Goal: Answer question/provide support: Share knowledge or assist other users

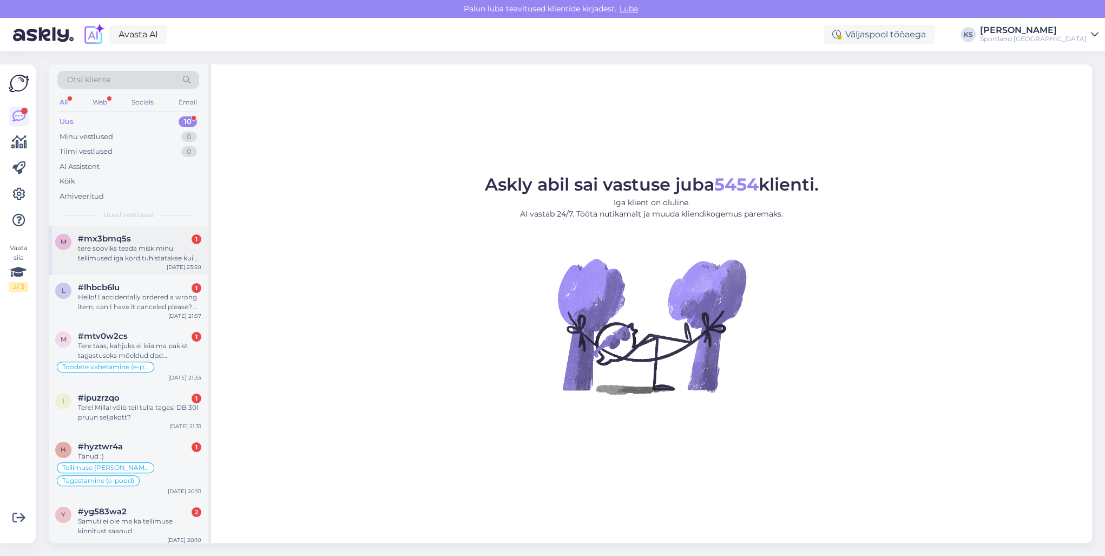
click at [165, 246] on div "tere sooviks teada misk minu tellimused iga kord tuhistatakse kui ma need ara t…" at bounding box center [139, 253] width 123 height 19
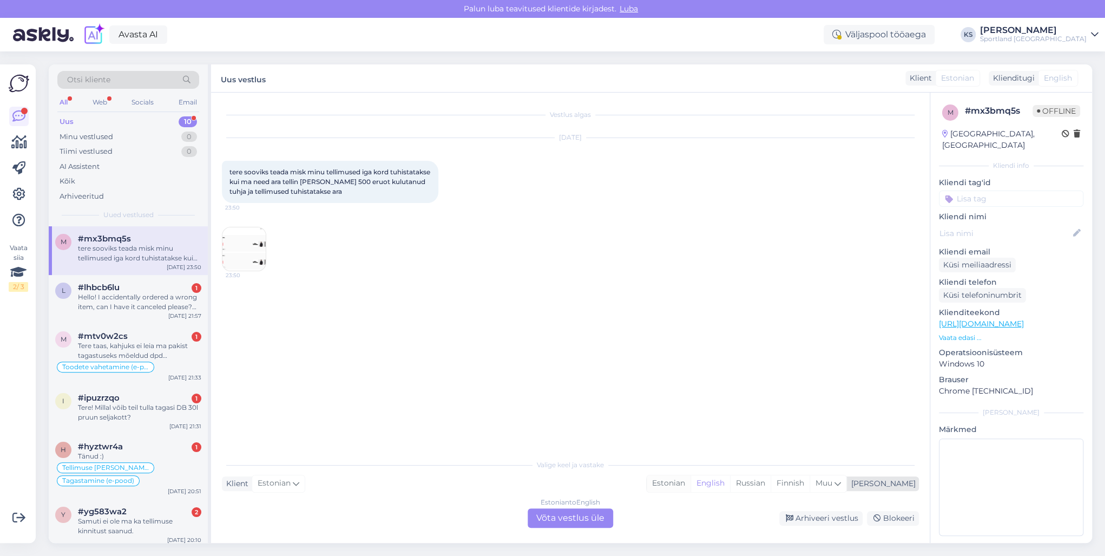
click at [691, 476] on div "Estonian" at bounding box center [669, 483] width 44 height 16
click at [567, 509] on div "Estonian to Estonian Võta vestlus üle" at bounding box center [571, 517] width 86 height 19
click at [580, 514] on div "Estonian to Estonian Võta vestlus üle" at bounding box center [571, 517] width 86 height 19
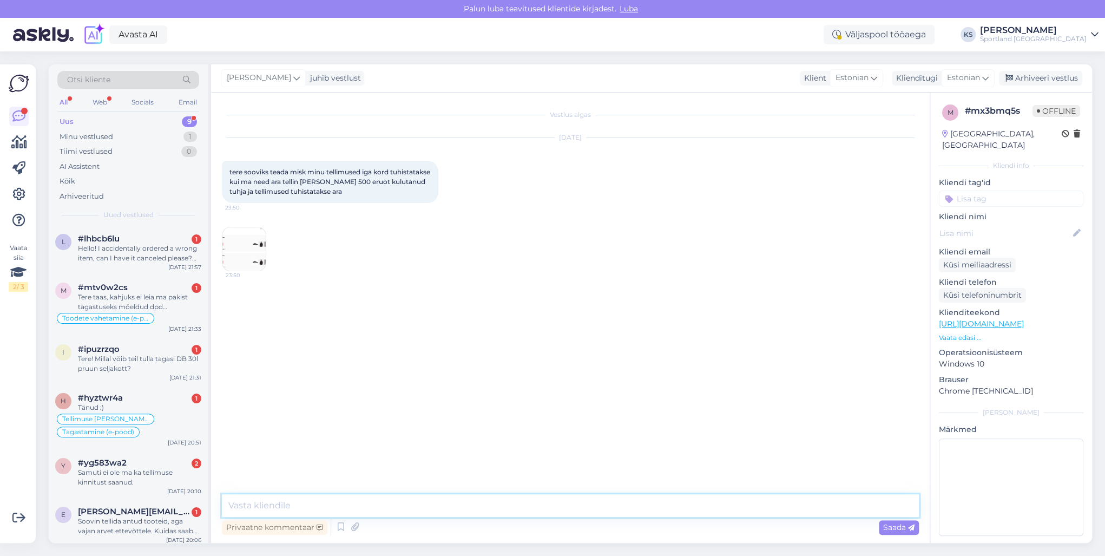
click at [594, 511] on textarea at bounding box center [570, 505] width 697 height 23
type textarea "Tere! [PERSON_NAME] klienditeenindusest"
click at [847, 323] on div "[PERSON_NAME] Tere! [PERSON_NAME] klienditeenindusest 9:00" at bounding box center [842, 329] width 154 height 23
click at [850, 323] on div "[PERSON_NAME] Tere! [PERSON_NAME] klienditeenindusest 9:00" at bounding box center [842, 329] width 154 height 23
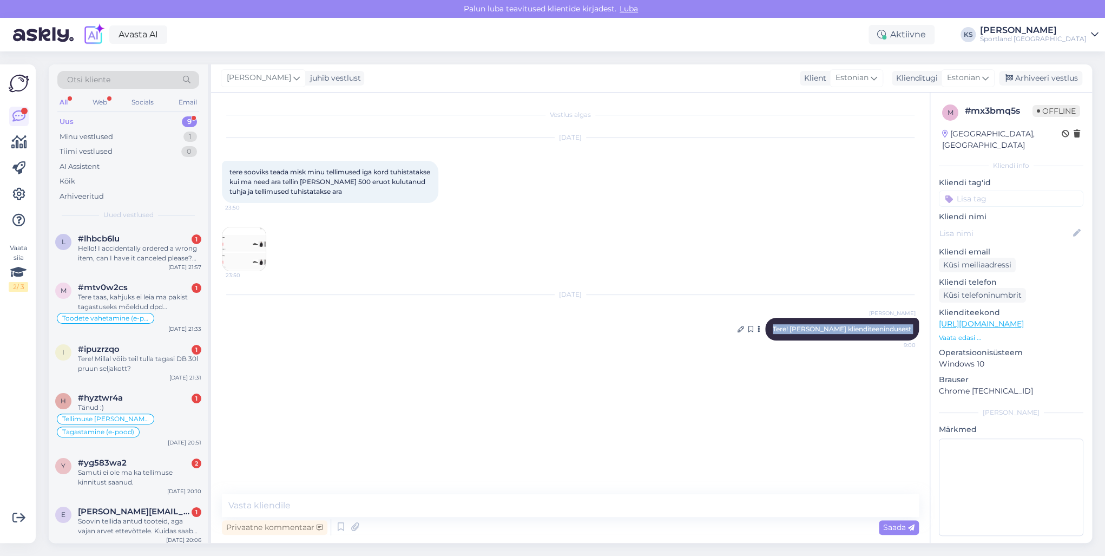
click at [850, 323] on div "[PERSON_NAME] Tere! [PERSON_NAME] klienditeenindusest 9:00" at bounding box center [842, 329] width 154 height 23
copy div "Tere! [PERSON_NAME] klienditeenindusest 9:00"
click at [144, 234] on div "#lhbcb6lu 1" at bounding box center [139, 239] width 123 height 10
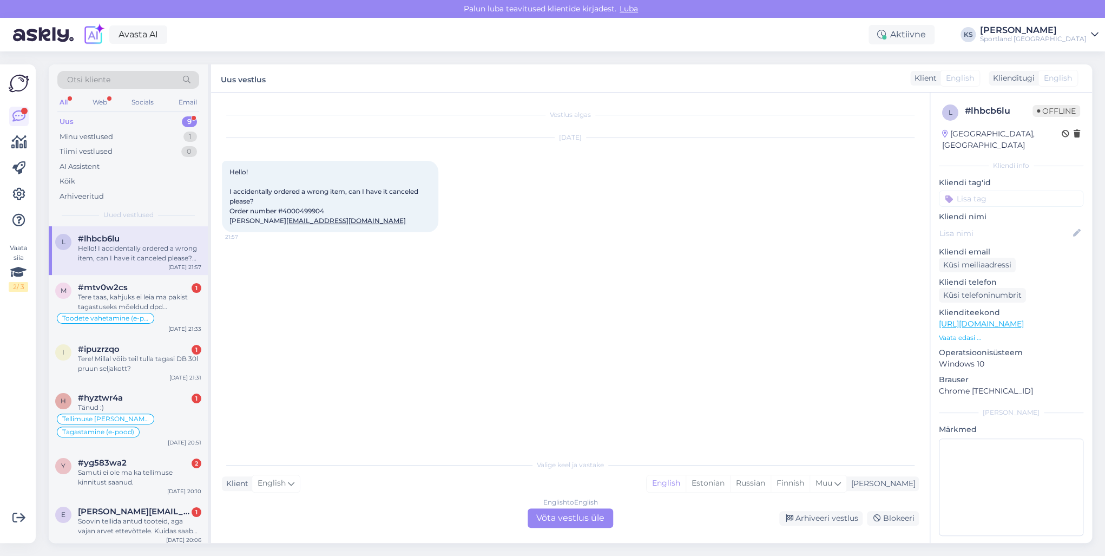
drag, startPoint x: 752, startPoint y: 487, endPoint x: 585, endPoint y: 524, distance: 171.3
click at [730, 487] on div "Estonian" at bounding box center [708, 483] width 44 height 16
click at [573, 526] on div "English to Estonian Võta vestlus üle" at bounding box center [571, 517] width 86 height 19
click at [575, 518] on div "English to Estonian Võta vestlus üle" at bounding box center [571, 517] width 86 height 19
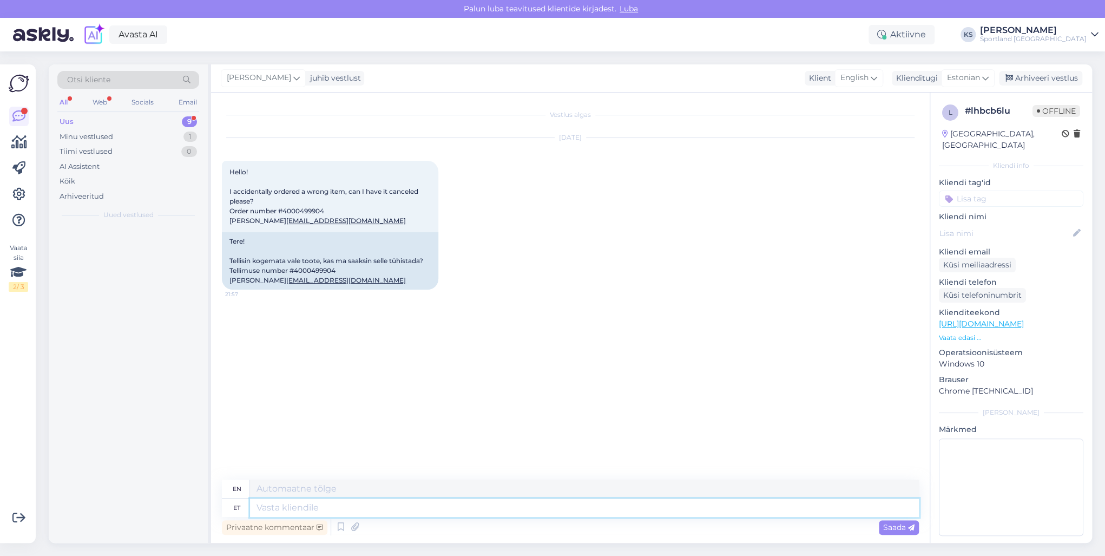
click at [575, 512] on textarea at bounding box center [584, 508] width 669 height 18
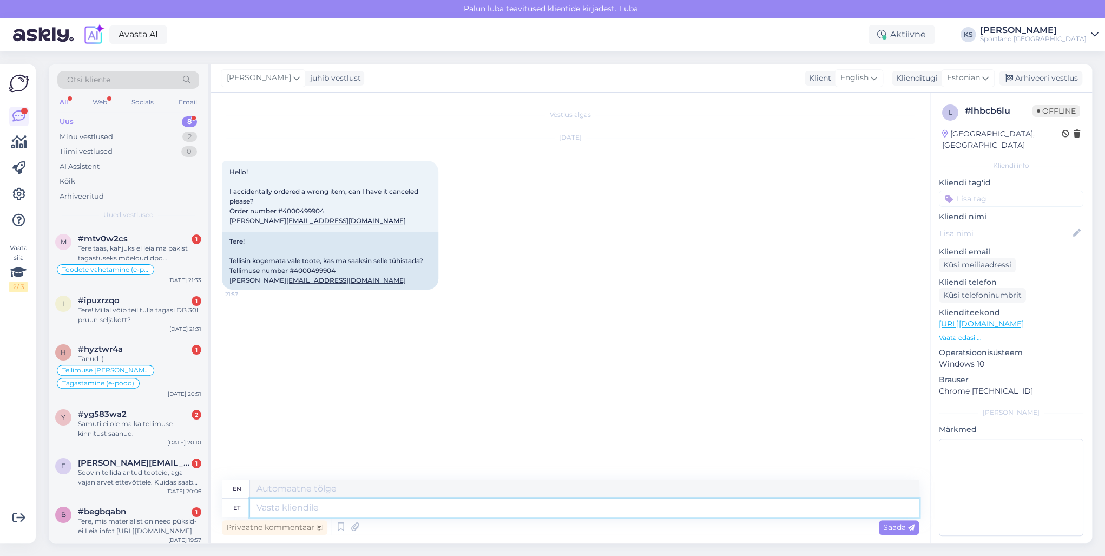
paste textarea "Tere! [PERSON_NAME] klienditeenindusest"
type textarea "Tere! [PERSON_NAME] klienditeenindusest"
type textarea "Hello! I'm [PERSON_NAME] from customer service"
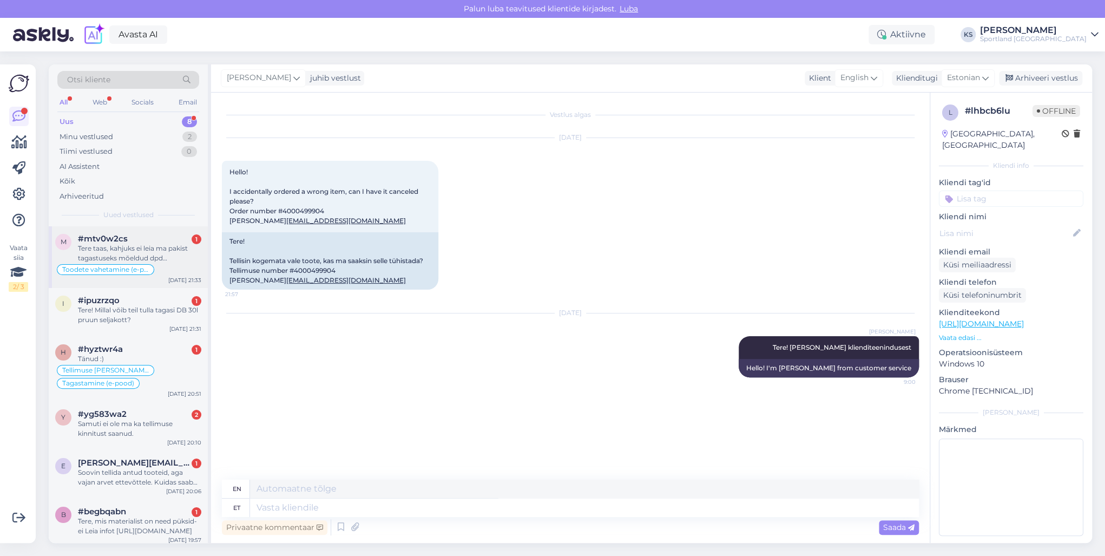
click at [166, 249] on div "Tere taas, kahjuks ei leia ma pakist tagastuseks mõeldud dpd tagastussilti. Kui…" at bounding box center [139, 253] width 123 height 19
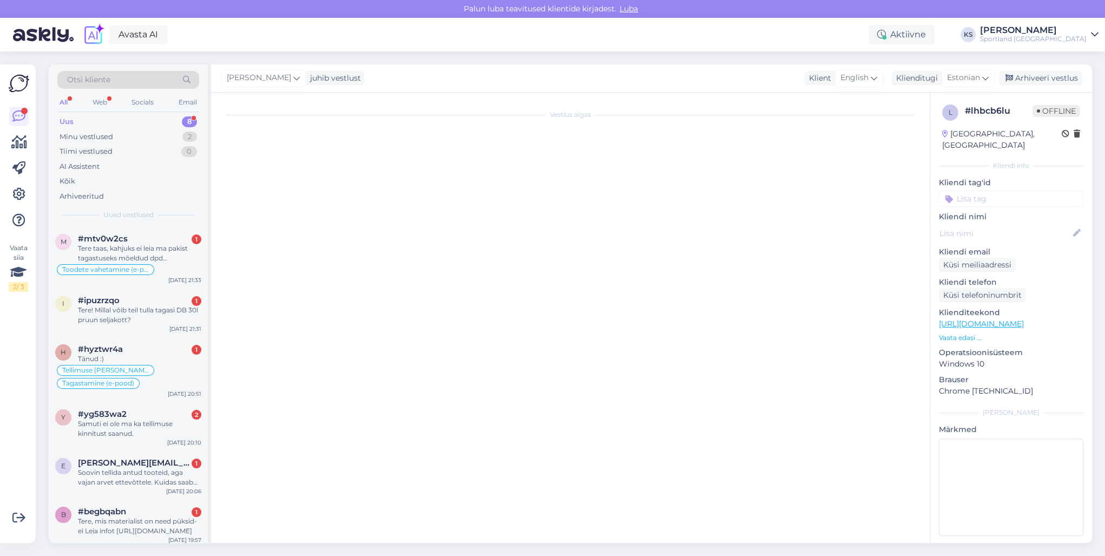
scroll to position [549, 0]
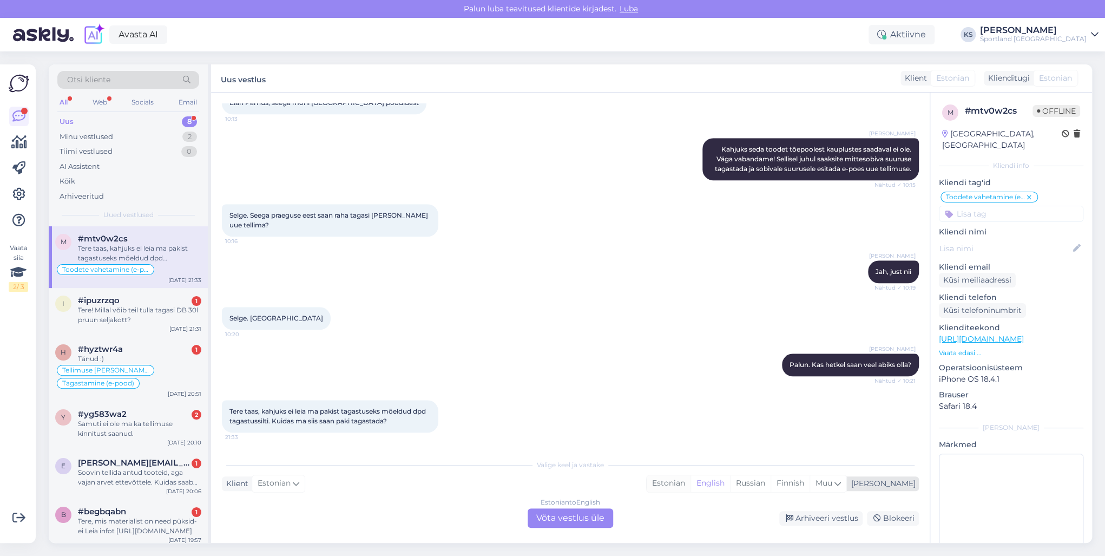
click at [691, 485] on div "Estonian" at bounding box center [669, 483] width 44 height 16
click at [584, 515] on div "Estonian to Estonian Võta vestlus üle" at bounding box center [571, 517] width 86 height 19
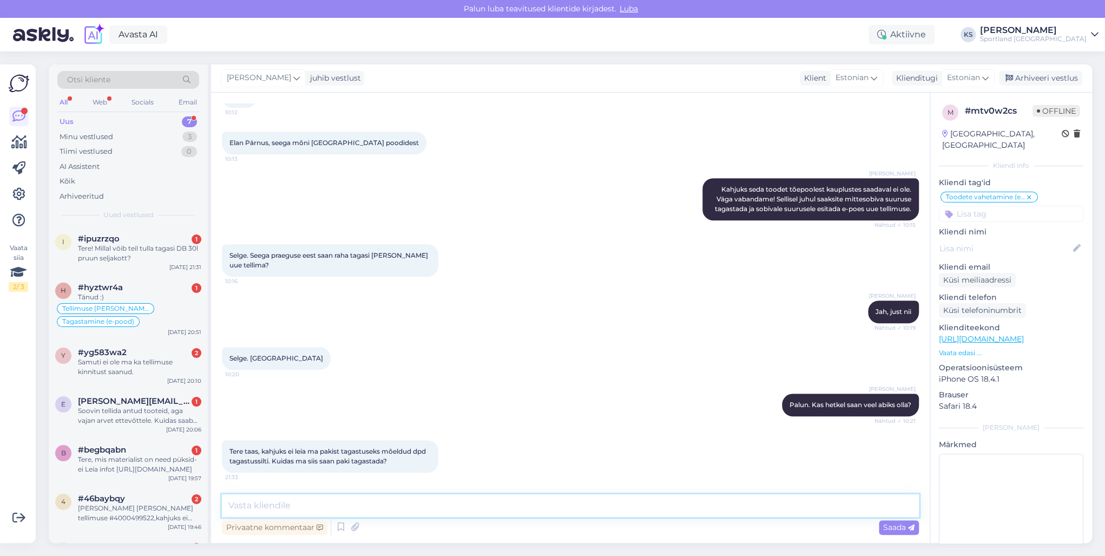
click at [591, 500] on textarea at bounding box center [570, 505] width 697 height 23
paste textarea "Tere! [PERSON_NAME] klienditeenindusest"
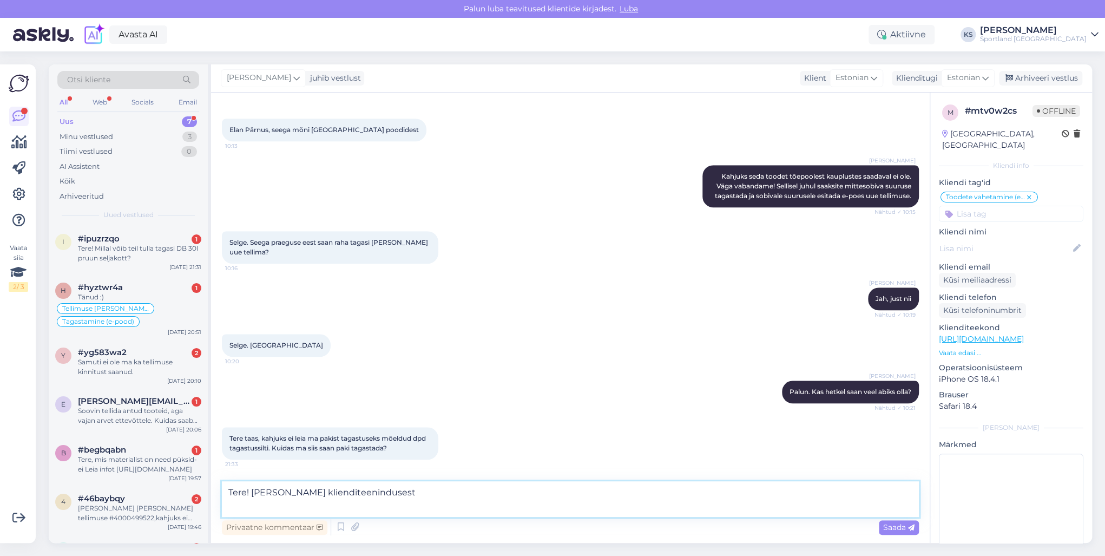
type textarea "Tere! [PERSON_NAME] klienditeenindusest"
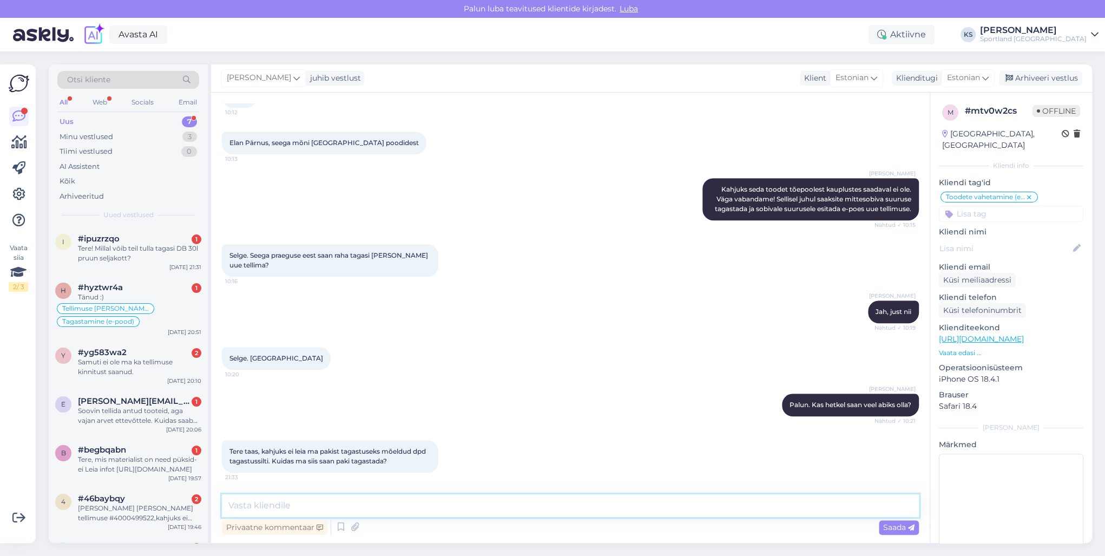
scroll to position [578, 0]
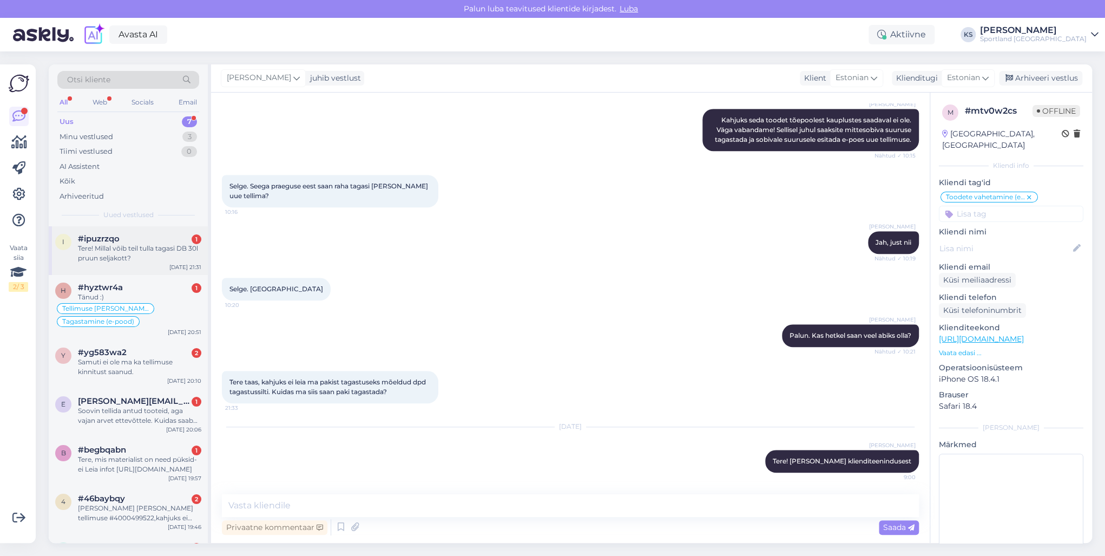
click at [164, 267] on div "i #ipuzrzqo 1 Tere! Millal võib teil tulla tagasi DB 30l pruun seljakott? [DATE…" at bounding box center [128, 250] width 159 height 49
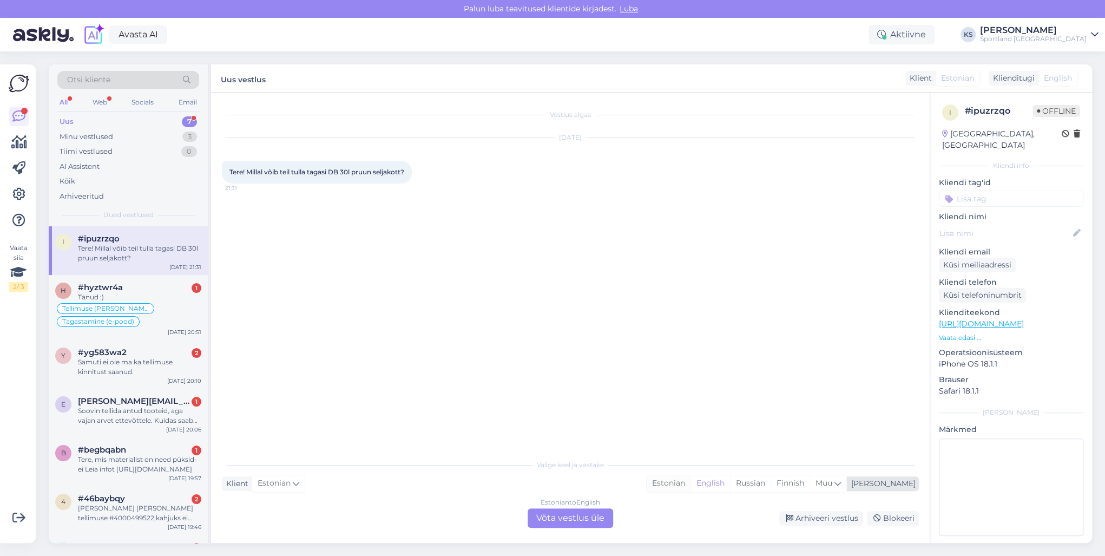
click at [691, 487] on div "Estonian" at bounding box center [669, 483] width 44 height 16
click at [585, 511] on div "Estonian to Estonian Võta vestlus üle" at bounding box center [571, 517] width 86 height 19
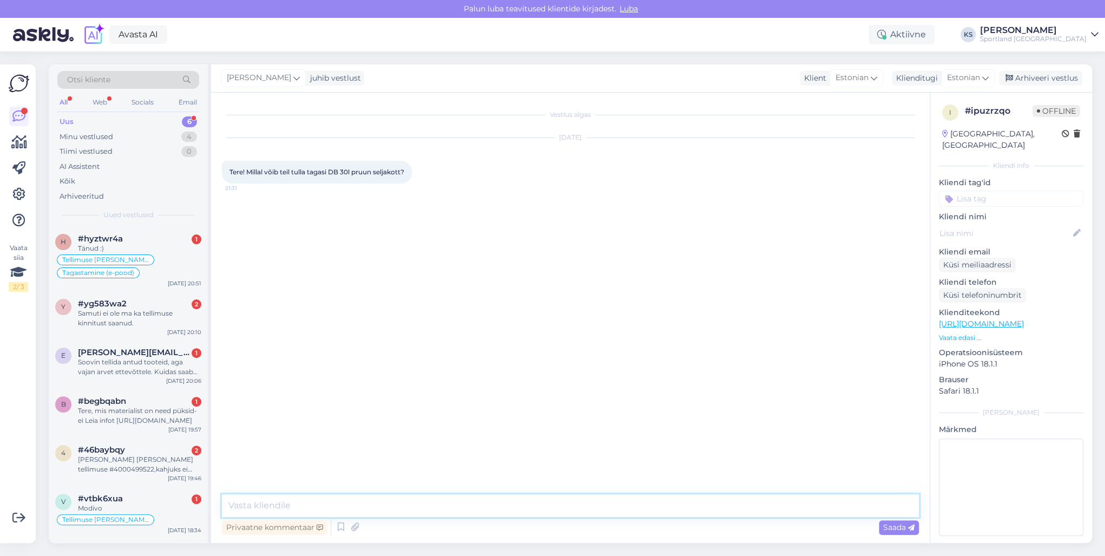
click at [600, 504] on textarea at bounding box center [570, 505] width 697 height 23
paste textarea "Tere! [PERSON_NAME] klienditeenindusest"
type textarea "Tere! [PERSON_NAME] klienditeenindusest"
click at [161, 249] on div "Tänud :)" at bounding box center [139, 249] width 123 height 10
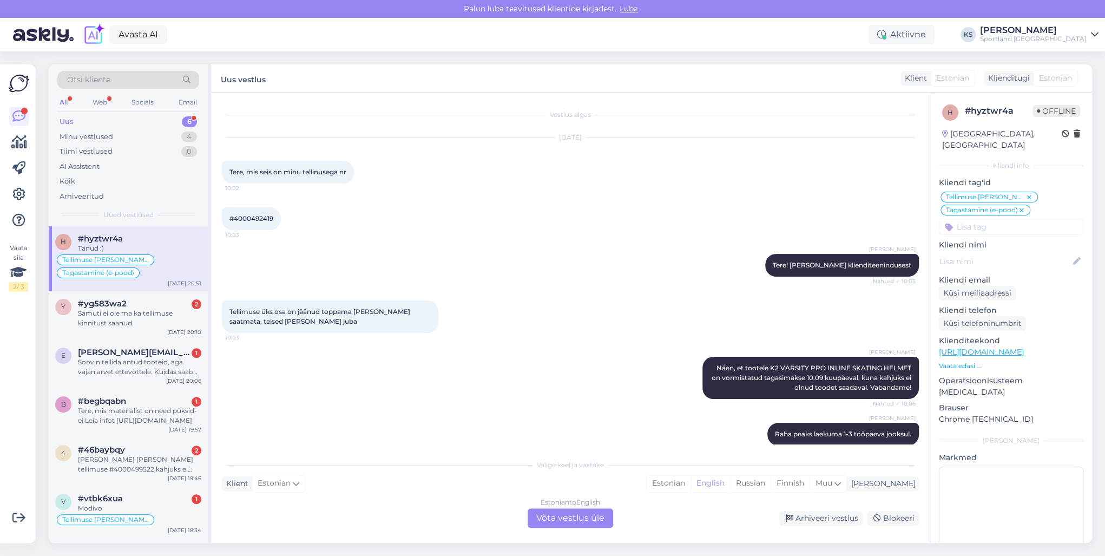
scroll to position [1052, 0]
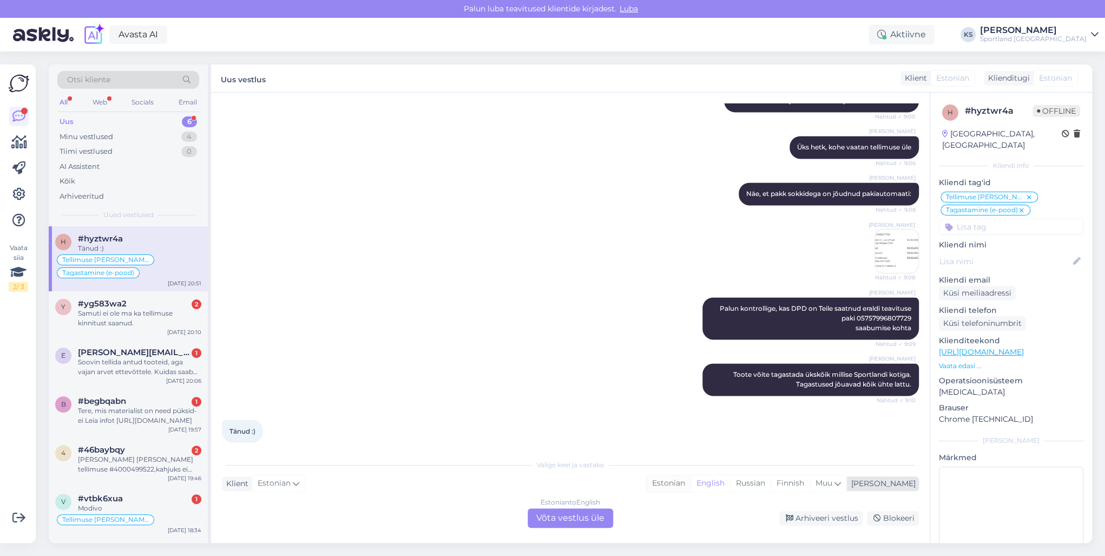
click at [691, 481] on div "Estonian" at bounding box center [669, 483] width 44 height 16
click at [593, 515] on div "Estonian to Estonian Võta vestlus üle" at bounding box center [571, 517] width 86 height 19
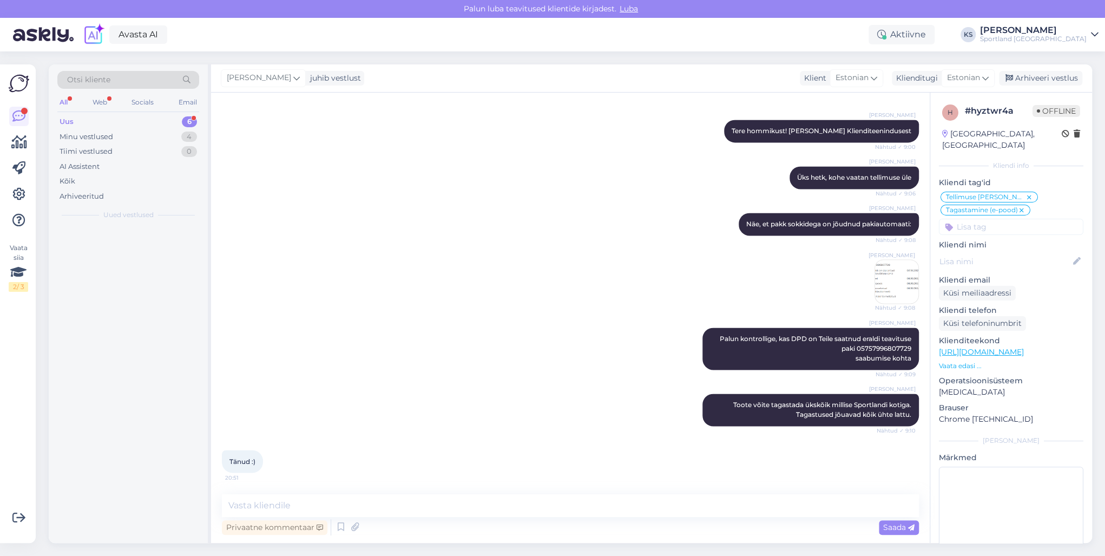
scroll to position [1012, 0]
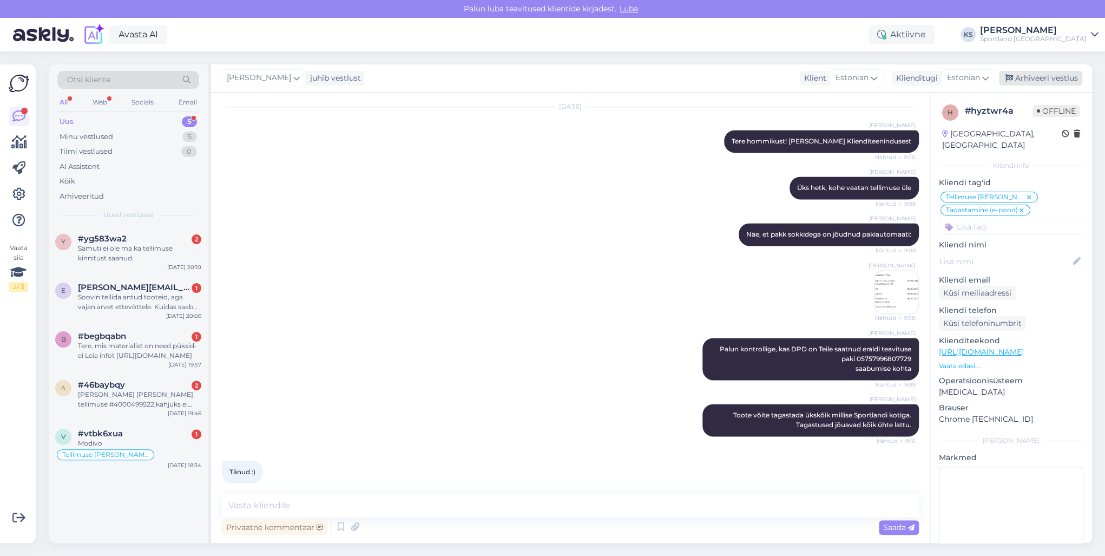
click at [1057, 75] on div "Arhiveeri vestlus" at bounding box center [1040, 78] width 83 height 15
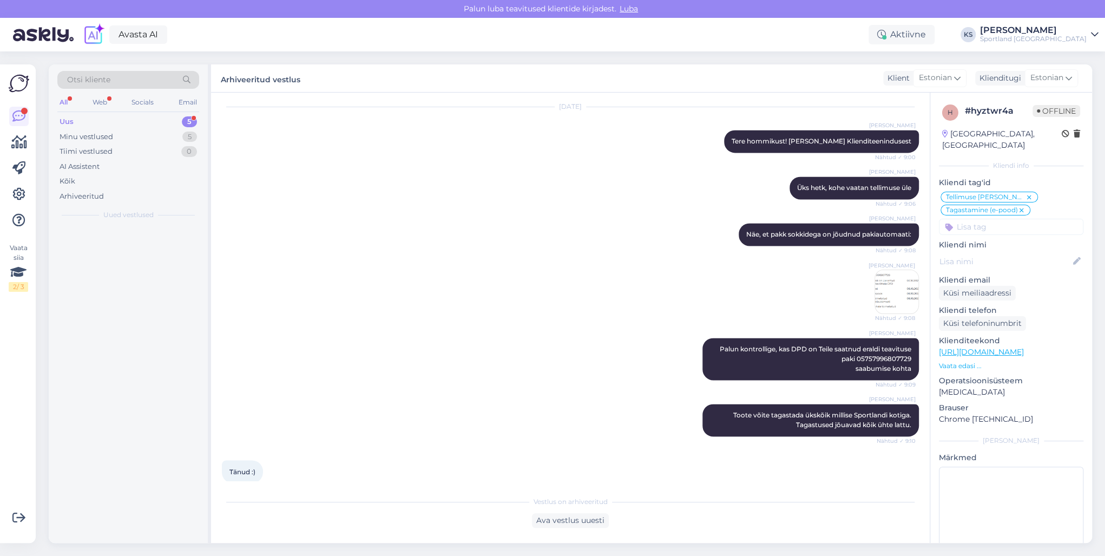
scroll to position [1016, 0]
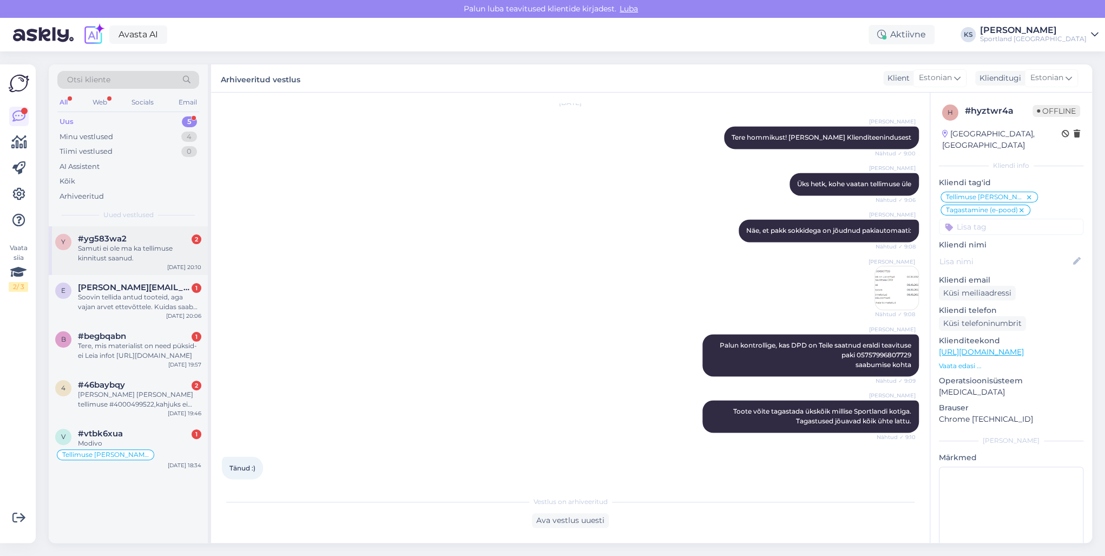
click at [160, 236] on div "#yg583wa2 2" at bounding box center [139, 239] width 123 height 10
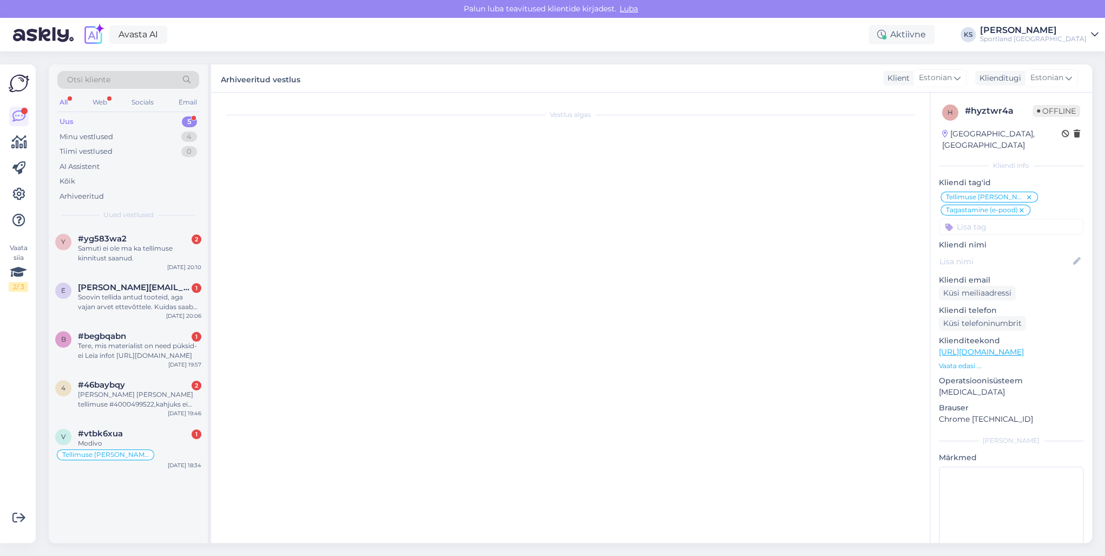
scroll to position [0, 0]
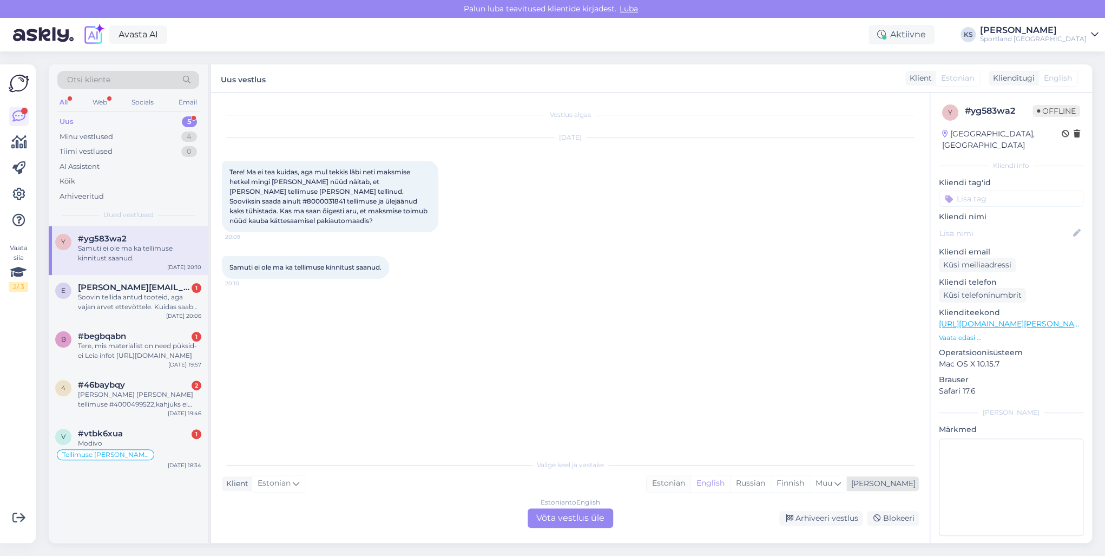
click at [691, 483] on div "Estonian" at bounding box center [669, 483] width 44 height 16
click at [613, 513] on div "Estonian to Estonian Võta vestlus üle" at bounding box center [570, 517] width 94 height 19
click at [582, 522] on div "Estonian to Estonian Võta vestlus üle" at bounding box center [571, 517] width 86 height 19
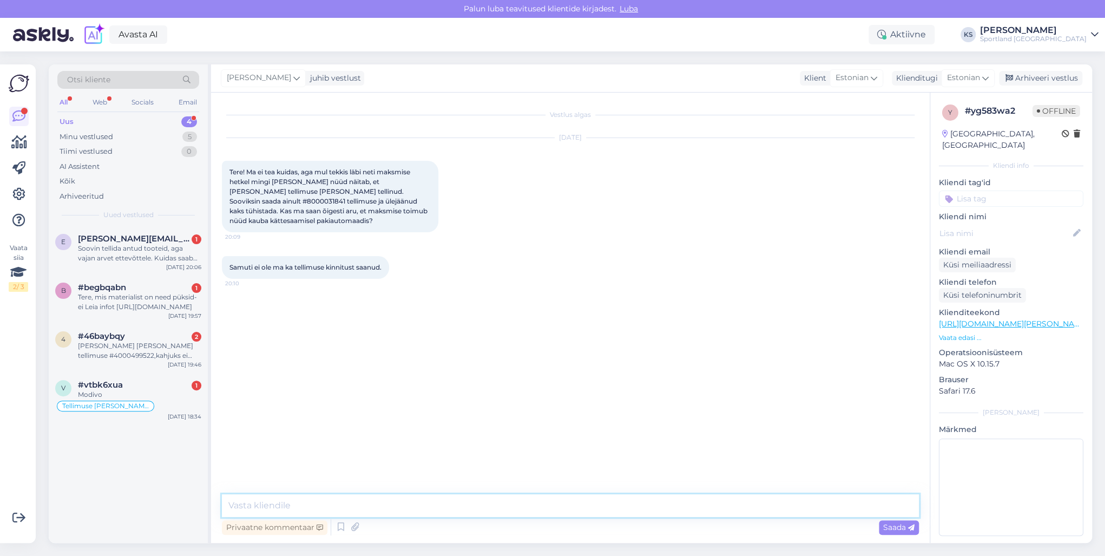
click at [593, 503] on textarea at bounding box center [570, 505] width 697 height 23
paste textarea "Tere! [PERSON_NAME] klienditeenindusest"
type textarea "Tere! [PERSON_NAME] klienditeenindusest"
click at [152, 263] on div "e [PERSON_NAME][EMAIL_ADDRESS][DOMAIN_NAME] 1 Soovin tellida antud tooteid, aga…" at bounding box center [128, 250] width 159 height 49
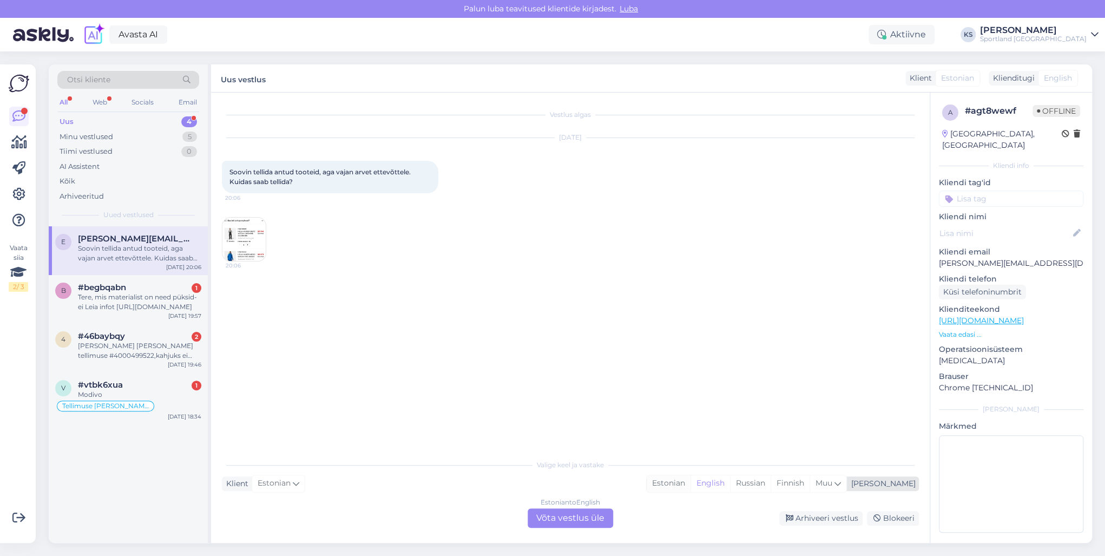
click at [691, 476] on div "Estonian" at bounding box center [669, 483] width 44 height 16
click at [558, 520] on div "Estonian to Estonian Võta vestlus üle" at bounding box center [571, 517] width 86 height 19
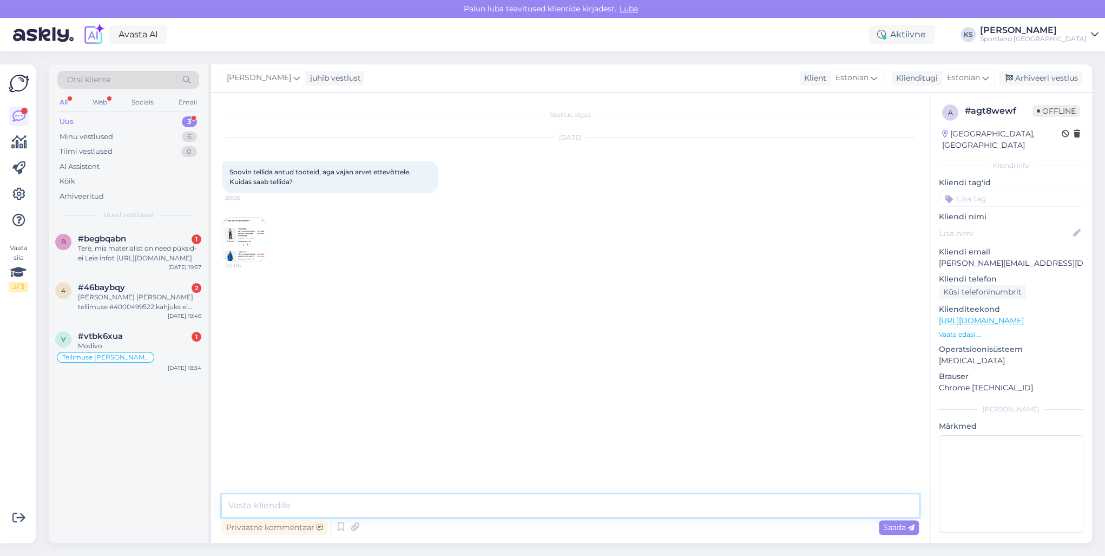
click at [567, 505] on textarea at bounding box center [570, 505] width 697 height 23
paste textarea "Tere! [PERSON_NAME] klienditeenindusest"
type textarea "Tere! [PERSON_NAME] klienditeenindusest"
click at [156, 245] on div "Tere, mis materialist on need püksid-ei Leia infot [URL][DOMAIN_NAME]" at bounding box center [139, 253] width 123 height 19
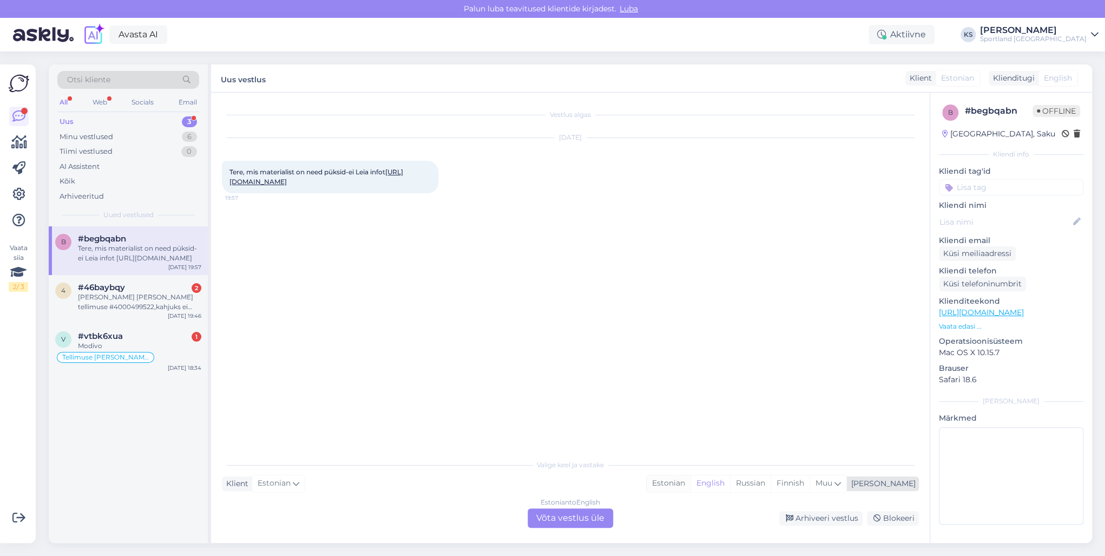
click at [691, 483] on div "Estonian" at bounding box center [669, 483] width 44 height 16
click at [594, 516] on div "Estonian to Estonian Võta vestlus üle" at bounding box center [571, 517] width 86 height 19
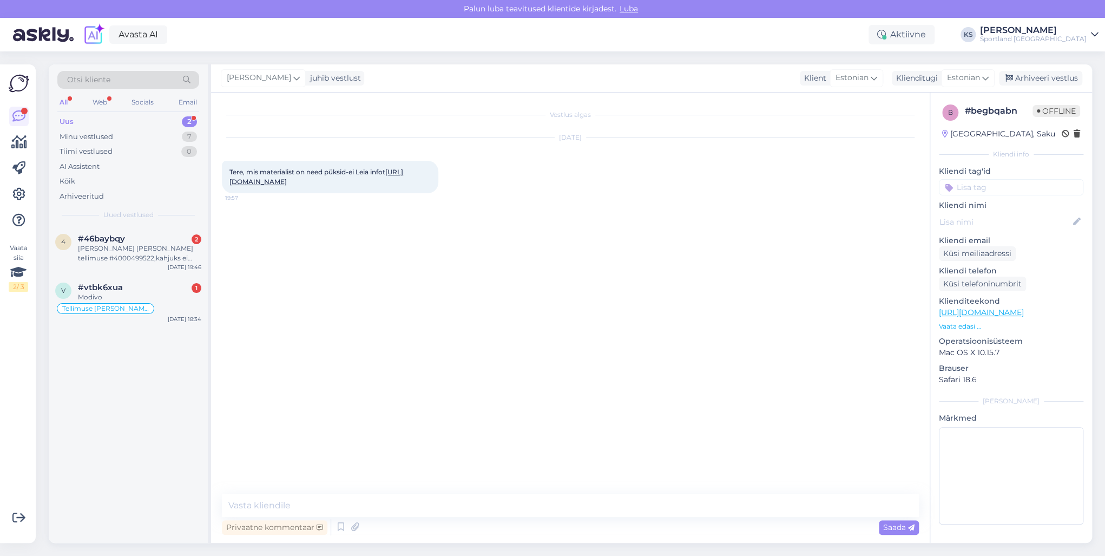
click at [598, 510] on textarea at bounding box center [570, 505] width 697 height 23
type textarea "Tere! [PERSON_NAME] klienditeenindusest"
click at [167, 262] on div "[PERSON_NAME] [PERSON_NAME] tellimuse #4000499522,kahjuks ei sisaldanud see tel…" at bounding box center [139, 253] width 123 height 19
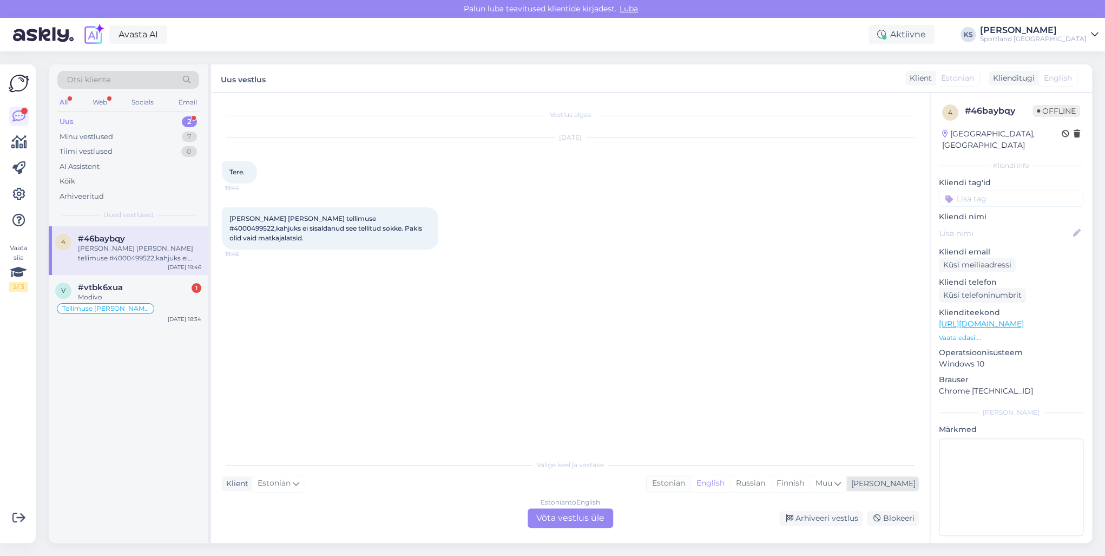
click at [691, 483] on div "Estonian" at bounding box center [669, 483] width 44 height 16
click at [582, 514] on div "Estonian to Estonian Võta vestlus üle" at bounding box center [571, 517] width 86 height 19
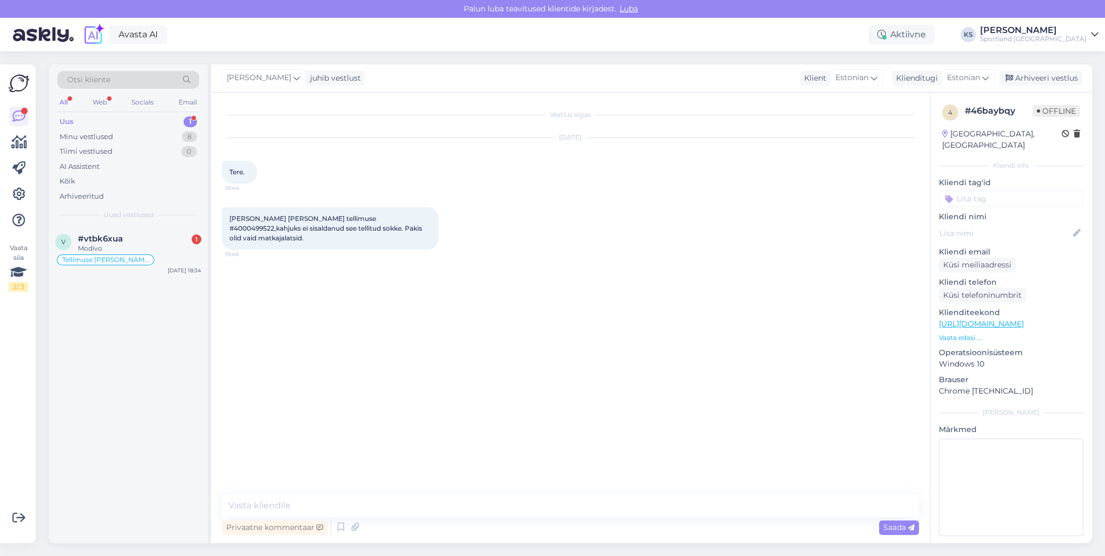
click at [589, 505] on textarea at bounding box center [570, 505] width 697 height 23
type textarea "Tere! [PERSON_NAME] klienditeenindusest"
click at [140, 244] on div "Modivo" at bounding box center [139, 249] width 123 height 10
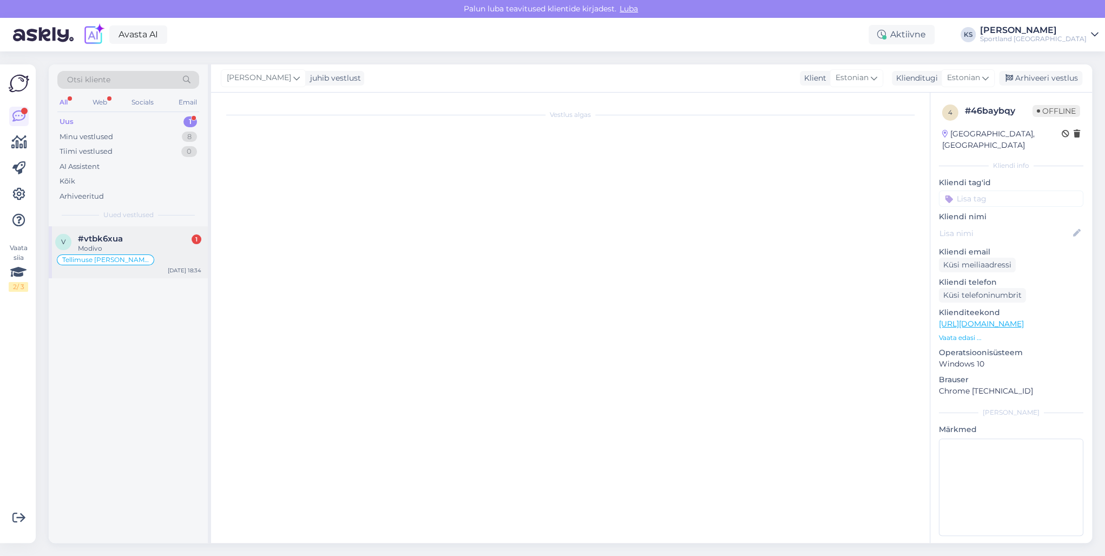
scroll to position [451, 0]
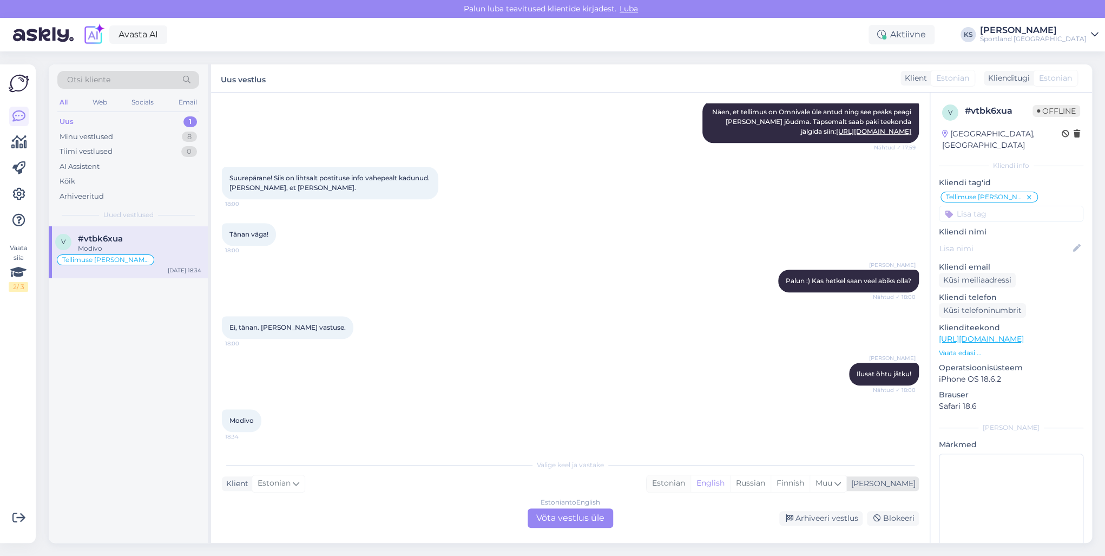
click at [691, 483] on div "Estonian" at bounding box center [669, 483] width 44 height 16
click at [572, 516] on div "Estonian to Estonian Võta vestlus üle" at bounding box center [571, 517] width 86 height 19
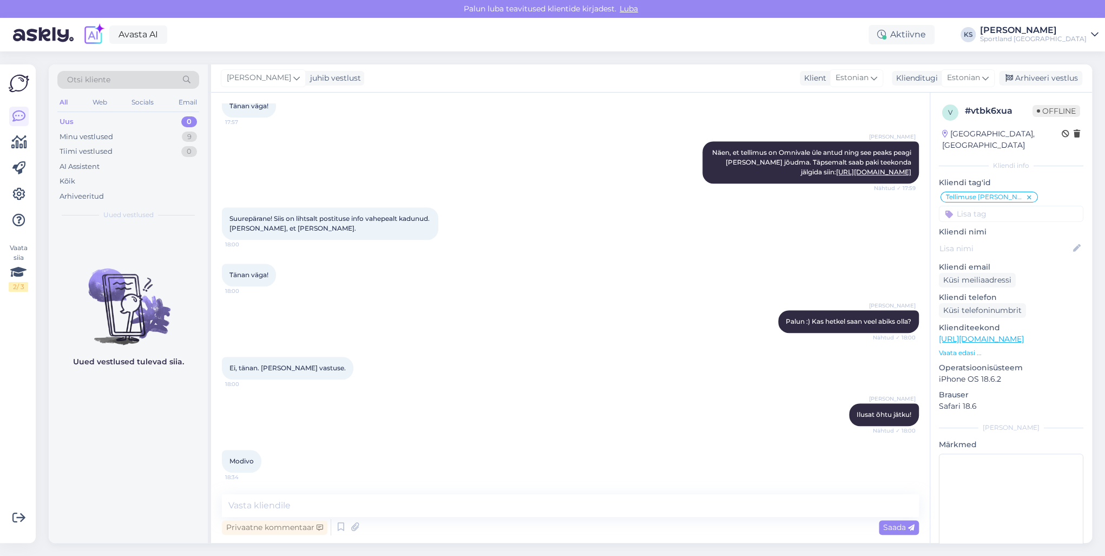
click at [403, 518] on div "Privaatne kommentaar Saada" at bounding box center [570, 527] width 697 height 21
click at [401, 514] on textarea at bounding box center [570, 505] width 697 height 23
paste textarea "Tere! [PERSON_NAME] klienditeenindusest"
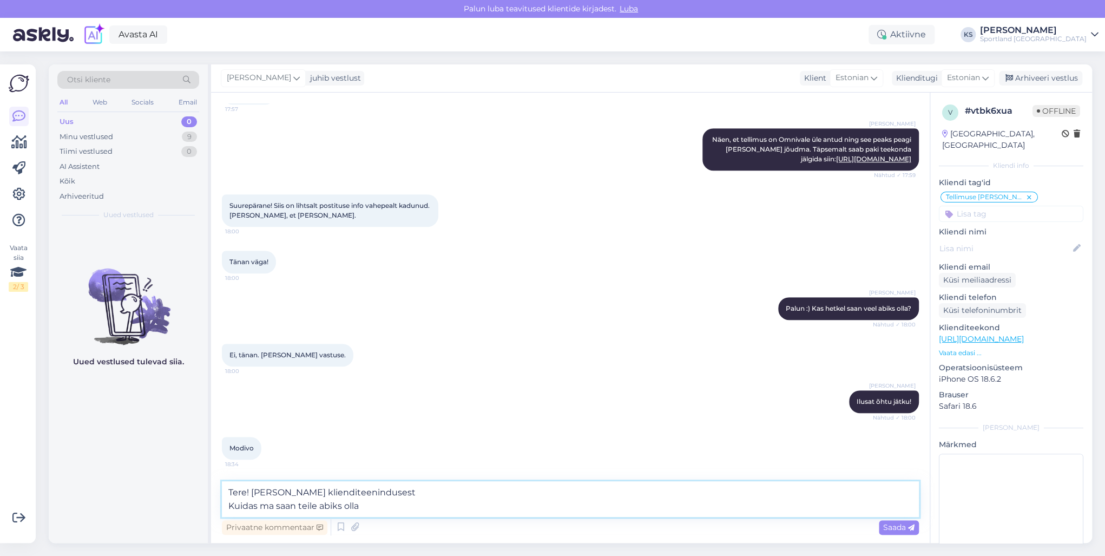
type textarea "Tere! [PERSON_NAME] klienditeenindusest Kuidas ma saan teile abiks olla?"
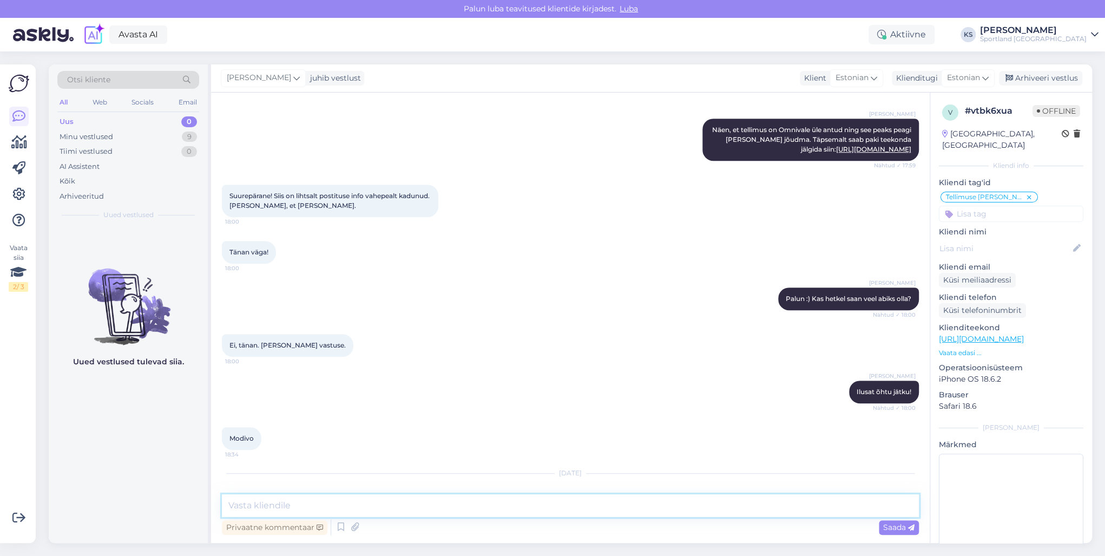
scroll to position [490, 0]
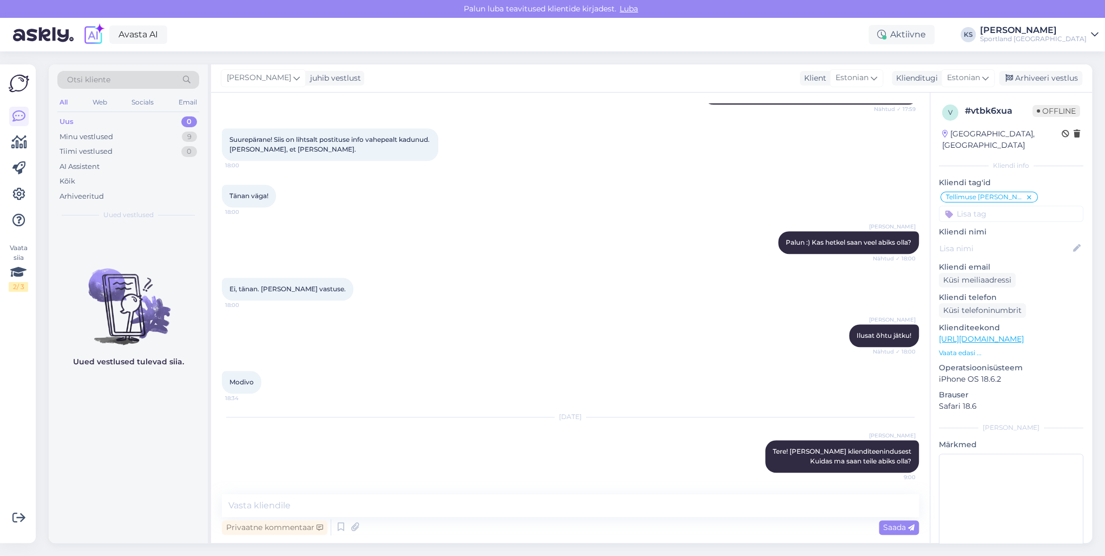
click at [1057, 41] on div "Sportland [GEOGRAPHIC_DATA]" at bounding box center [1033, 39] width 107 height 9
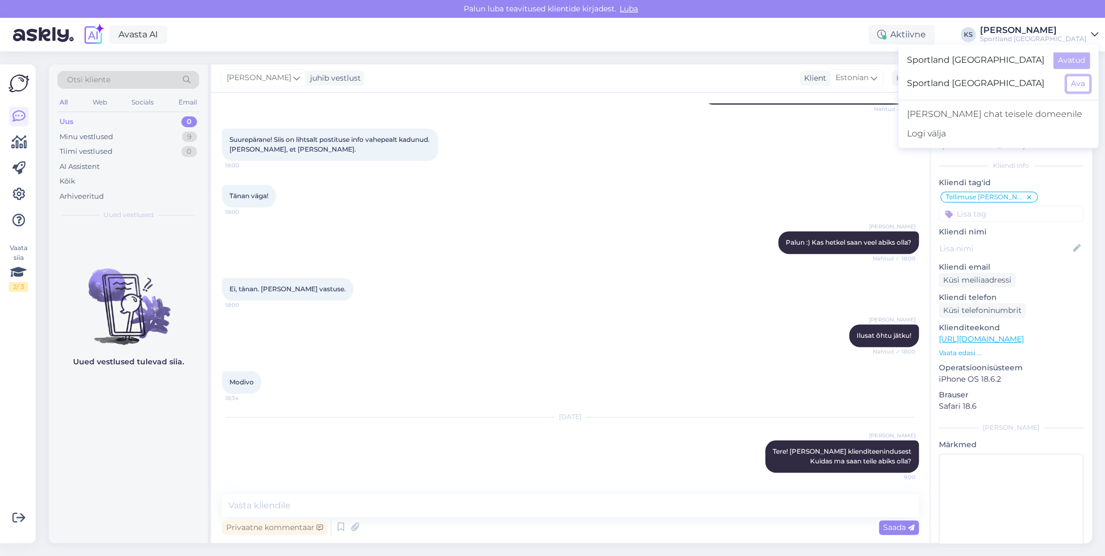
click at [1075, 88] on button "Ava" at bounding box center [1078, 83] width 24 height 17
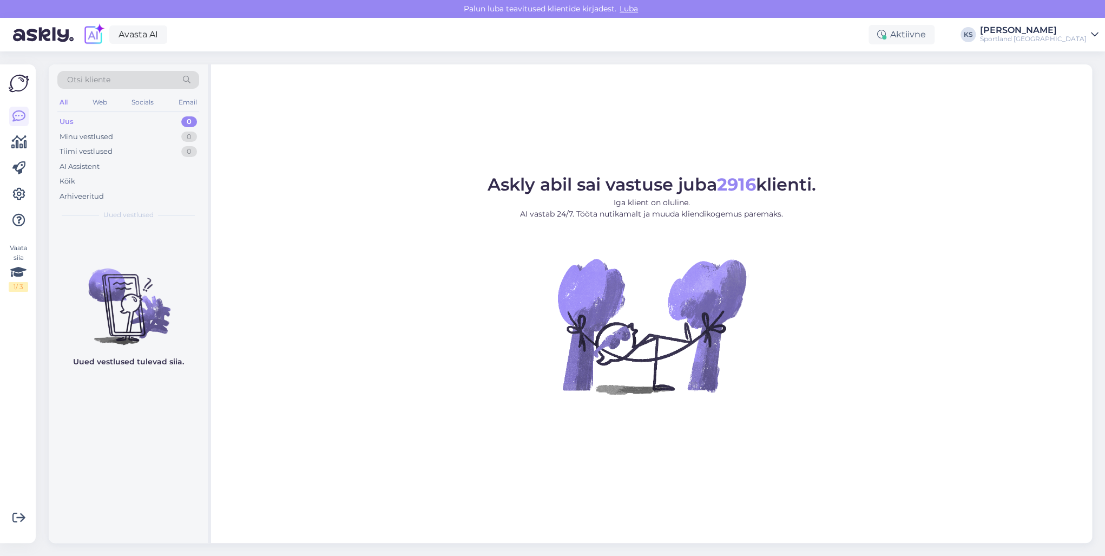
click at [1076, 26] on div "[PERSON_NAME]" at bounding box center [1033, 30] width 107 height 9
click at [1078, 55] on button "Ava" at bounding box center [1078, 60] width 24 height 17
click at [161, 134] on div "Minu vestlused 9" at bounding box center [128, 136] width 142 height 15
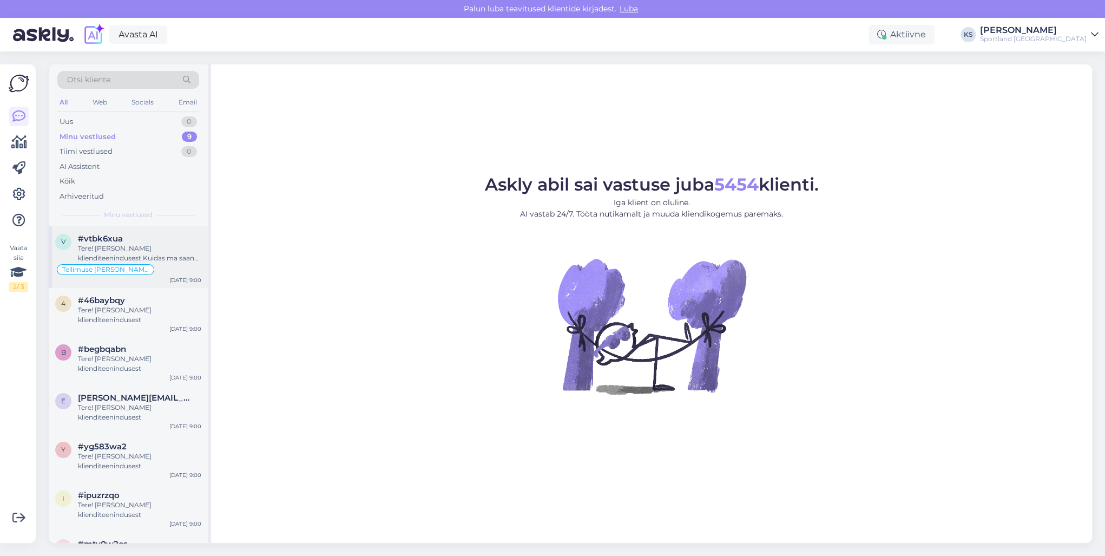
click at [150, 258] on div "Tere! [PERSON_NAME] klienditeenindusest Kuidas ma saan teile abiks olla?" at bounding box center [139, 253] width 123 height 19
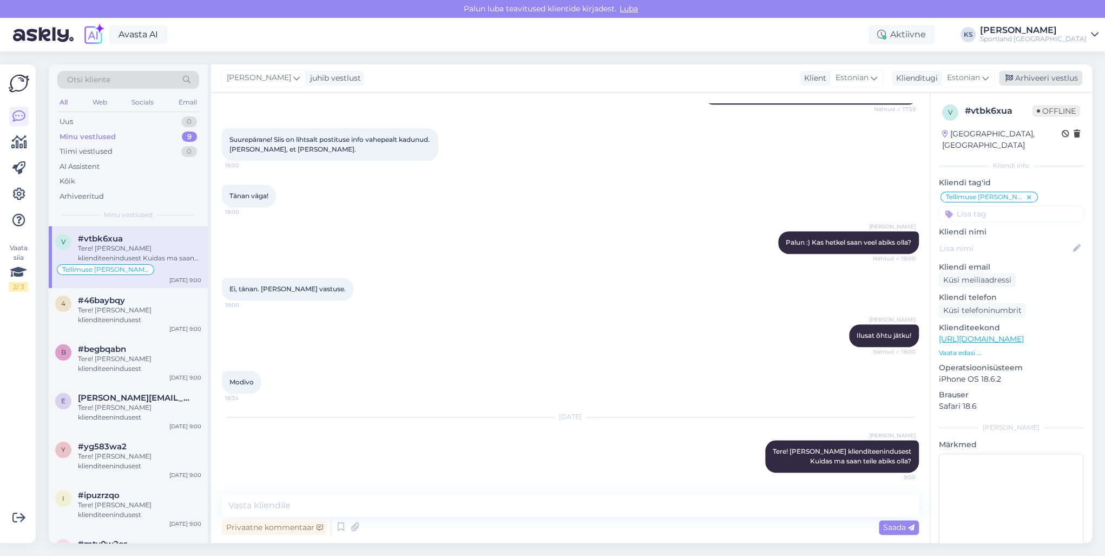
click at [1059, 78] on div "Arhiveeri vestlus" at bounding box center [1040, 78] width 83 height 15
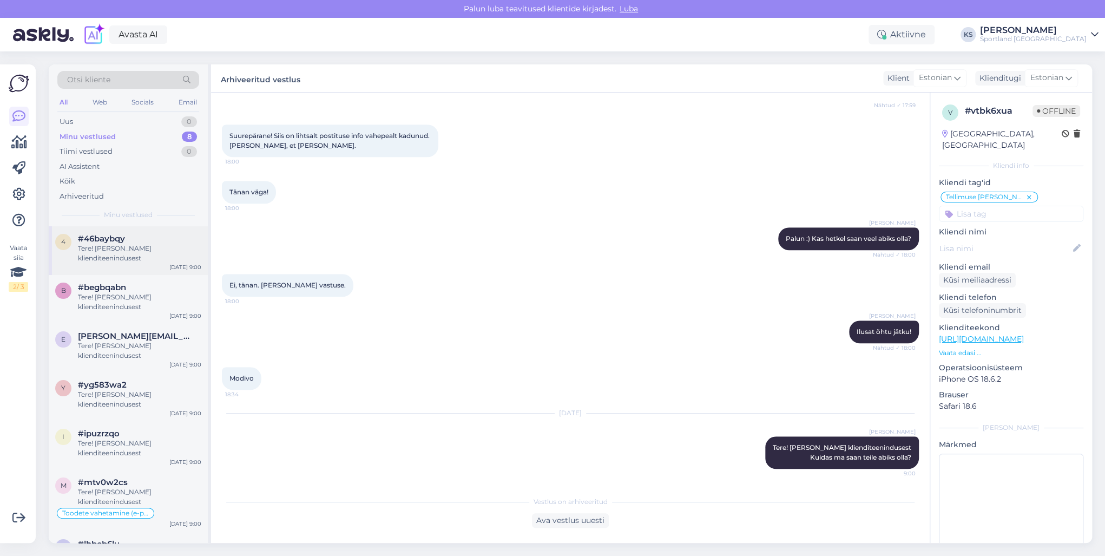
click at [159, 242] on div "#46baybqy" at bounding box center [139, 239] width 123 height 10
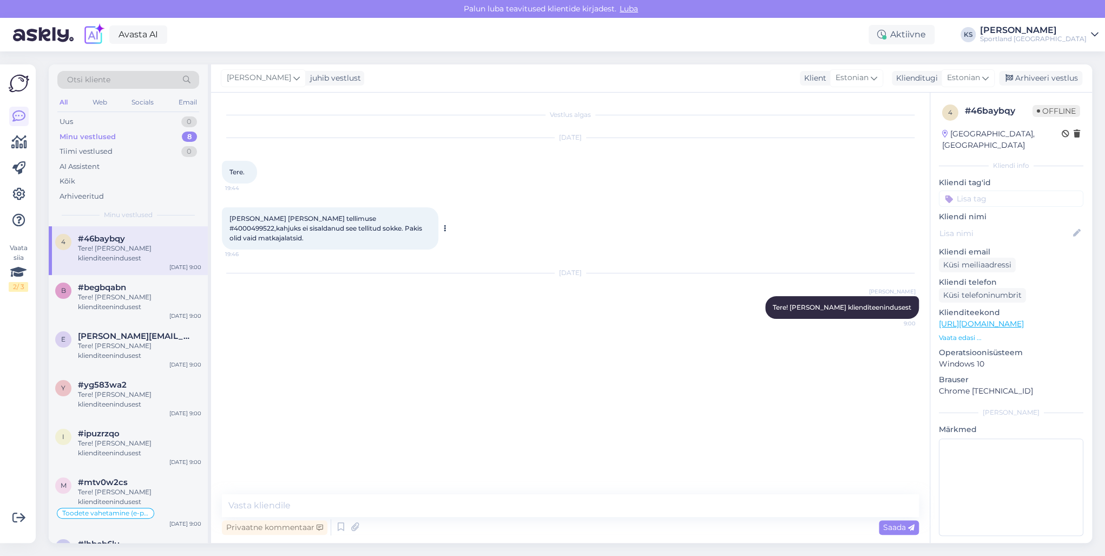
click at [359, 216] on span "[PERSON_NAME] [PERSON_NAME] tellimuse #4000499522,kahjuks ei sisaldanud see tel…" at bounding box center [327, 228] width 194 height 28
copy span "4000499522"
click at [455, 512] on textarea at bounding box center [570, 505] width 697 height 23
type textarea "H"
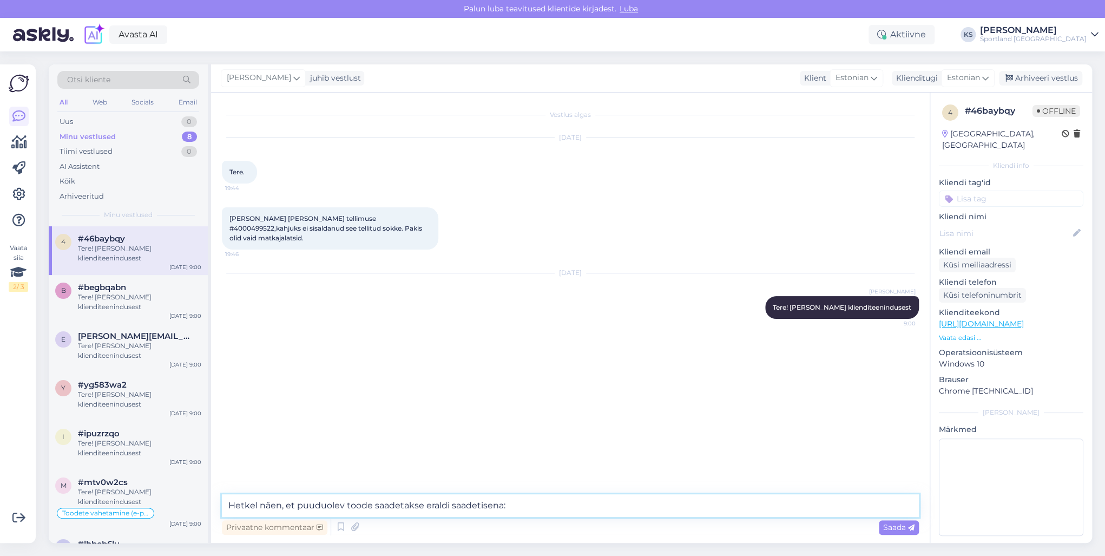
paste textarea "CC862204765EE"
type textarea "Hetkel näen, et puuduolev toode saadetakse eraldi saadetisena: CC862204765EE"
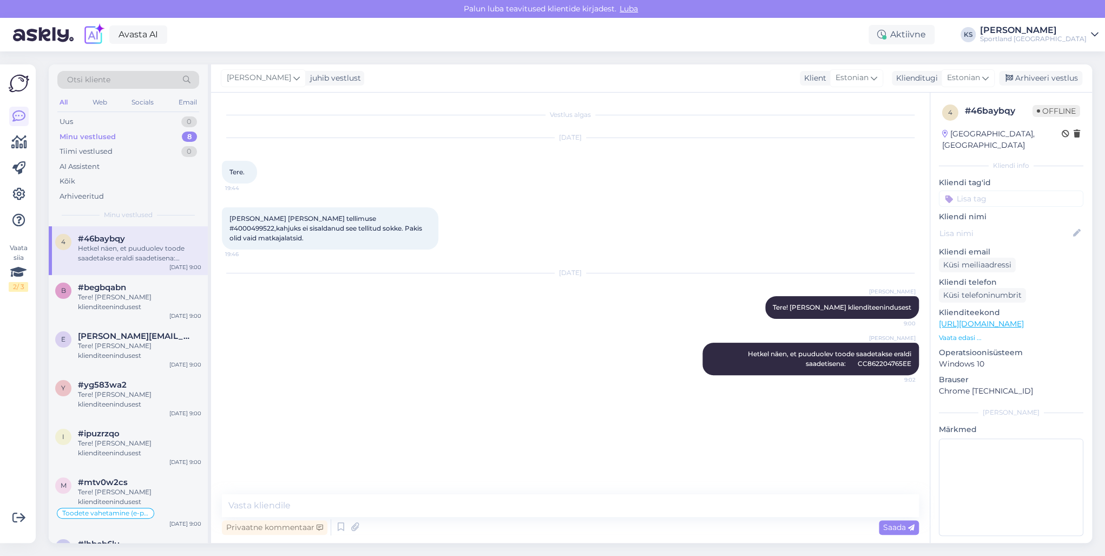
click at [1016, 191] on input at bounding box center [1011, 199] width 145 height 16
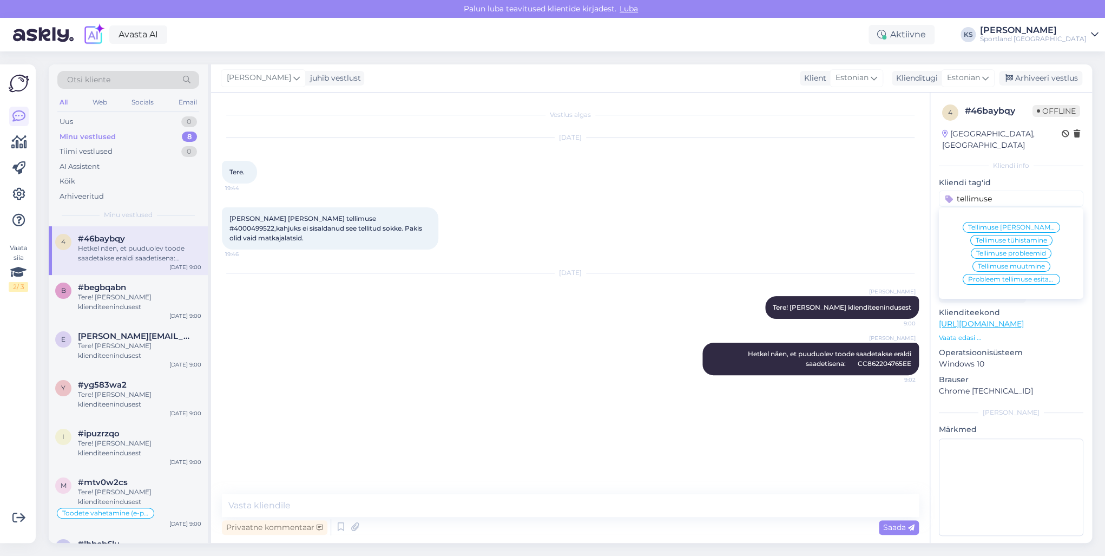
type input "tellimuse"
click at [1016, 224] on span "Tellimuse [PERSON_NAME] info" at bounding box center [1011, 227] width 87 height 6
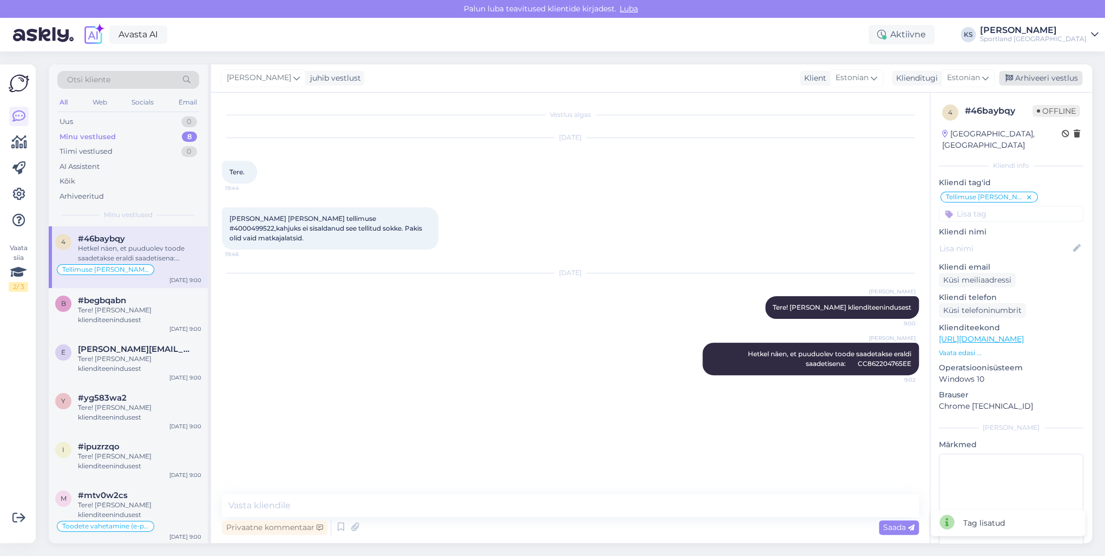
click at [1047, 77] on div "Arhiveeri vestlus" at bounding box center [1040, 78] width 83 height 15
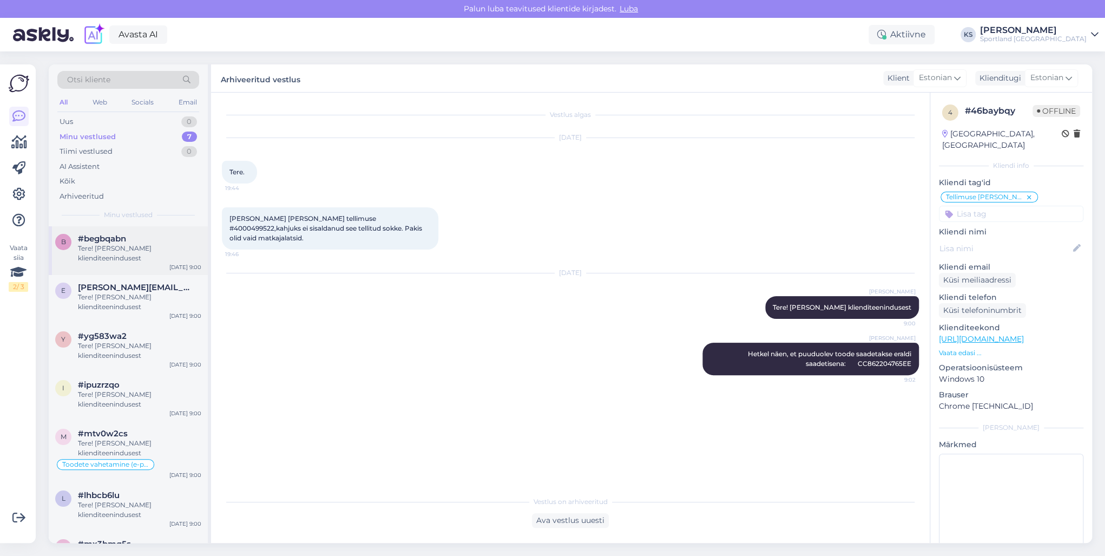
click at [145, 258] on div "Tere! [PERSON_NAME] klienditeenindusest" at bounding box center [139, 253] width 123 height 19
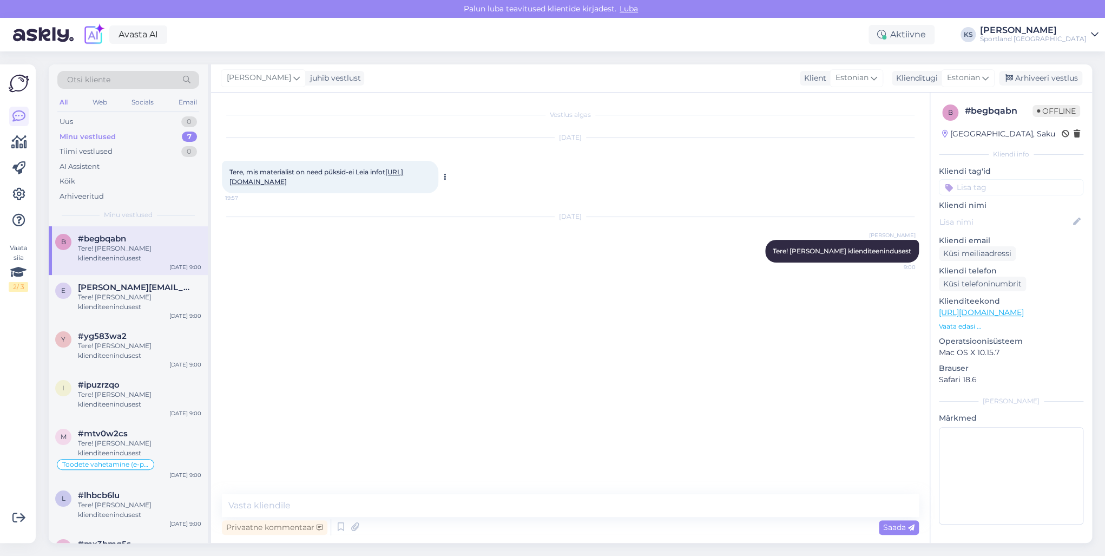
click at [282, 186] on link "[URL][DOMAIN_NAME]" at bounding box center [317, 177] width 174 height 18
click at [290, 505] on textarea at bounding box center [570, 505] width 697 height 23
paste textarea "88% Polyester, 12% Elastane / WindWall™"
type textarea "Materjal on 88% Polyester, 12% Elastane / WindWall™"
click at [479, 505] on textarea "Materjal on 88% Polyester, 12% Elastane / WindWall™" at bounding box center [570, 505] width 697 height 23
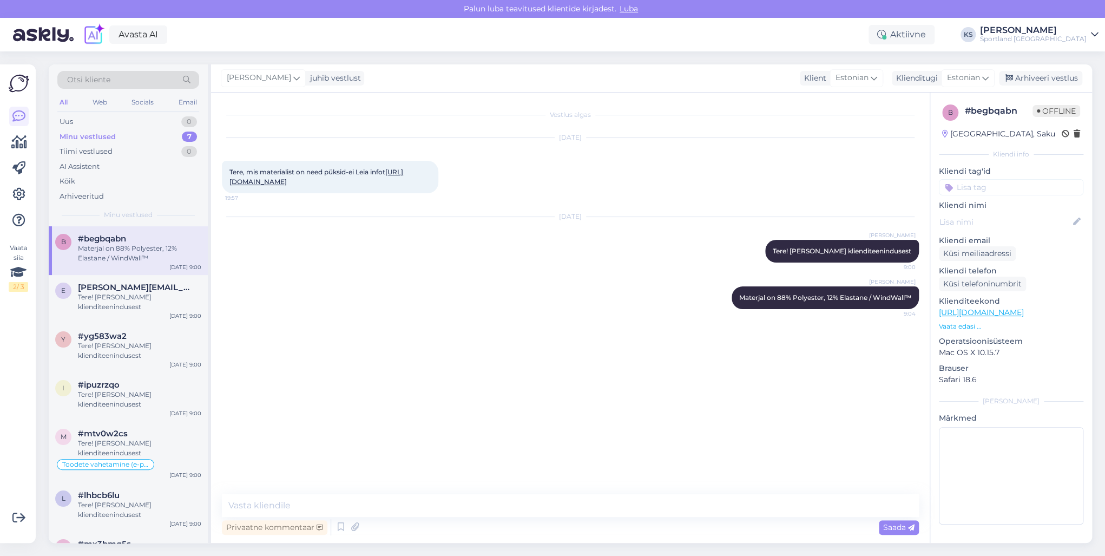
click at [968, 188] on input at bounding box center [1011, 187] width 145 height 16
type input "toote"
click at [988, 214] on span "Toote üldinfo" at bounding box center [980, 216] width 43 height 6
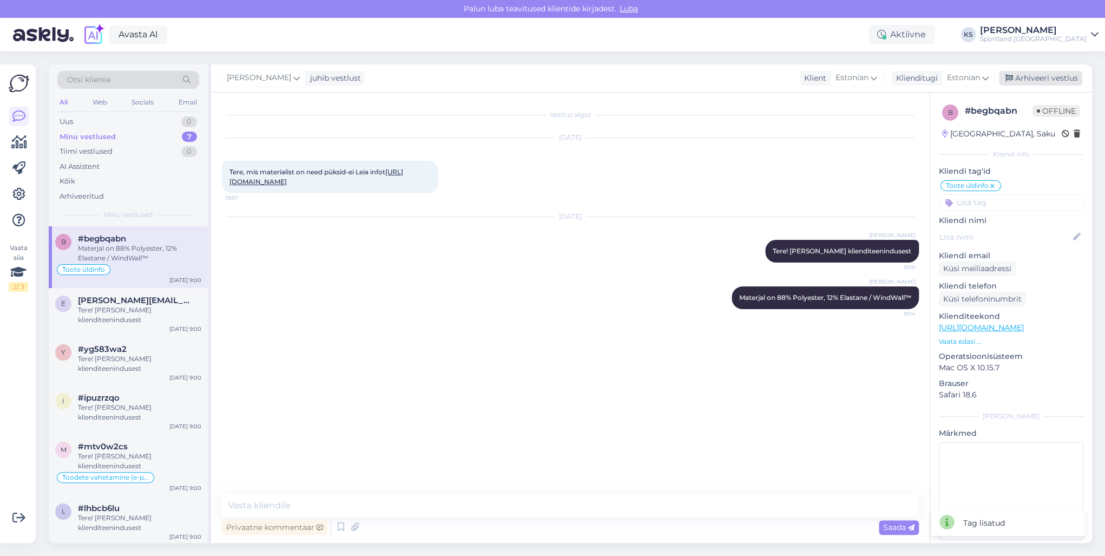
click at [1055, 80] on div "Arhiveeri vestlus" at bounding box center [1040, 78] width 83 height 15
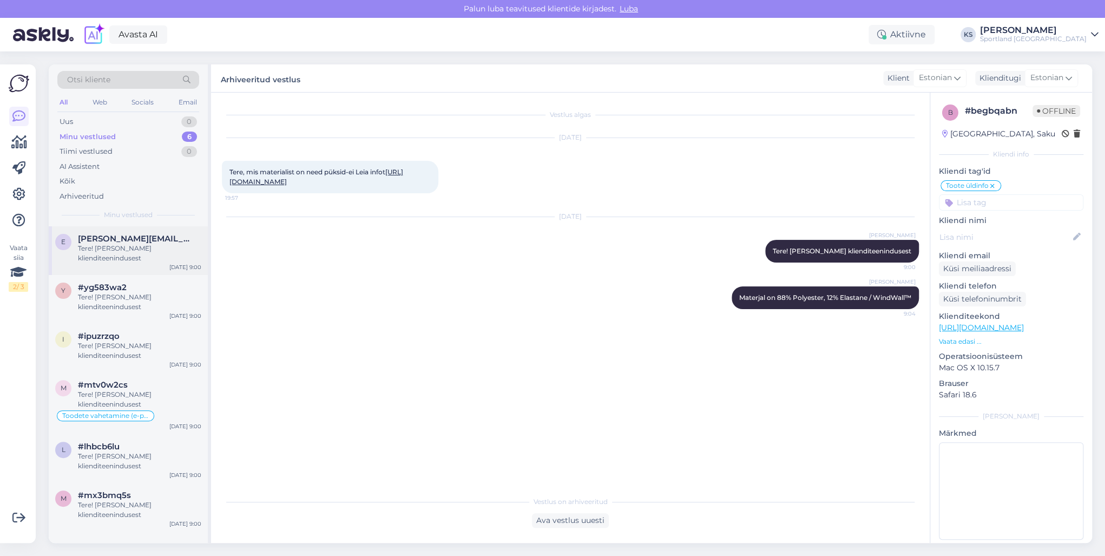
click at [169, 251] on div "Tere! [PERSON_NAME] klienditeenindusest" at bounding box center [139, 253] width 123 height 19
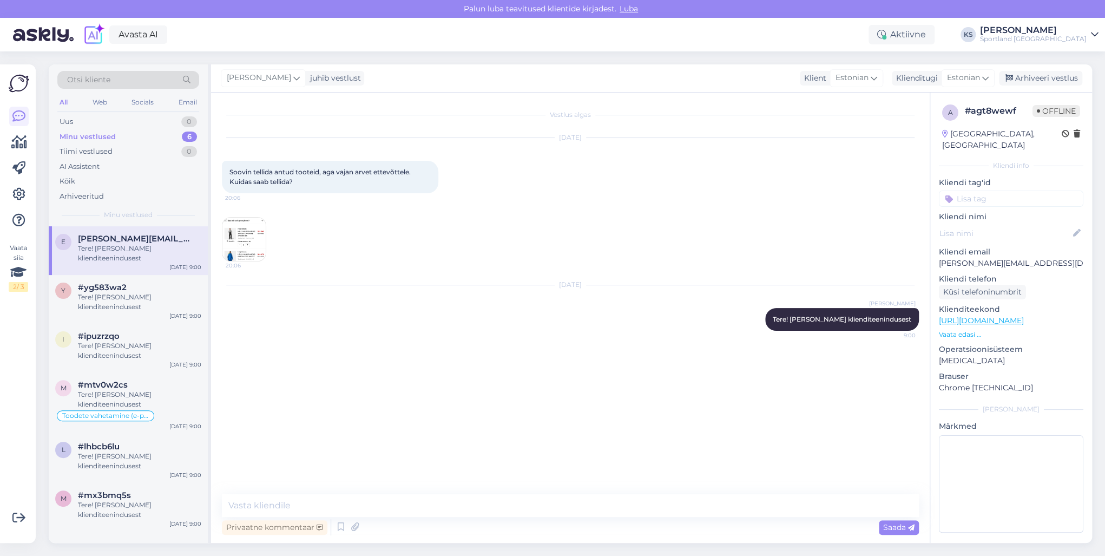
click at [240, 234] on img at bounding box center [243, 239] width 43 height 43
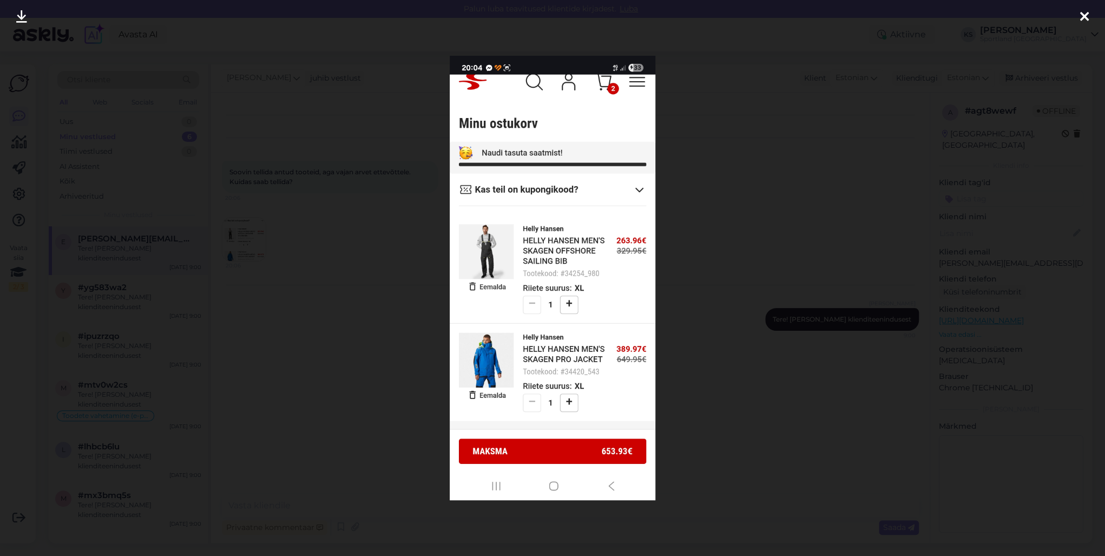
click at [1001, 29] on div at bounding box center [552, 278] width 1105 height 556
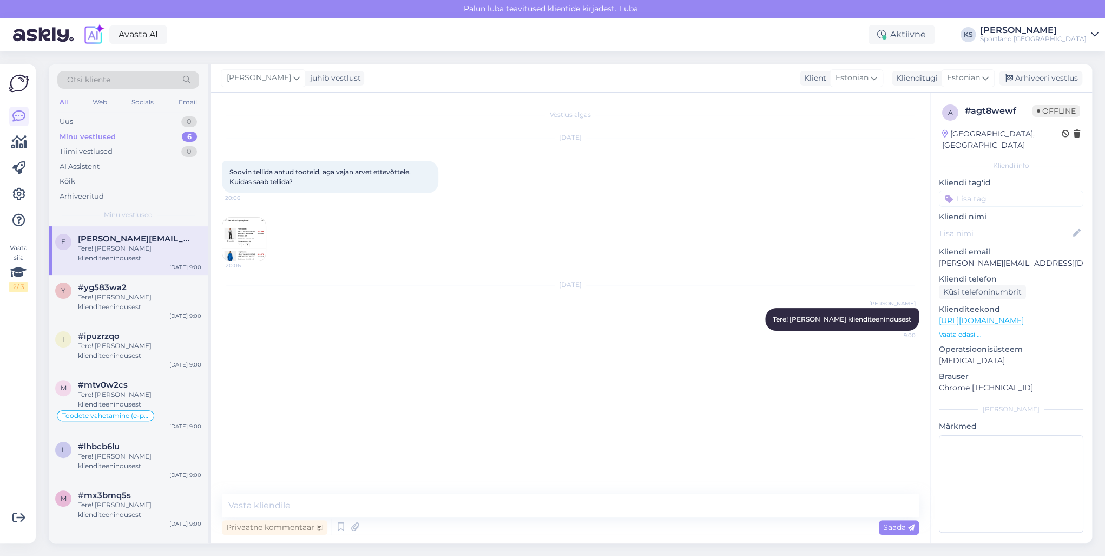
click at [247, 230] on img at bounding box center [243, 239] width 43 height 43
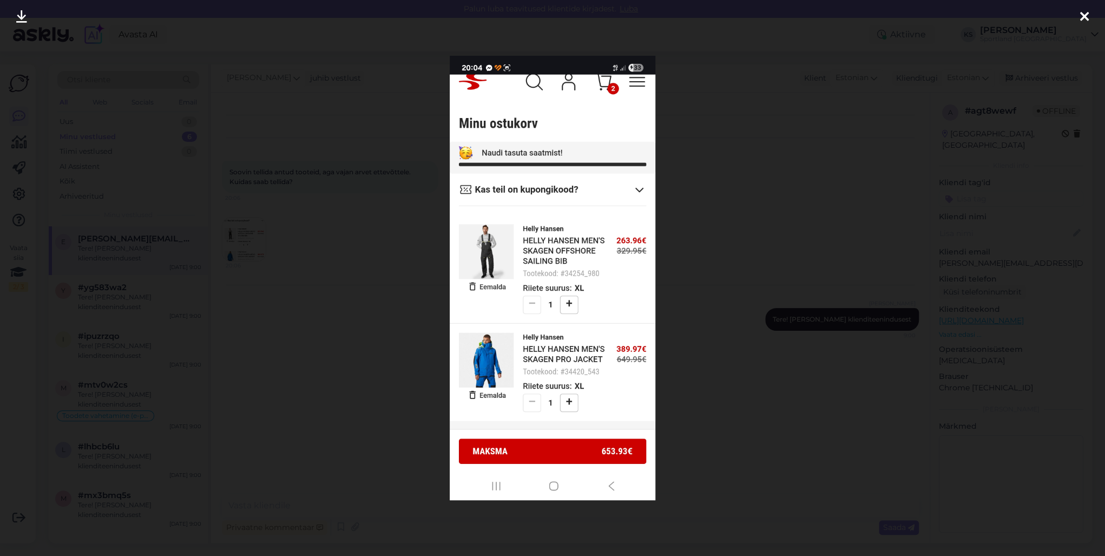
click at [941, 159] on div at bounding box center [552, 278] width 1105 height 556
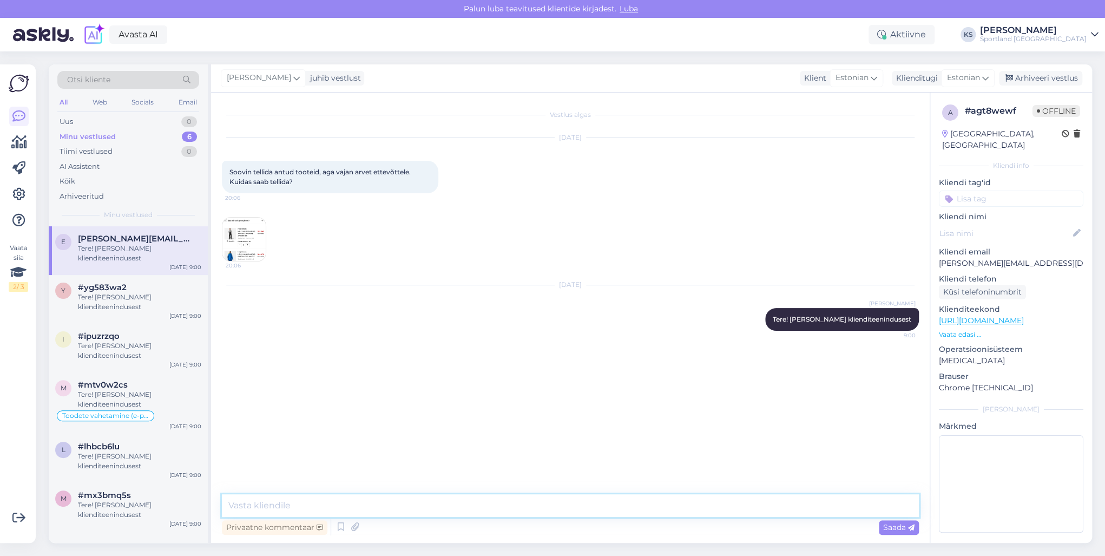
click at [468, 512] on textarea at bounding box center [570, 505] width 697 height 23
click at [467, 505] on textarea at bounding box center [570, 505] width 697 height 23
type textarea "M"
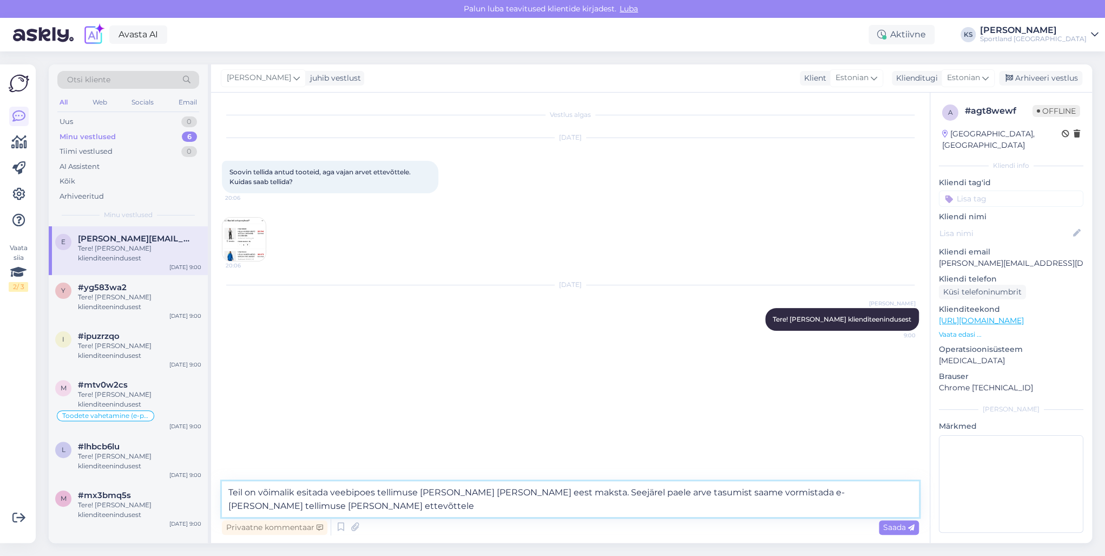
type textarea "Teil on võimalik esitada veebipoes tellimuse [PERSON_NAME] [PERSON_NAME] eest m…"
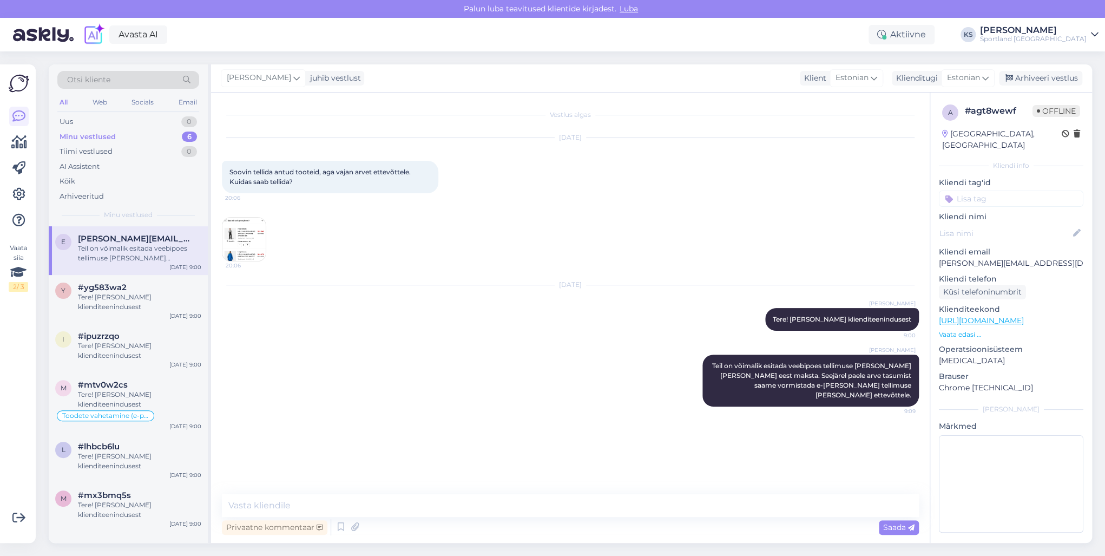
click at [1013, 191] on input at bounding box center [1011, 199] width 145 height 16
type input "arve"
click at [1009, 224] on span "Arve taotlemine" at bounding box center [987, 227] width 53 height 6
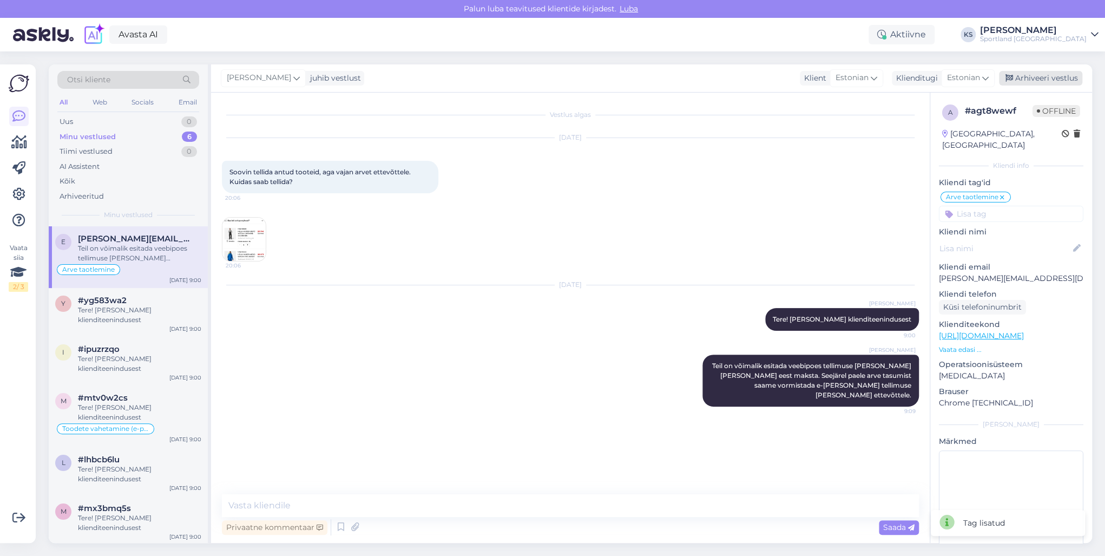
click at [1046, 76] on div "Arhiveeri vestlus" at bounding box center [1040, 78] width 83 height 15
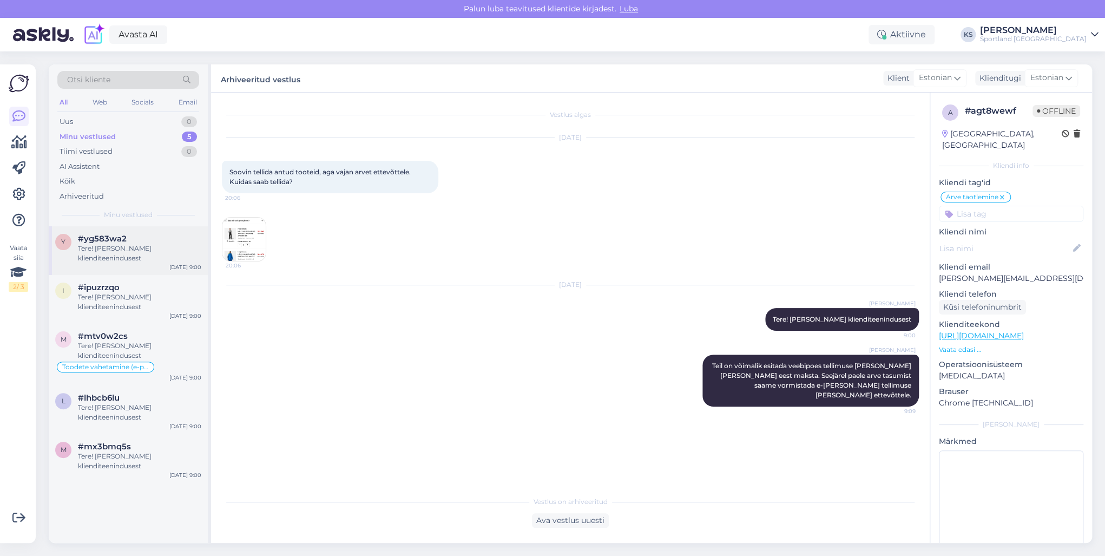
click at [147, 244] on div "Tere! [PERSON_NAME] klienditeenindusest" at bounding box center [139, 253] width 123 height 19
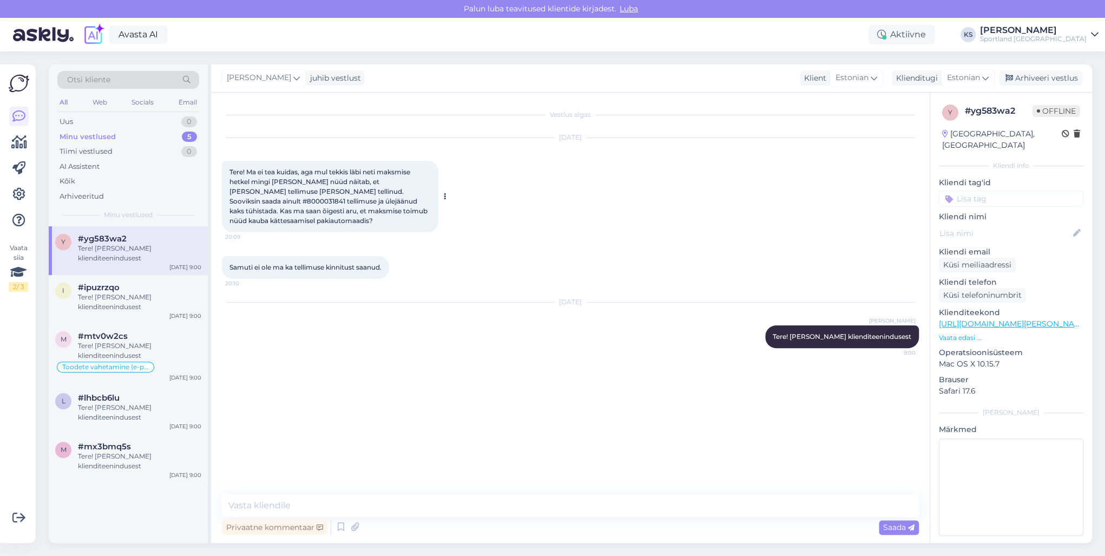
click at [391, 189] on span "Tere! Ma ei tea kuidas, aga mul tekkis läbi neti maksmise hetkel mingi [PERSON_…" at bounding box center [330, 196] width 200 height 57
copy span "8000031841"
click at [593, 510] on textarea at bounding box center [570, 505] width 697 height 23
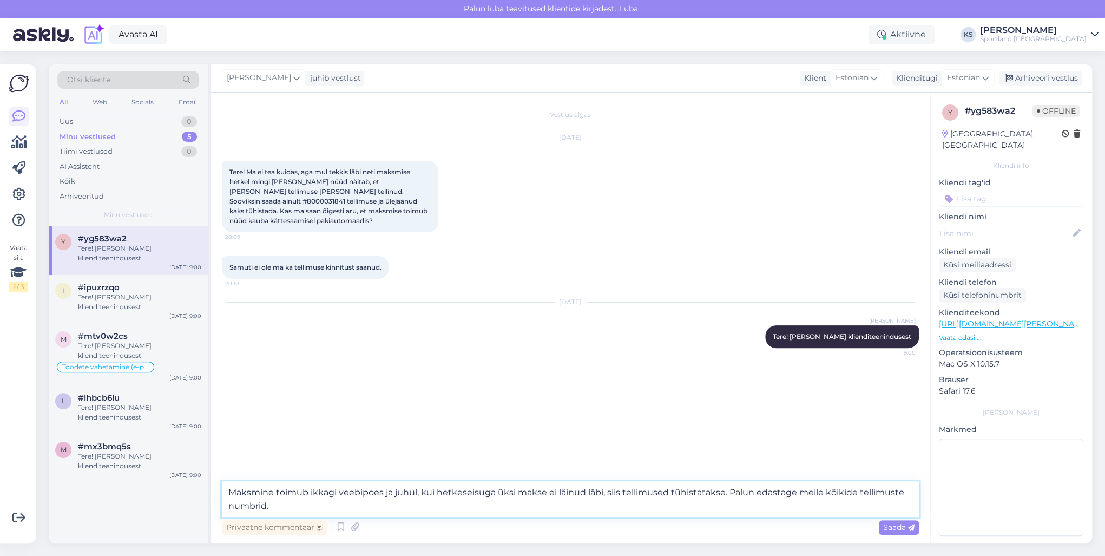
click at [855, 491] on textarea "Maksmine toimub ikkagi veebipoes ja juhul, kui hetkeseisuga üksi makse ei läinu…" at bounding box center [570, 499] width 697 height 36
type textarea "Maksmine toimub ikkagi veebipoes ja juhul, kui hetkeseisuga üksi makse ei läinu…"
click at [504, 506] on textarea "Maksmine toimub ikkagi veebipoes ja juhul, kui hetkeseisuga üksi makse ei läinu…" at bounding box center [570, 499] width 697 height 36
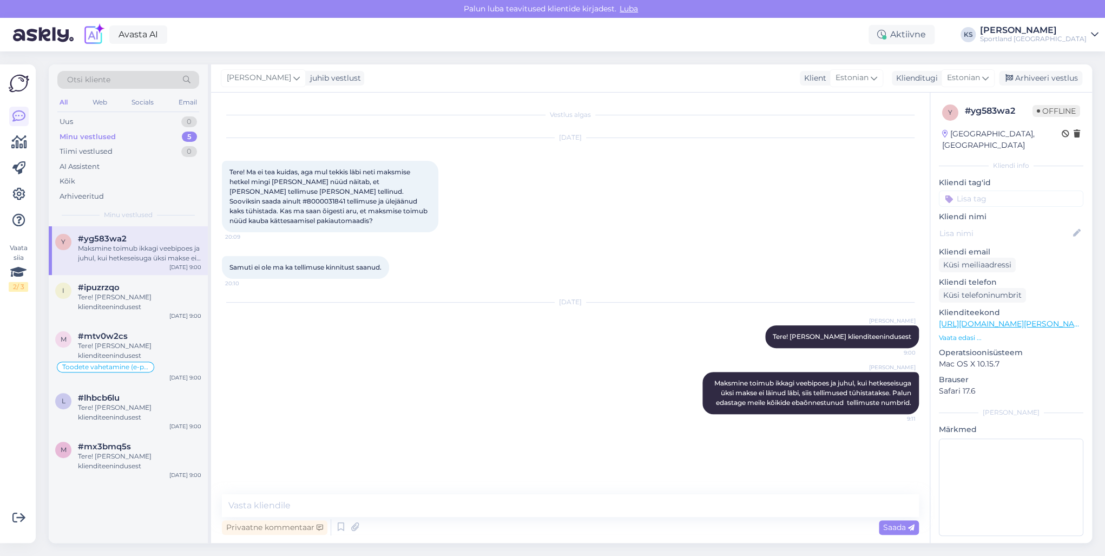
click at [1006, 191] on input at bounding box center [1011, 199] width 145 height 16
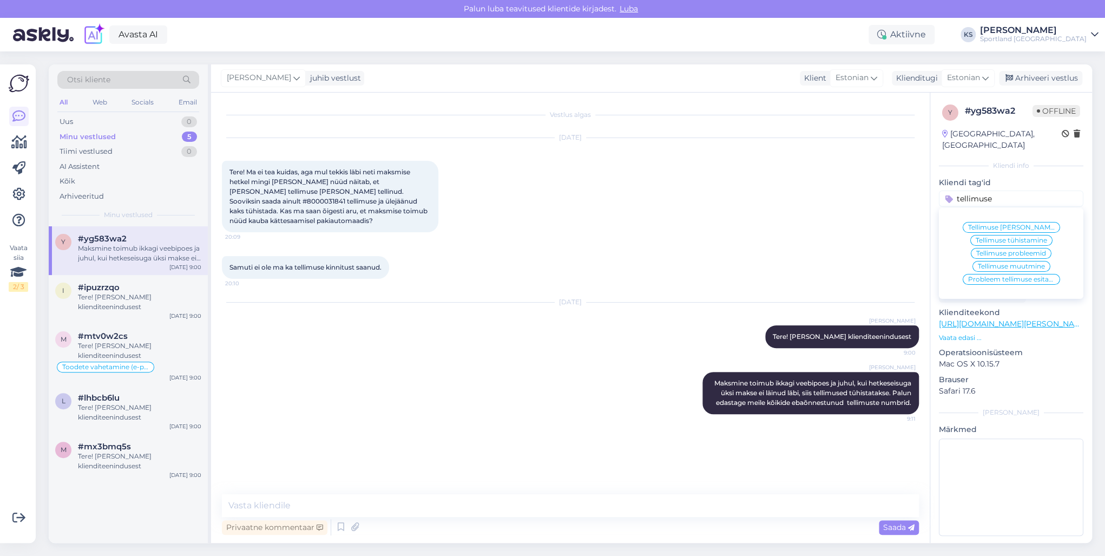
type input "tellimuse"
click at [1013, 222] on div "Tellimuse [PERSON_NAME] info" at bounding box center [1011, 227] width 97 height 11
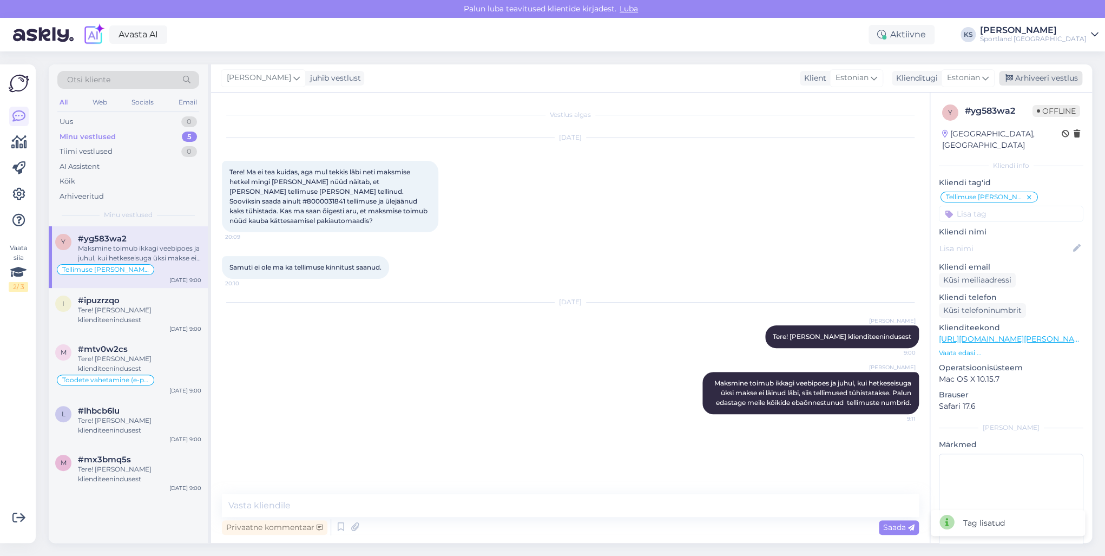
click at [1039, 81] on div "Arhiveeri vestlus" at bounding box center [1040, 78] width 83 height 15
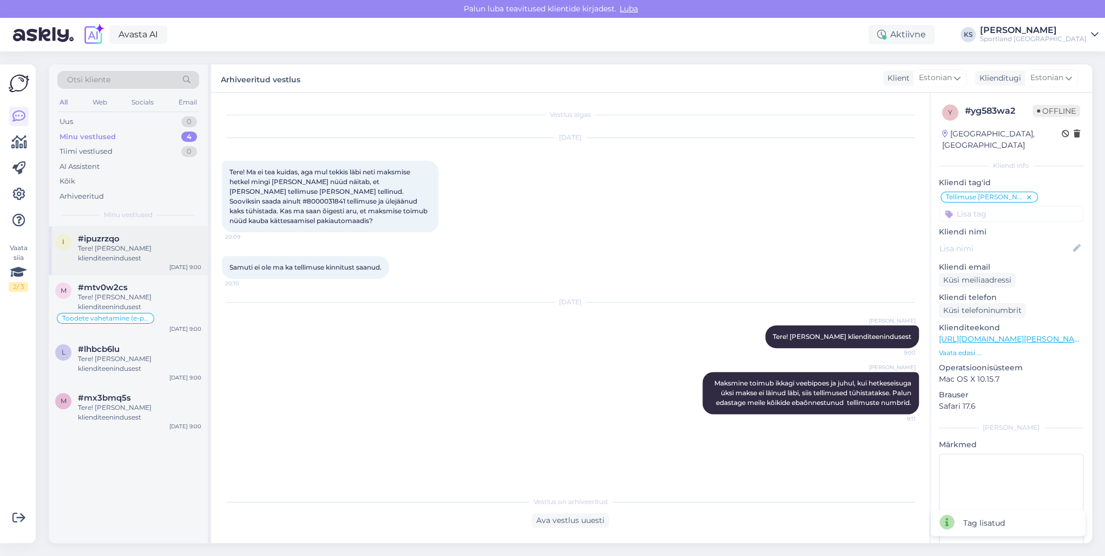
click at [150, 235] on div "#ipuzrzqo" at bounding box center [139, 239] width 123 height 10
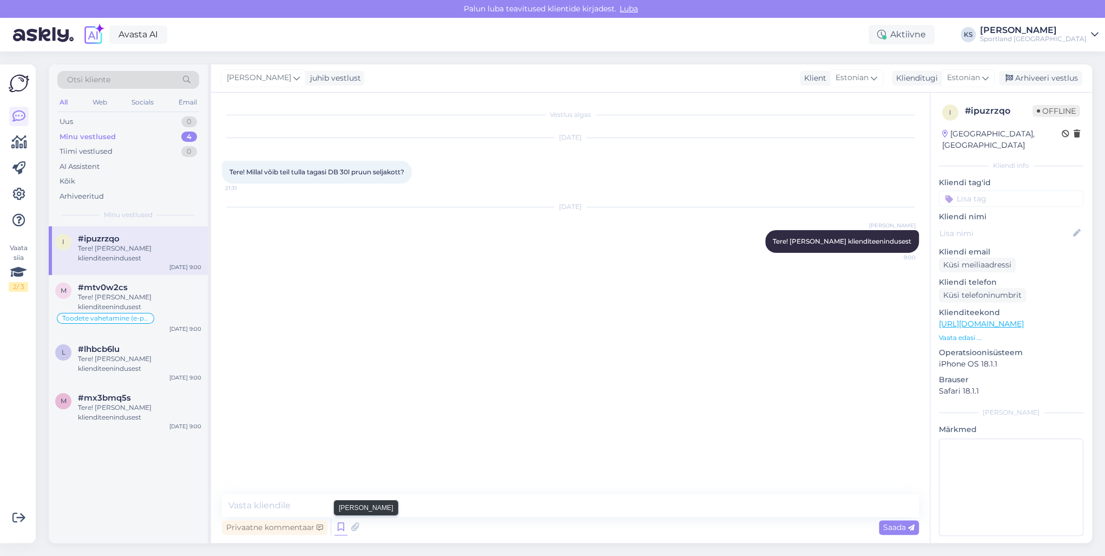
click at [344, 526] on icon at bounding box center [341, 527] width 13 height 16
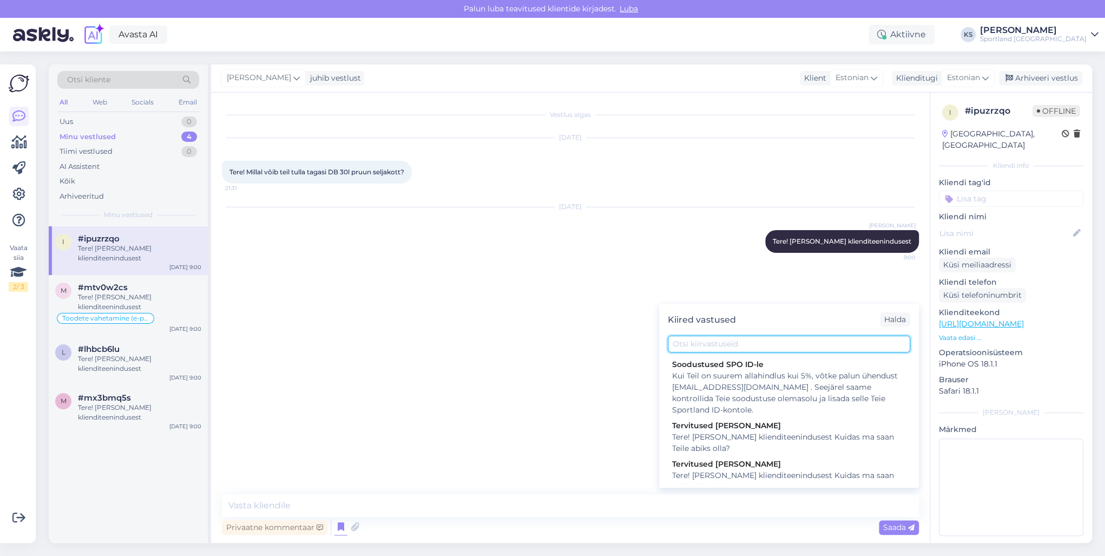
click at [759, 347] on input "text" at bounding box center [789, 344] width 243 height 17
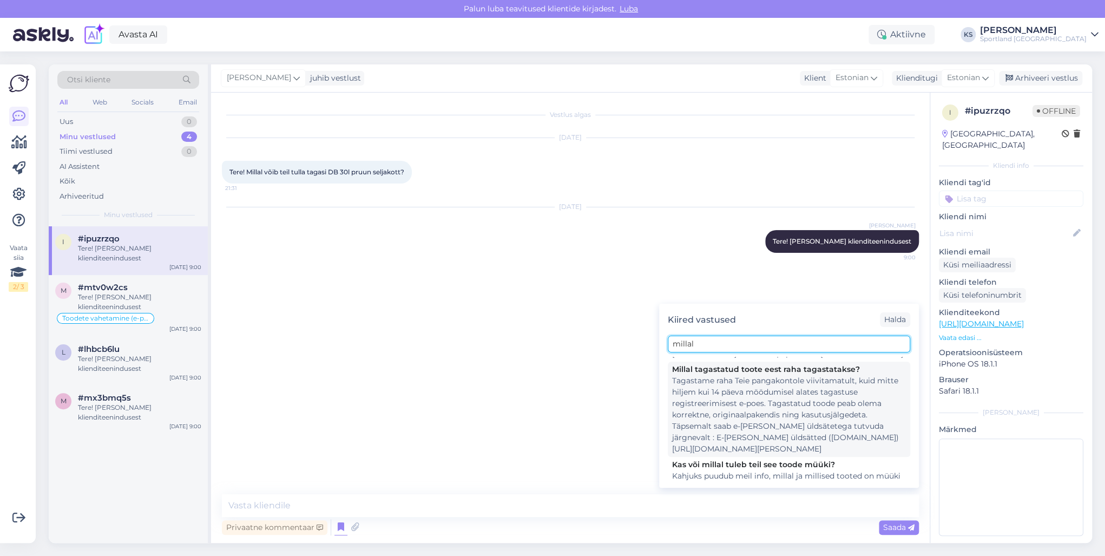
scroll to position [130, 0]
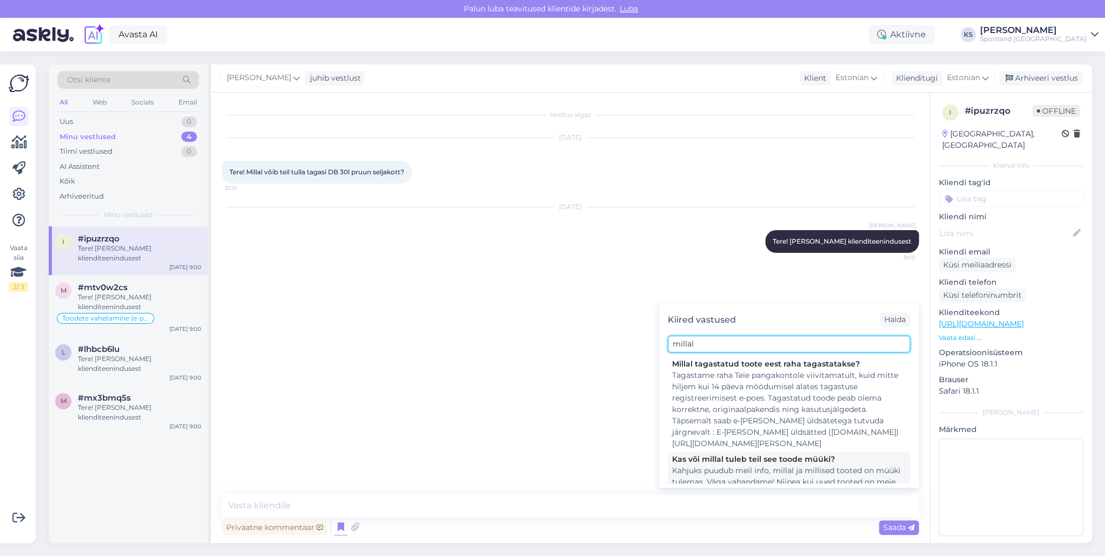
type input "millal"
click at [745, 465] on div "Kahjuks puudub meil info, millal ja millised tooted on müüki tulemas. Väga vaba…" at bounding box center [789, 487] width 234 height 45
type textarea "Kahjuks puudub meil info, millal ja millised tooted on müüki tulemas. Väga vaba…"
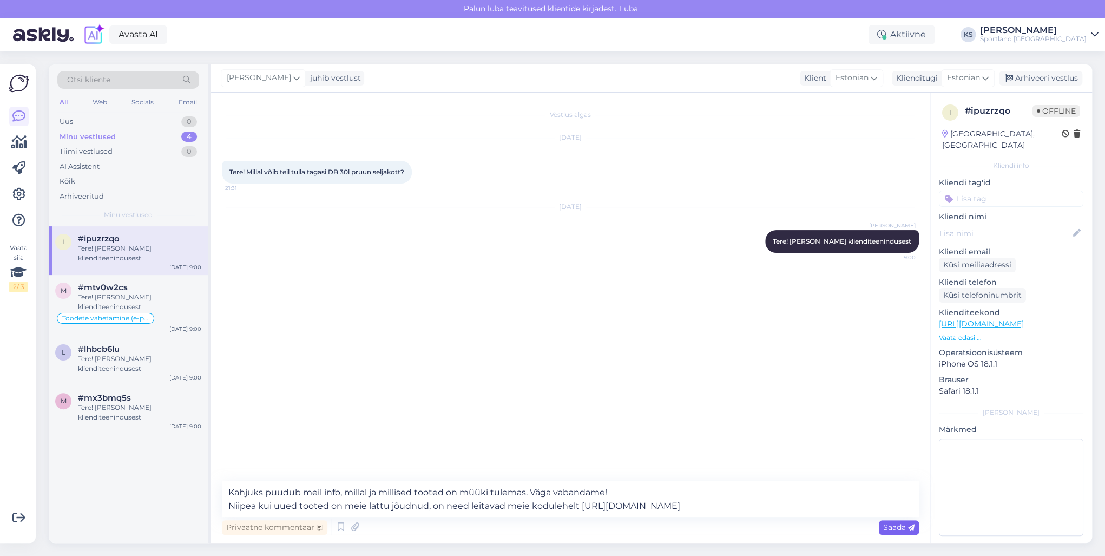
click at [899, 529] on span "Saada" at bounding box center [898, 527] width 31 height 10
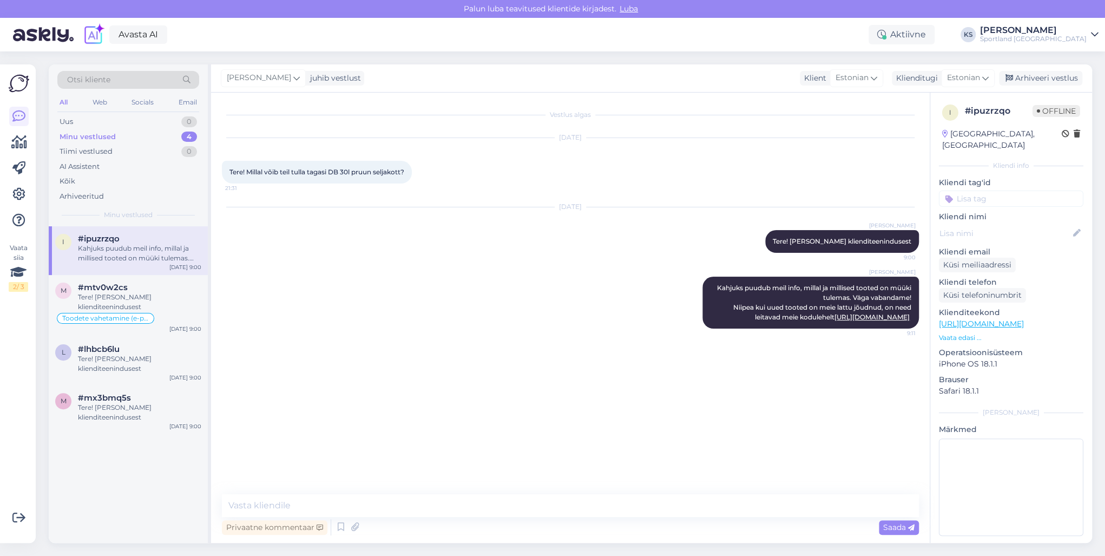
click at [985, 191] on input at bounding box center [1011, 199] width 145 height 16
type input "j"
type input "toote"
click at [1020, 250] on span "Toote saadavus" at bounding box center [1011, 253] width 50 height 6
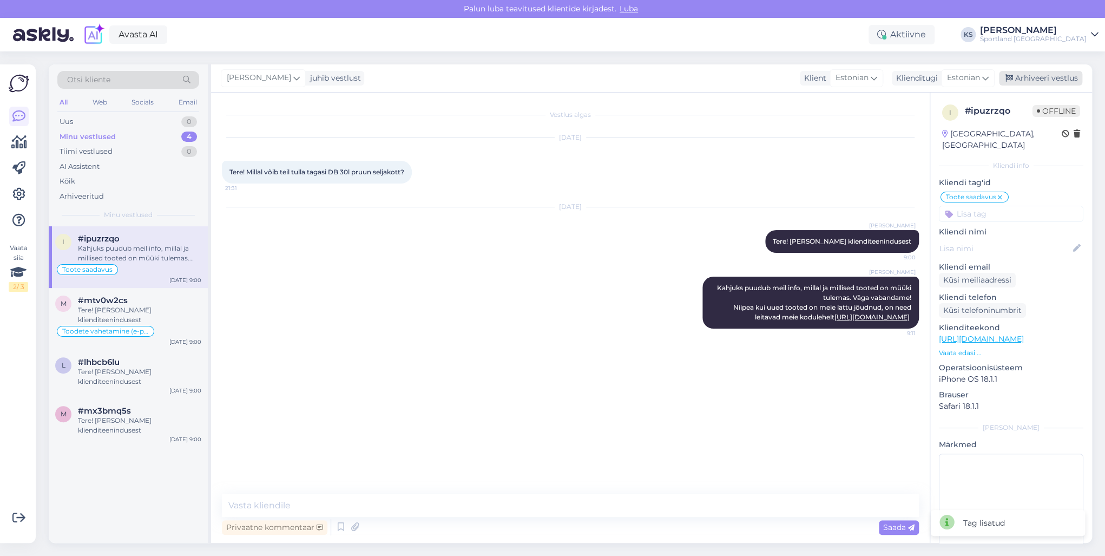
click at [1040, 75] on div "Arhiveeri vestlus" at bounding box center [1040, 78] width 83 height 15
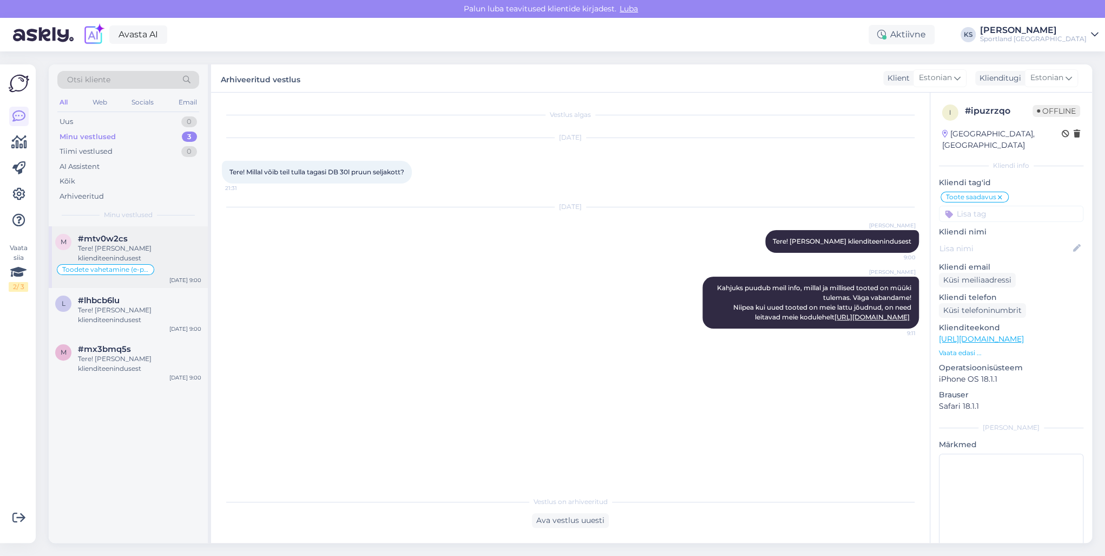
click at [156, 235] on div "#mtv0w2cs" at bounding box center [139, 239] width 123 height 10
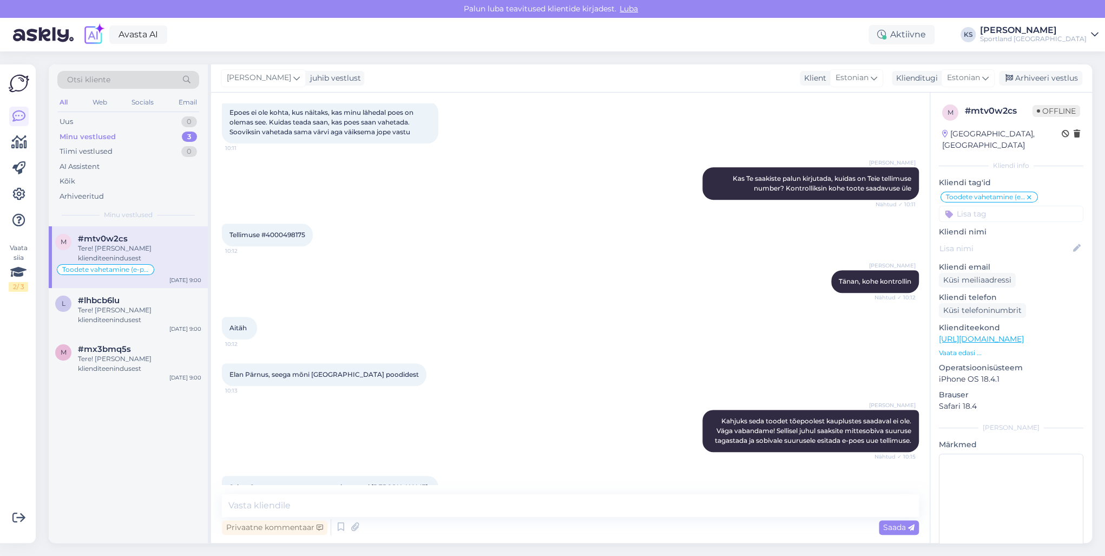
scroll to position [232, 0]
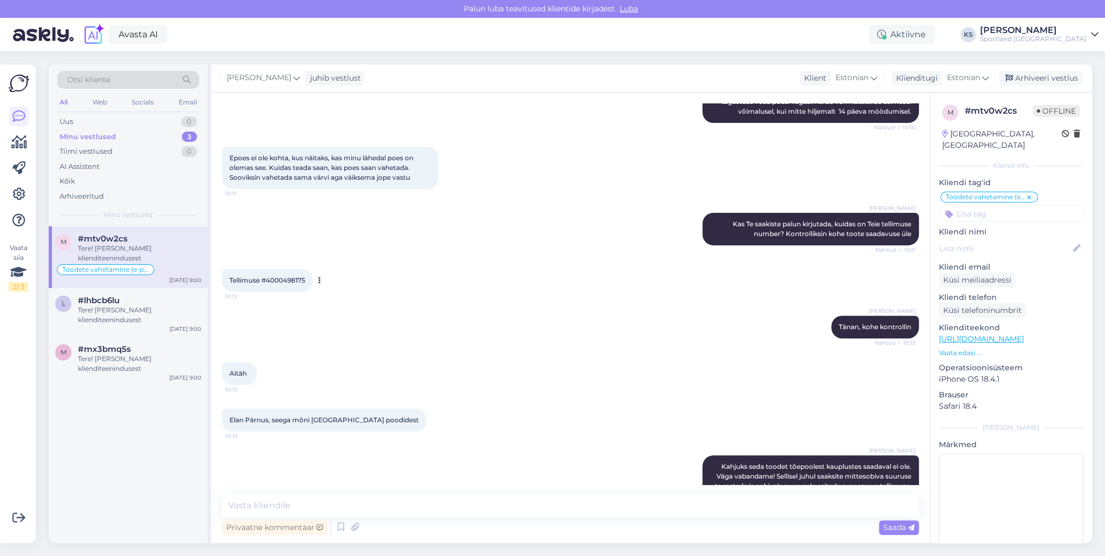
click at [290, 281] on span "Tellimuse #4000498175" at bounding box center [268, 280] width 76 height 8
copy div "4000498175 10:12"
click at [379, 497] on textarea at bounding box center [570, 505] width 697 height 23
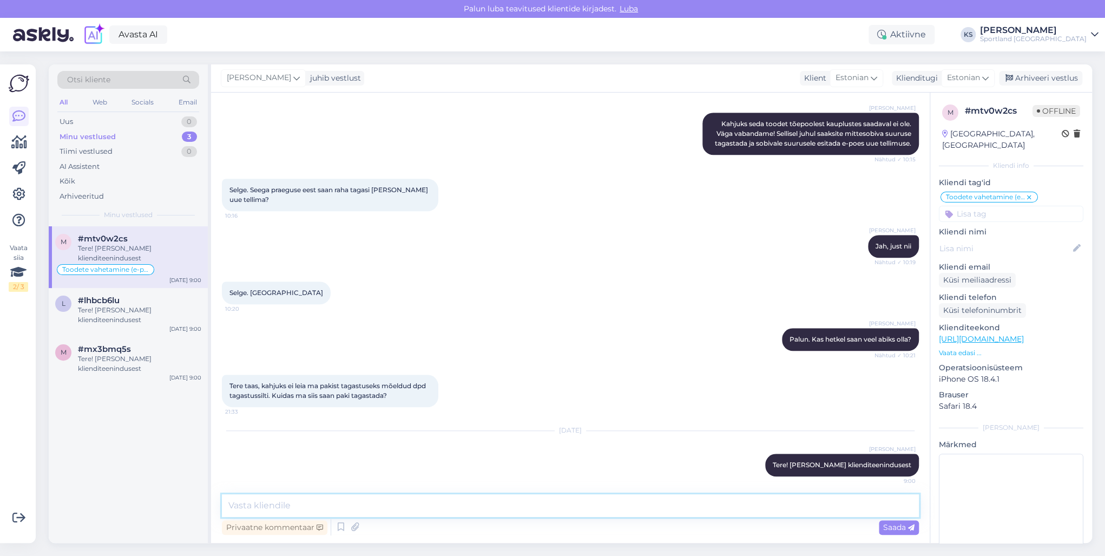
scroll to position [578, 0]
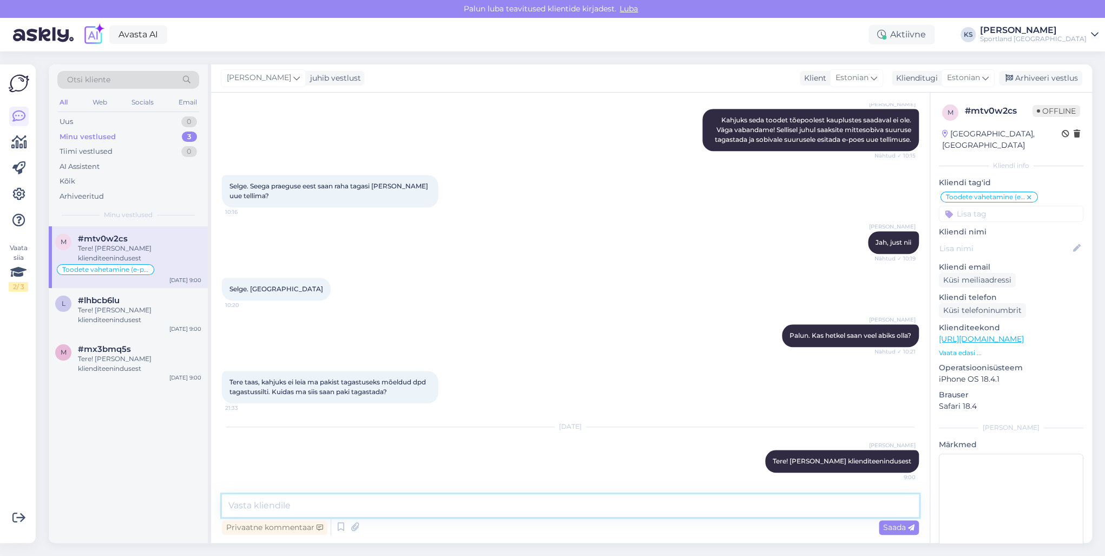
click at [380, 513] on textarea at bounding box center [570, 505] width 697 height 23
type textarea "p"
paste textarea "4000498175"
type textarea "Palun täpsustage, kas soovite tagastada tellimuse 4000498175?"
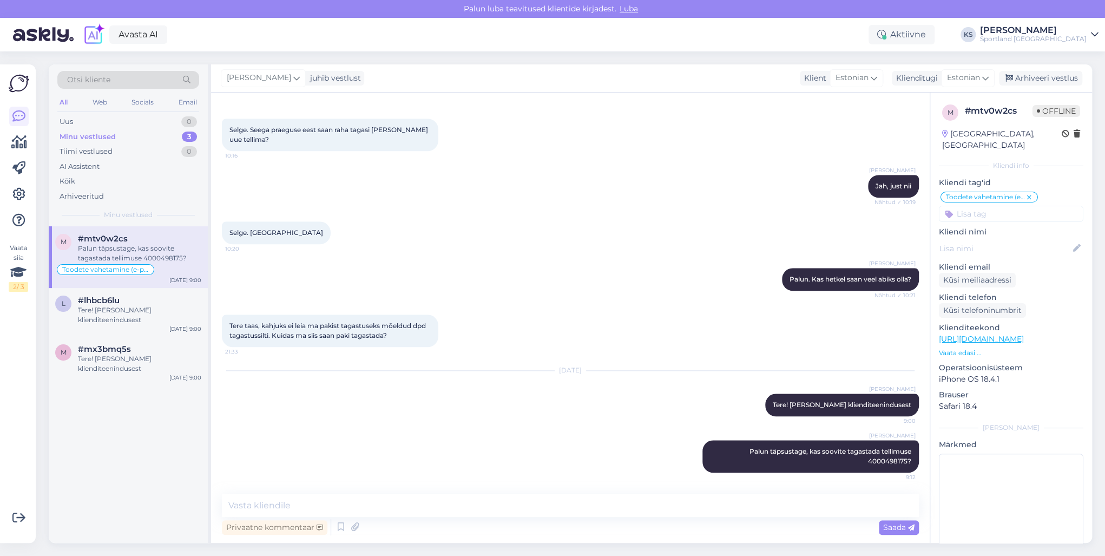
click at [1005, 206] on input at bounding box center [1011, 214] width 145 height 16
type input "taga"
click at [1024, 250] on div "Tagastamine (e-pood)" at bounding box center [1011, 255] width 83 height 11
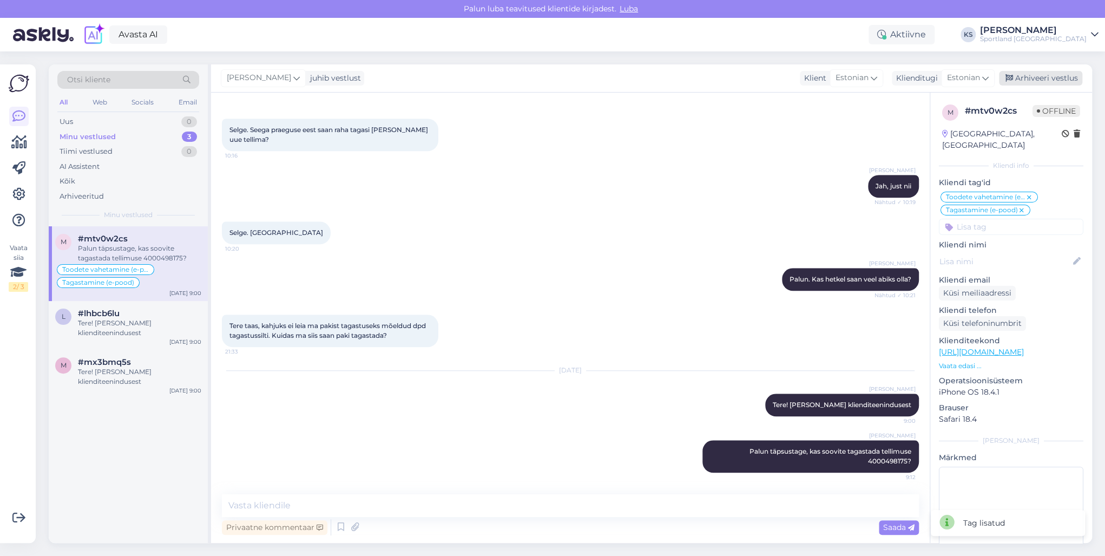
click at [1066, 76] on div "Arhiveeri vestlus" at bounding box center [1040, 78] width 83 height 15
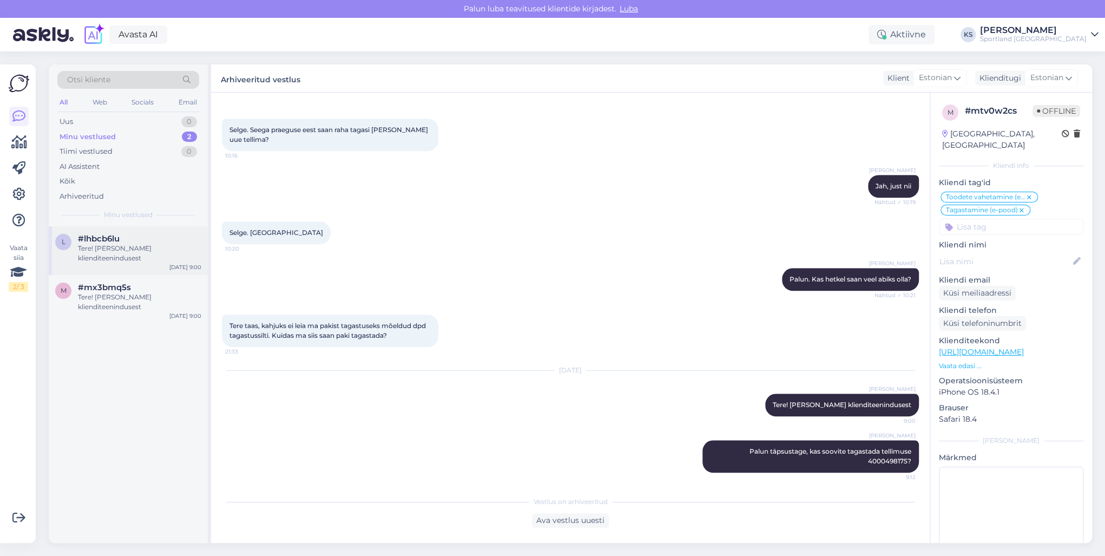
click at [140, 266] on div "l #lhbcb6lu Tere! [PERSON_NAME] klienditeenindusest [DATE] 9:00" at bounding box center [128, 250] width 159 height 49
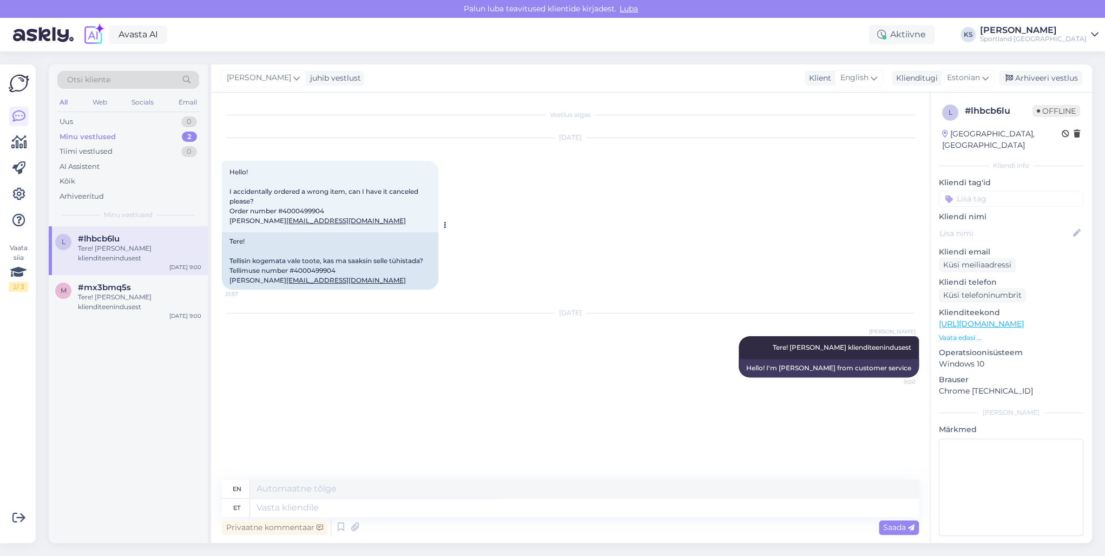
click at [316, 280] on div "Tere! Tellisin kogemata vale toote, kas ma saaksin selle tühistada? Tellimuse n…" at bounding box center [330, 260] width 217 height 57
click at [316, 279] on div "Tere! Tellisin kogemata vale toote, kas ma saaksin selle tühistada? Tellimuse n…" at bounding box center [330, 260] width 217 height 57
copy div "4000499904"
click at [372, 505] on textarea at bounding box center [584, 508] width 669 height 18
type textarea "Tellimus o"
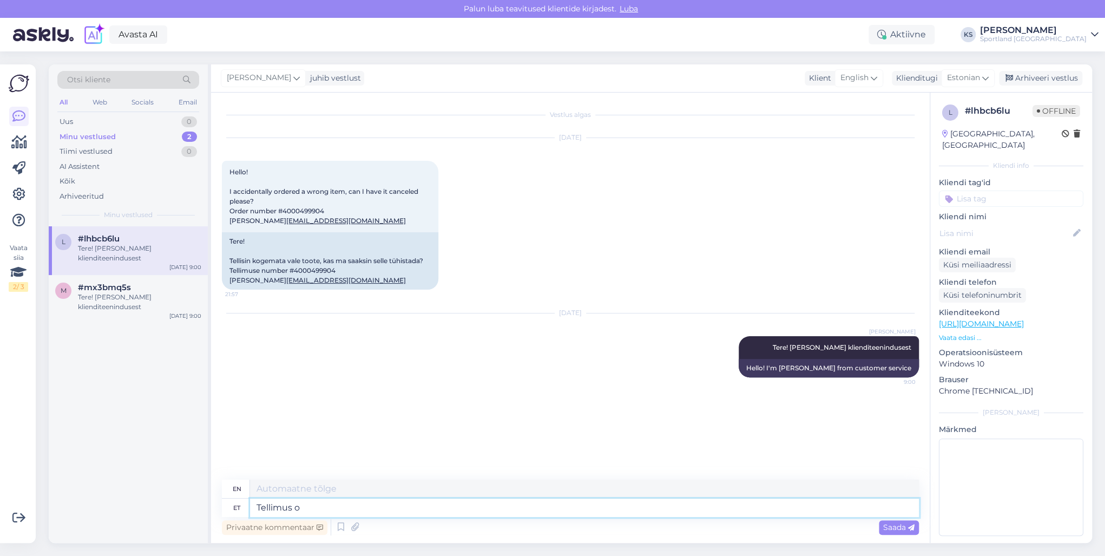
type textarea "Order"
type textarea "Tellimus on t"
type textarea "The order is"
type textarea "Tellimus on tühistatud"
type textarea "Order has been canceled."
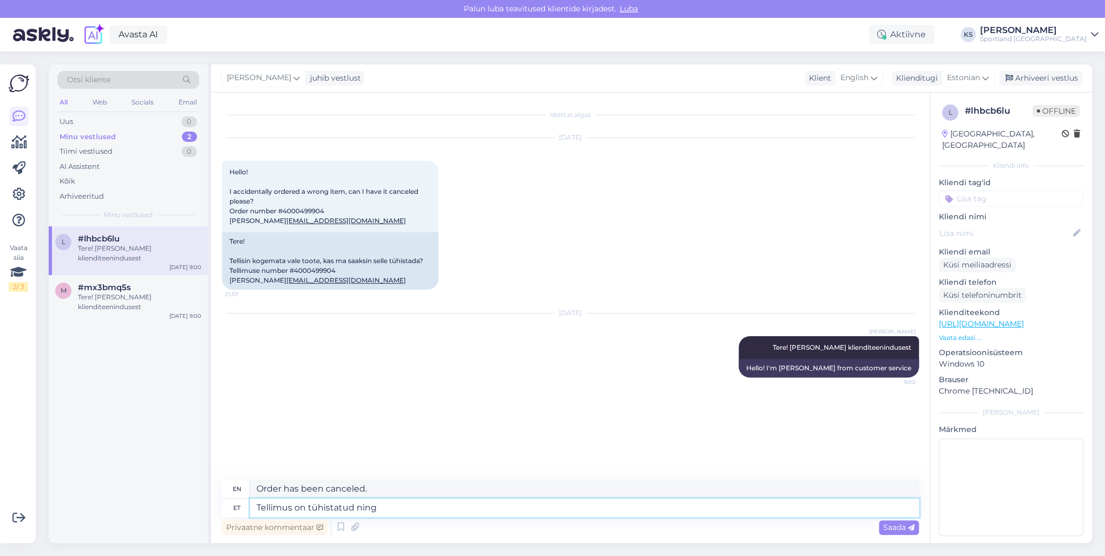
type textarea "Tellimus on tühistatud ning"
type textarea "The order has been canceled and"
type textarea "Tellimus on tühistatud ning summa"
type textarea "The order has been cancelled and the amount"
type textarea "Tellimus on tühistatud ning summa laekub t"
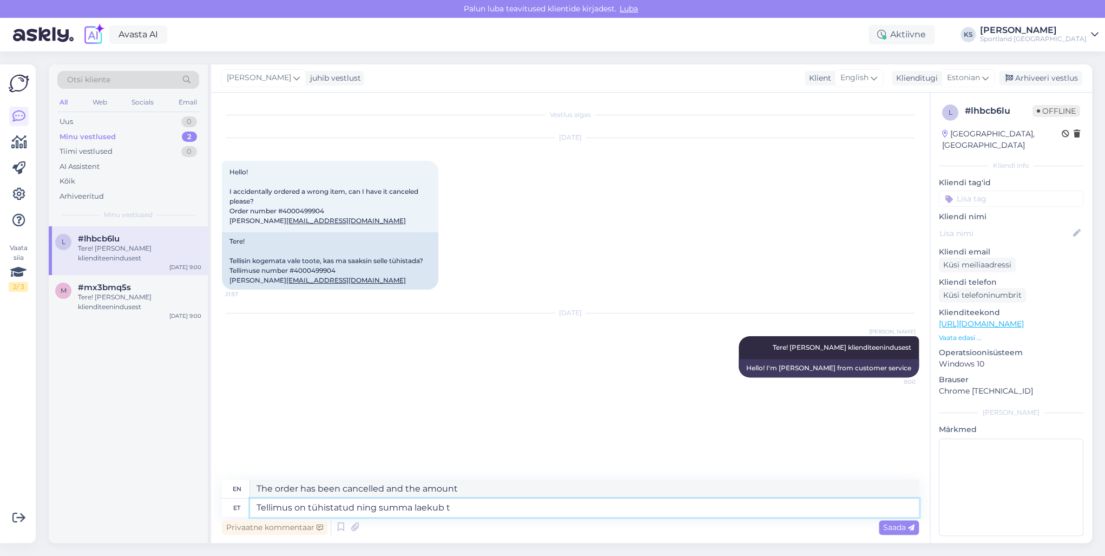
type textarea "The order has been canceled and the amount will be received."
type textarea "[PERSON_NAME] on tühistatud ning summa laekub teie ko"
type textarea "The order has been cancelled and the amount will be credited to your account."
type textarea "Tellimus on tühistatud ning summa laekub teie kontole 1"
type textarea "The order has been canceled and the amount will be credited to your account."
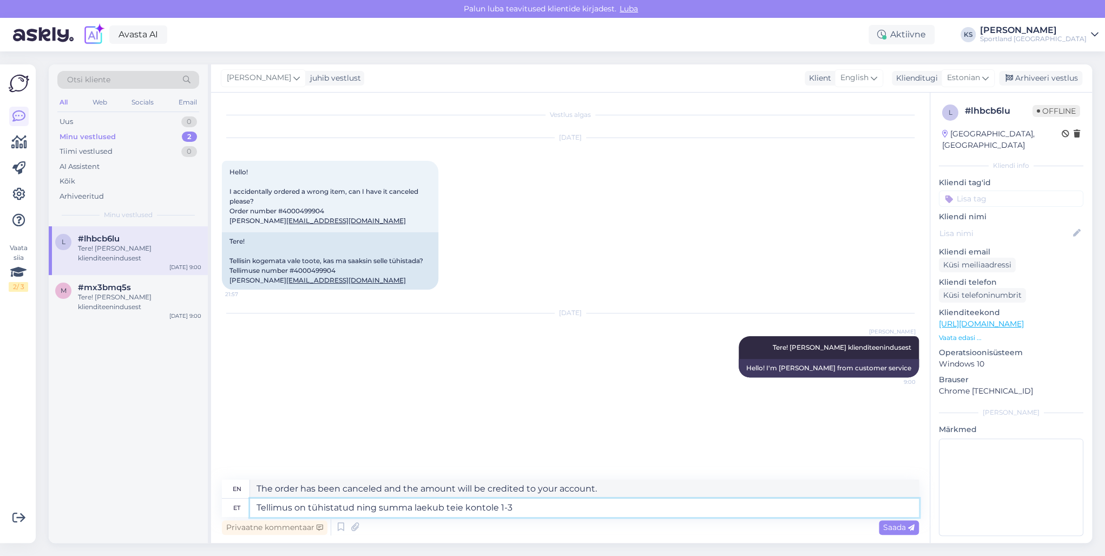
type textarea "Tellimus on tühistatud ning summa laekub teie kontole 1-3 t"
type textarea "The order has been canceled and the amount will be credited to your account wit…"
type textarea "Tellimus on tühistatud ning summa laekub teie kontole 1-3 tööpäeva j"
type textarea "The order has been canceled and the amount will be credited to your account in …"
type textarea "Tellimus on tühistatud ning summa laekub teie kontole 1-3 tööpäeva jooksul."
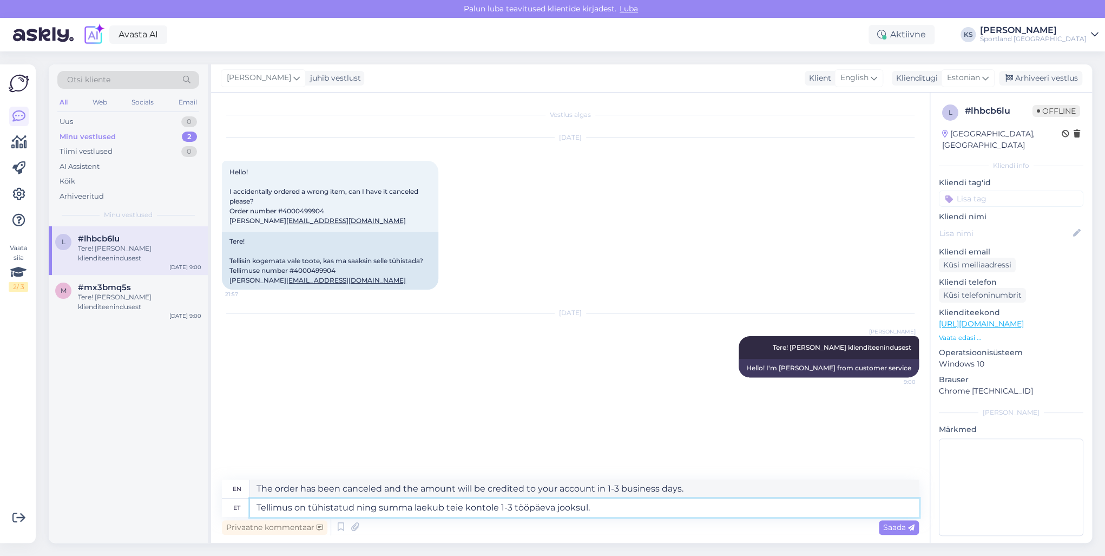
type textarea "The order has been canceled and the amount will be credited to your account wit…"
type textarea "Tellimus on tühistatud ning summa laekub teie kontole 1-3 tööpäeva jooksul."
click at [915, 525] on div "Saada" at bounding box center [899, 527] width 40 height 15
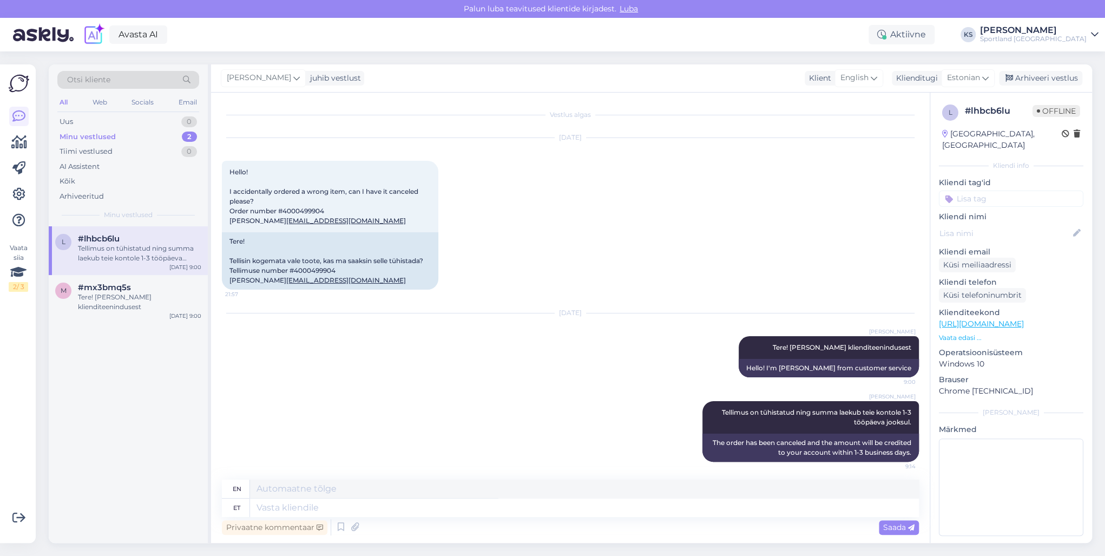
scroll to position [23, 0]
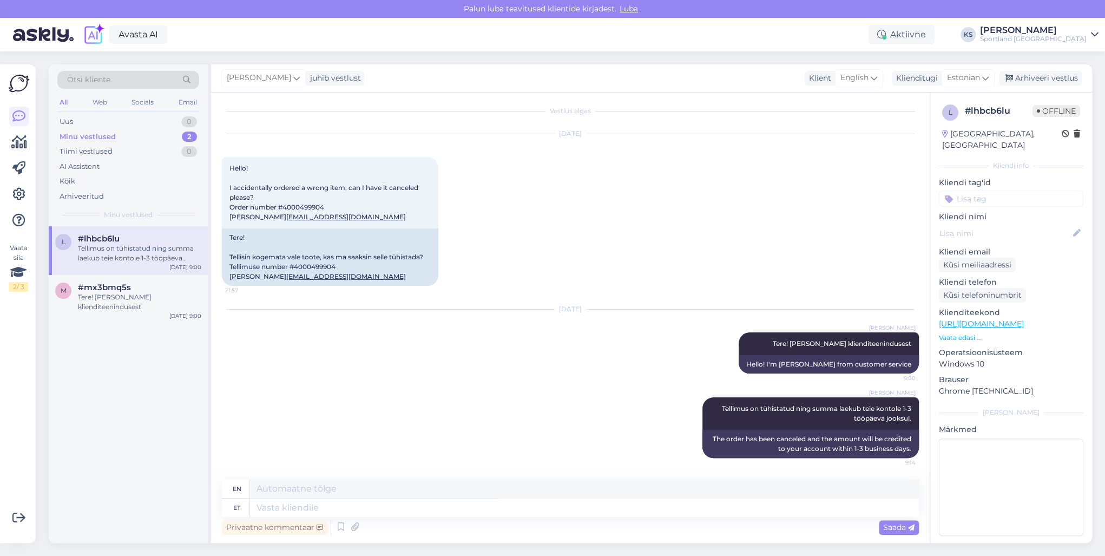
click at [903, 525] on span "Saada" at bounding box center [898, 527] width 31 height 10
click at [998, 191] on input at bounding box center [1011, 199] width 145 height 16
type input "tühista"
click at [1026, 222] on div "Tellimuse tühistamine" at bounding box center [1012, 227] width 82 height 11
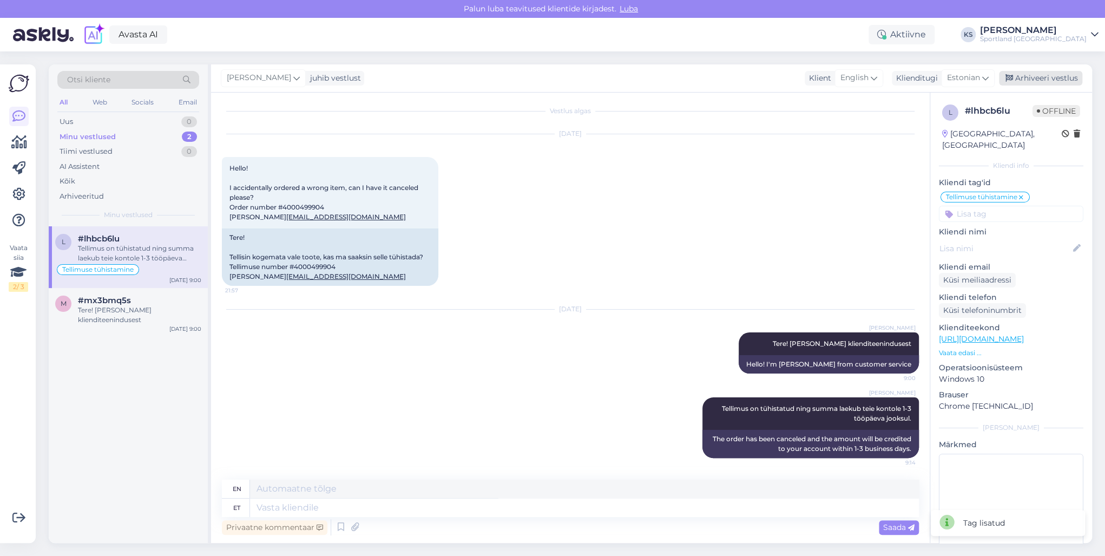
click at [1048, 76] on div "Arhiveeri vestlus" at bounding box center [1040, 78] width 83 height 15
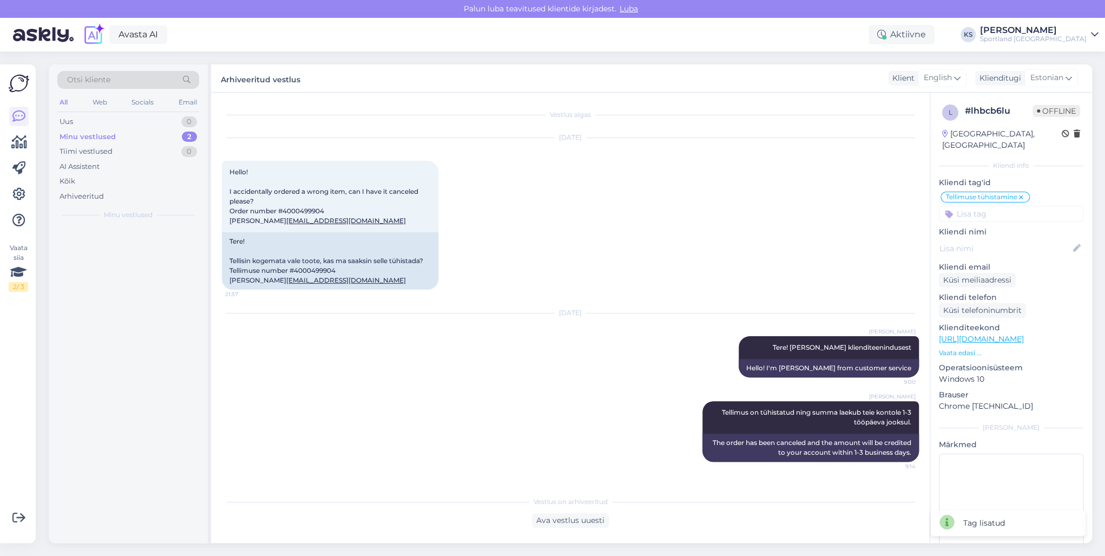
scroll to position [12, 0]
drag, startPoint x: 101, startPoint y: 259, endPoint x: 108, endPoint y: 259, distance: 6.5
click at [101, 259] on div "Tere! [PERSON_NAME] klienditeenindusest" at bounding box center [139, 253] width 123 height 19
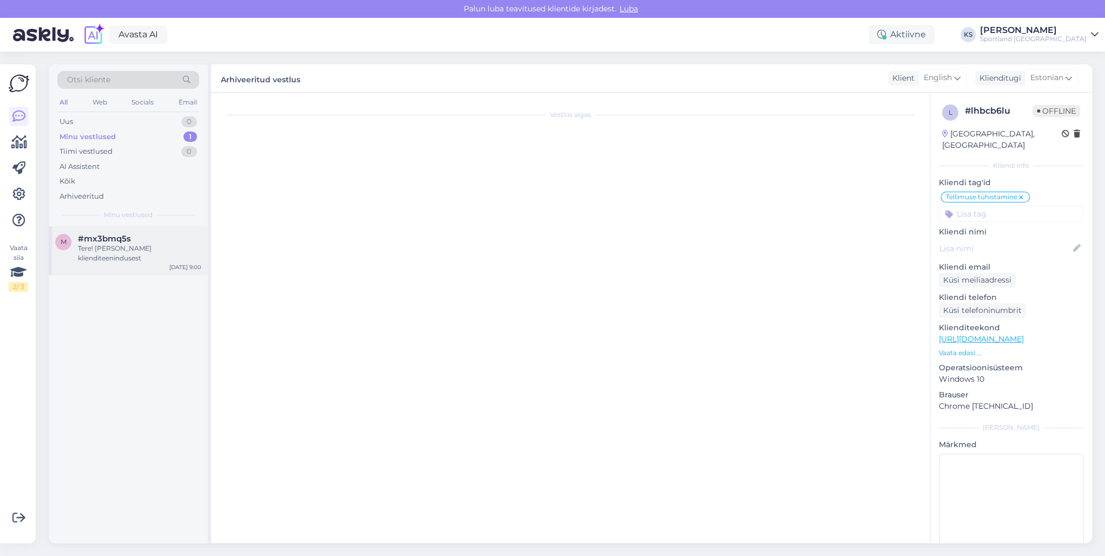
scroll to position [0, 0]
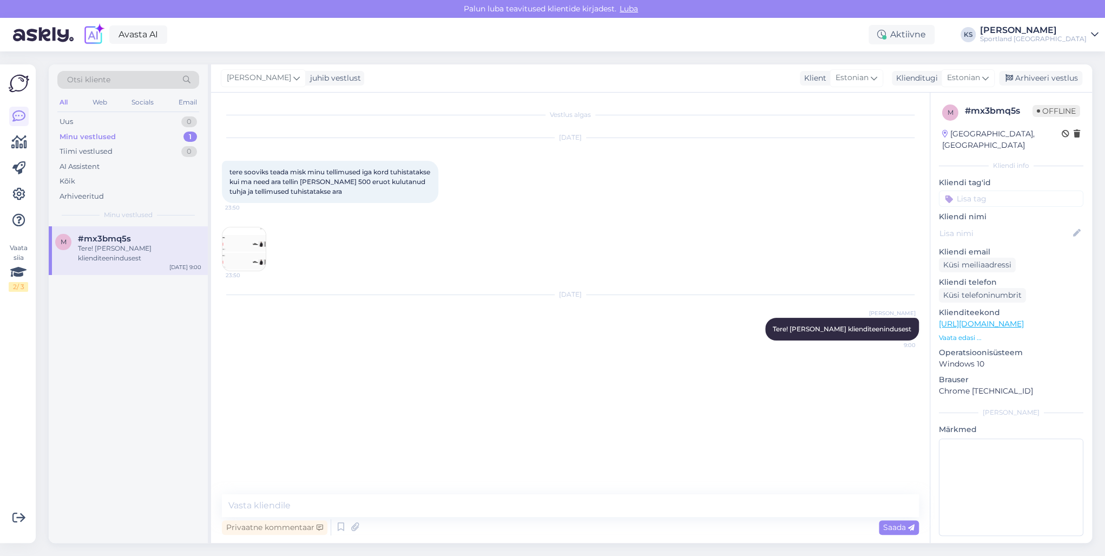
click at [248, 250] on img at bounding box center [243, 248] width 43 height 43
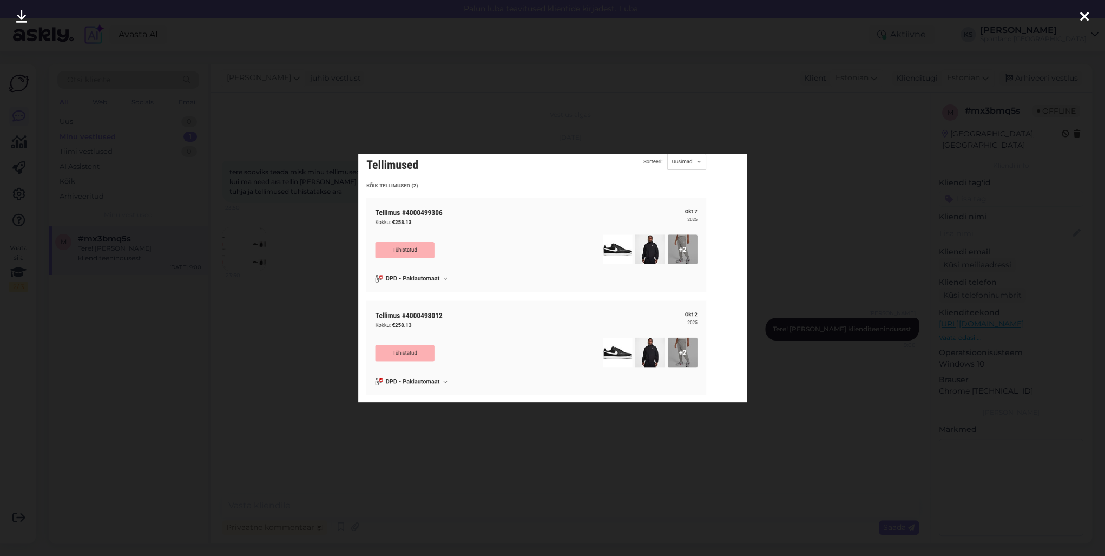
click at [862, 100] on div at bounding box center [552, 278] width 1105 height 556
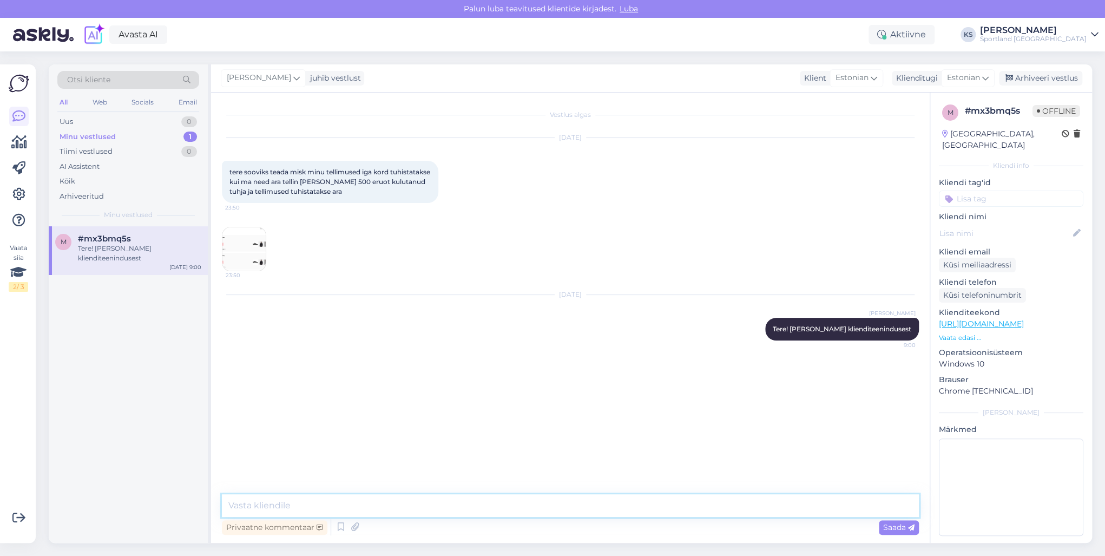
click at [340, 505] on textarea at bounding box center [570, 505] width 697 height 23
click at [344, 511] on textarea at bounding box center [570, 505] width 697 height 23
paste textarea "4000499306"
paste textarea "4000498012"
click at [414, 503] on textarea "Hetkel näeme, et tellimused 4000499306 4000498012" at bounding box center [570, 505] width 697 height 23
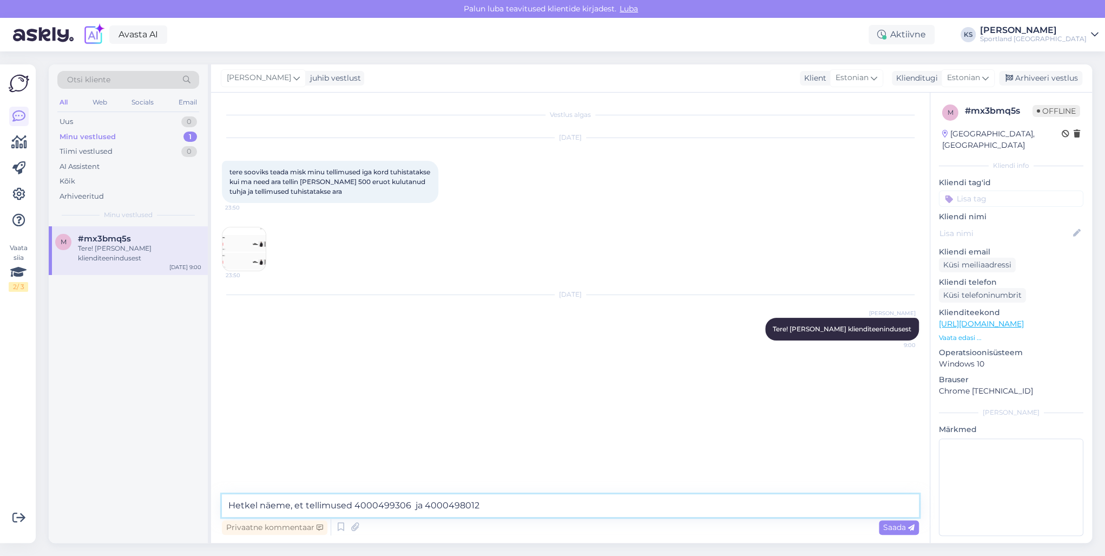
click at [552, 502] on textarea "Hetkel näeme, et tellimused 4000499306 ja 4000498012" at bounding box center [570, 505] width 697 height 23
click at [476, 508] on textarea "Hetkel näeme, et tellimused 4000499306 ja 4000498012 mitte meie poolt, [PERSON_…" at bounding box center [570, 505] width 697 height 23
click at [646, 506] on textarea "Hetkel näeme, et tellimused 4000499306 ja 4000498012 olid tühistatud mitte meie…" at bounding box center [570, 505] width 697 height 23
drag, startPoint x: 918, startPoint y: 505, endPoint x: 745, endPoint y: 507, distance: 173.2
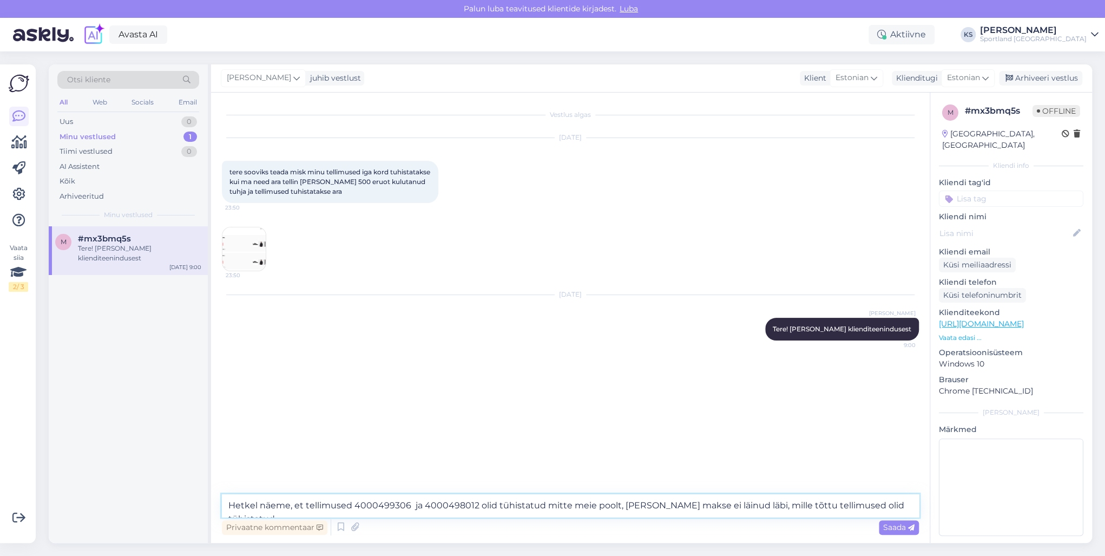
click at [745, 507] on textarea "Hetkel näeme, et tellimused 4000499306 ja 4000498012 olid tühistatud mitte meie…" at bounding box center [570, 505] width 697 height 23
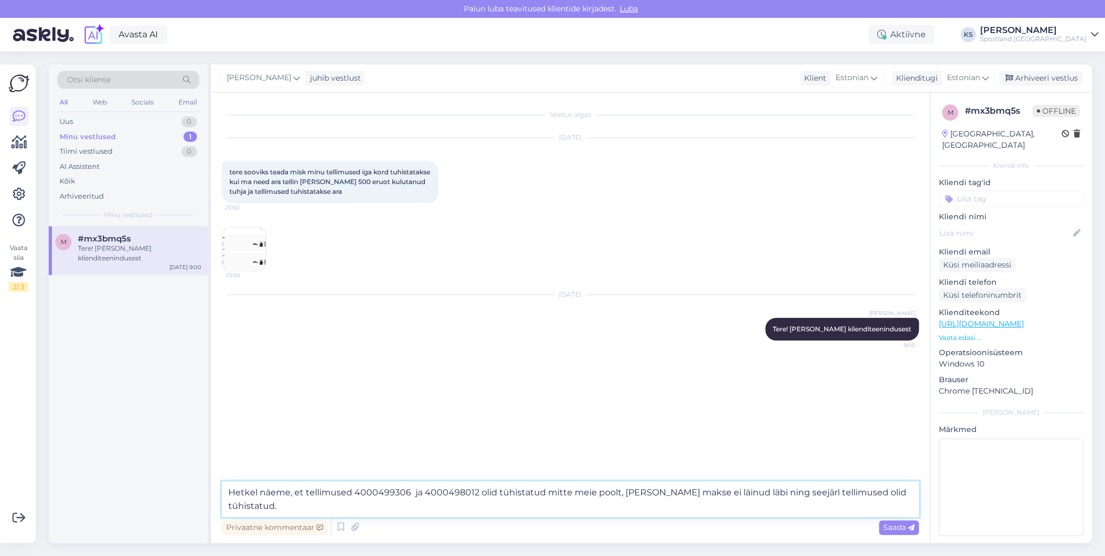
click at [790, 492] on textarea "Hetkel näeme, et tellimused 4000499306 ja 4000498012 olid tühistatud mitte meie…" at bounding box center [570, 499] width 697 height 36
click at [795, 492] on textarea "Hetkel näeme, et tellimused 4000499306 ja 4000498012 olid tühistatud mitte meie…" at bounding box center [570, 499] width 697 height 36
type textarea "Hetkel näeme, et tellimused 4000499306 ja 4000498012 olid tühistatud mitte meie…"
click at [818, 501] on textarea "Hetkel näeme, et tellimused 4000499306 ja 4000498012 olid tühistatud mitte meie…" at bounding box center [570, 499] width 697 height 36
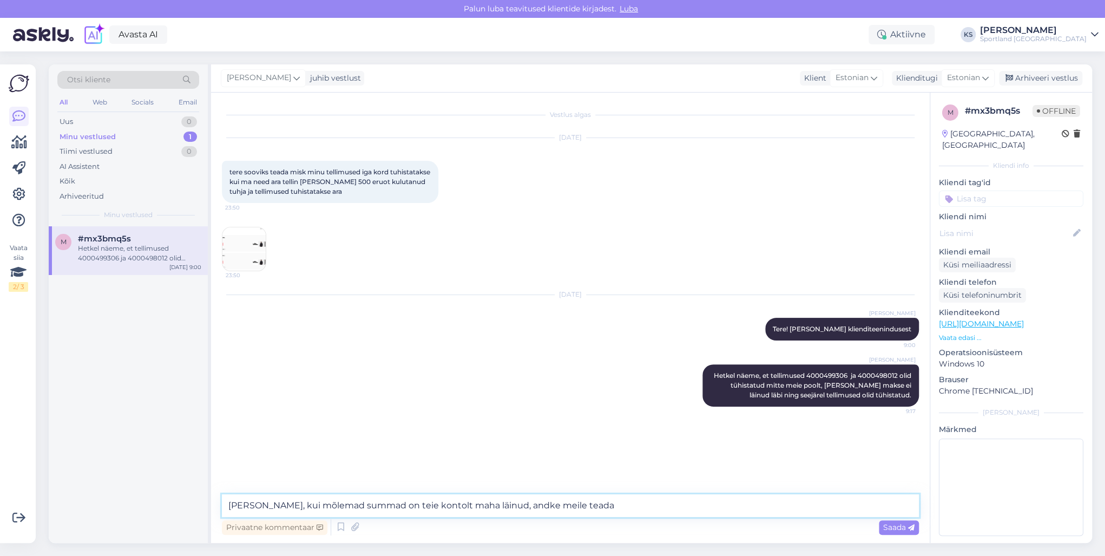
type textarea "[PERSON_NAME], kui mõlemad summad on teie kontolt maha läinud, andke meile tead…"
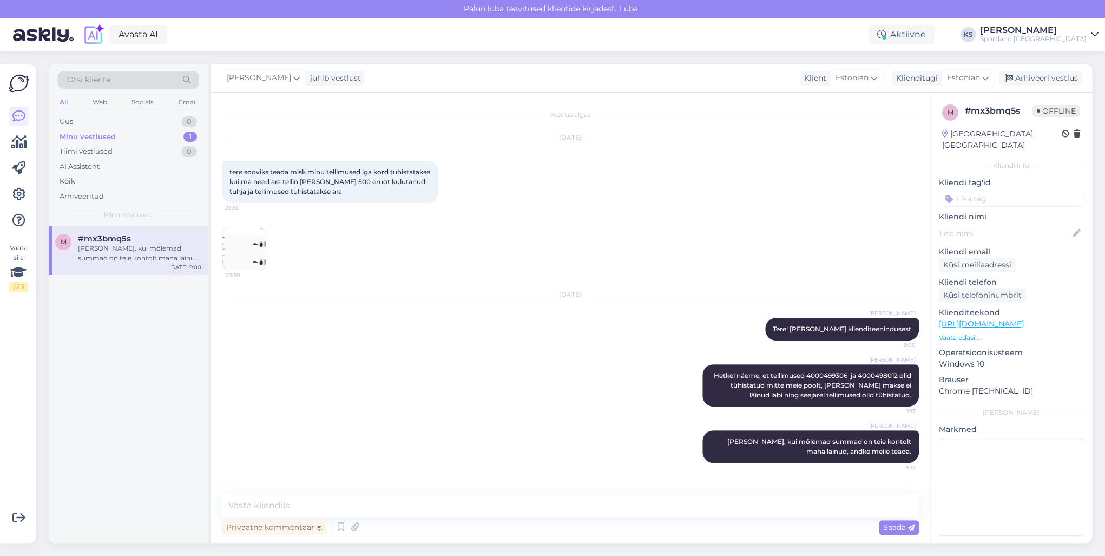
click at [1039, 191] on input at bounding box center [1011, 199] width 145 height 16
type input "[PERSON_NAME]"
click at [1037, 224] on span "Tellimuse [PERSON_NAME] info" at bounding box center [1011, 227] width 87 height 6
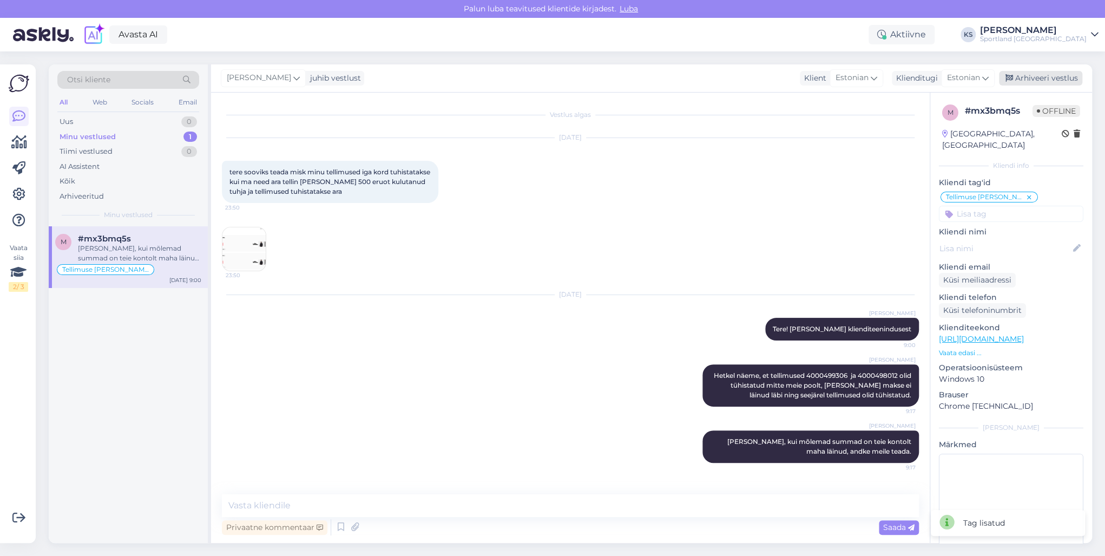
click at [1046, 83] on div "Arhiveeri vestlus" at bounding box center [1040, 78] width 83 height 15
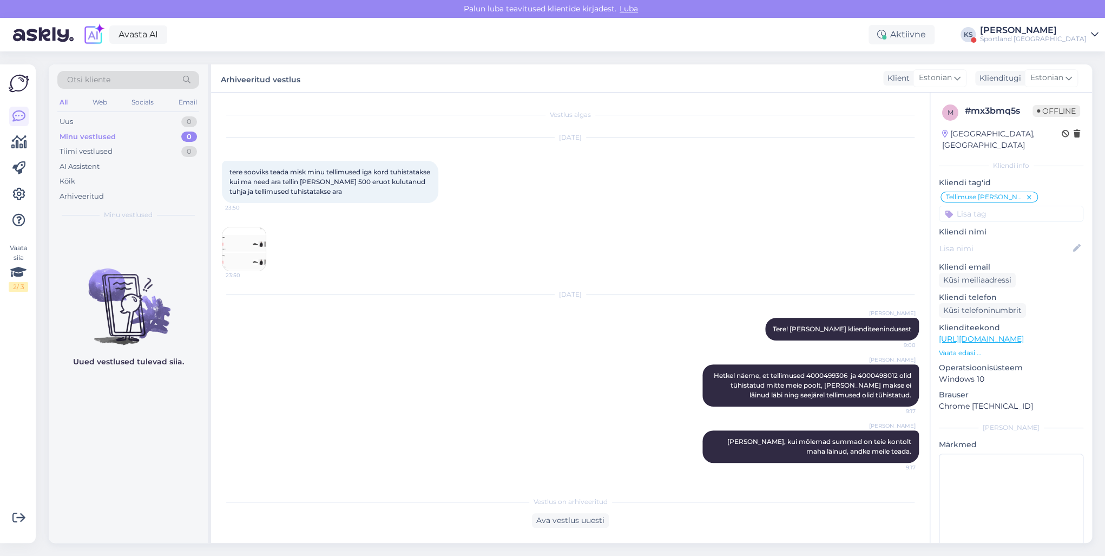
click at [1088, 43] on div "Avasta AI Aktiivne KS [PERSON_NAME] Sportland [GEOGRAPHIC_DATA]" at bounding box center [552, 35] width 1105 height 34
click at [1072, 34] on div "[PERSON_NAME]" at bounding box center [1033, 30] width 107 height 9
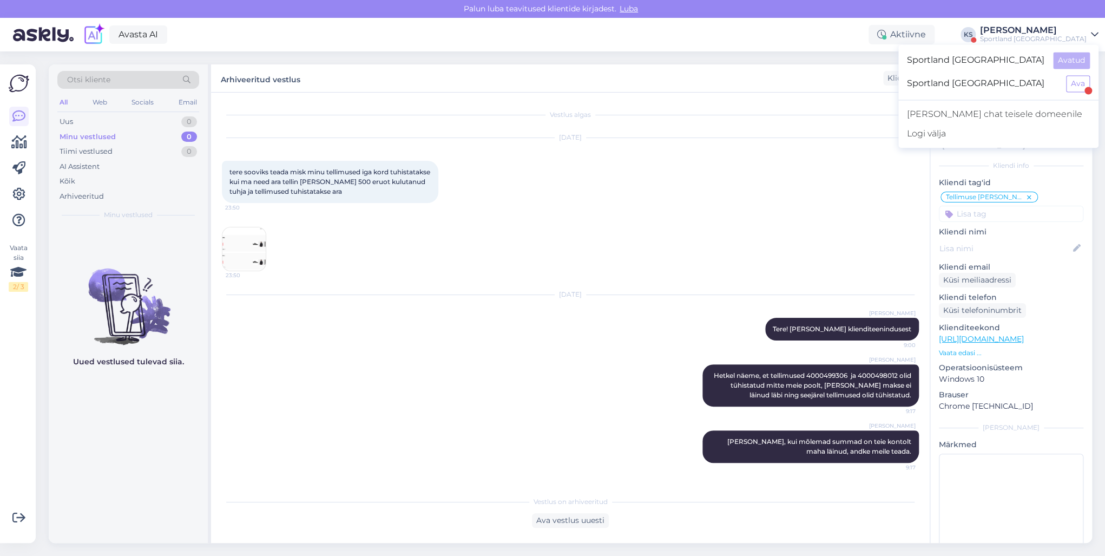
click at [1088, 91] on div at bounding box center [1089, 91] width 8 height 8
click at [1080, 81] on button "Ava" at bounding box center [1078, 83] width 24 height 17
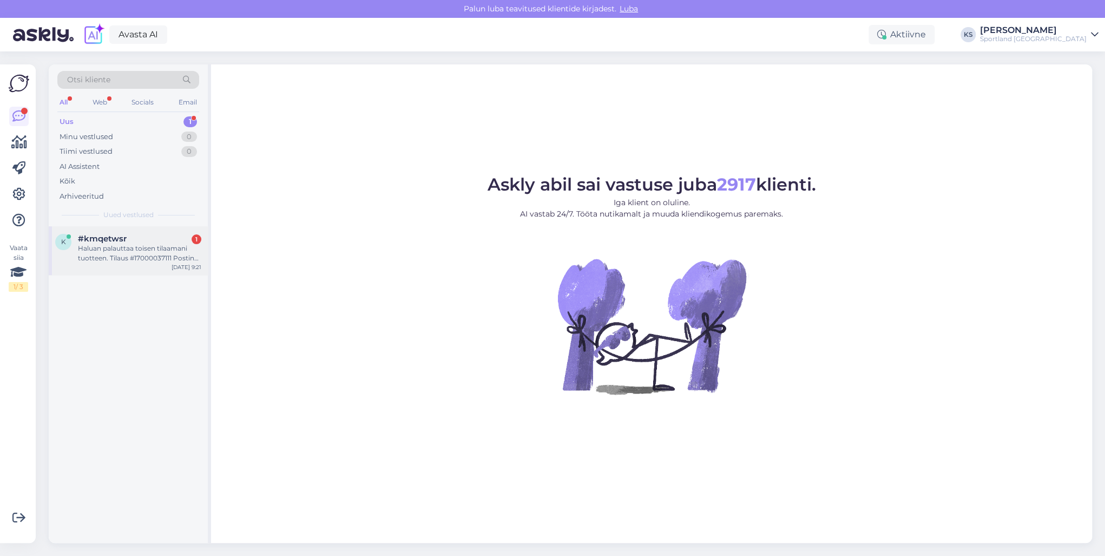
click at [134, 229] on div "k #kmqetwsr 1 Haluan palauttaa toisen tilaamani tuotteen. Tilaus #17000037111 P…" at bounding box center [128, 250] width 159 height 49
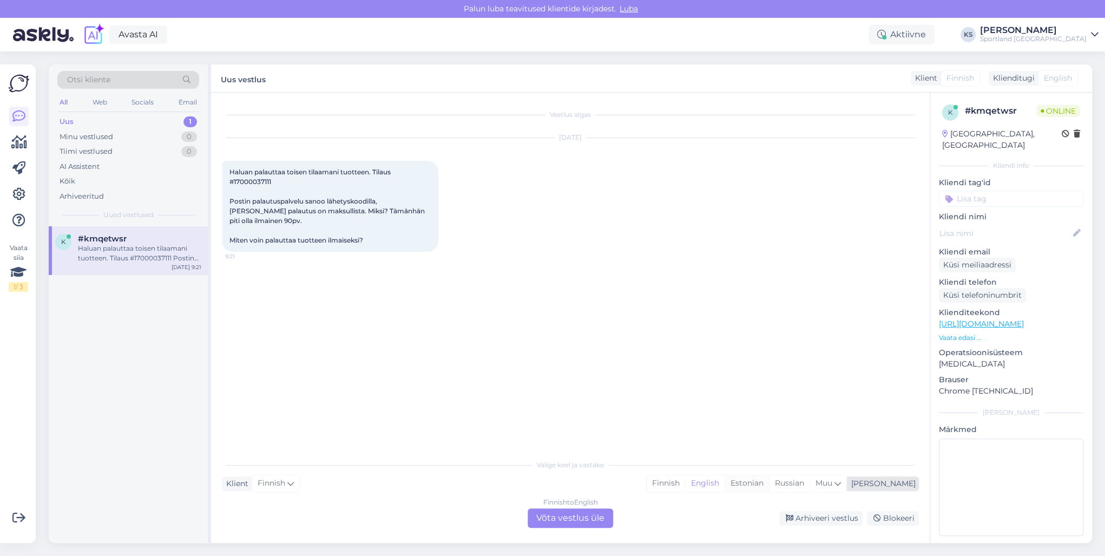
click at [769, 481] on div "Estonian" at bounding box center [747, 483] width 44 height 16
click at [574, 516] on div "Finnish to Estonian Võta vestlus üle" at bounding box center [571, 517] width 86 height 19
click at [580, 511] on div "Finnish to Estonian Võta vestlus üle" at bounding box center [571, 517] width 86 height 19
click at [580, 512] on div "Finnish to Estonian Võta vestlus üle" at bounding box center [571, 517] width 86 height 19
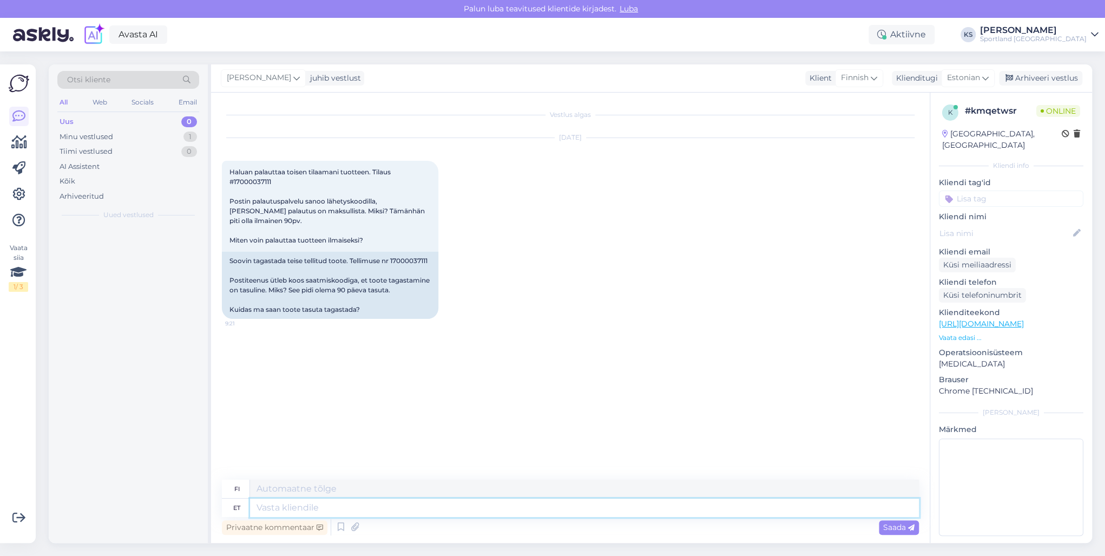
click at [580, 512] on textarea at bounding box center [584, 508] width 669 height 18
type textarea "Tere p"
type textarea "Hei"
type textarea "Tere päevast!"
type textarea "Hyvää päivää!"
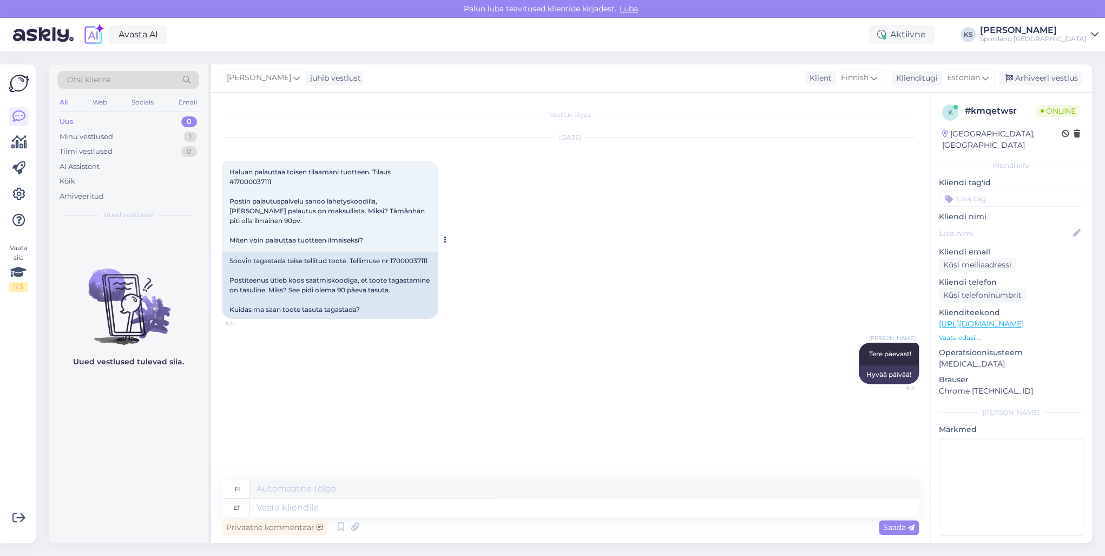
click at [247, 258] on div "Soovin tagastada teise tellitud toote. Tellimuse nr 17000037111 Postiteenus ütl…" at bounding box center [330, 285] width 217 height 67
click at [398, 506] on textarea at bounding box center [584, 508] width 669 height 18
type textarea "Tagast"
type textarea "Palata"
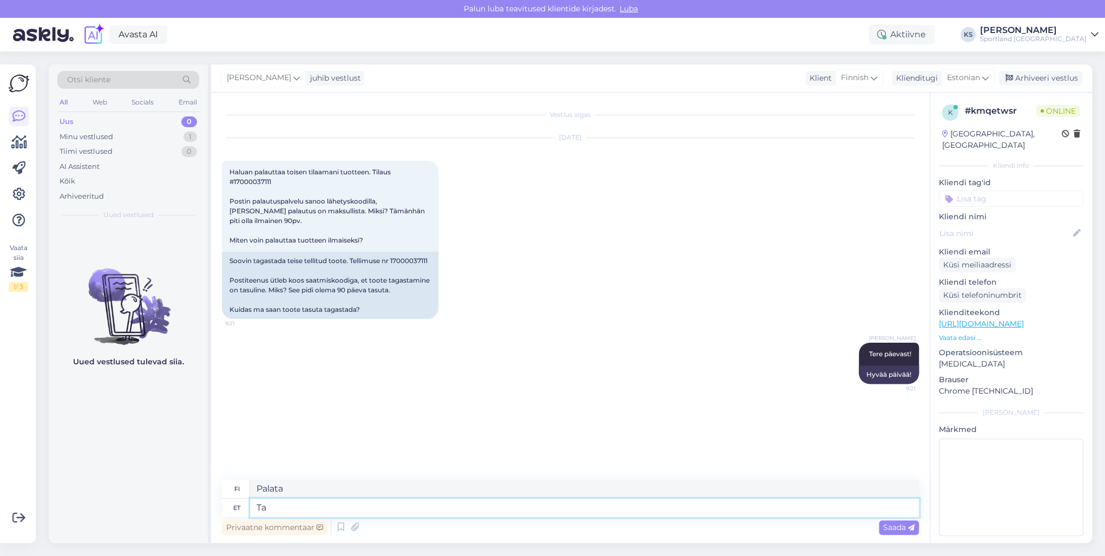
type textarea "T"
type textarea "Sportlandi"
type textarea "Sportland"
type textarea "Sportlandi tellimuste"
type textarea "Sportlandin tilaukset"
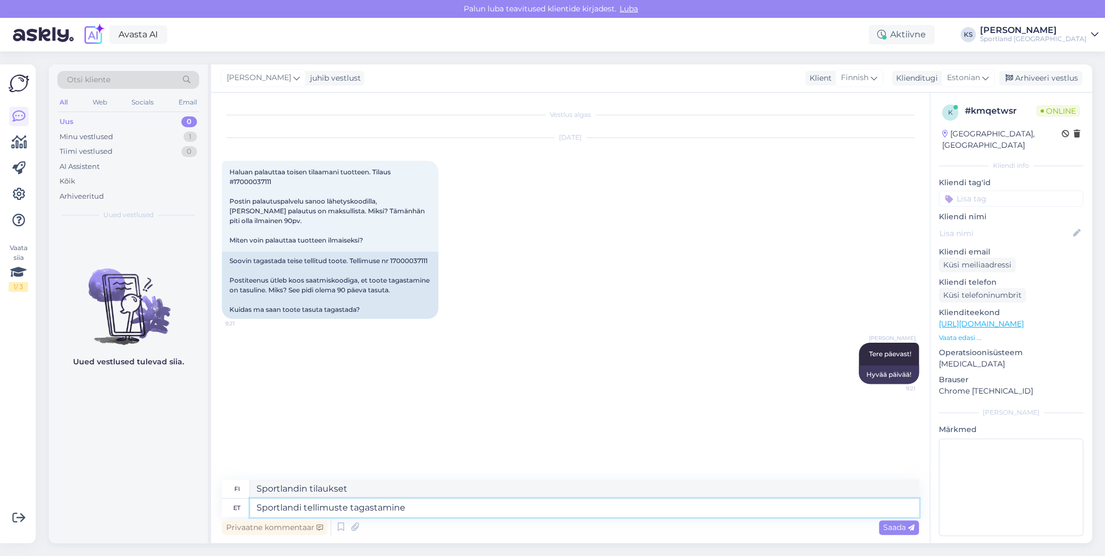
type textarea "Sportlandi tellimuste tagastamine o"
type textarea "Sportland-tilausten palautus"
type textarea "Sportlandi tellimuste tagastamine on teie"
type textarea "Sportland-tilausten palautus on"
type textarea "Sportlandi tellimuste tagastamine on teie j"
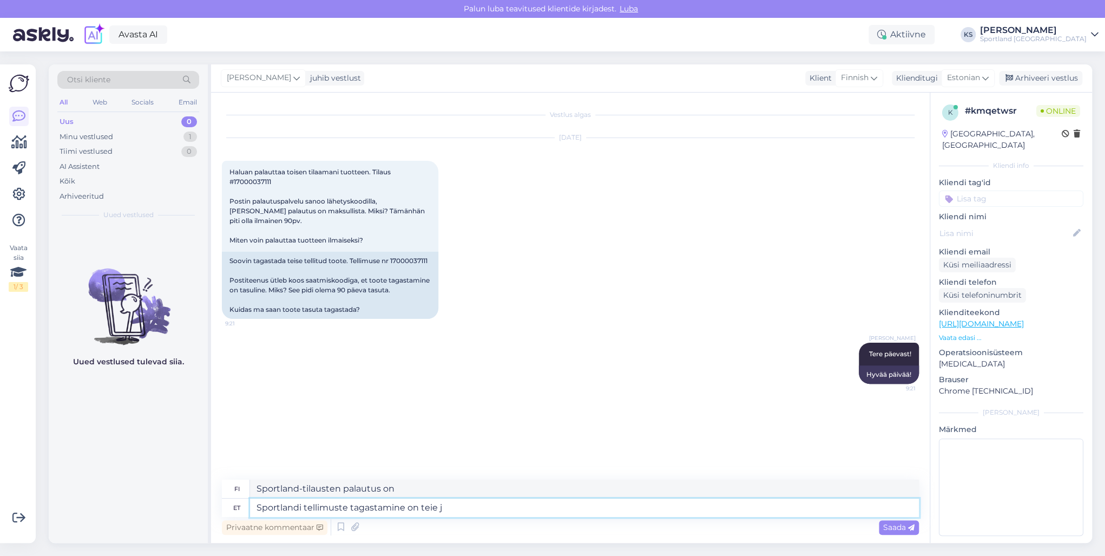
type textarea "Sportland-tilausten palauttaminen on sinun vastuullasi."
type textarea "Sportlandi tellimuste tagastamine on teie jaoks a"
type textarea "Sportland-tilausten palautukset ovat sinua varten"
type textarea "Sportlandi tellimuste tagastamine on teie jaoks absoluutselt t"
type textarea "Sportland-tilausten palauttaminen on sinulle täysin ilmaista."
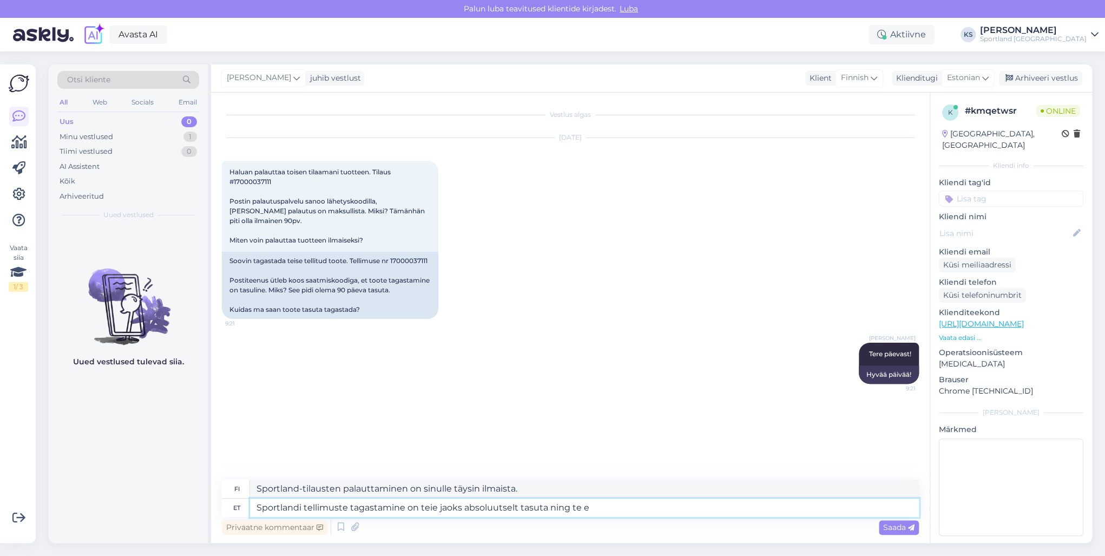
type textarea "Sportlandi tellimuste tagastamine on teie jaoks absoluutselt tasuta ning te ei"
type textarea "Sportland-tilausten palauttaminen on täysin ilmaista sinulle ja sinulle"
type textarea "Sportlandi tellimuste tagastamine on teie jaoks absoluutselt tasuta ning te ei"
type textarea "Sportland-tilausten palauttaminen on sinulle täysin ilmaista, eikä sinun tarvit…"
type textarea "Sportlandi tellimuste tagastamine on teie jaoks absoluutselt tasuta ning te ei …"
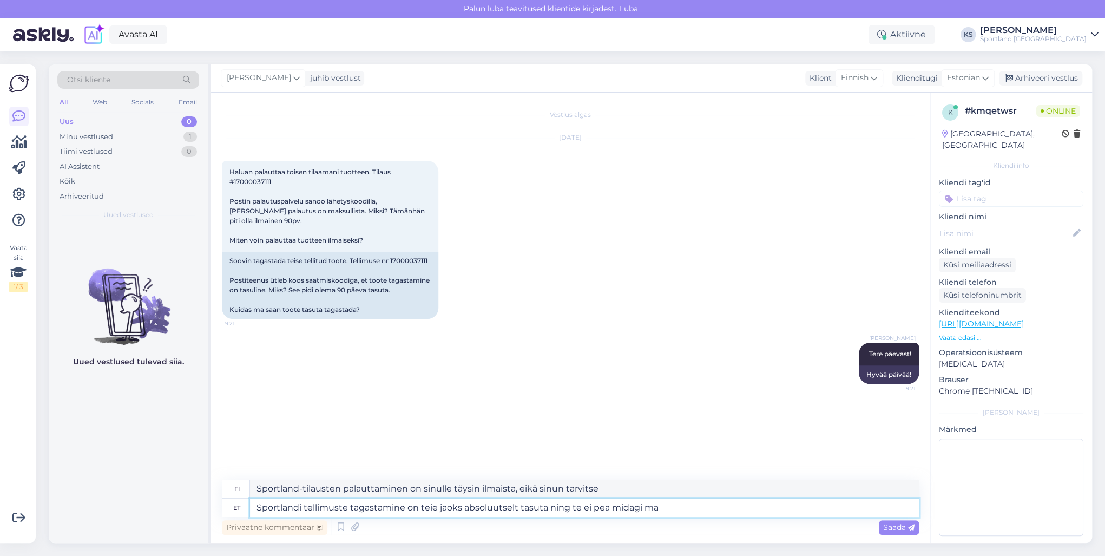
type textarea "Sportland-tilausten palauttaminen on sinulle täysin ilmaista, eikä sinun tarvit…"
type textarea "Sportlandi tellimuste tagastamine on teie jaoks absoluutselt tasuta ning te ei …"
type textarea "Sportland-tilausten palauttaminen on sinulle täysin ilmaista, eikä sinun tarvit…"
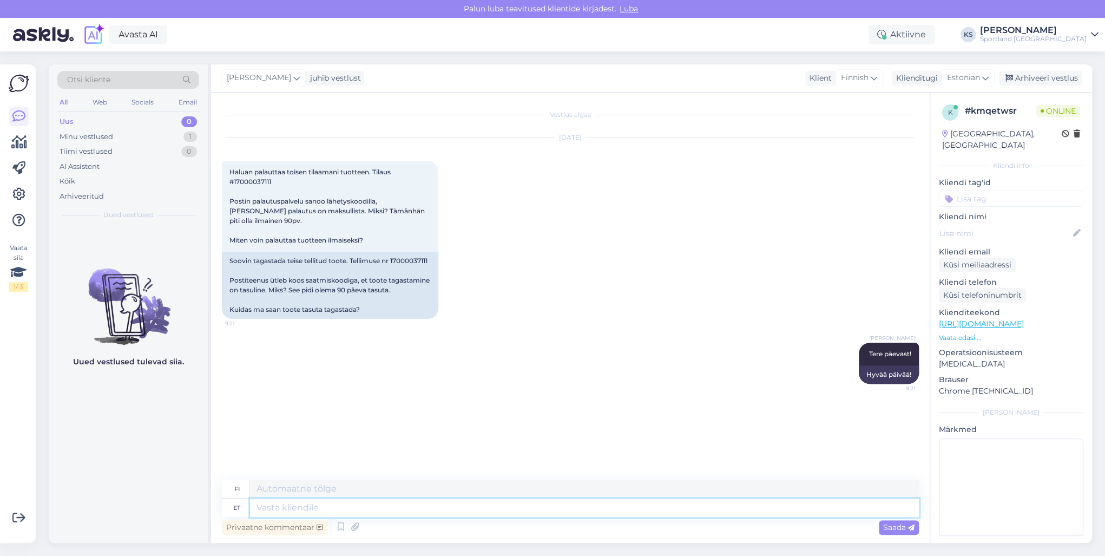
scroll to position [19, 0]
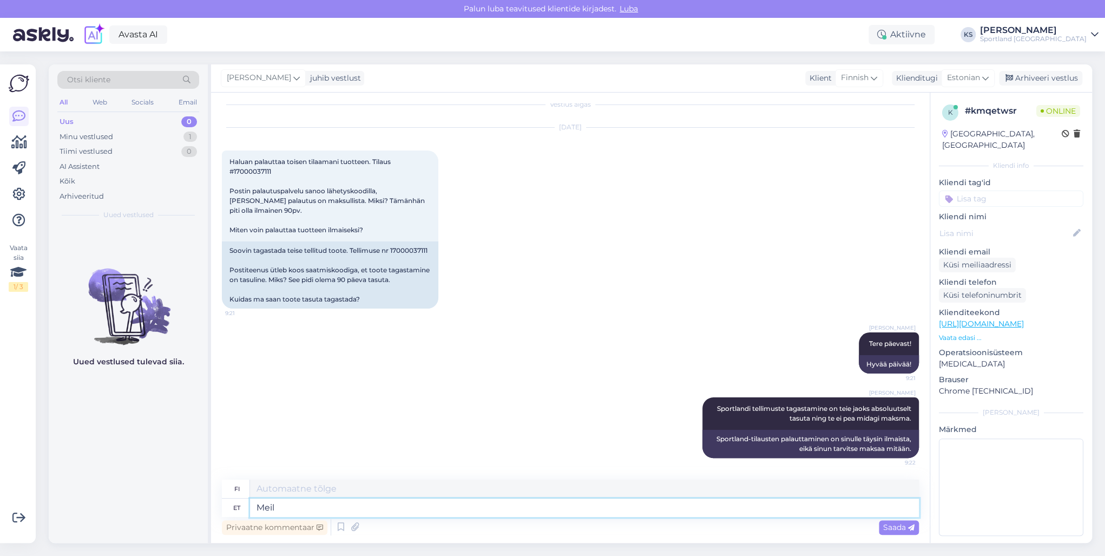
type textarea "Meil o"
type textarea "Me"
type textarea "Meil on"
type textarea "Meillä on"
type textarea "Meil on Postiga k"
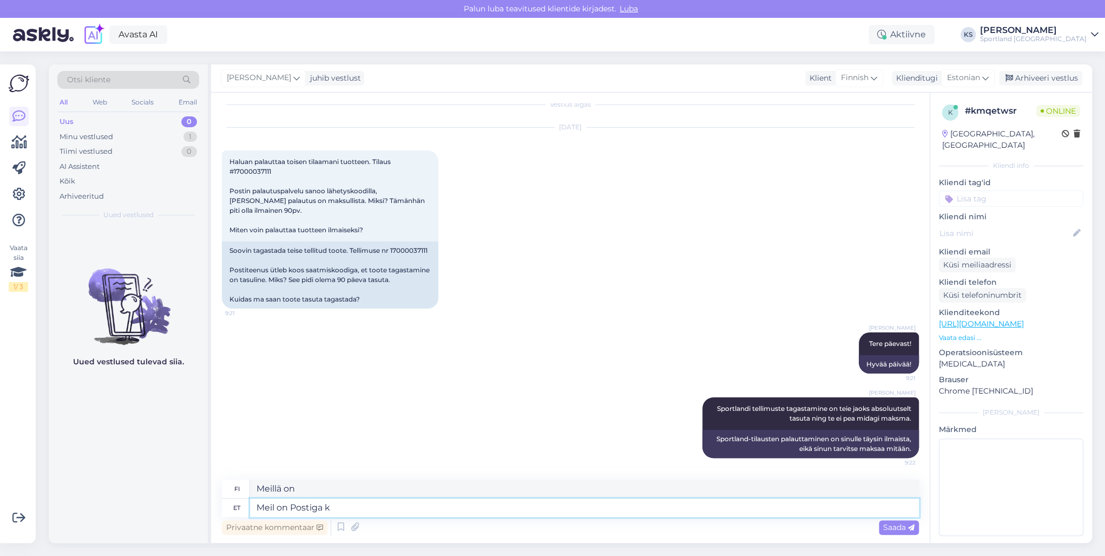
type textarea "Meillä on Postiga"
type textarea "Meil on Postiga koostöö, mi"
type textarea "Meillä on yhteistyö [PERSON_NAME] kanssa."
type textarea "Meil on Postiga koostöö, mille r"
type textarea "Meillä on yhteistyö Postin kanssa,"
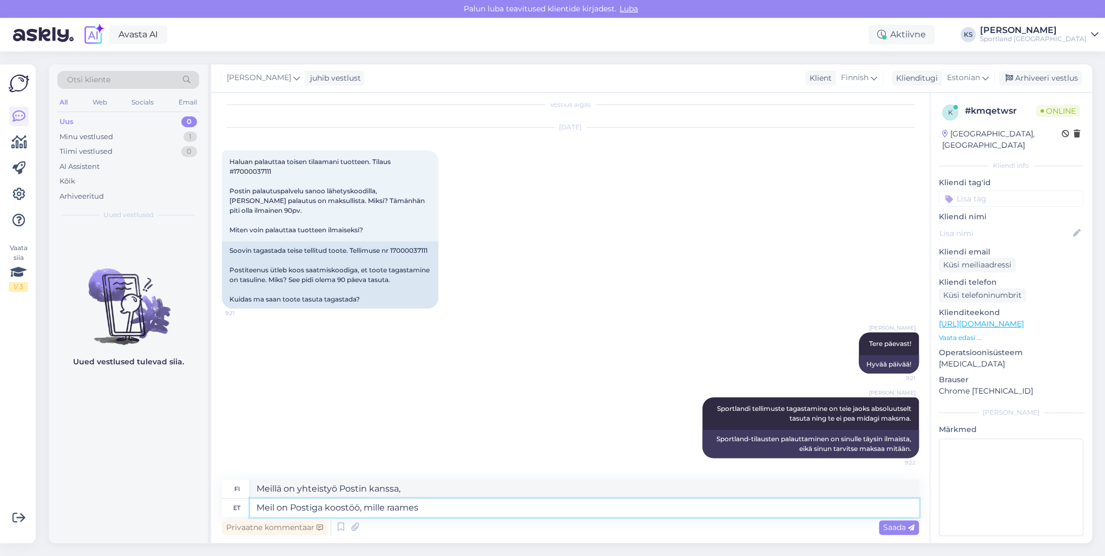
type textarea "Meil on Postiga koostöö, mille raames n"
type textarea "Meillä on yhteistyö [PERSON_NAME] kanssa, jonka puitteissa"
type textarea "Meil on Postiga koostöö, mille raames nad pe"
type textarea "Meillä on yhteistyö [PERSON_NAME] kanssa, jonka puitteissa he"
type textarea "Meil on Postiga koostöö, mille raames nad peavad p"
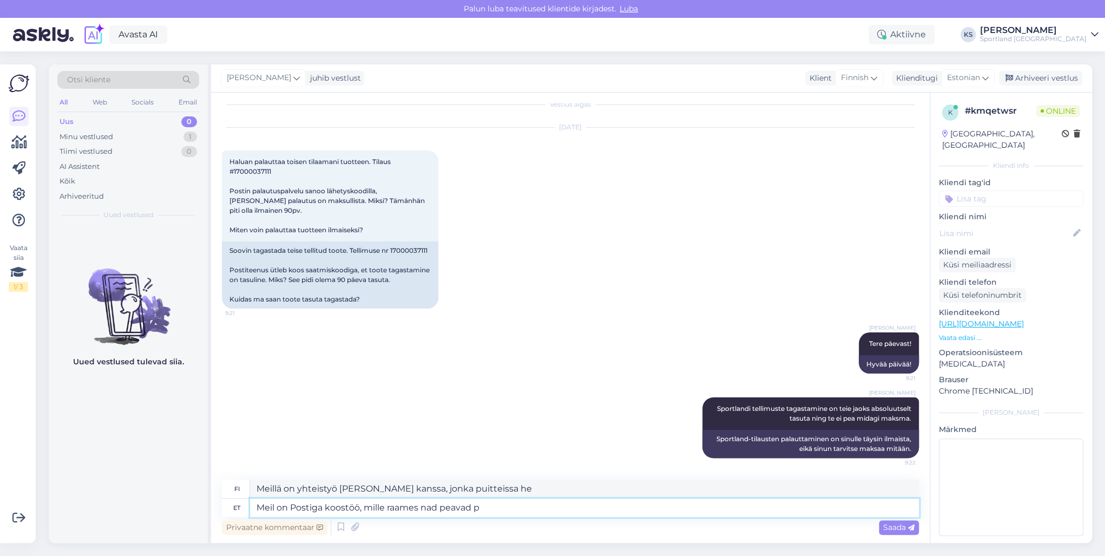
type textarea "Meillä on yhteistyö [PERSON_NAME] kanssa, jonka puitteissa heidän on"
type textarea "Meil on Postiga koostöö, mille raames nad peavad pakid"
type textarea "Meillä on yhteistyötä Postin kanssa, jonka puitteissa he säilyttävät paketteja"
type textarea "Meil on Postiga koostöö, mille raames nad peavad pakid vastu võ"
type textarea "Meillä on yhteistyö Postin kanssa, jonka puitteissa he säilyttävät paketteja."
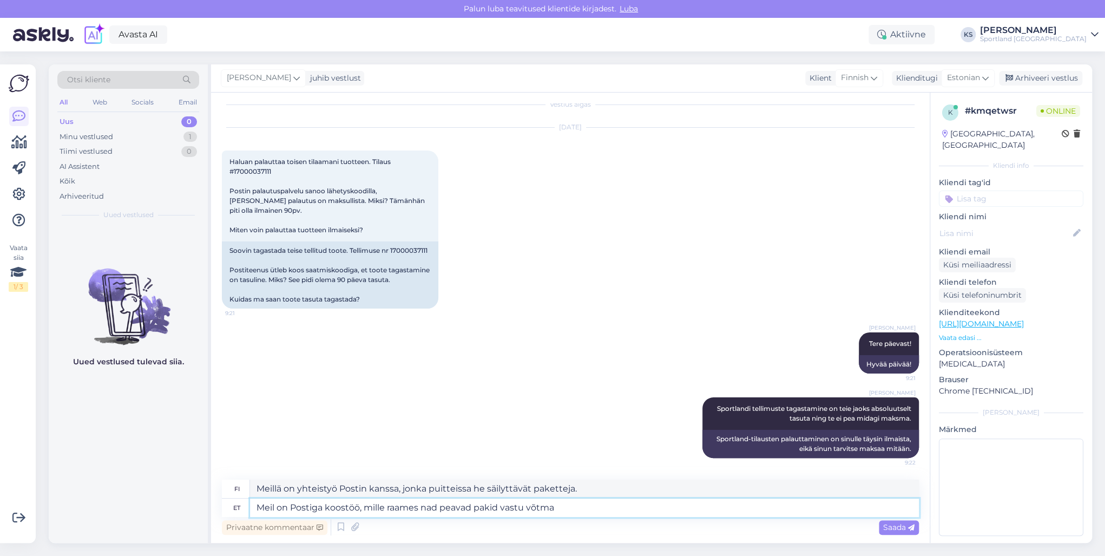
type textarea "Meil on Postiga koostöö, mille raames nad peavad pakid vastu võtma."
type textarea "Meillä on yhteistyö [PERSON_NAME] kanssa, jonka puitteissa heidän on vastaanote…"
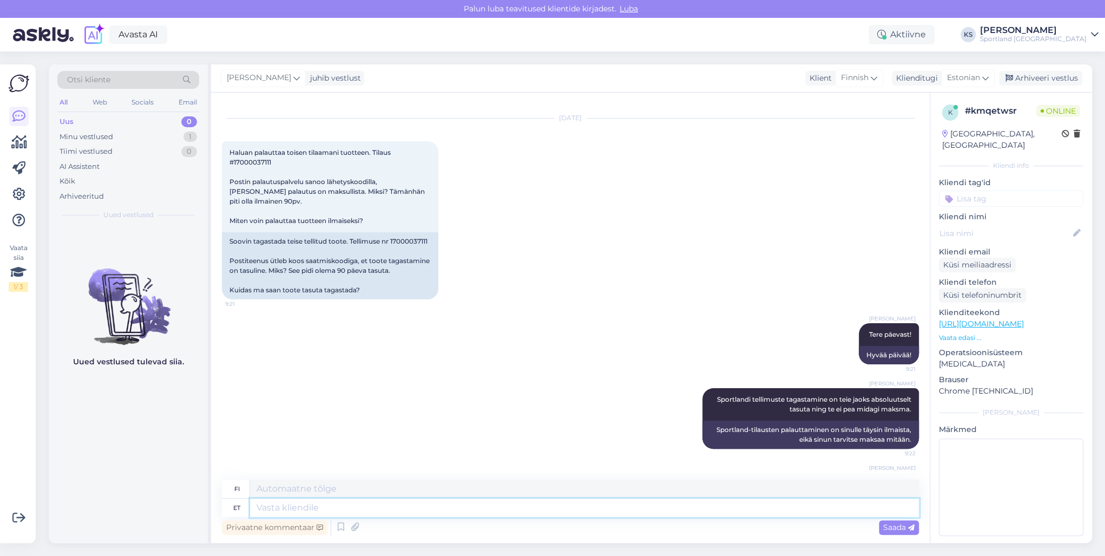
scroll to position [104, 0]
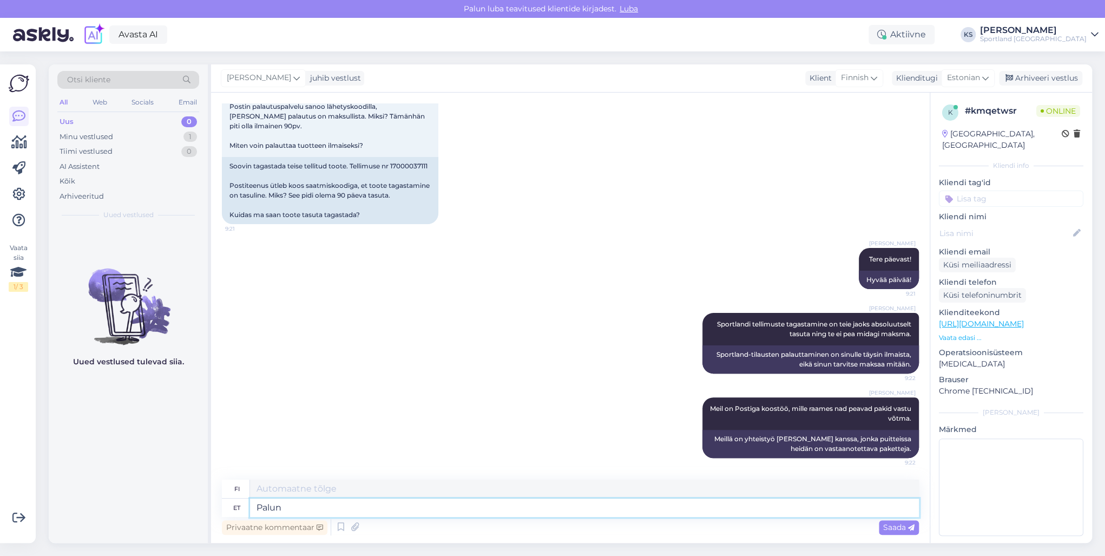
type textarea "Palun t"
type textarea "Ole hyvä"
type textarea "Palun täpsustage, ka"
type textarea "[PERSON_NAME] hyvä ja täsmennä,"
type textarea "Palun täpsustage, kas"
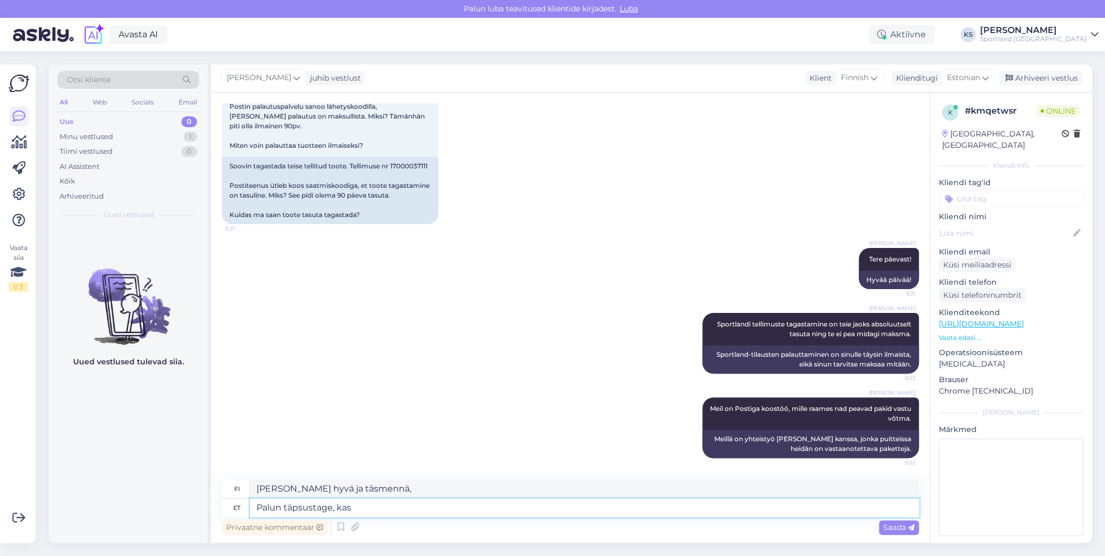
type textarea "[PERSON_NAME], onko"
type textarea "Palun täpsustage, kas te kl"
type textarea "[PERSON_NAME] hyvä ja täsmennä, oletko"
type textarea "Palun täpsustage, kas te kleebisite p"
type textarea "Määritä, käytätkö tarroja."
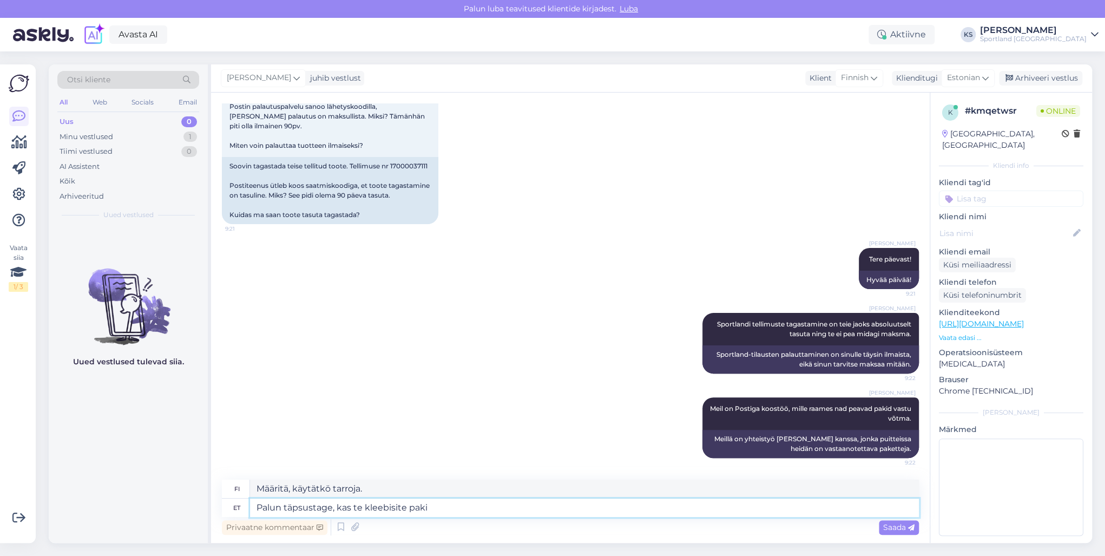
type textarea "Palun täpsustage, kas te kleebisite paki"
type textarea "Määritä, oletko merkinnyt paketin."
type textarea "Palun täpsustage, kas te kleebisite paki [PERSON_NAME] t"
type textarea "Ilmoitathan, oletko laittanut pakettiin tarroja."
type textarea "Palun täpsustage, kas te kleebisite paki [PERSON_NAME] tagastussilti, m"
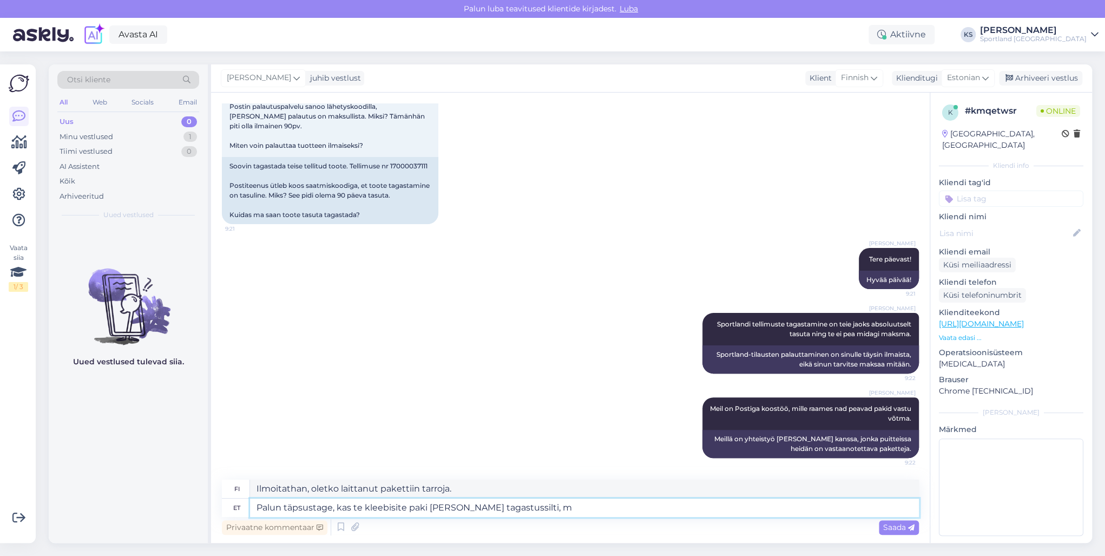
type textarea "Ilmoitathan, oletko liittänyt pakettiin palautustarran."
type textarea "Palun täpsustage, kas te kleebisite paki [PERSON_NAME] tagastussilti, mis o"
type textarea "Määritä, oletko liittänyt pakettiin palautustarran, joka"
type textarea "Palun täpsustage, kas te kleebisite paki [PERSON_NAME] tagastussilti, mis oli"
type textarea "Määritä, liititkö pakettiin palautustarran, joka oli"
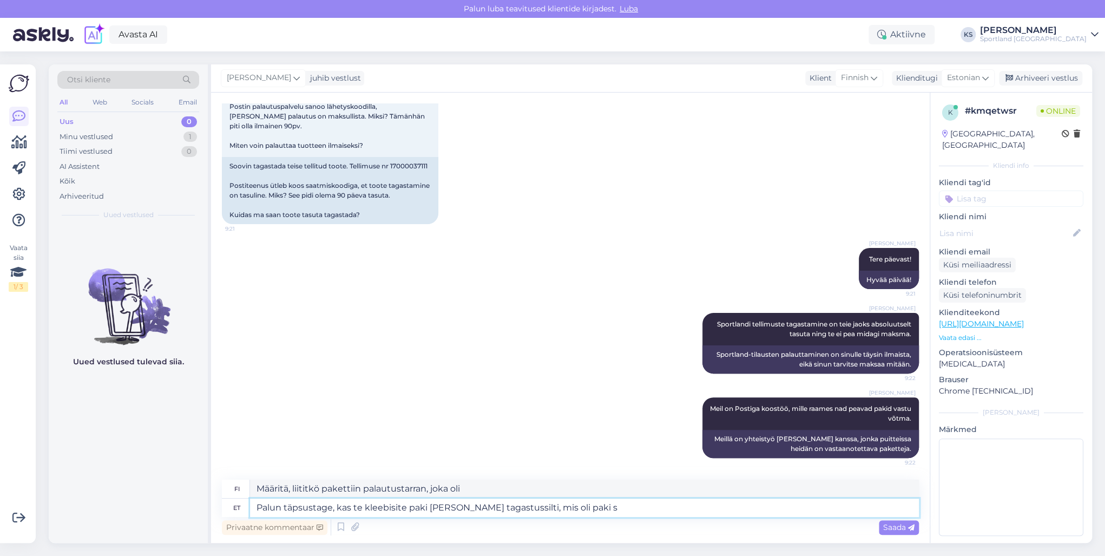
type textarea "Palun täpsustage, kas te kleebisite paki [PERSON_NAME] tagastussilti, mis oli p…"
type textarea "[PERSON_NAME], oletko liittänyt mukaan pakettiin sisältyneen palautustarran."
type textarea "Palun täpsustage, kas te kleebisite paki [PERSON_NAME] tagastussilti, mis oli p…"
type textarea "Tarkennatko, kiinnititkö paketin sisällä olleen palautustarran pakettiin?"
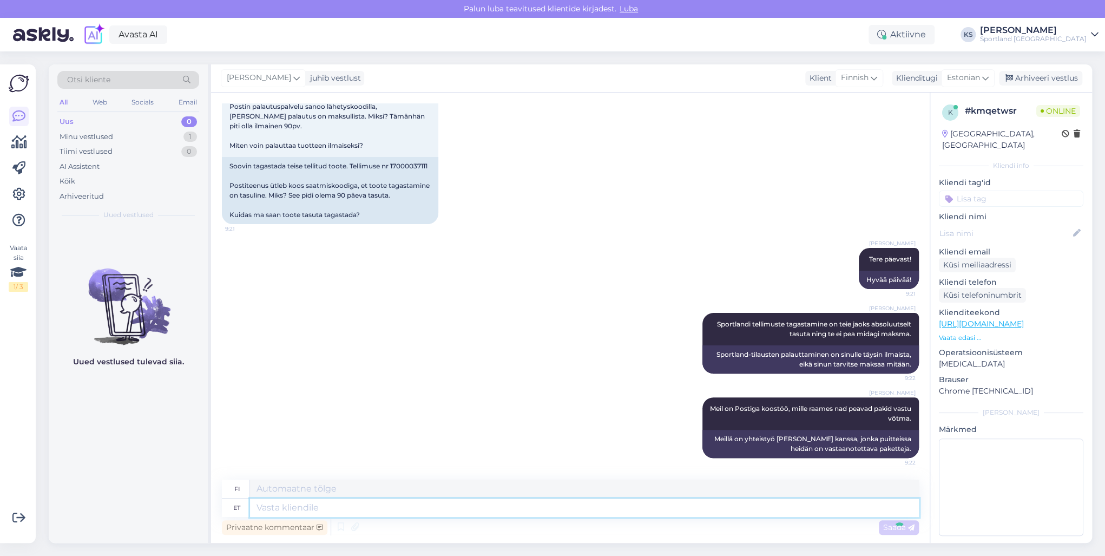
scroll to position [188, 0]
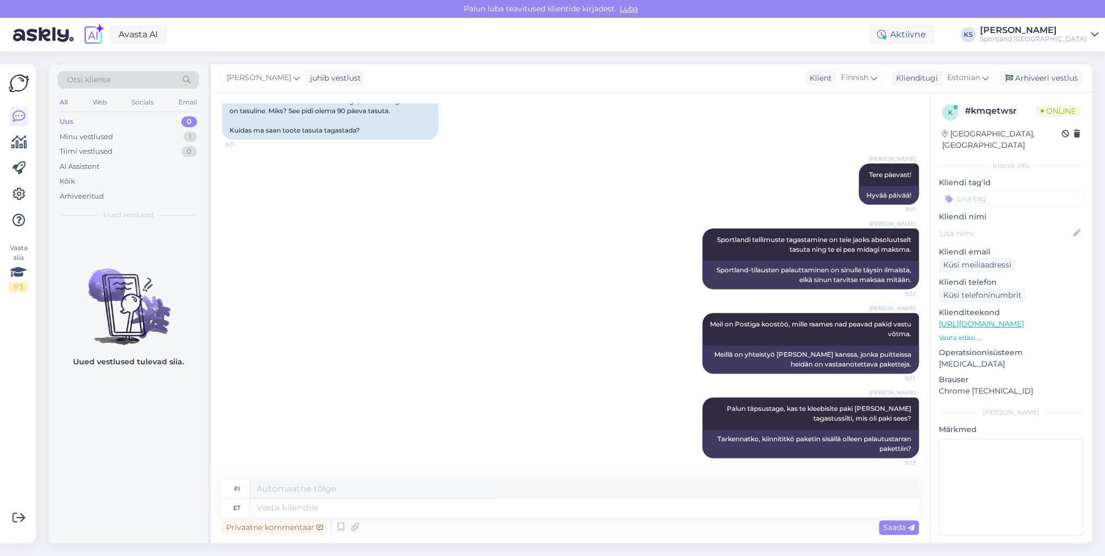
click at [997, 191] on input at bounding box center [1011, 199] width 145 height 16
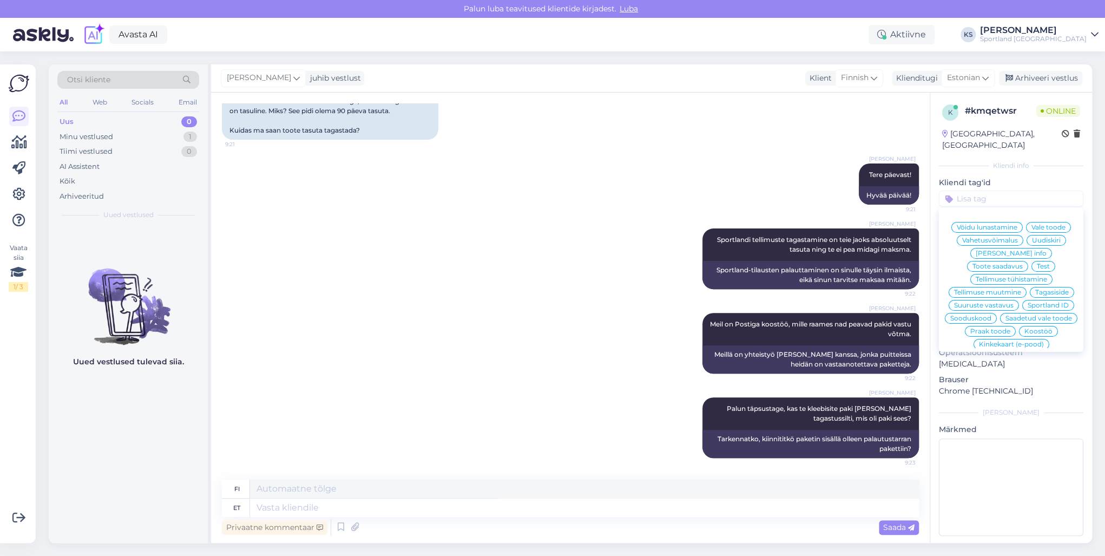
type input "a"
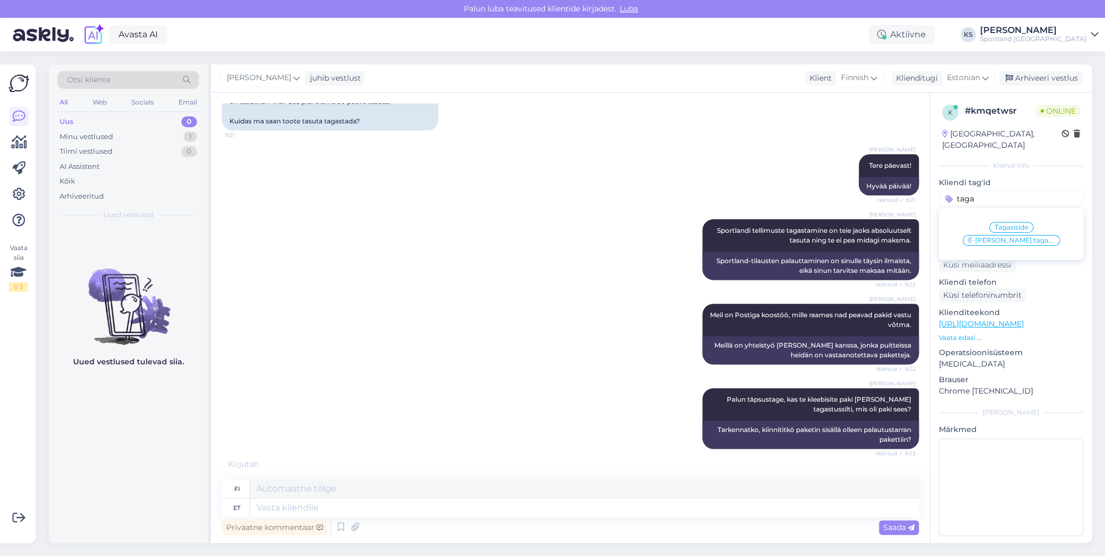
type input "taga"
click at [1039, 237] on span "E-[PERSON_NAME] tagastus" at bounding box center [1011, 240] width 87 height 6
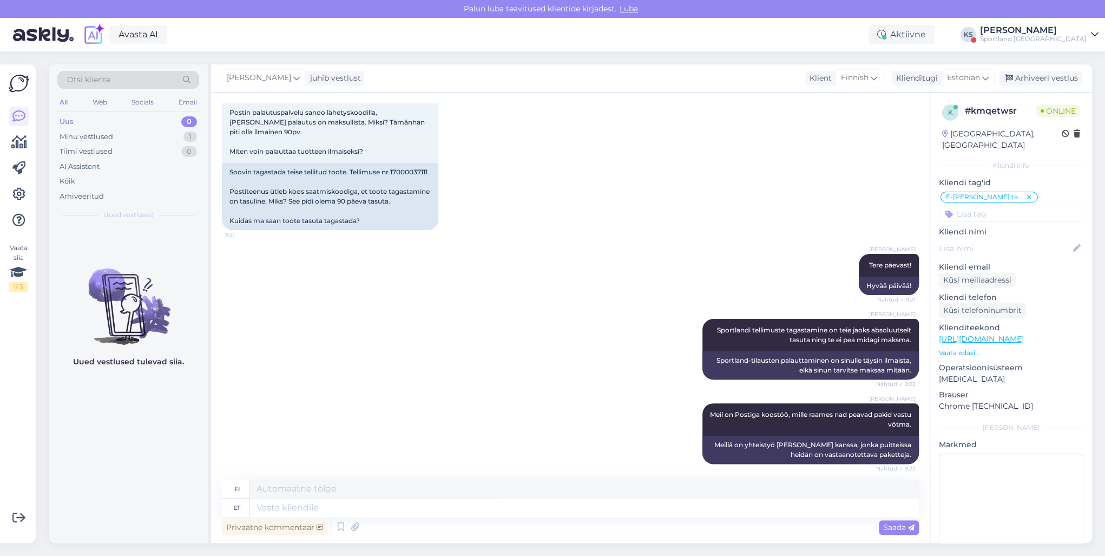
scroll to position [0, 0]
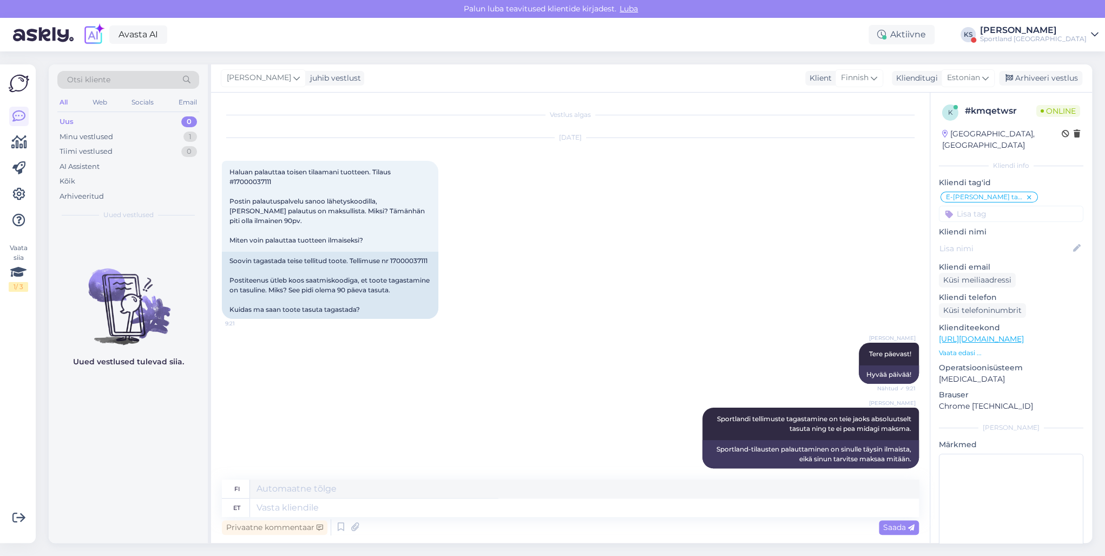
click at [1046, 33] on div "[PERSON_NAME]" at bounding box center [1033, 30] width 107 height 9
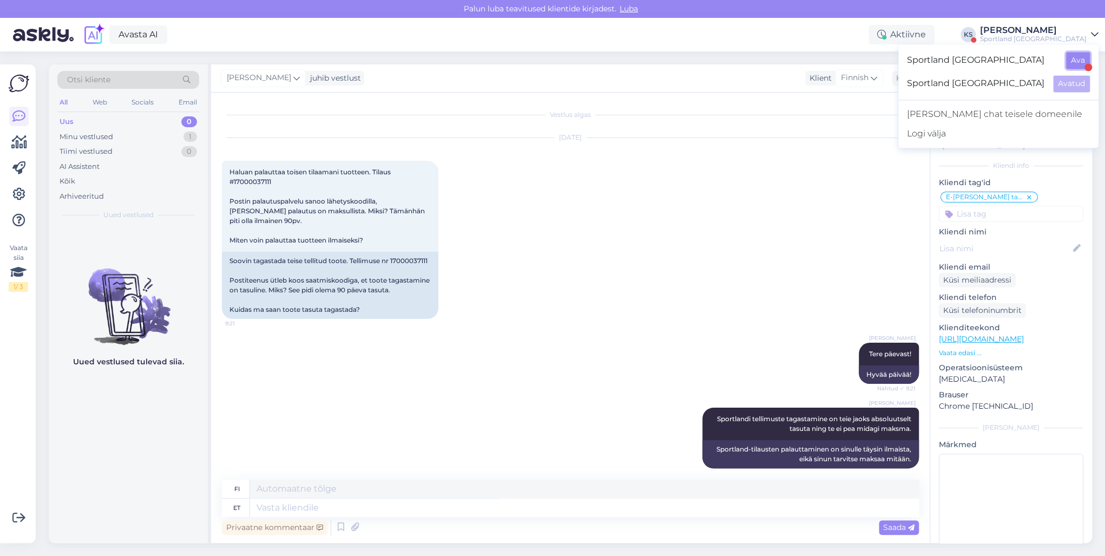
click at [1072, 59] on button "Ava" at bounding box center [1078, 60] width 24 height 17
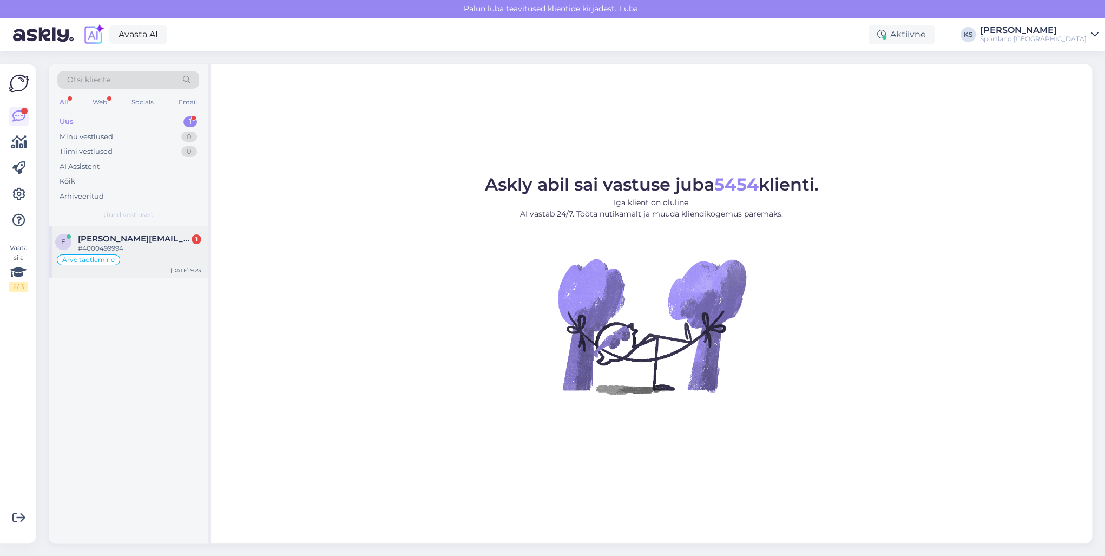
click at [168, 261] on div "Arve taotlemine" at bounding box center [128, 259] width 146 height 13
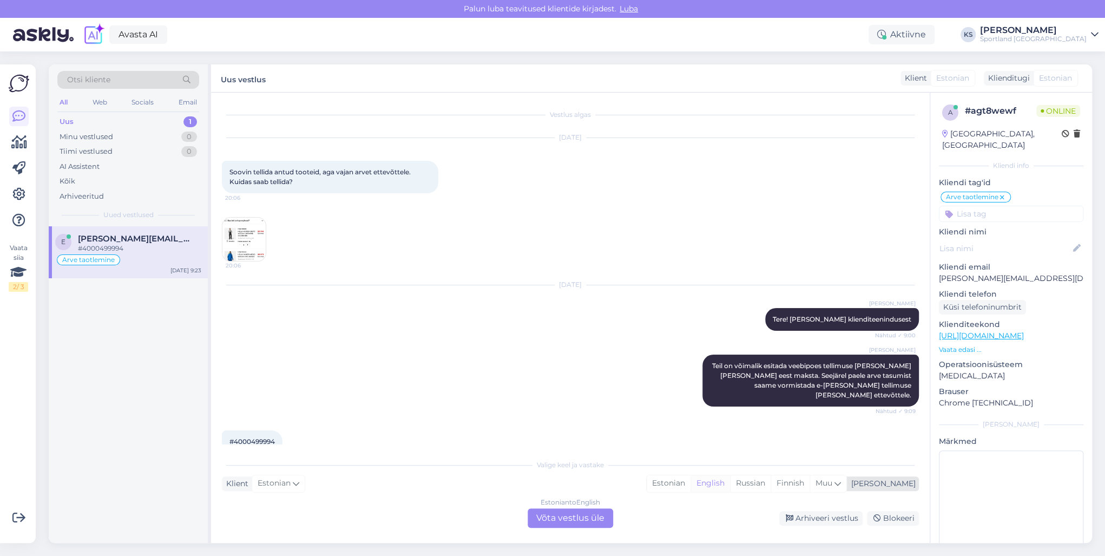
scroll to position [11, 0]
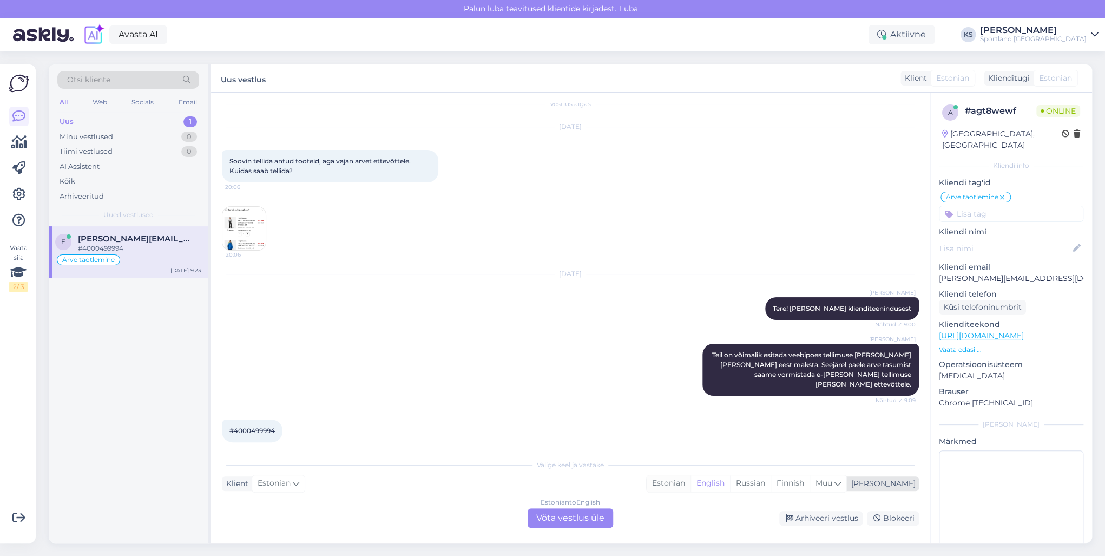
click at [691, 486] on div "Estonian" at bounding box center [669, 483] width 44 height 16
click at [584, 515] on div "Estonian to Estonian Võta vestlus üle" at bounding box center [571, 517] width 86 height 19
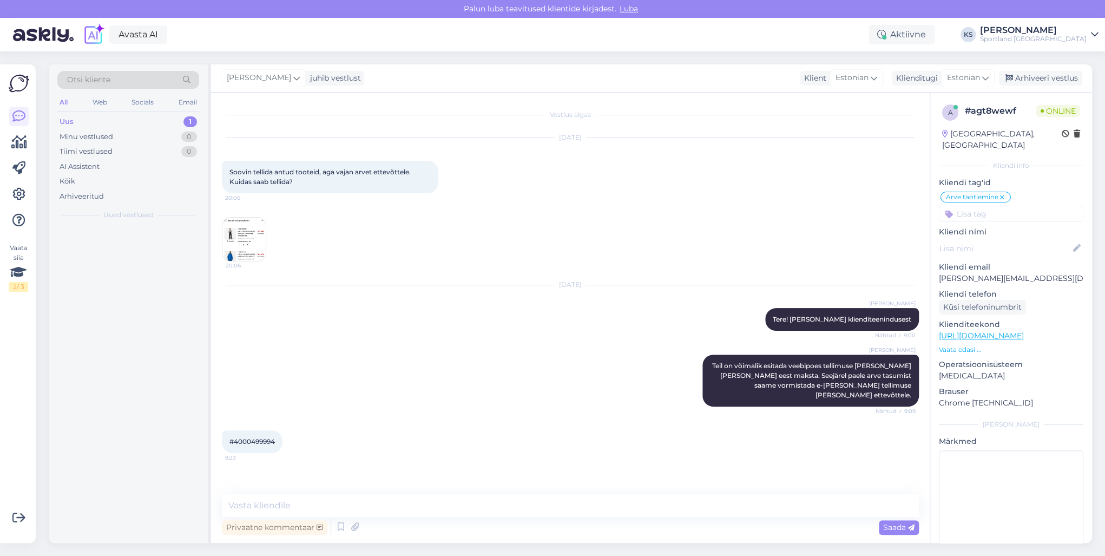
scroll to position [0, 0]
click at [414, 513] on textarea at bounding box center [570, 505] width 697 height 23
click at [505, 513] on textarea at bounding box center [570, 505] width 697 height 23
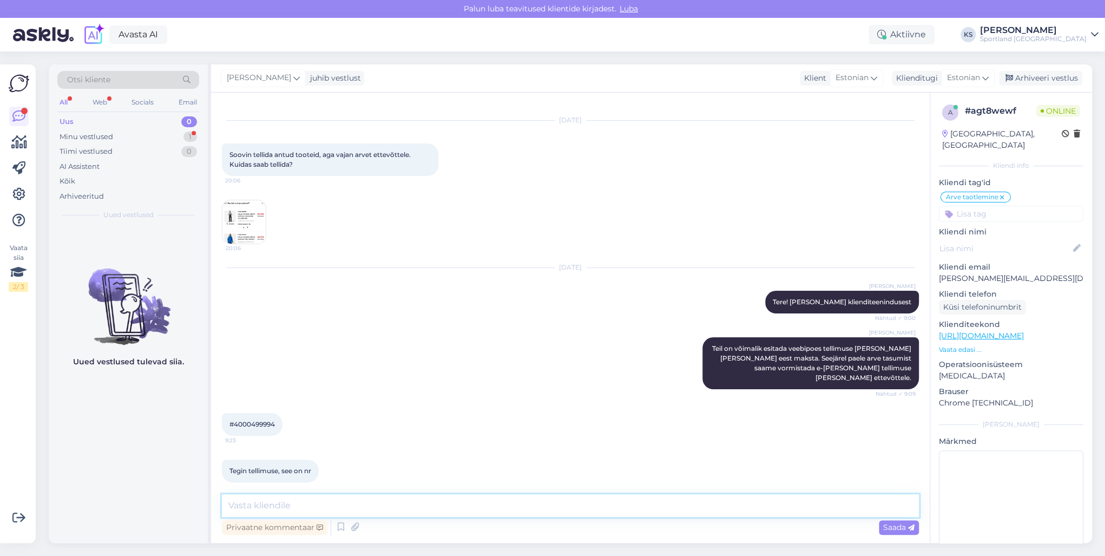
click at [471, 514] on textarea at bounding box center [570, 505] width 697 height 23
type textarea "Palun edastage tellimuse numbri ja ettevõtte andmed e-mailile [EMAIL_ADDRESS][D…"
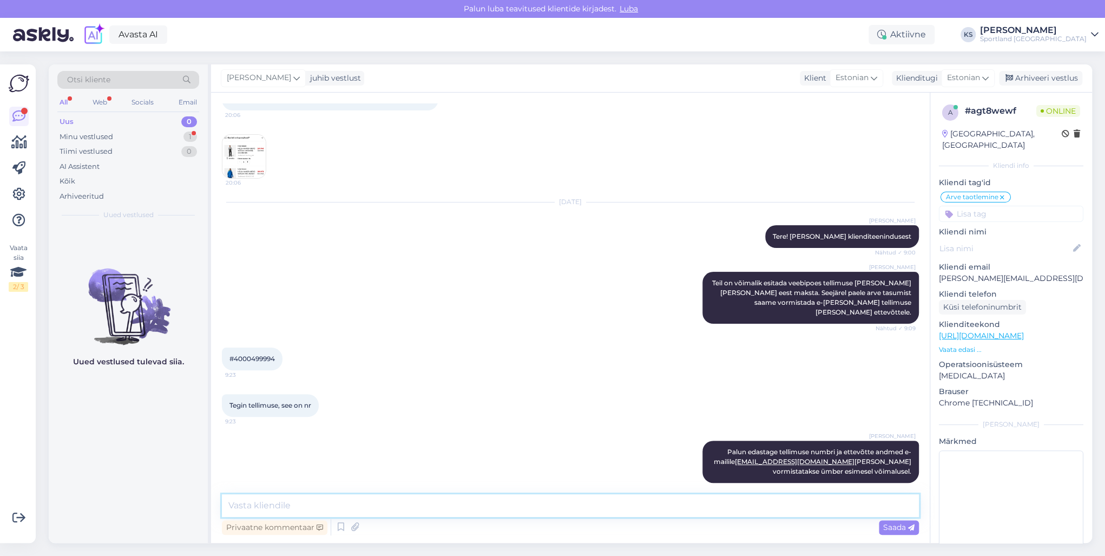
scroll to position [130, 0]
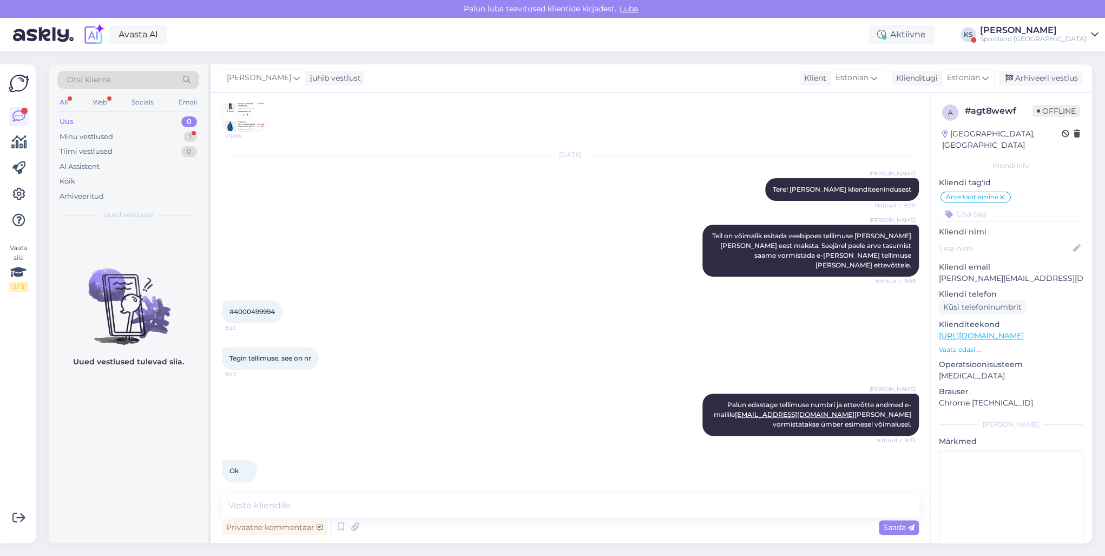
click at [1087, 37] on link "[PERSON_NAME] Sportland [GEOGRAPHIC_DATA]" at bounding box center [1039, 34] width 119 height 17
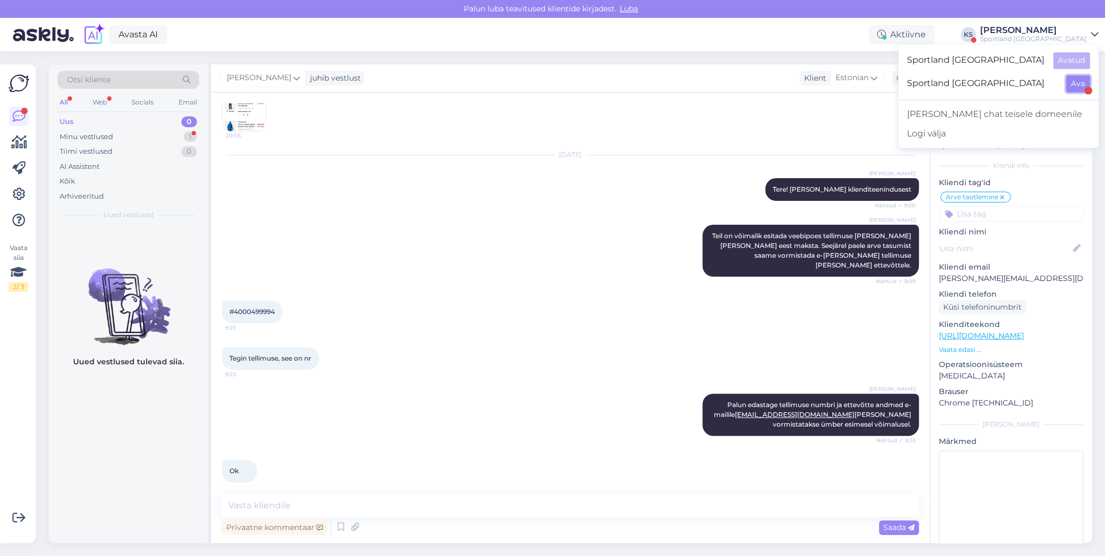
click at [1083, 82] on button "Ava" at bounding box center [1078, 83] width 24 height 17
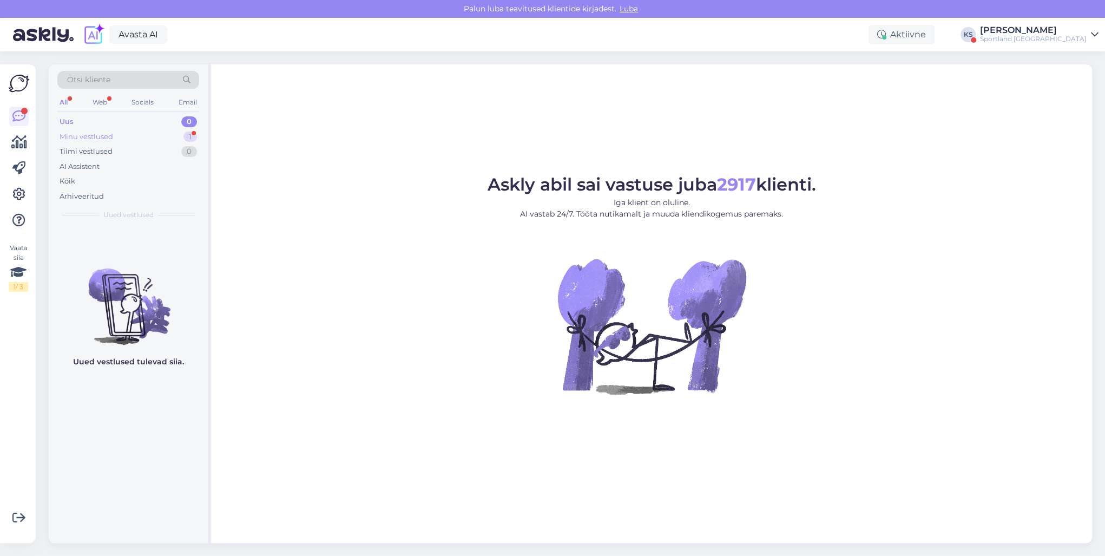
click at [177, 137] on div "Minu vestlused 1" at bounding box center [128, 136] width 142 height 15
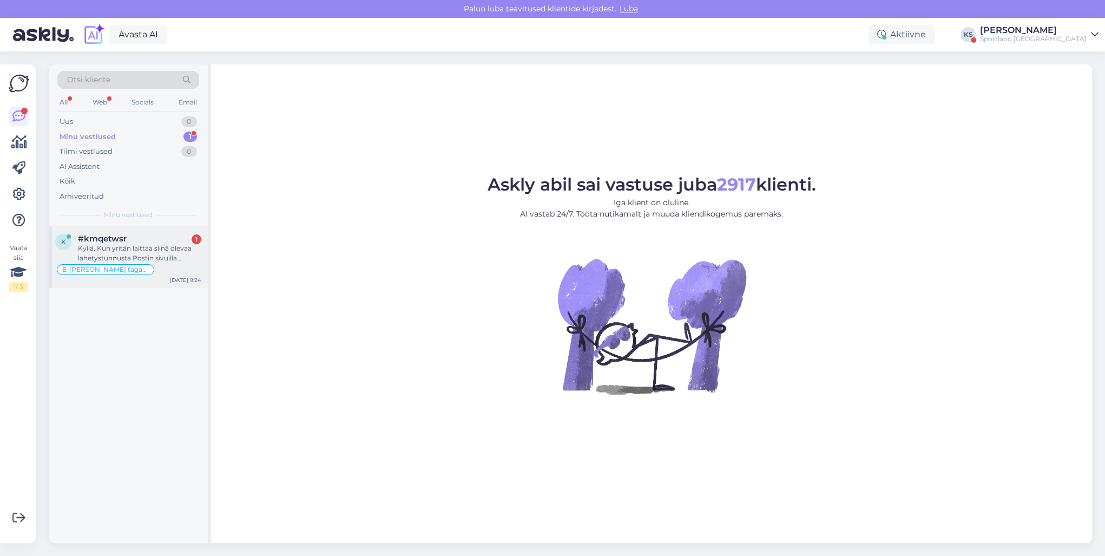
click at [182, 227] on div "k #kmqetwsr 1 Kyllä. Kun yritän laittaa siinä olevaa lähetystunnusta Postin siv…" at bounding box center [128, 257] width 159 height 62
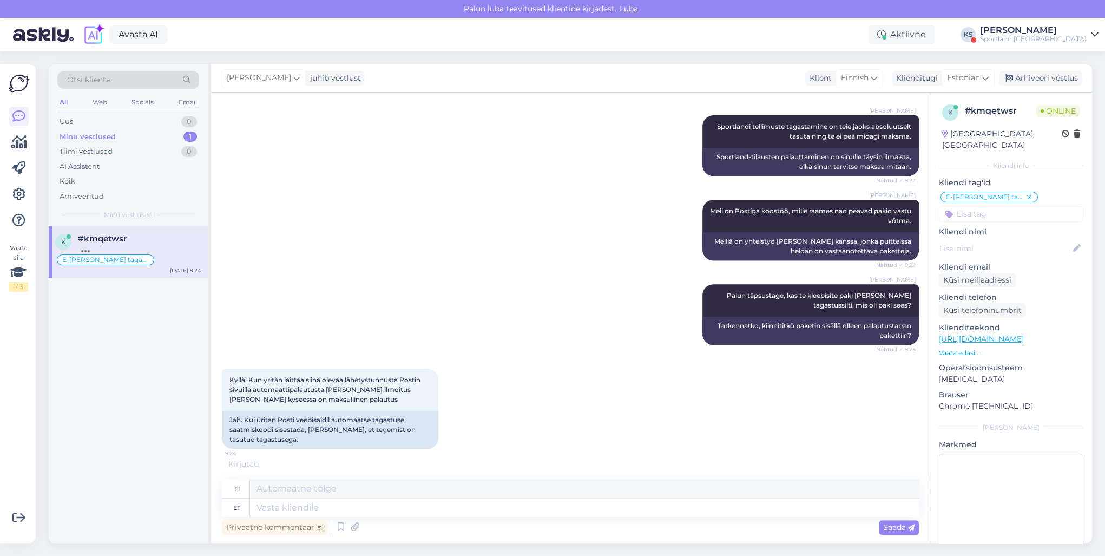
scroll to position [377, 0]
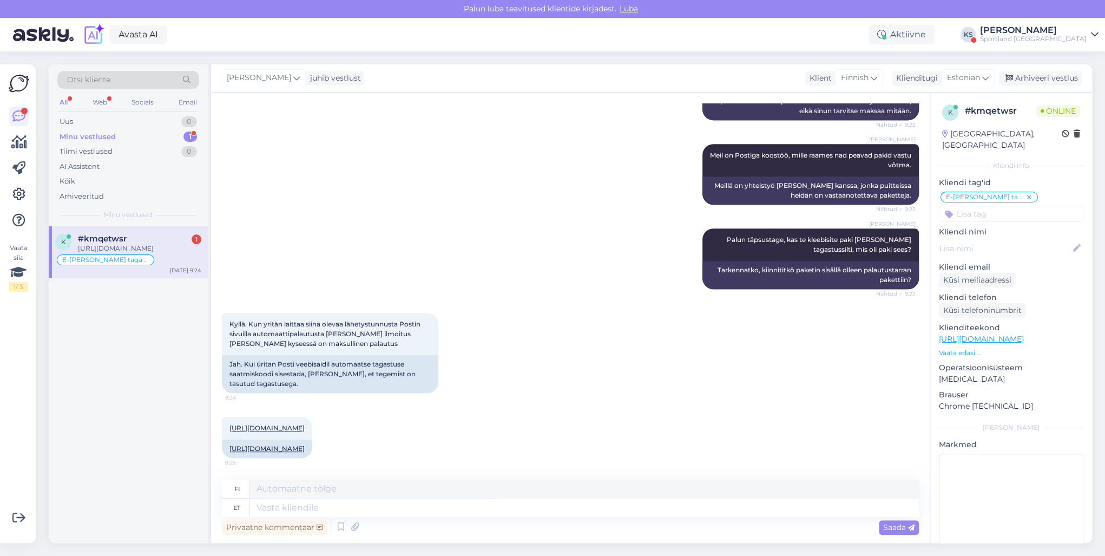
click at [1052, 36] on div "Sportland [GEOGRAPHIC_DATA]" at bounding box center [1033, 39] width 107 height 9
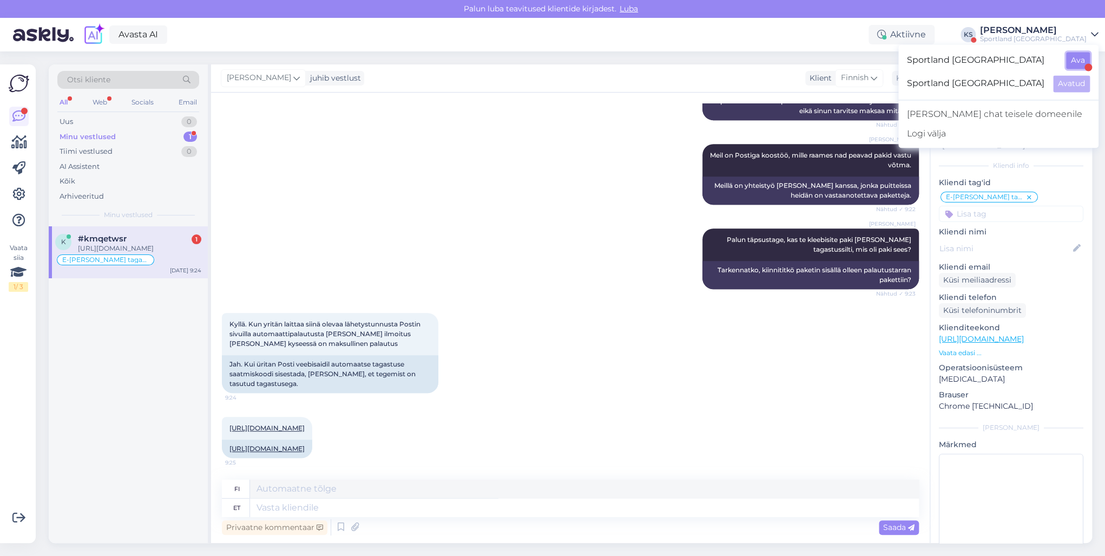
click at [1073, 64] on button "Ava" at bounding box center [1078, 60] width 24 height 17
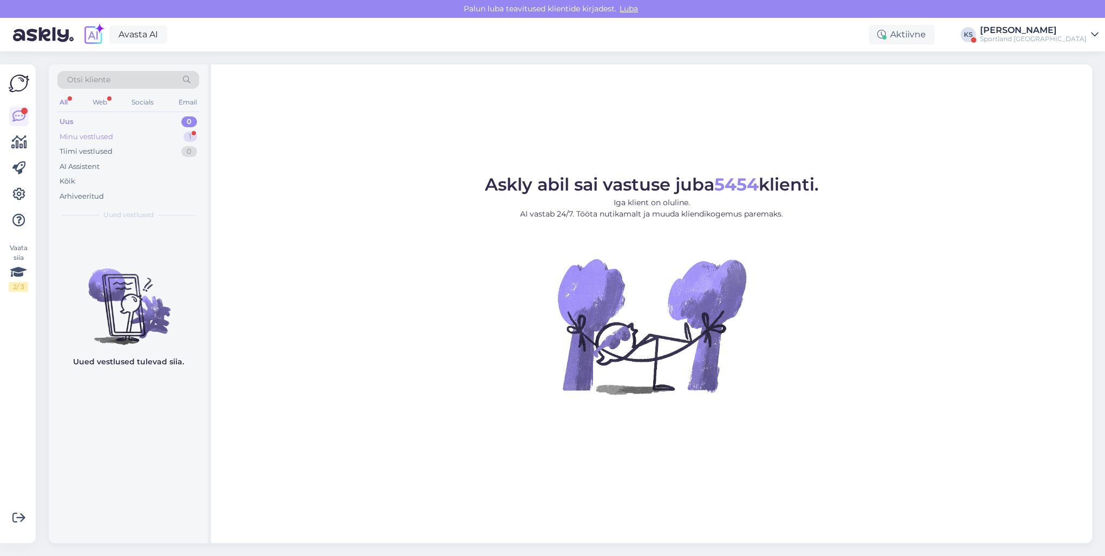
click at [180, 137] on div "Minu vestlused 1" at bounding box center [128, 136] width 142 height 15
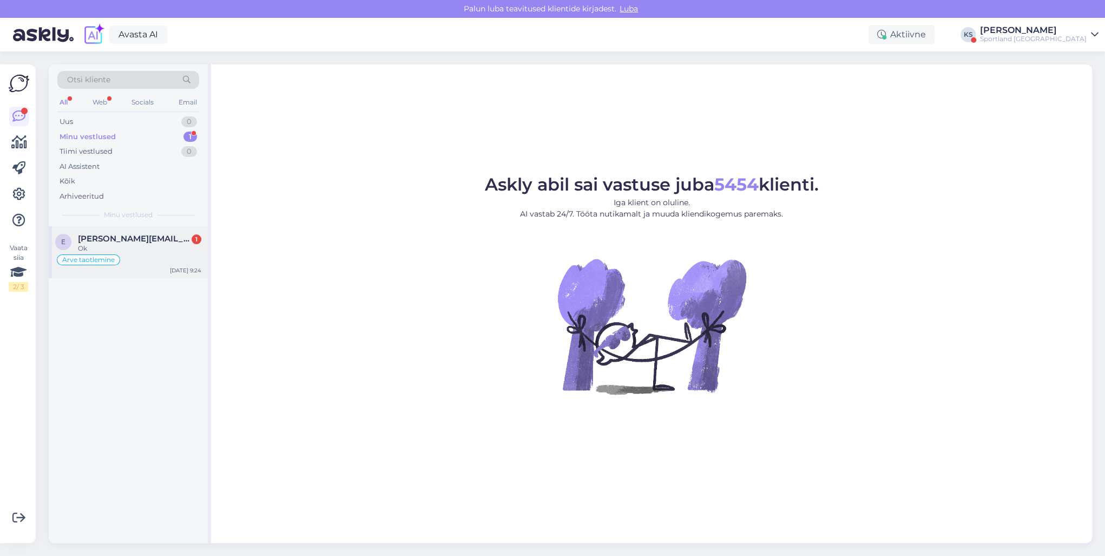
click at [152, 245] on div "Ok" at bounding box center [139, 249] width 123 height 10
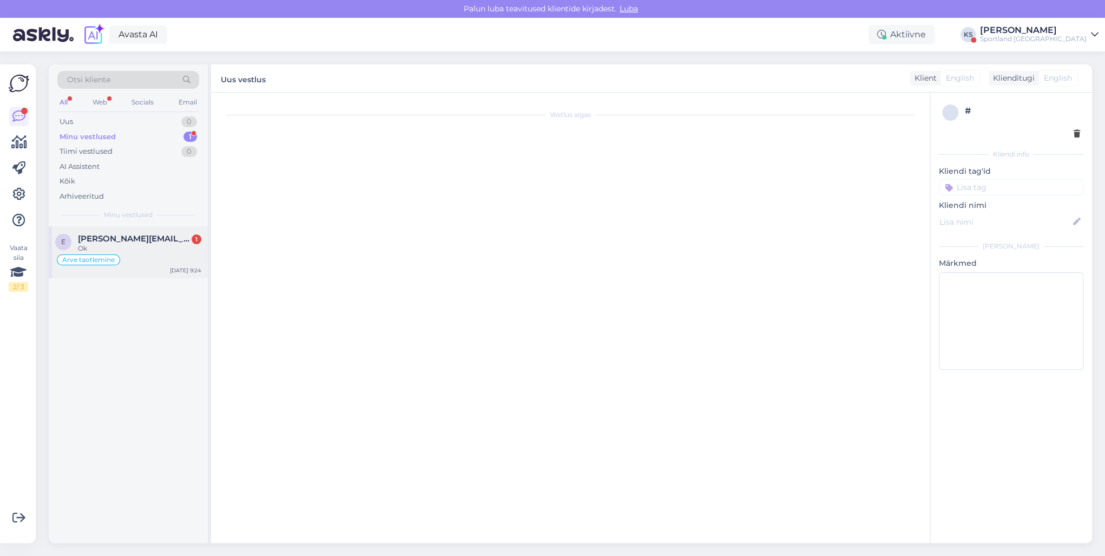
scroll to position [130, 0]
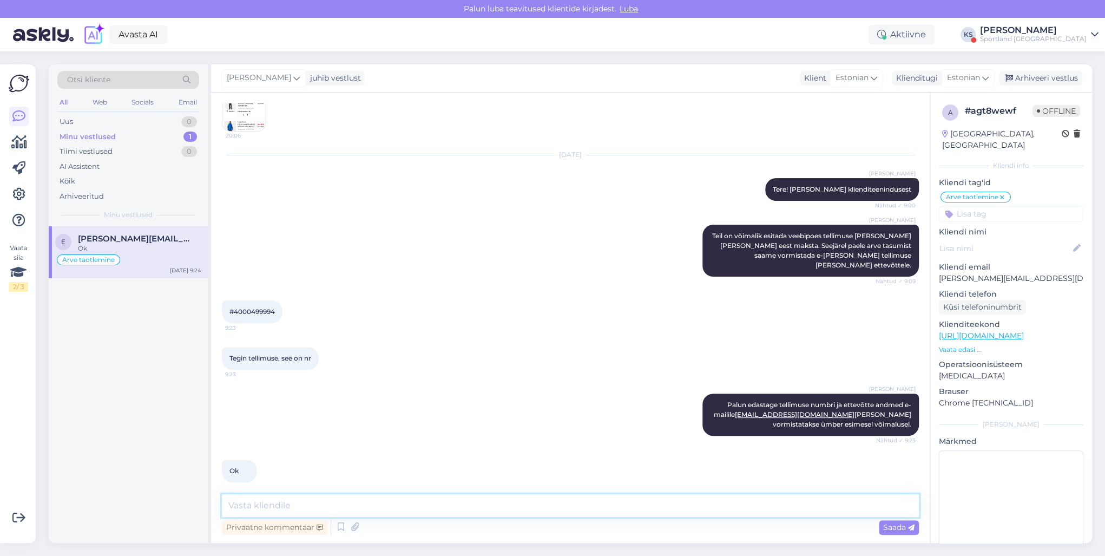
click at [355, 514] on textarea at bounding box center [570, 505] width 697 height 23
type textarea "Kas ma saan teile hetkel veel abiks olla?"
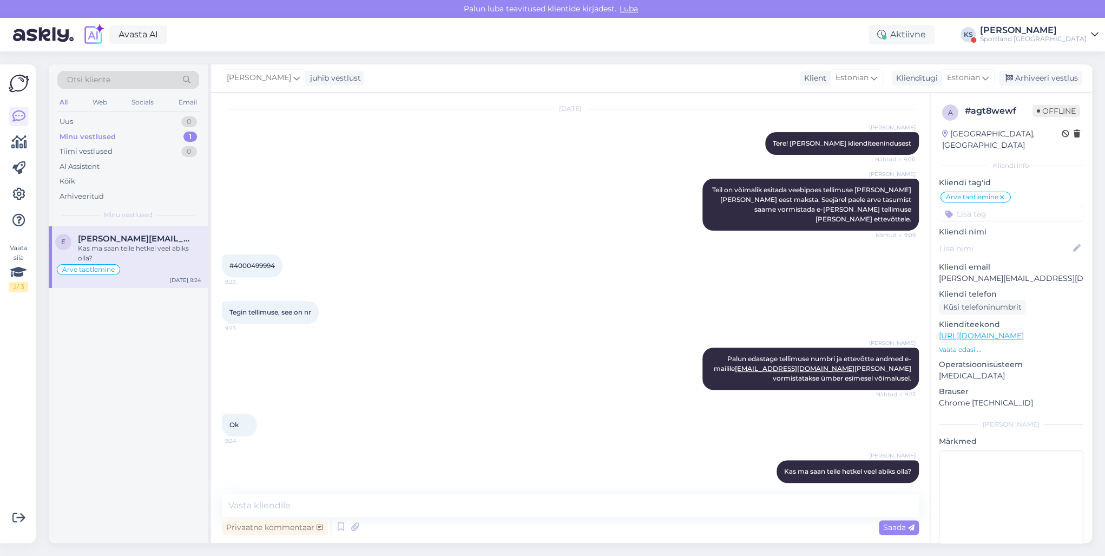
drag, startPoint x: 1073, startPoint y: 28, endPoint x: 1083, endPoint y: 35, distance: 11.7
click at [1073, 28] on div "[PERSON_NAME]" at bounding box center [1033, 30] width 107 height 9
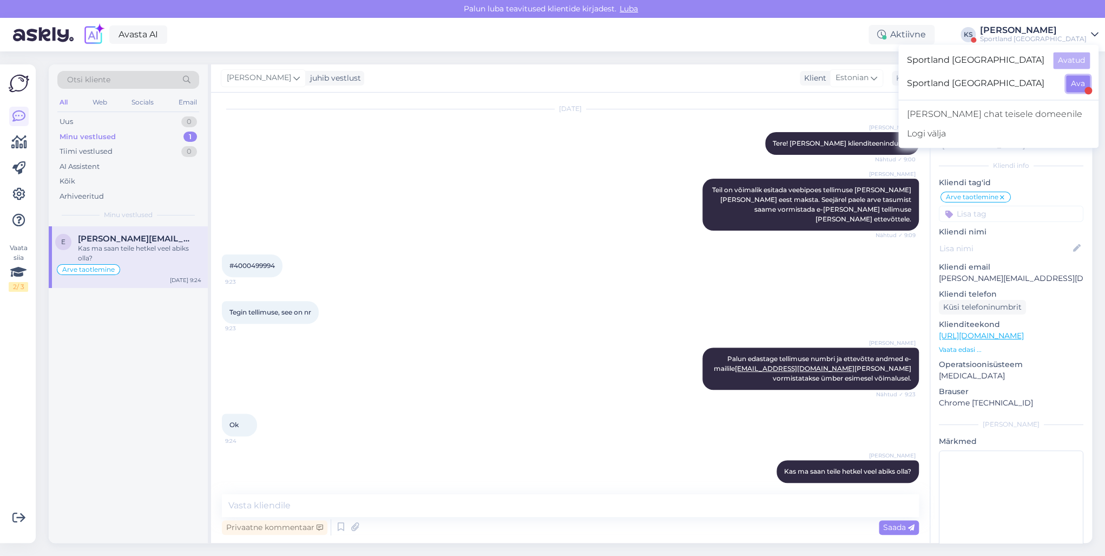
click at [1082, 82] on button "Ava" at bounding box center [1078, 83] width 24 height 17
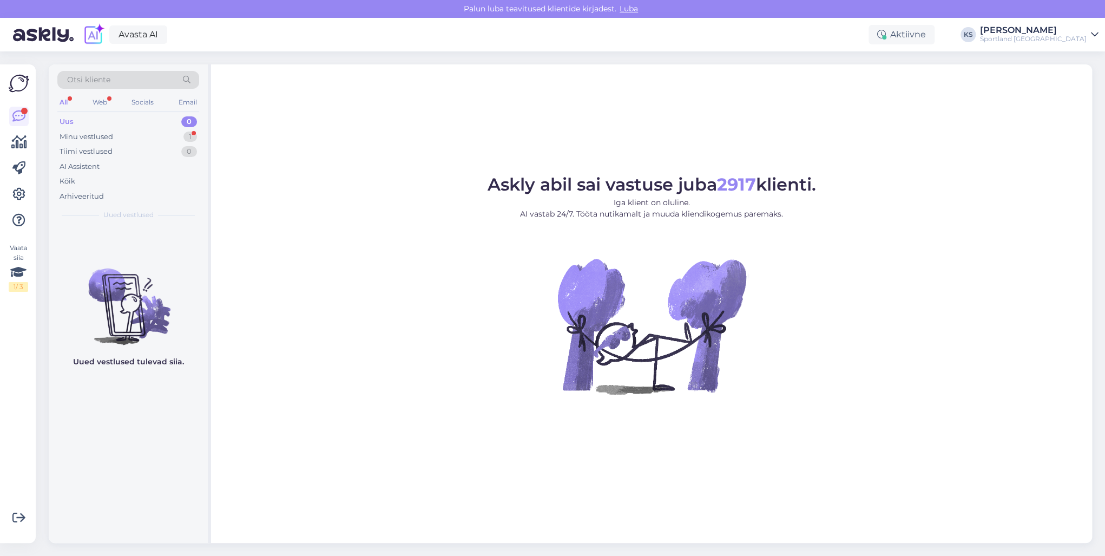
click at [146, 128] on div "Uus 0" at bounding box center [128, 121] width 142 height 15
click at [152, 135] on div "Minu vestlused 1" at bounding box center [128, 136] width 142 height 15
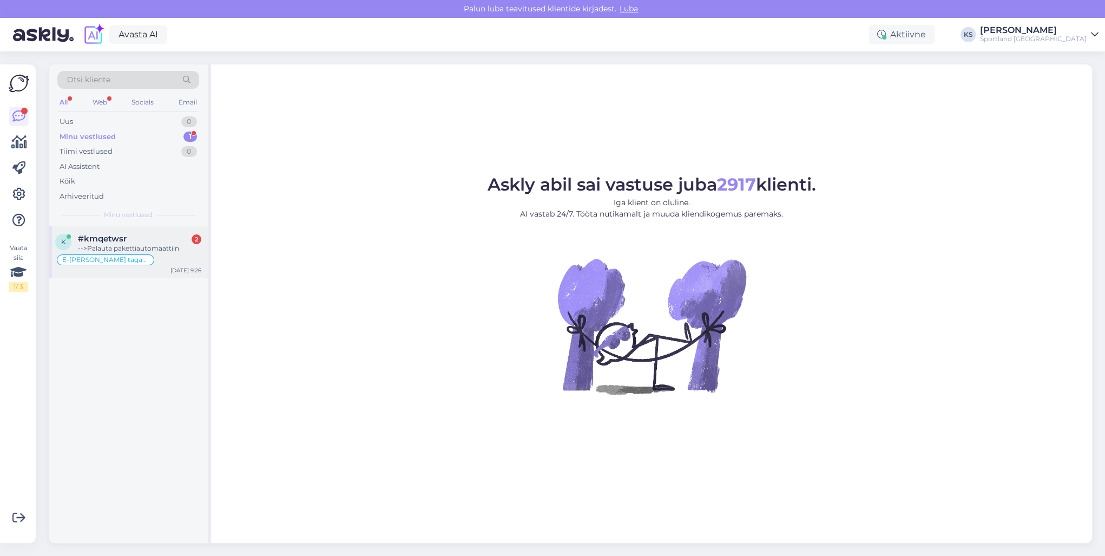
click at [123, 250] on div "-->Palauta pakettiautomaattiin" at bounding box center [139, 249] width 123 height 10
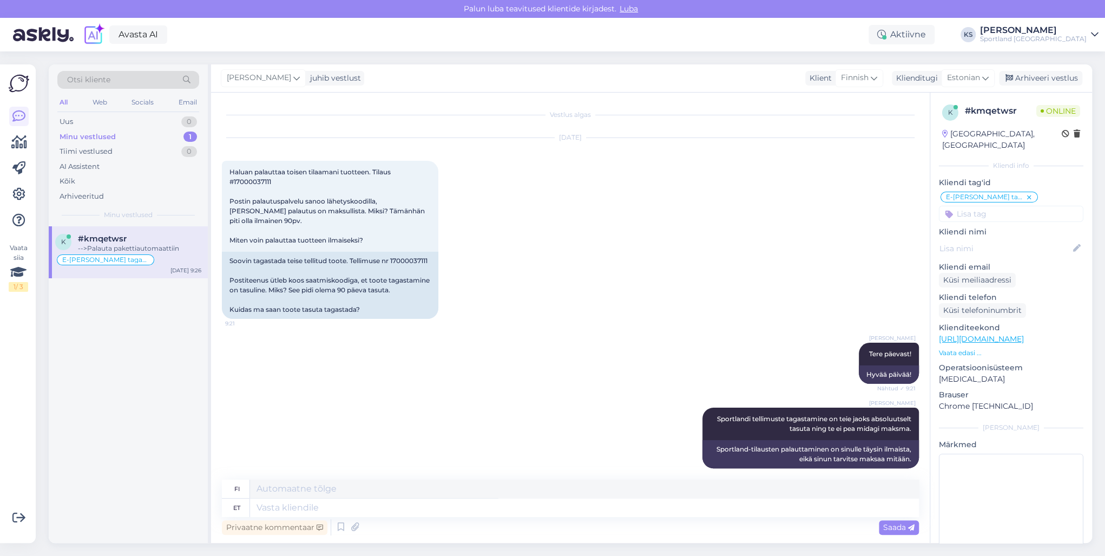
scroll to position [442, 0]
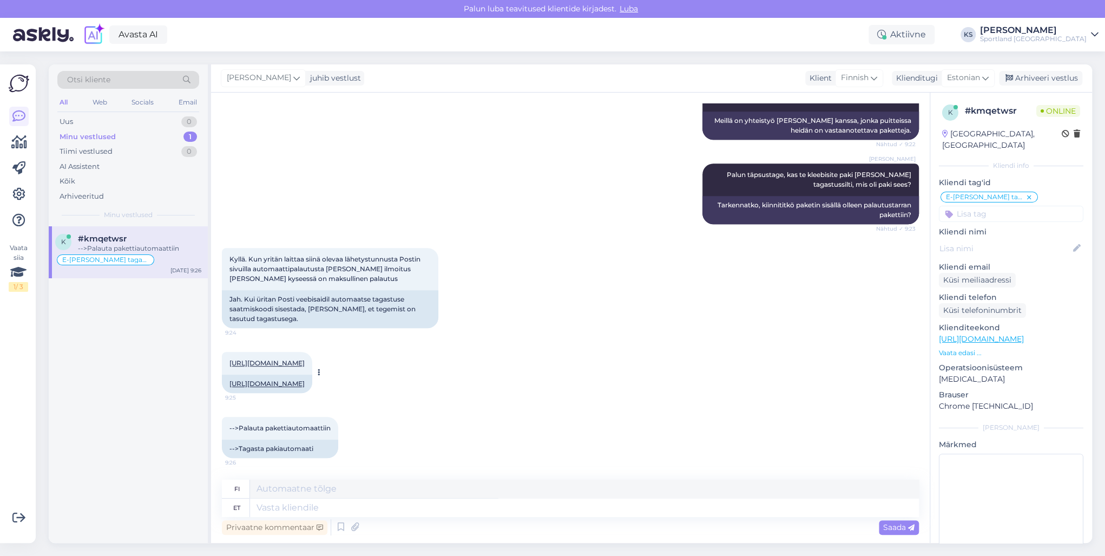
click at [293, 379] on link "[URL][DOMAIN_NAME]" at bounding box center [267, 383] width 75 height 8
click at [317, 510] on textarea at bounding box center [584, 508] width 669 height 18
type textarea "Palun"
type textarea "Ole hyvä"
type textarea "Palun proovige"
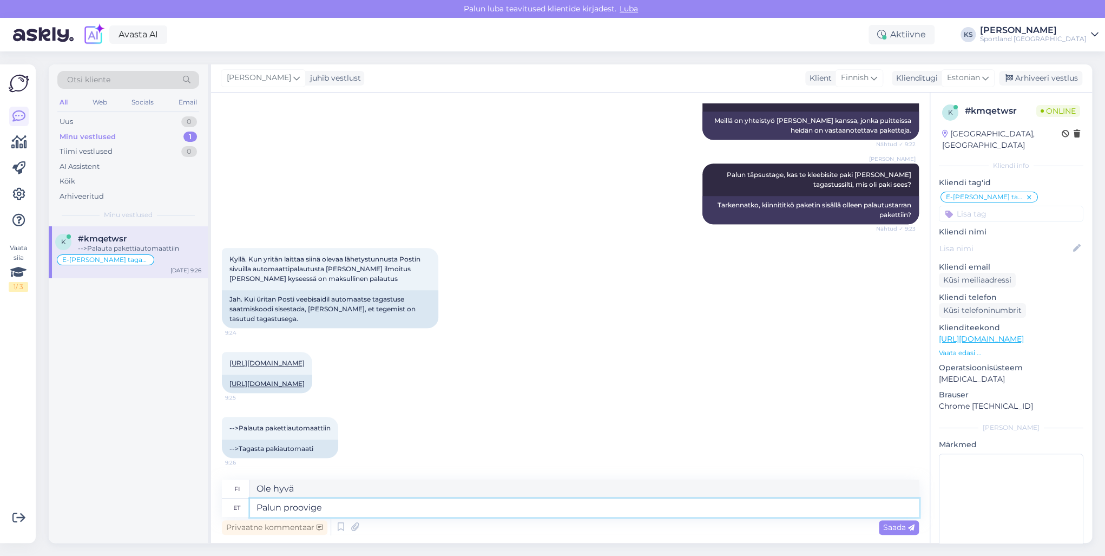
type textarea "Yritä."
type textarea "Palun proovige tellimuse"
type textarea "[PERSON_NAME] hyvä ja yritä tilata."
type textarea "Palun proovige tellimuse tagastada"
type textarea "Yritä palauttaa tilaus."
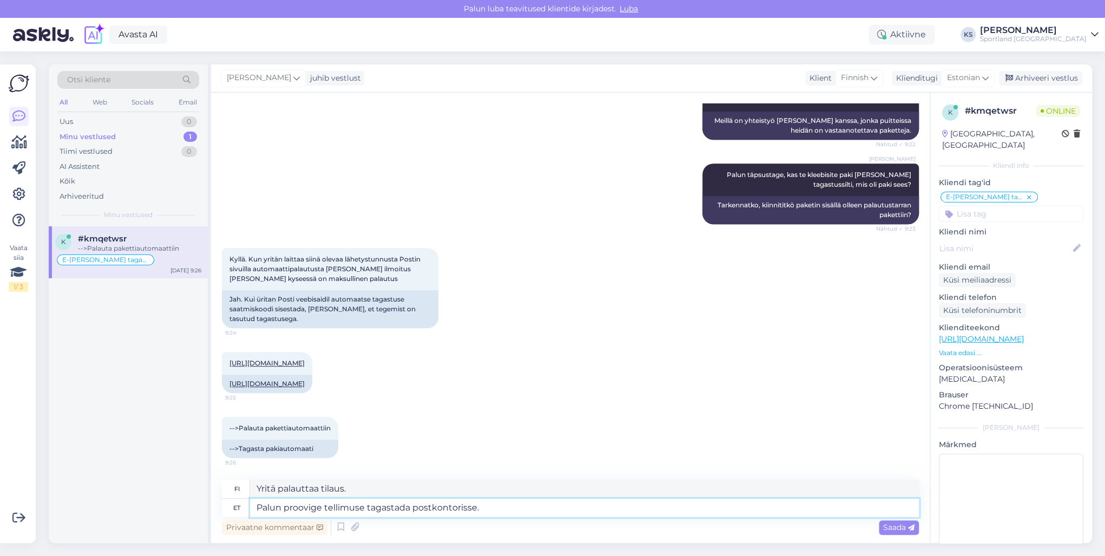
type textarea "Palun proovige tellimuse tagastada postkontorisse."
type textarea "Yritä palauttaa tilaus postitoimistoon."
type textarea "Palun proovige tellimuse tagastada postkontorisse. Pakiautomaa"
type textarea "Yritä palauttaa tilaus postitoimistoon. Pakettiautomaatti"
type textarea "Palun proovige tellimuse tagastada postkontorisse. Pakiautomaati"
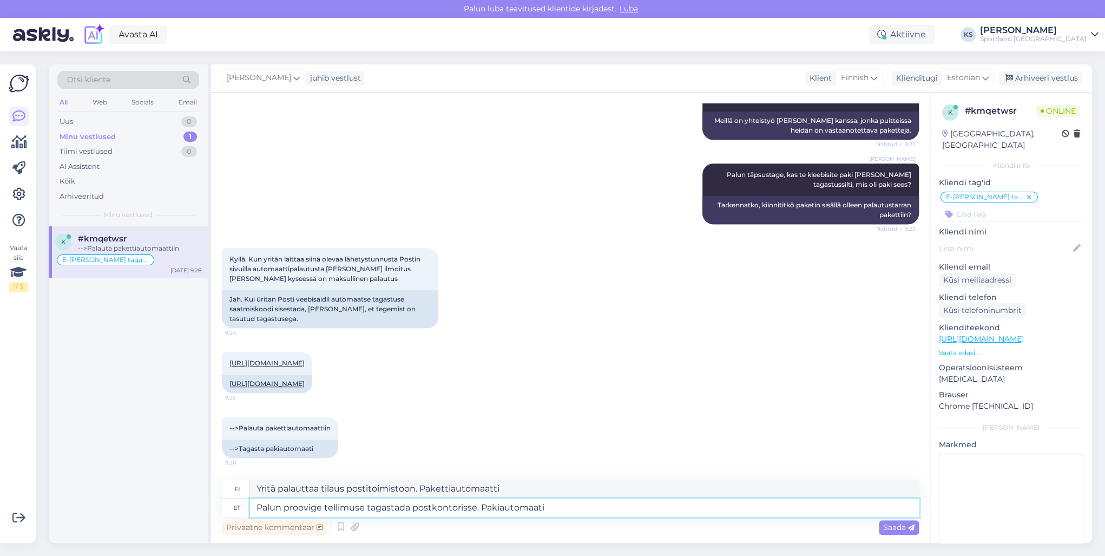
type textarea "Yritä palauttaa tilaus postitoimistoon. Pakettiterminaali"
type textarea "Palun proovige tellimuse tagastada postkontorisse. Pakiautomaati kaudu ta"
type textarea "Yritä palauttaa tilaus postitoimistoon. Pakettiautomaatin kautta."
type textarea "Palun proovige tellimuse tagastada postkontorisse. Pakiautomaati kaudu tagastam…"
type textarea "Yritä palauttaa tilaus postitoimistoon. Palauta pakettiautomaatin kautta."
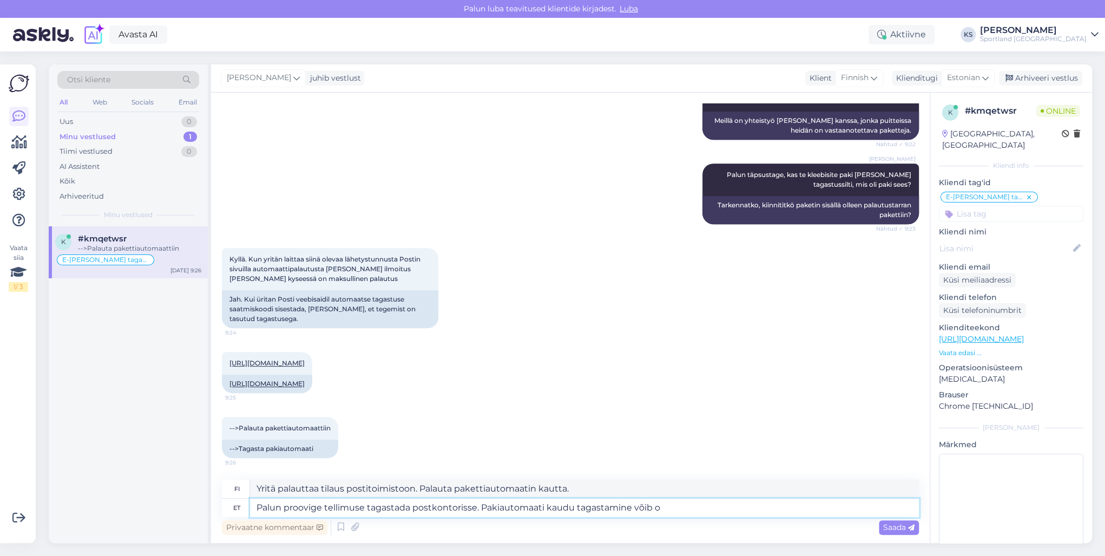
type textarea "Palun proovige tellimuse tagastada postkontorisse. Pakiautomaati kaudu tagastam…"
type textarea "Yritä palauttaa tilaus postitoimistoon. Palautus pakettiautomaatin kautta voi"
type textarea "Palun proovige tellimuse tagastada postkontorisse. Pakiautomaati kaudu tagastam…"
type textarea "Yritä palauttaa tilaus postitoimistoon. Palautus pakettiautomaatin kautta voi o…"
type textarea "Palun proovige tellimuse tagastada postkontorisse. Pakiautomaati kaudu tagastam…"
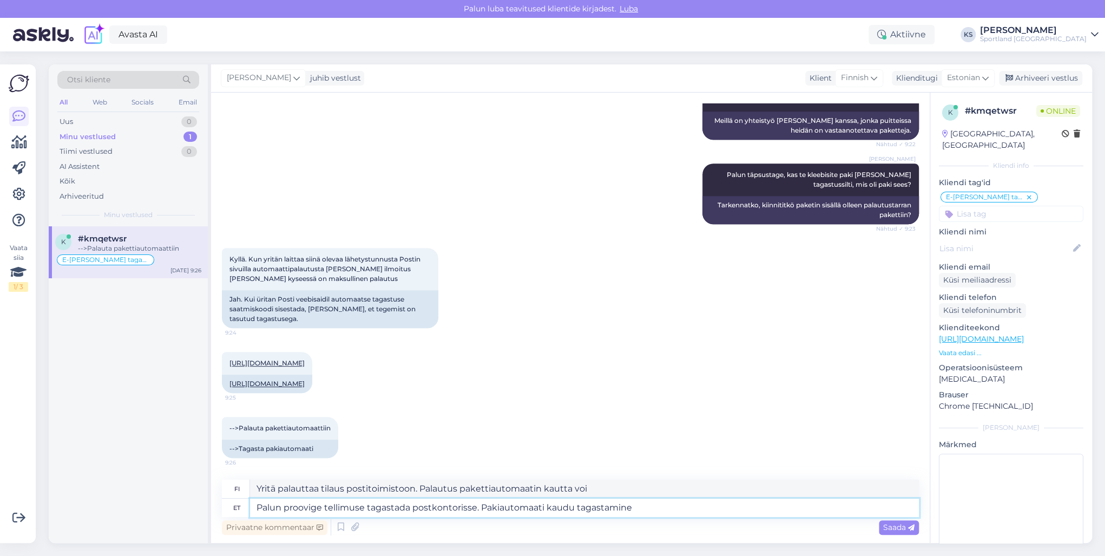
type textarea "Yritä palauttaa tilaus postitoimistoon. Palauta pakettiautomaatin kautta."
type textarea "Palun proovige tellimuse tagastada postkontorisse. Pakiautomaati kaudu tagastam…"
type textarea "Yritä palauttaa tilaus postitoimistoon. Palautuksia pakettiautomaatin kautta ei…"
type textarea "Palun proovige tellimuse tagastada postkontorisse. Pakiautomaati kaudu tagastam…"
type textarea "Yritä palauttaa tilaus postitoimistoon. Palautukset pakettiautomaatin kautta ei…"
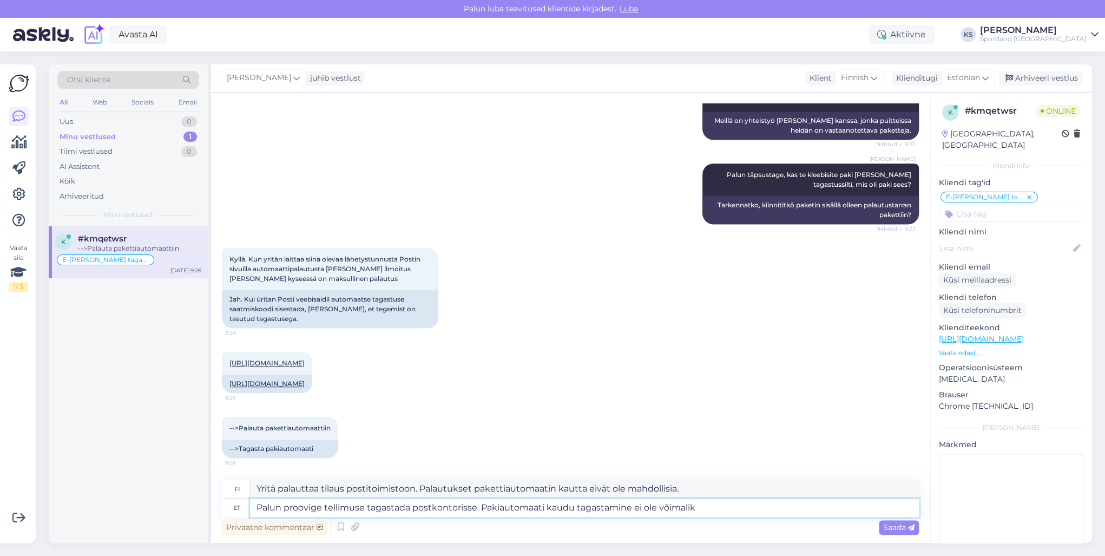
type textarea "Palun proovige tellimuse tagastada postkontorisse. Pakiautomaati kaudu tagastam…"
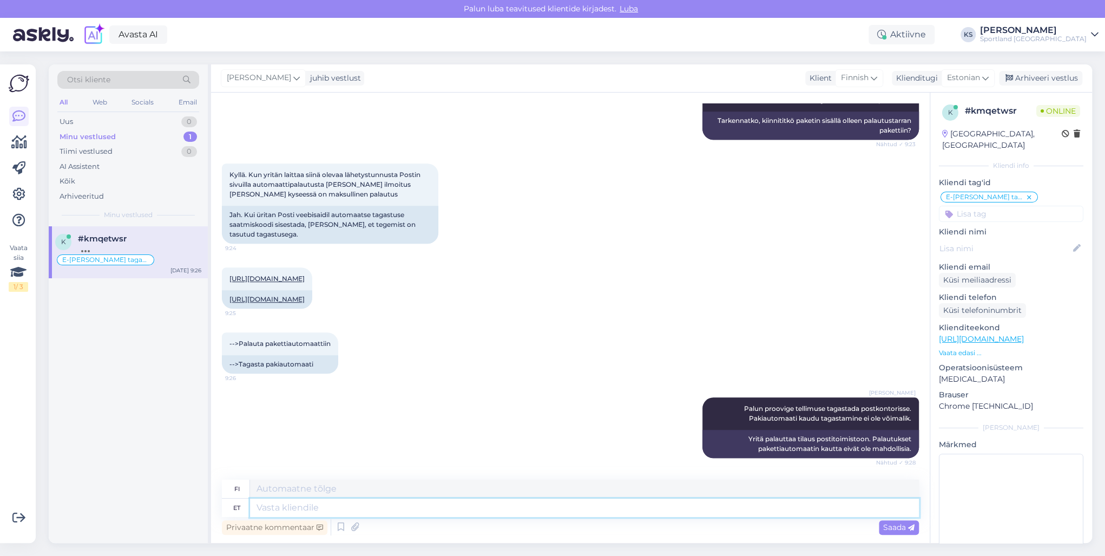
scroll to position [591, 0]
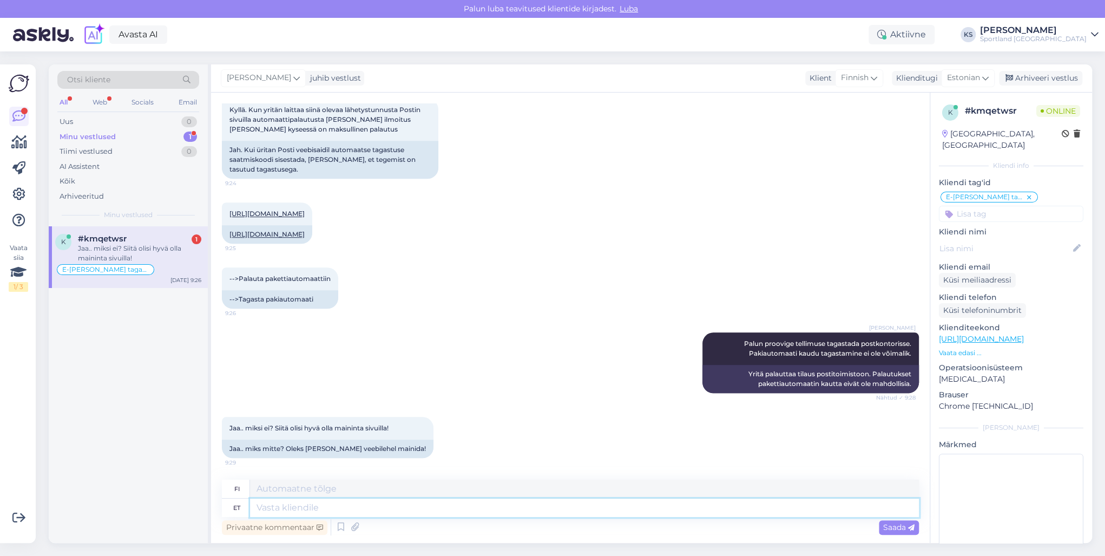
click at [332, 502] on textarea at bounding box center [584, 508] width 669 height 18
type textarea "Selge,"
type textarea "Kirkas,"
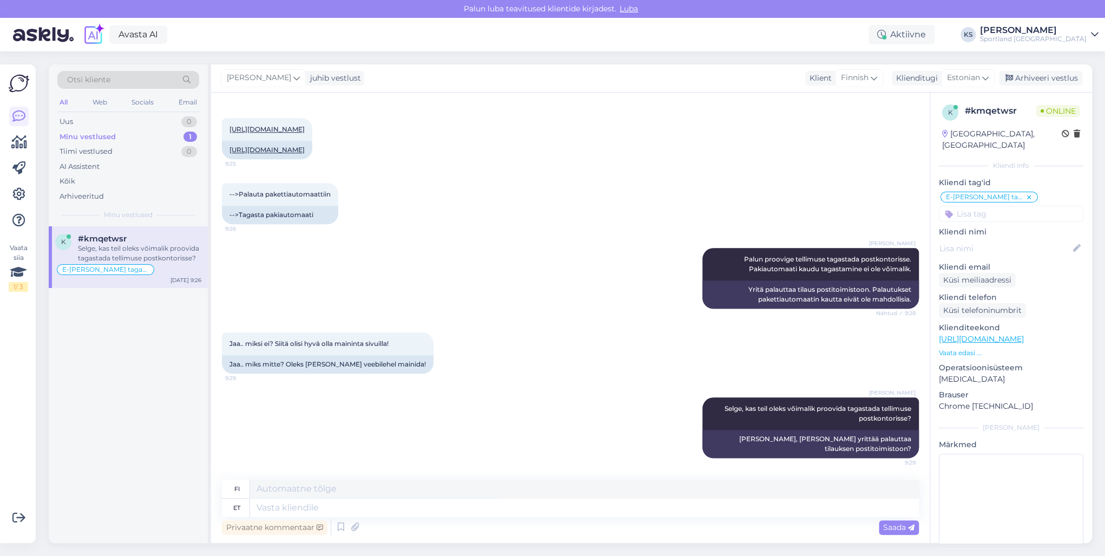
click at [1069, 35] on div "Sportland [GEOGRAPHIC_DATA]" at bounding box center [1033, 39] width 107 height 9
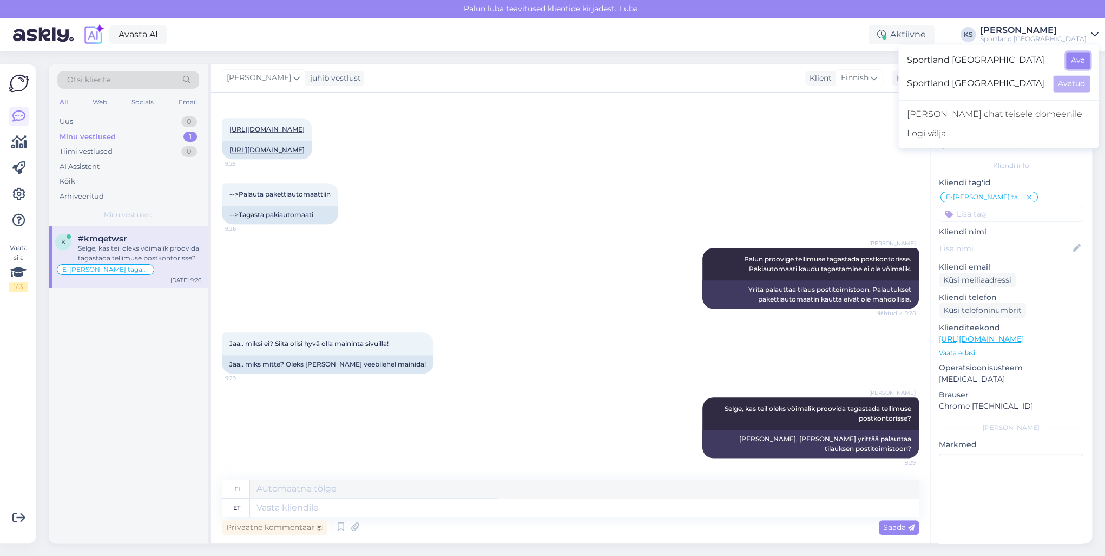
drag, startPoint x: 1076, startPoint y: 42, endPoint x: 1085, endPoint y: 53, distance: 14.6
click at [1085, 53] on button "Ava" at bounding box center [1078, 60] width 24 height 17
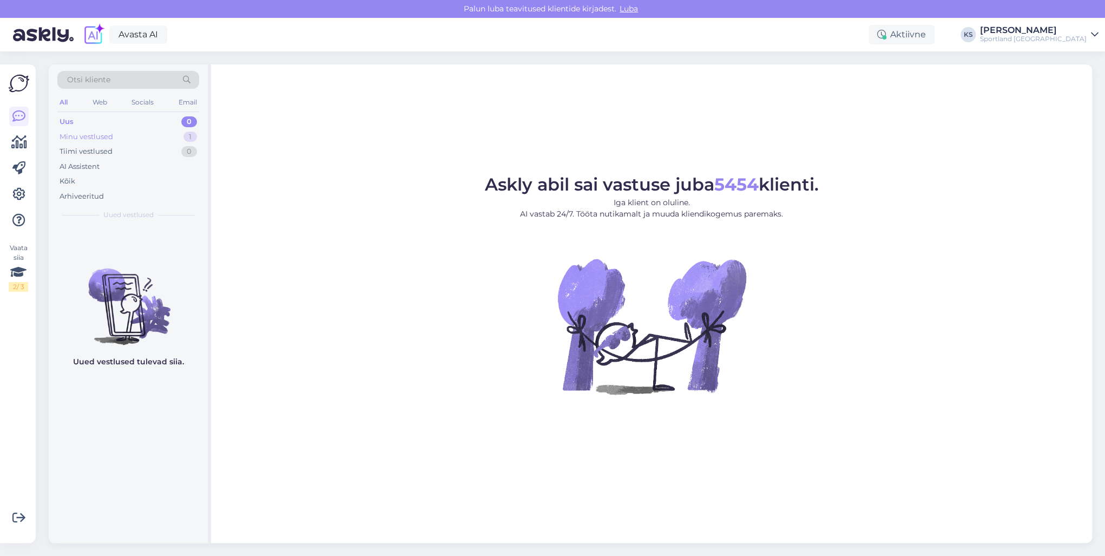
click at [175, 132] on div "Minu vestlused 1" at bounding box center [128, 136] width 142 height 15
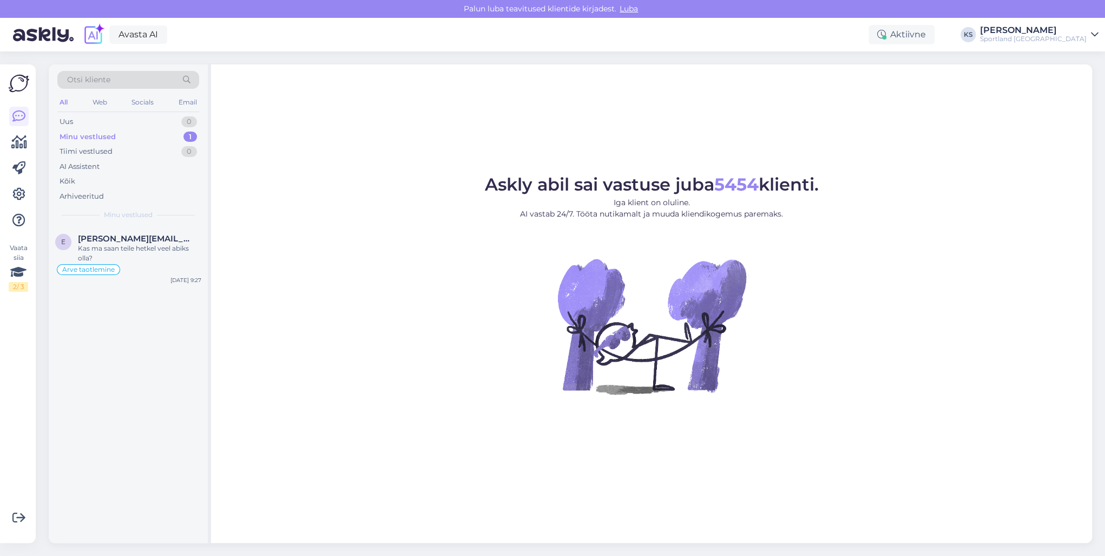
click at [167, 247] on div "Kas ma saan teile hetkel veel abiks olla?" at bounding box center [139, 253] width 123 height 19
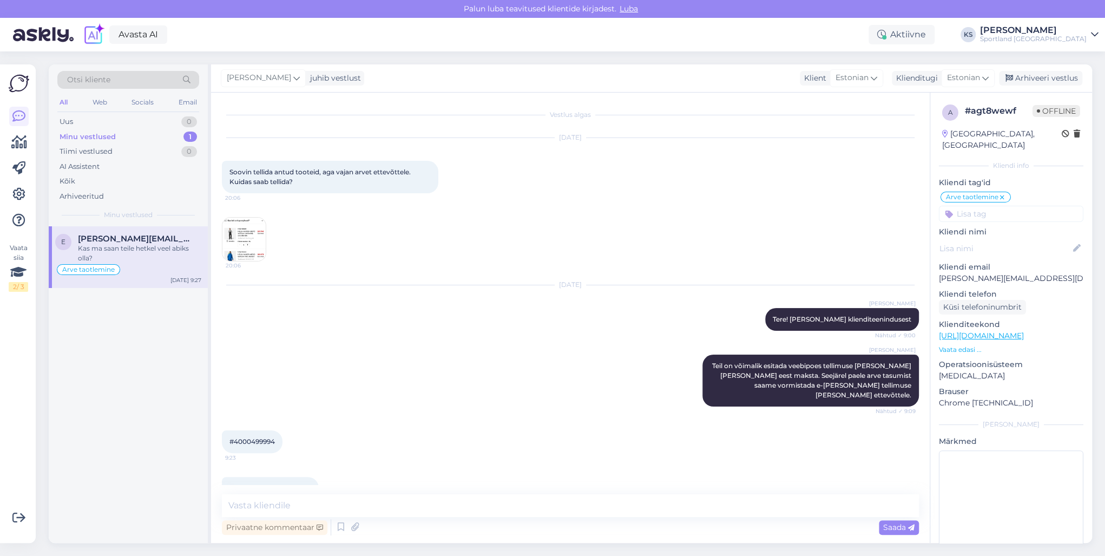
scroll to position [176, 0]
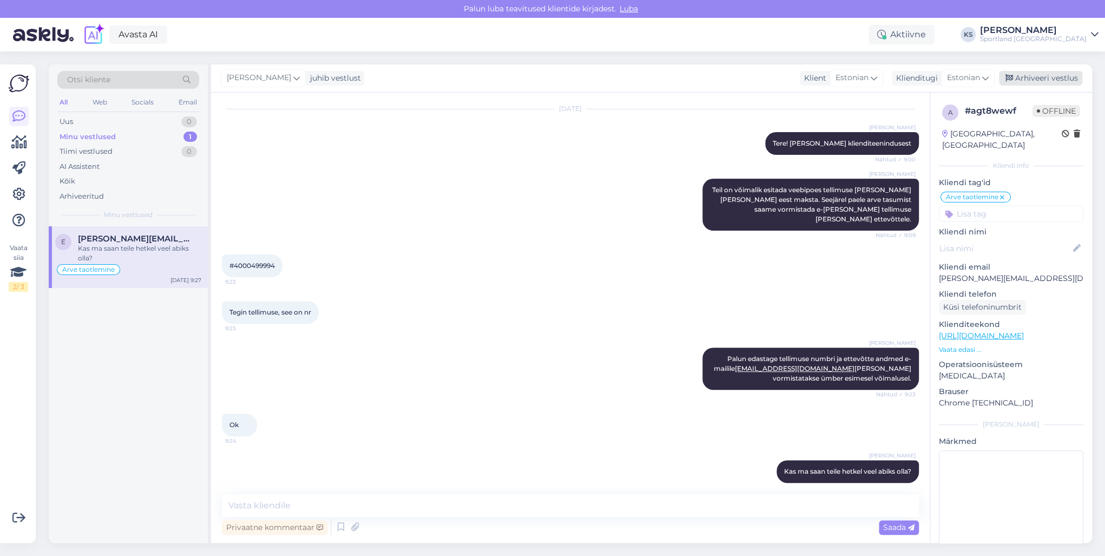
click at [1059, 75] on div "Arhiveeri vestlus" at bounding box center [1040, 78] width 83 height 15
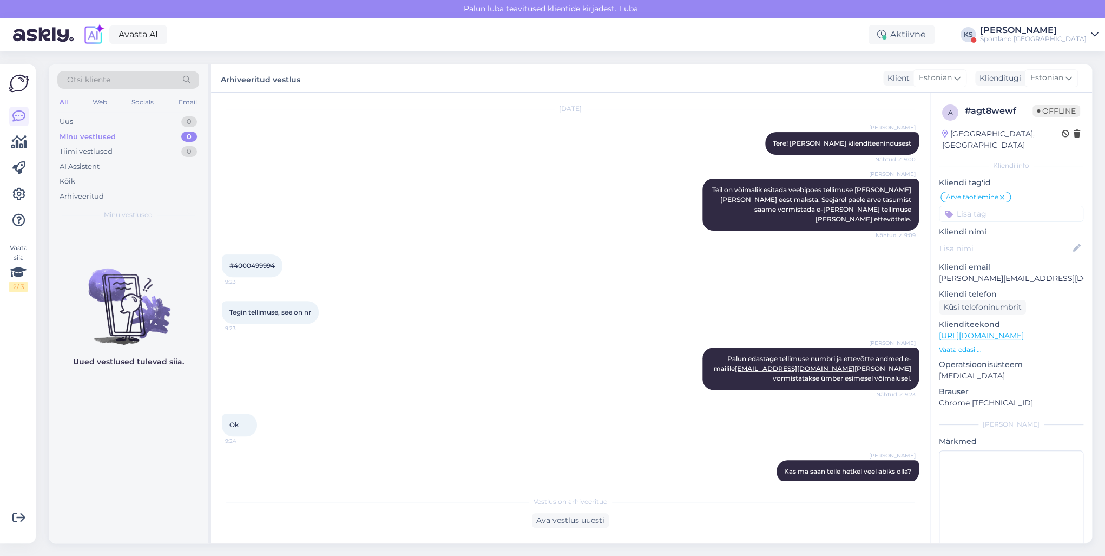
click at [1044, 36] on div "Sportland [GEOGRAPHIC_DATA]" at bounding box center [1033, 39] width 107 height 9
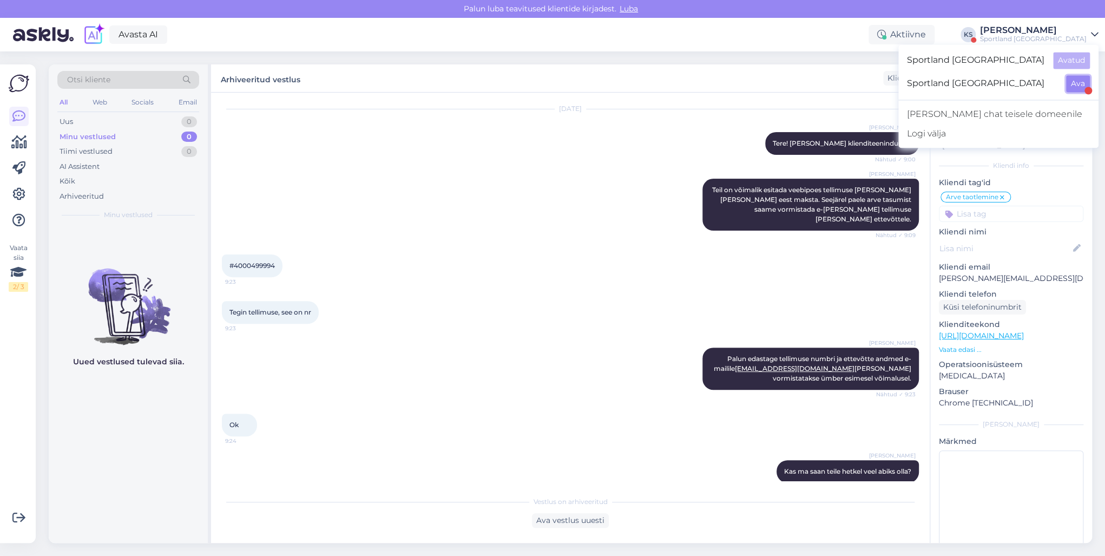
click at [1072, 80] on button "Ava" at bounding box center [1078, 83] width 24 height 17
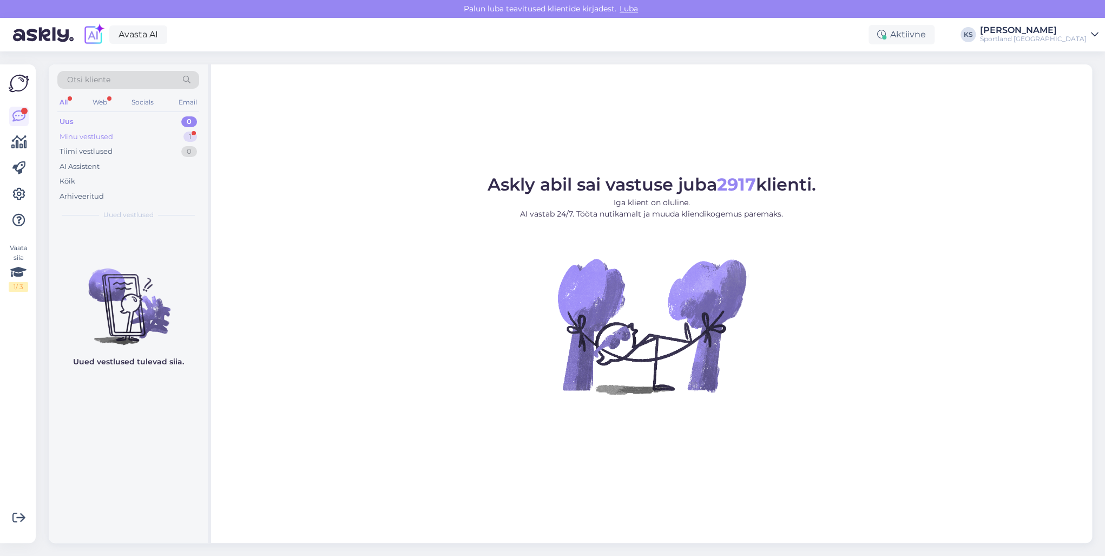
click at [180, 133] on div "Minu vestlused 1" at bounding box center [128, 136] width 142 height 15
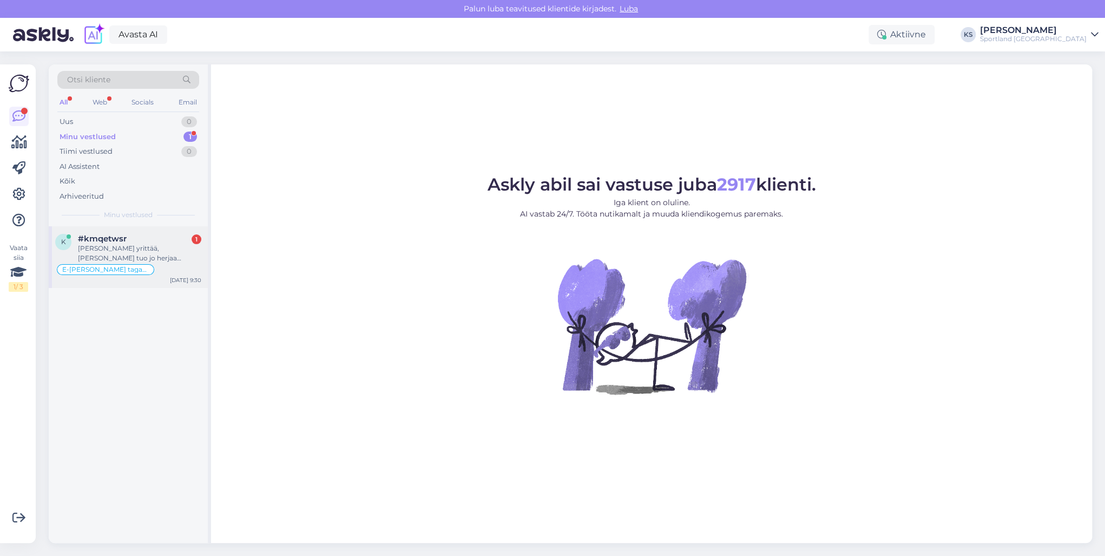
click at [153, 249] on div "[PERSON_NAME] yrittää, [PERSON_NAME] tuo jo herjaa maksullisuudesta niin todenn…" at bounding box center [139, 253] width 123 height 19
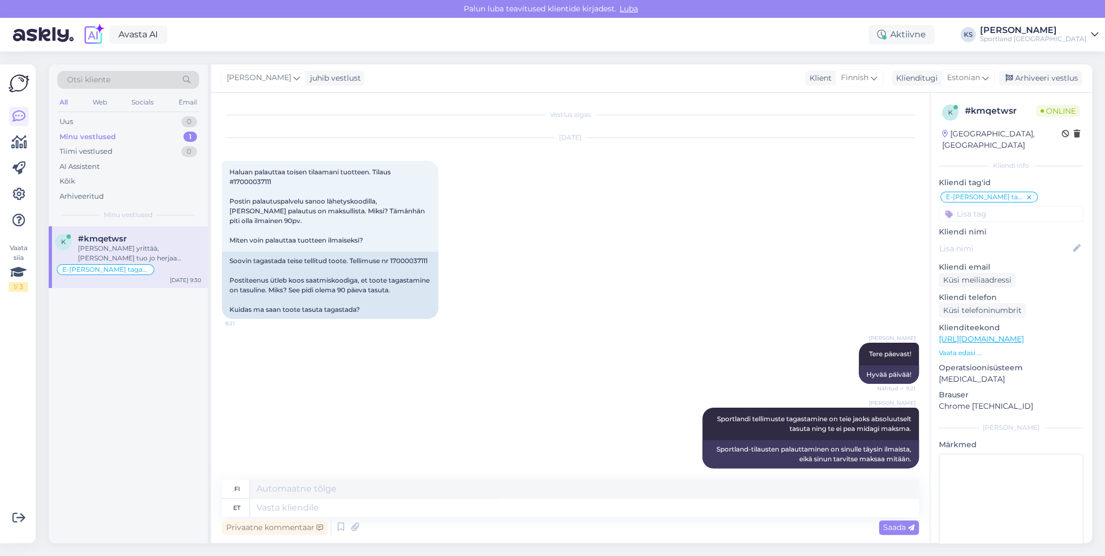
scroll to position [750, 0]
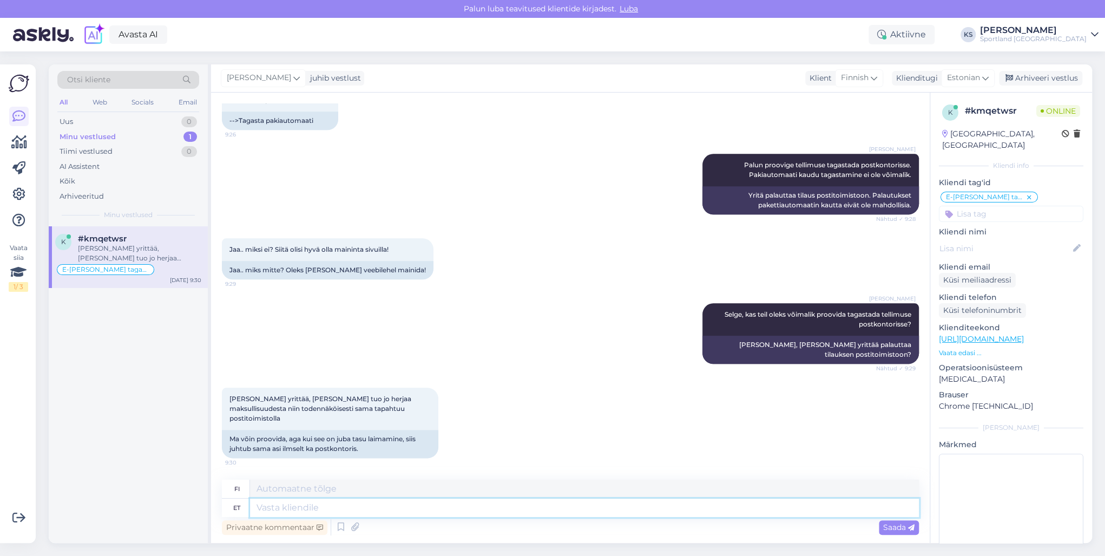
click at [320, 507] on textarea at bounding box center [584, 508] width 669 height 18
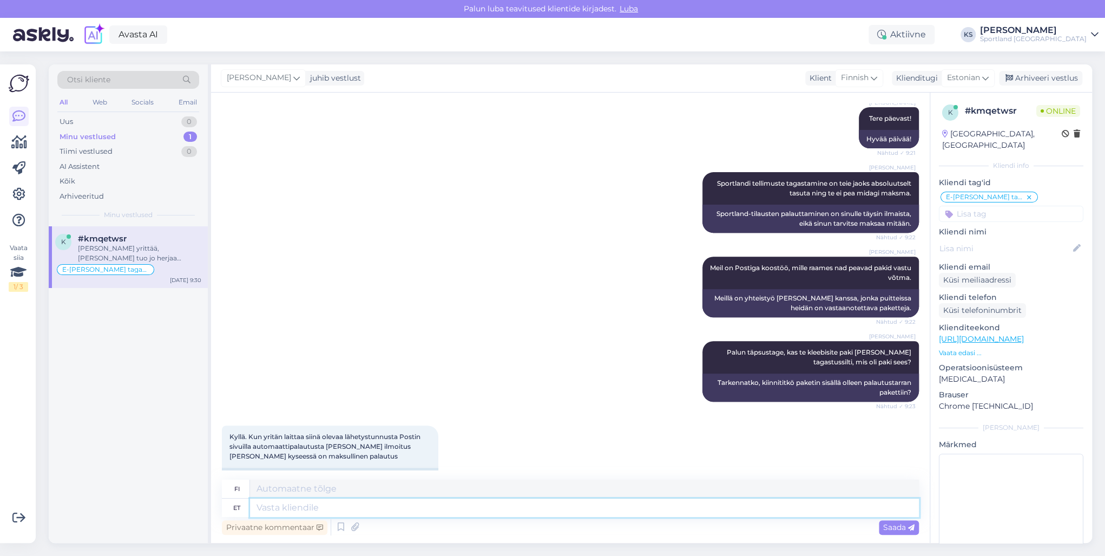
scroll to position [57, 0]
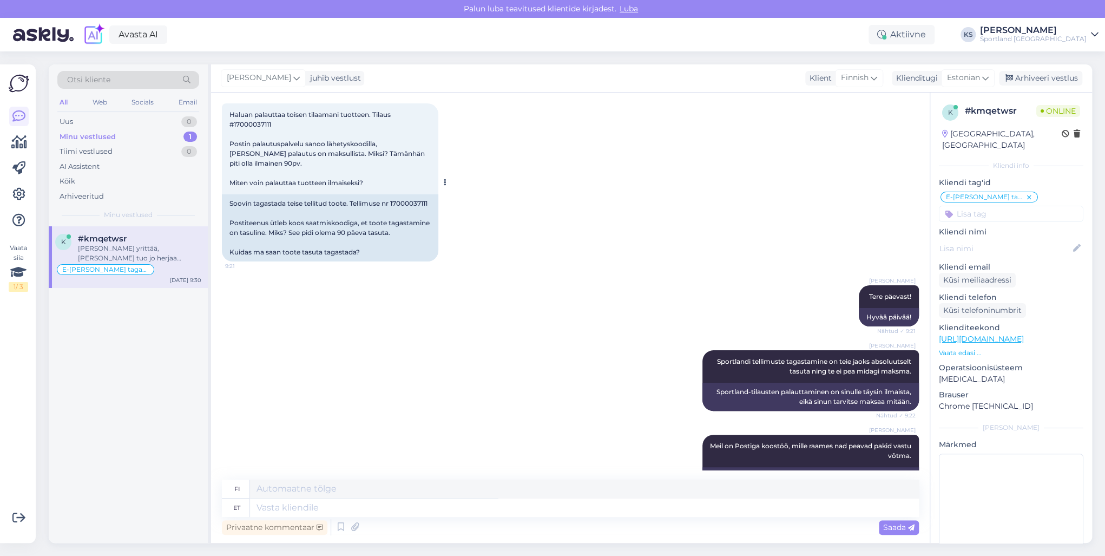
click at [259, 123] on span "Haluan palauttaa toisen tilaamani tuotteen. Tilaus #17000037111 Postin palautus…" at bounding box center [328, 148] width 197 height 76
copy span "17000037111"
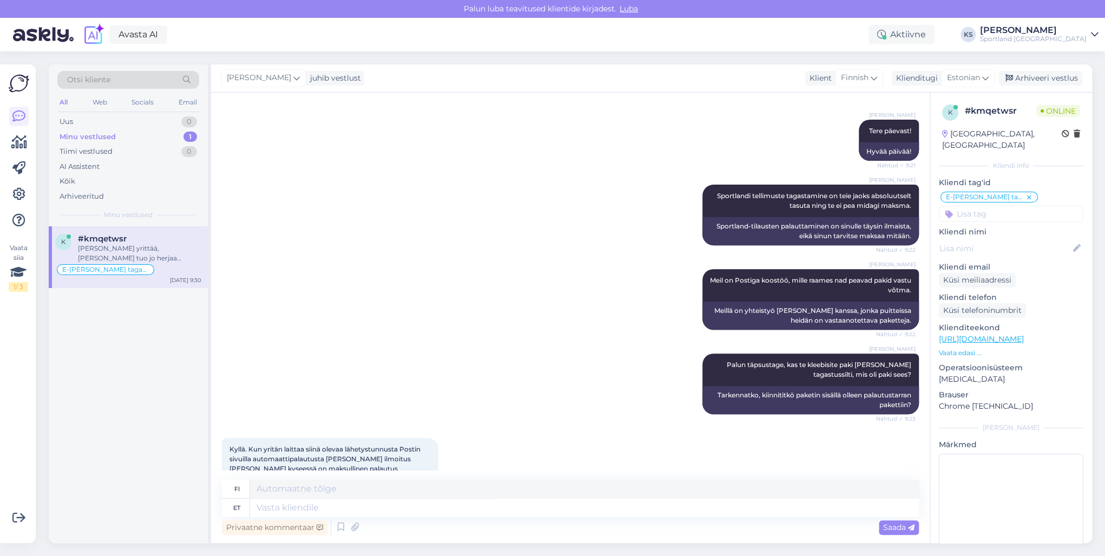
scroll to position [404, 0]
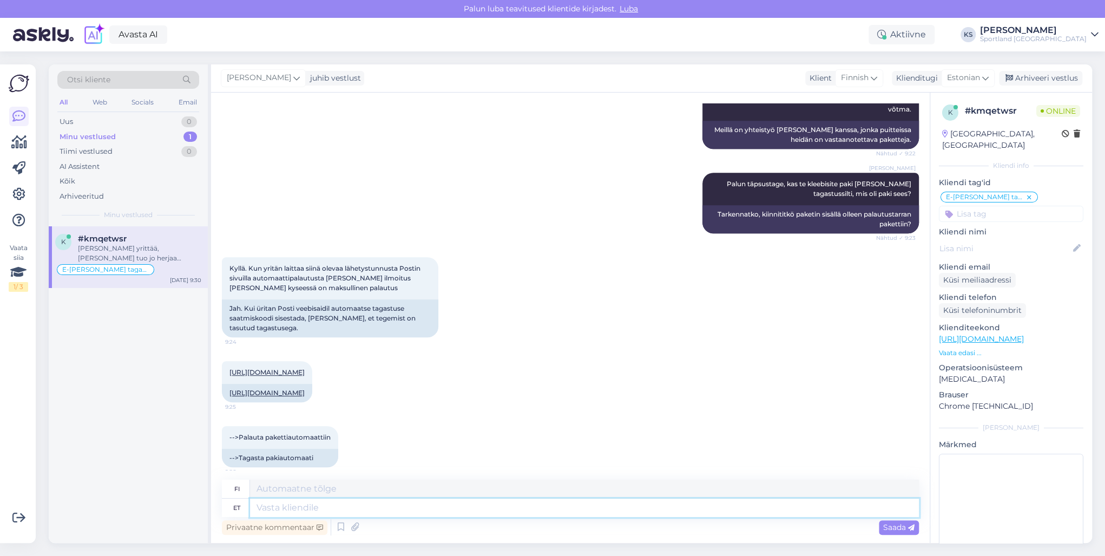
click at [381, 510] on textarea at bounding box center [584, 508] width 669 height 18
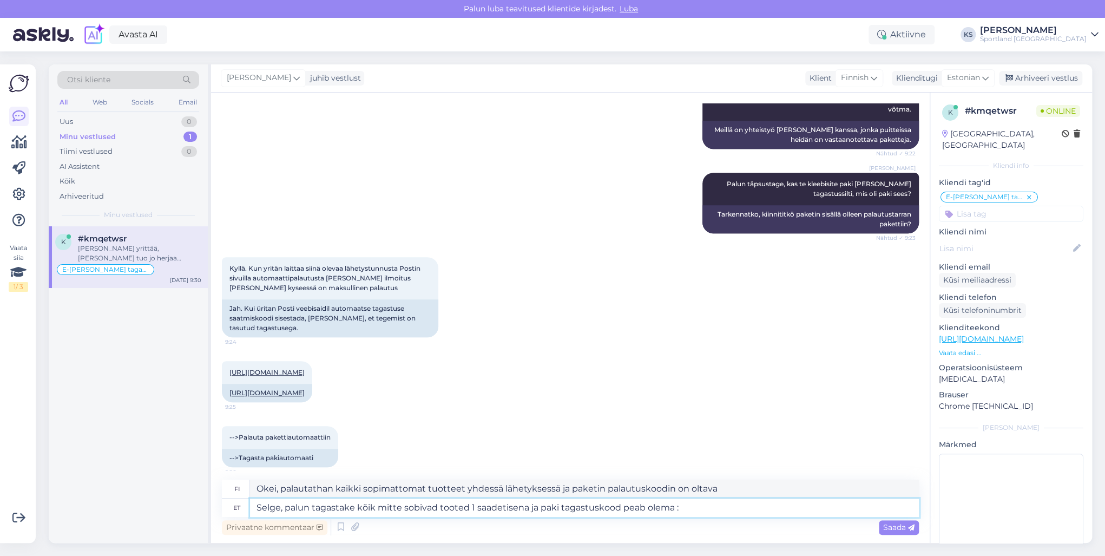
paste textarea "[PHONE_NUMBER]"
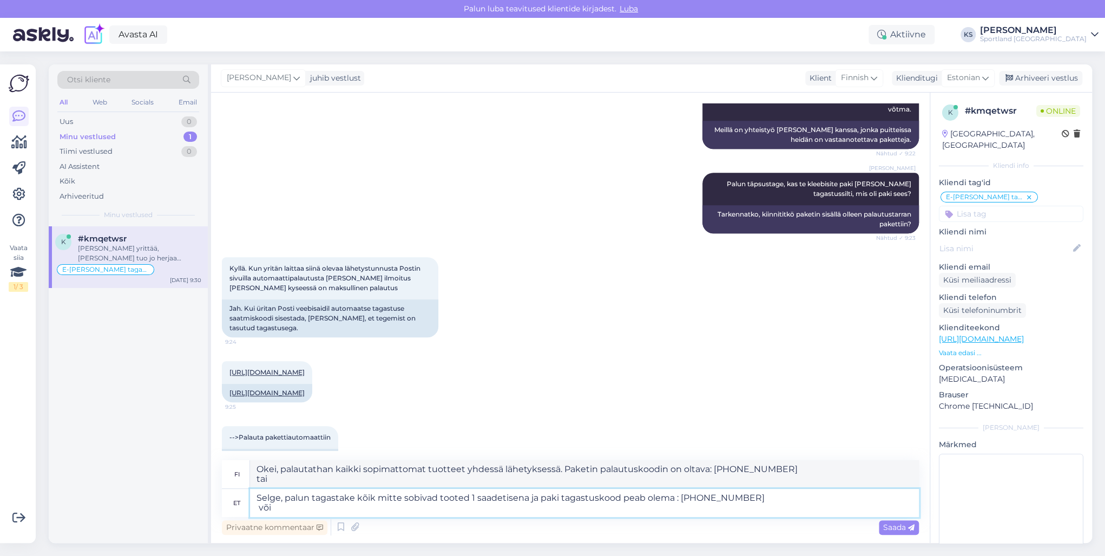
click at [336, 514] on textarea "Selge, palun tagastake kõik mitte sobivad tooted 1 saadetisena ja paki tagastus…" at bounding box center [584, 503] width 669 height 28
paste textarea "[PHONE_NUMBER]"
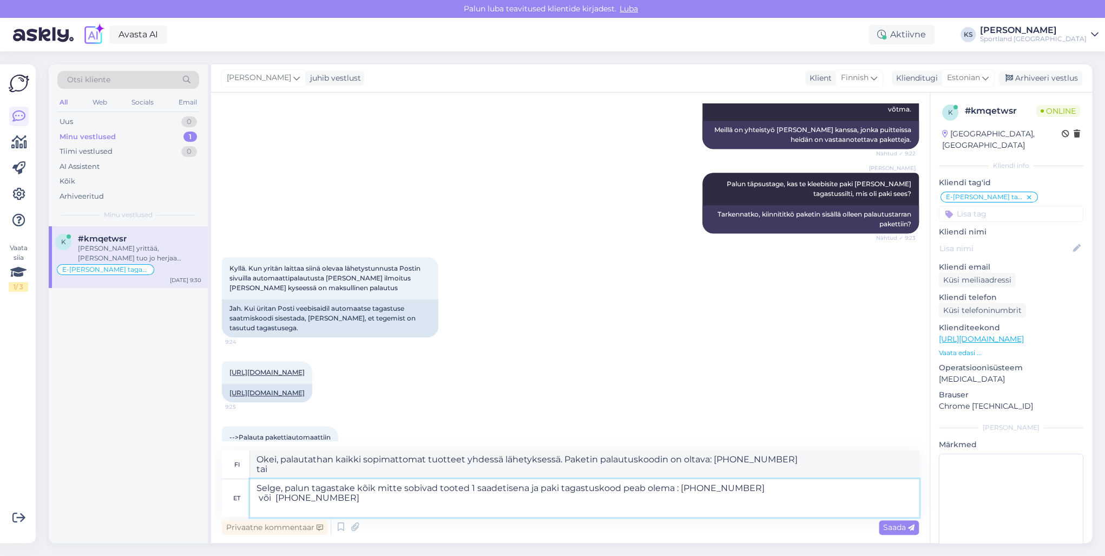
click at [336, 488] on textarea "Selge, palun tagastake kõik mitte sobivad tooted 1 saadetisena ja paki tagastus…" at bounding box center [584, 498] width 669 height 38
click at [464, 497] on textarea "Selge, palun tagastage kõik mitte sobivad tooted 1 saadetisena ja paki tagastus…" at bounding box center [584, 498] width 669 height 38
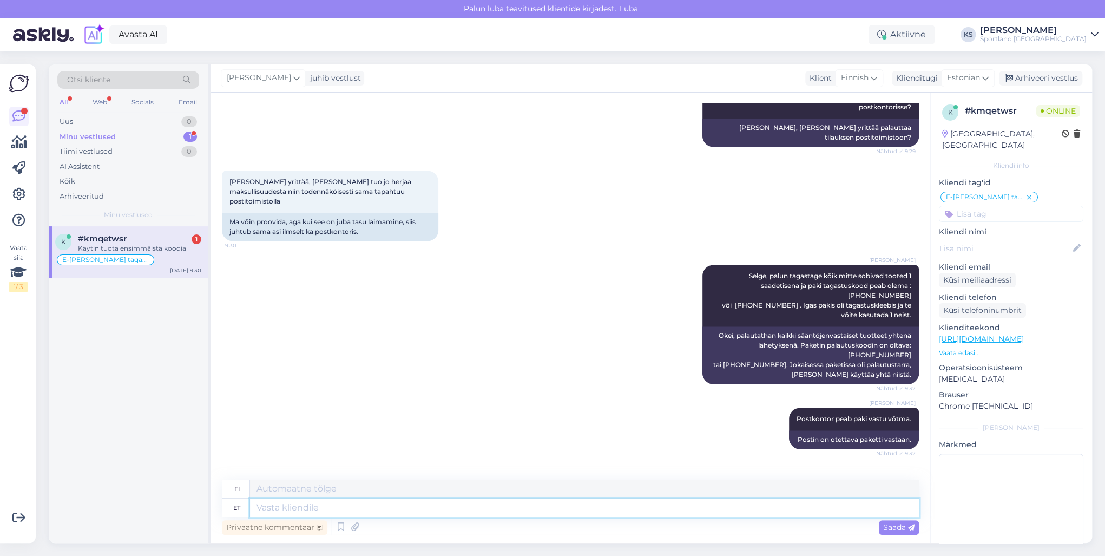
scroll to position [1023, 0]
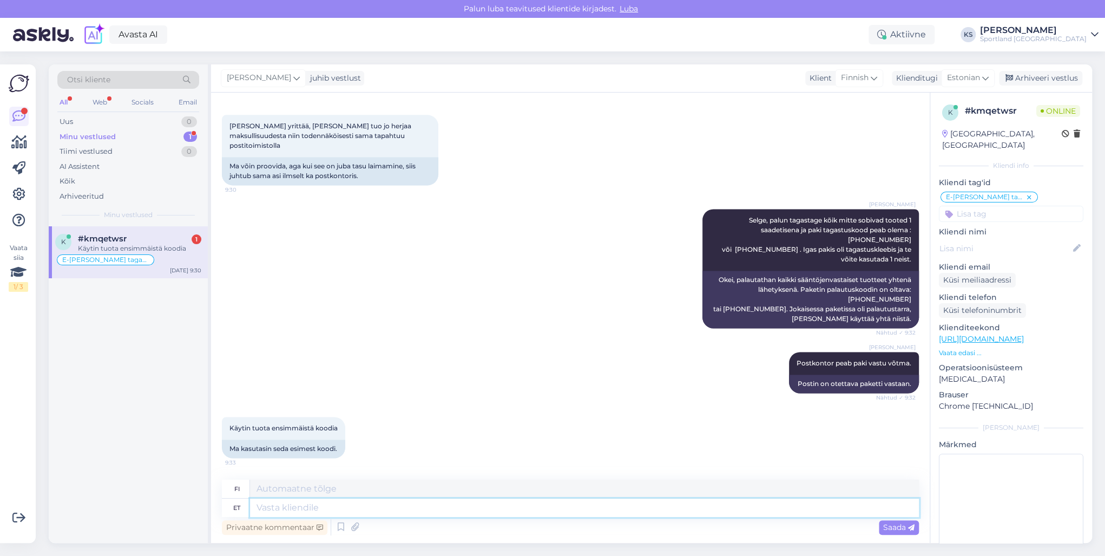
click at [318, 506] on textarea at bounding box center [584, 508] width 669 height 18
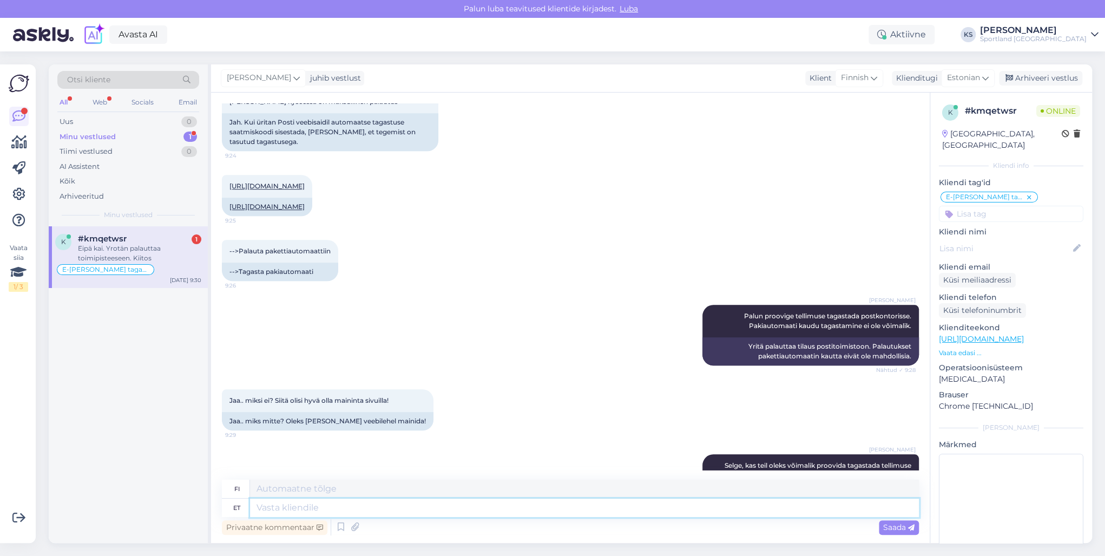
scroll to position [1218, 0]
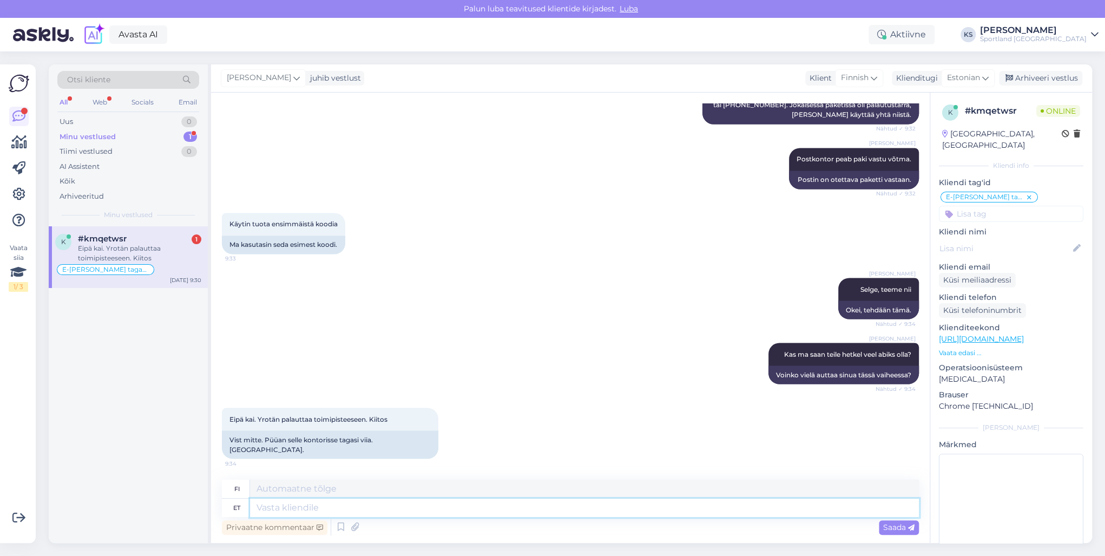
click at [383, 511] on textarea at bounding box center [584, 508] width 669 height 18
click at [399, 513] on textarea at bounding box center [584, 508] width 669 height 18
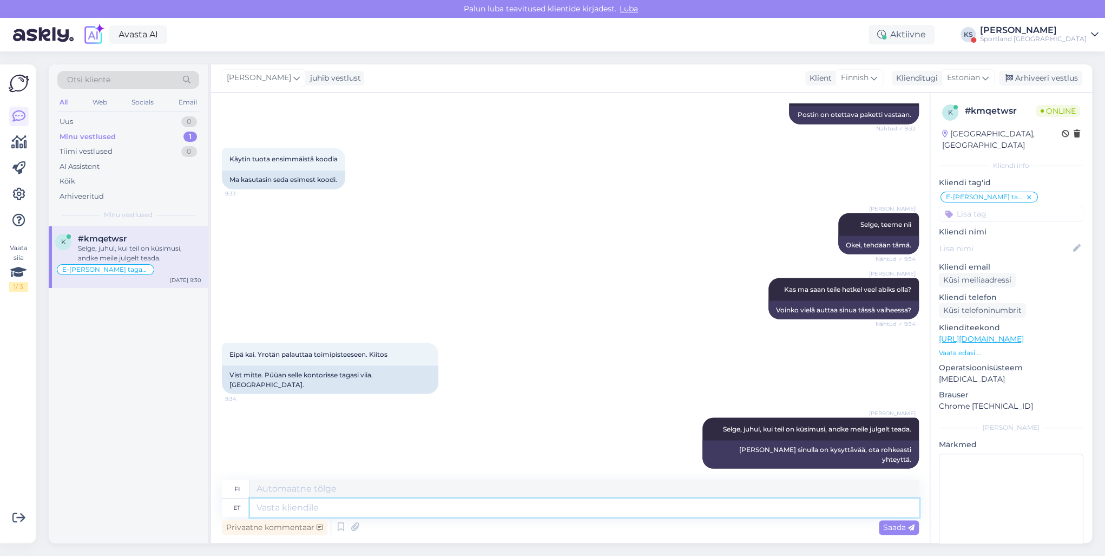
scroll to position [1348, 0]
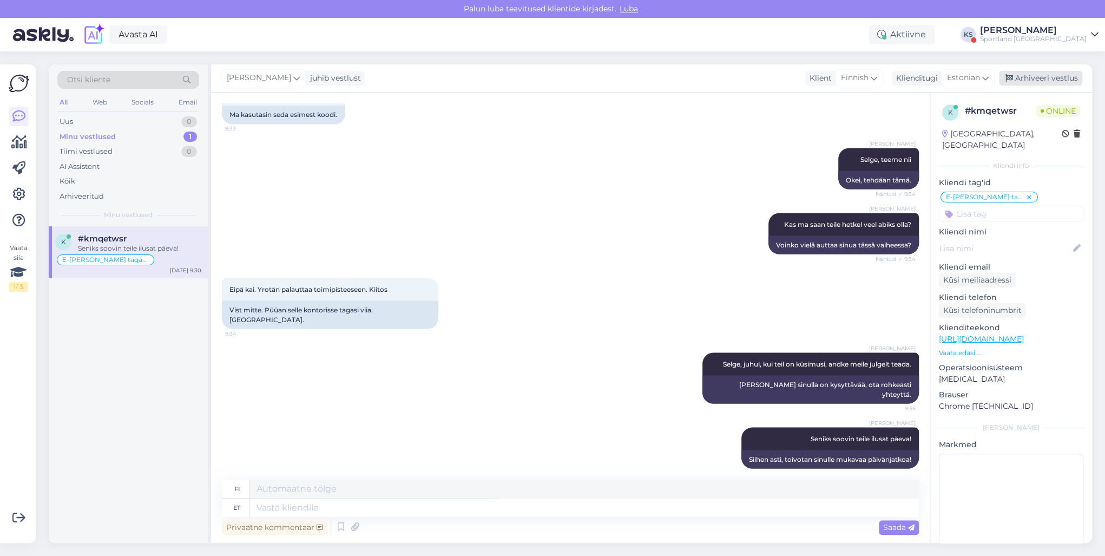
click at [1032, 76] on div "Arhiveeri vestlus" at bounding box center [1040, 78] width 83 height 15
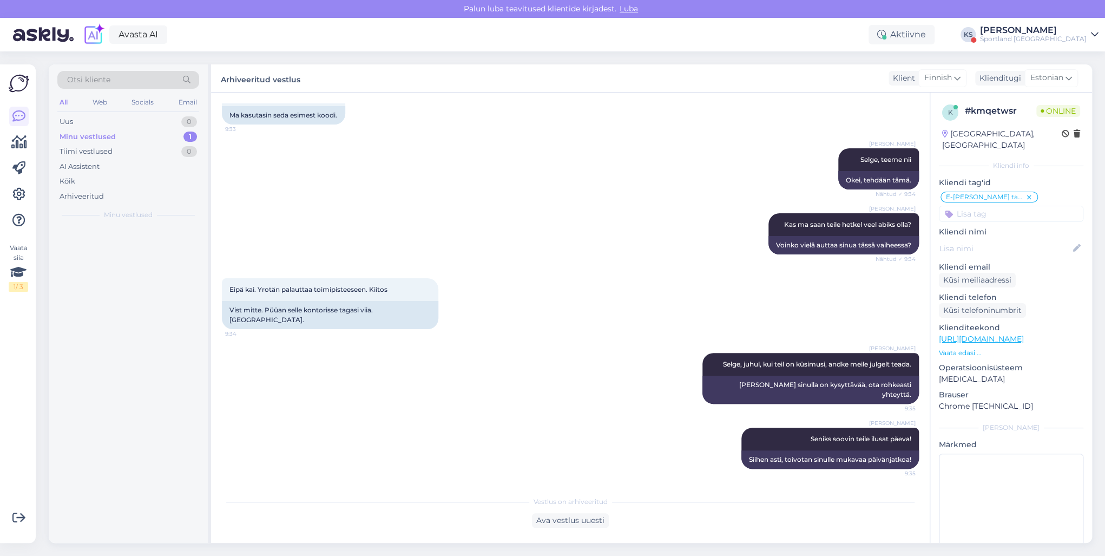
scroll to position [1337, 0]
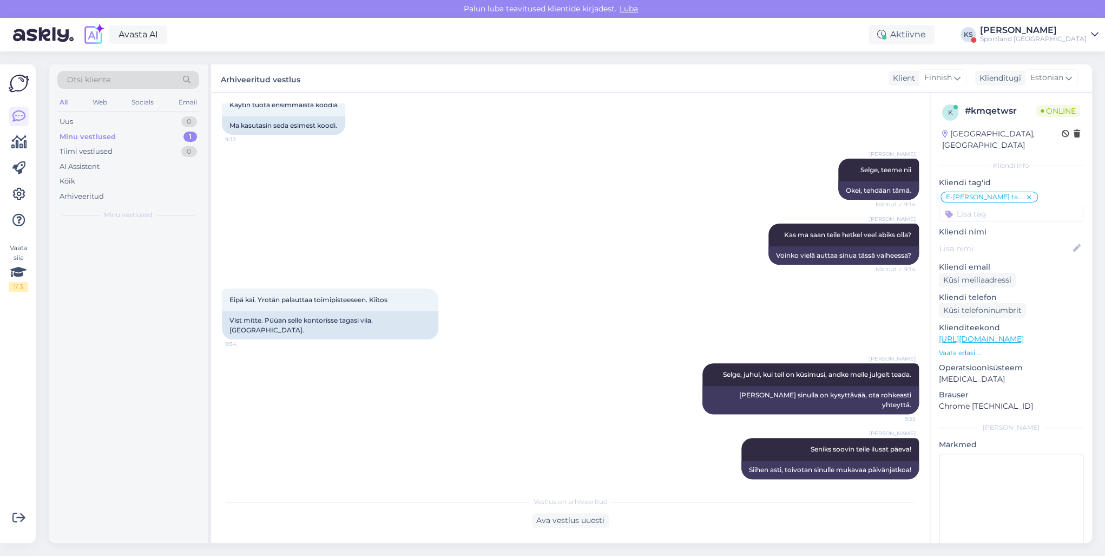
click at [1048, 41] on div "Sportland [GEOGRAPHIC_DATA]" at bounding box center [1033, 39] width 107 height 9
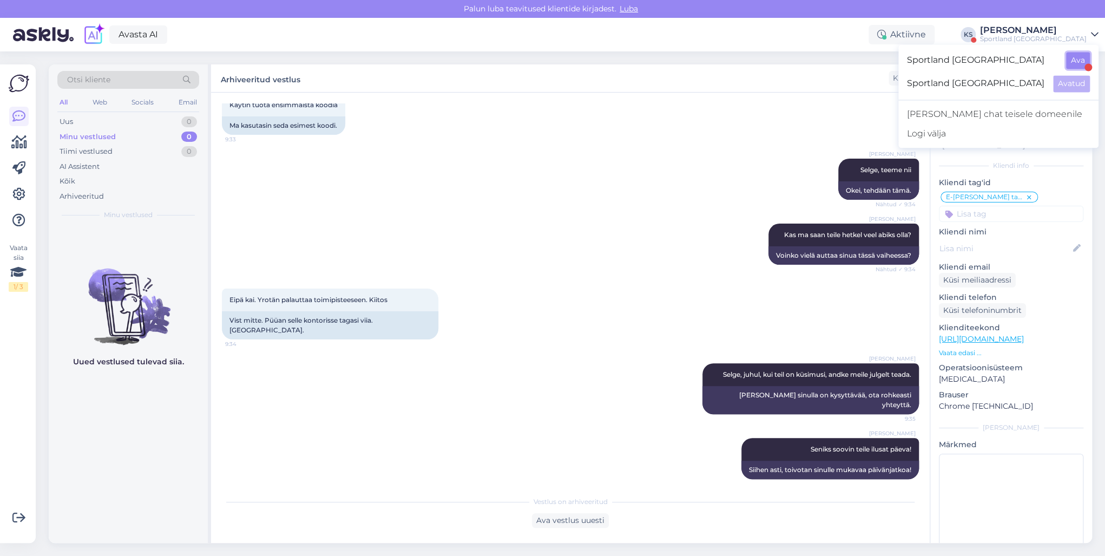
click at [1085, 54] on button "Ava" at bounding box center [1078, 60] width 24 height 17
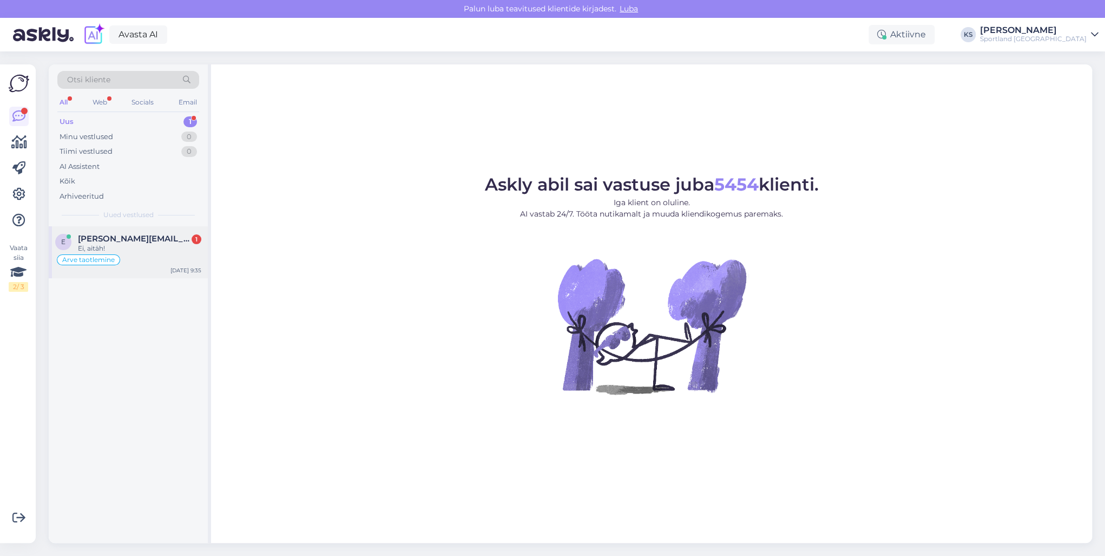
click at [155, 253] on div "Arve taotlemine" at bounding box center [128, 259] width 146 height 13
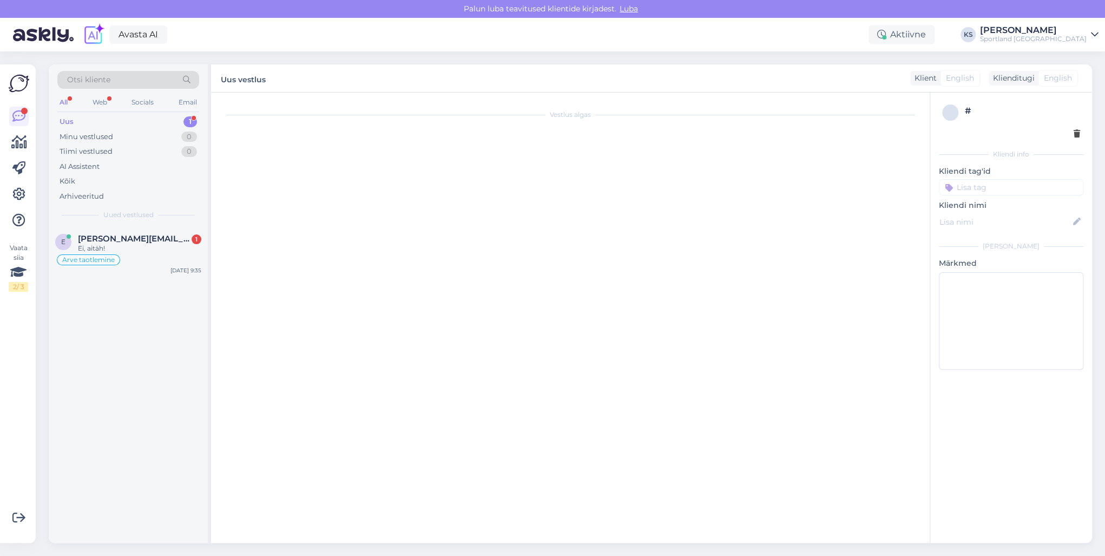
scroll to position [263, 0]
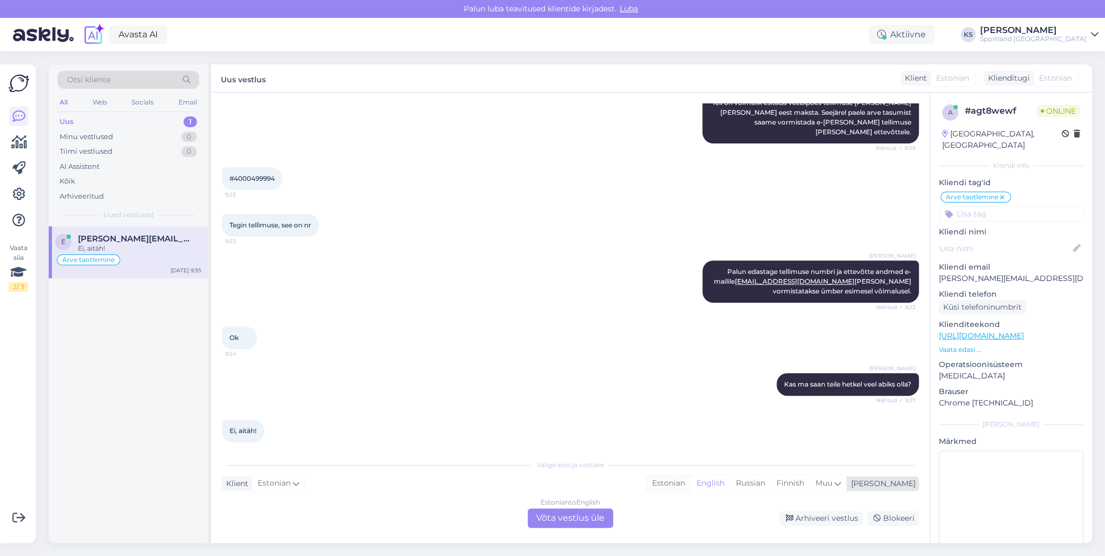
click at [691, 483] on div "Estonian" at bounding box center [669, 483] width 44 height 16
click at [553, 513] on div "Estonian to Estonian Võta vestlus üle" at bounding box center [571, 517] width 86 height 19
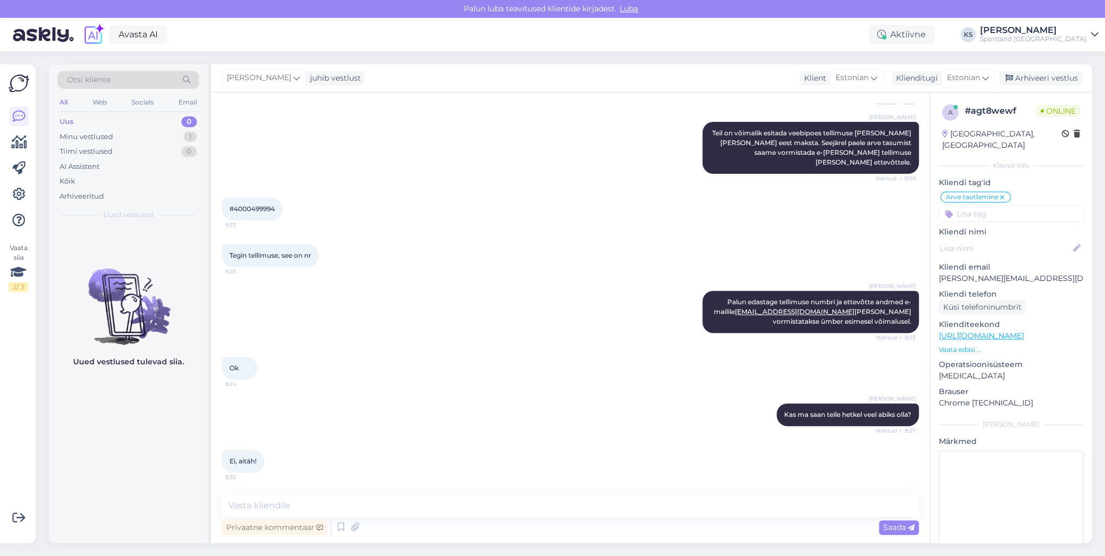
scroll to position [223, 0]
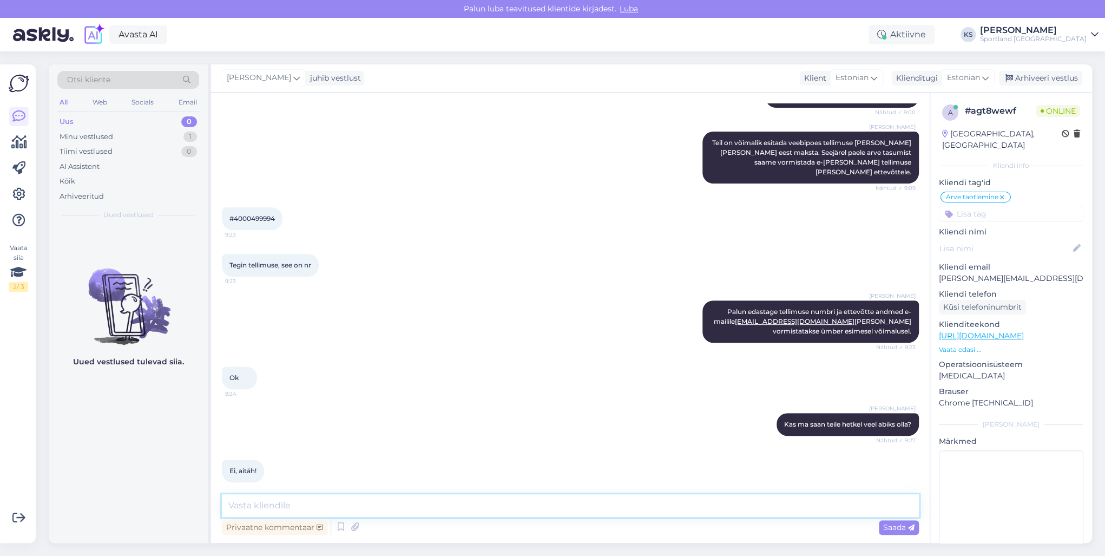
click at [572, 511] on textarea at bounding box center [570, 505] width 697 height 23
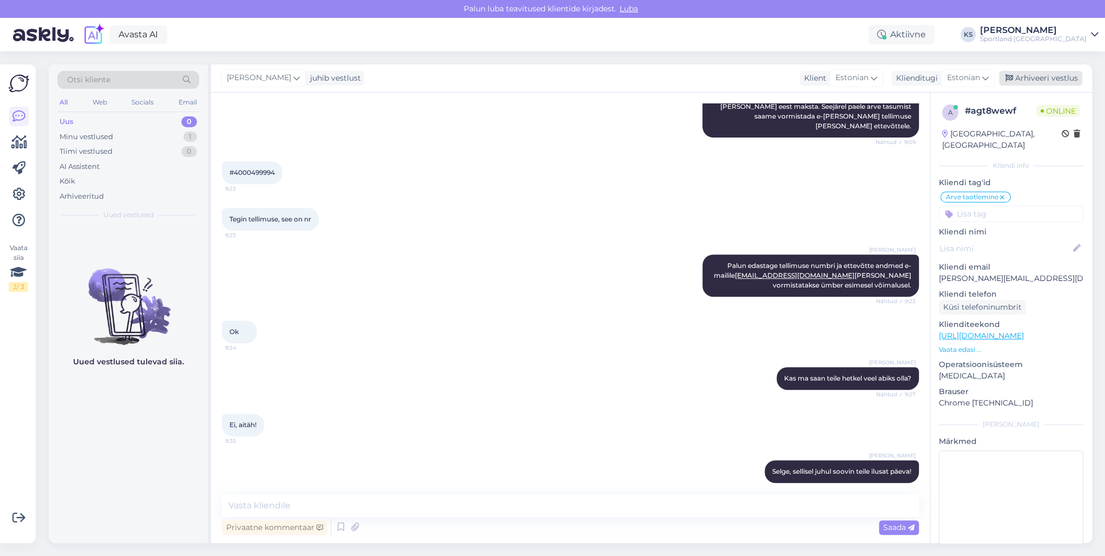
click at [1058, 82] on div "Arhiveeri vestlus" at bounding box center [1040, 78] width 83 height 15
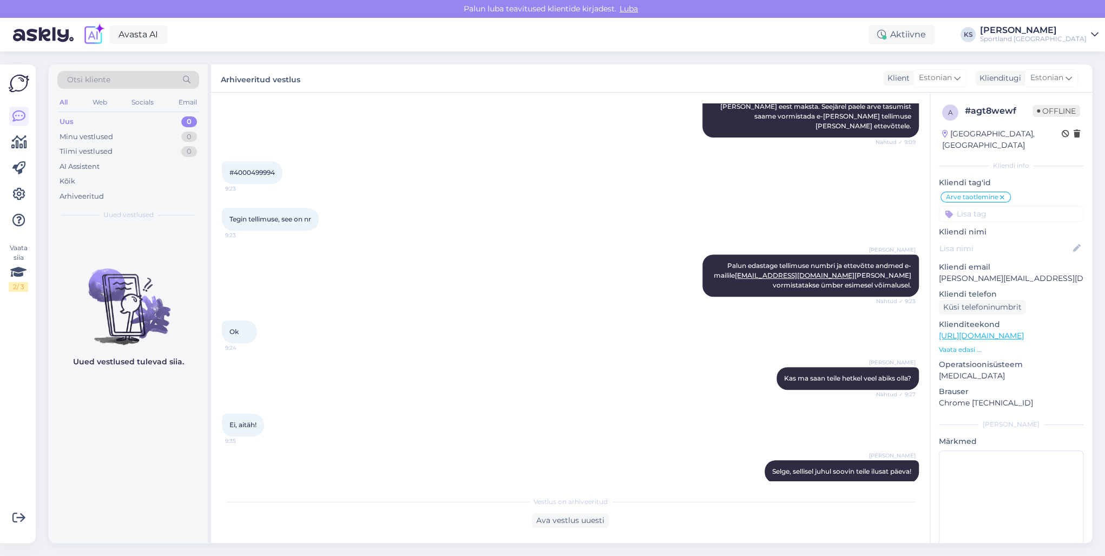
click at [149, 76] on div "Otsi kliente" at bounding box center [128, 80] width 142 height 18
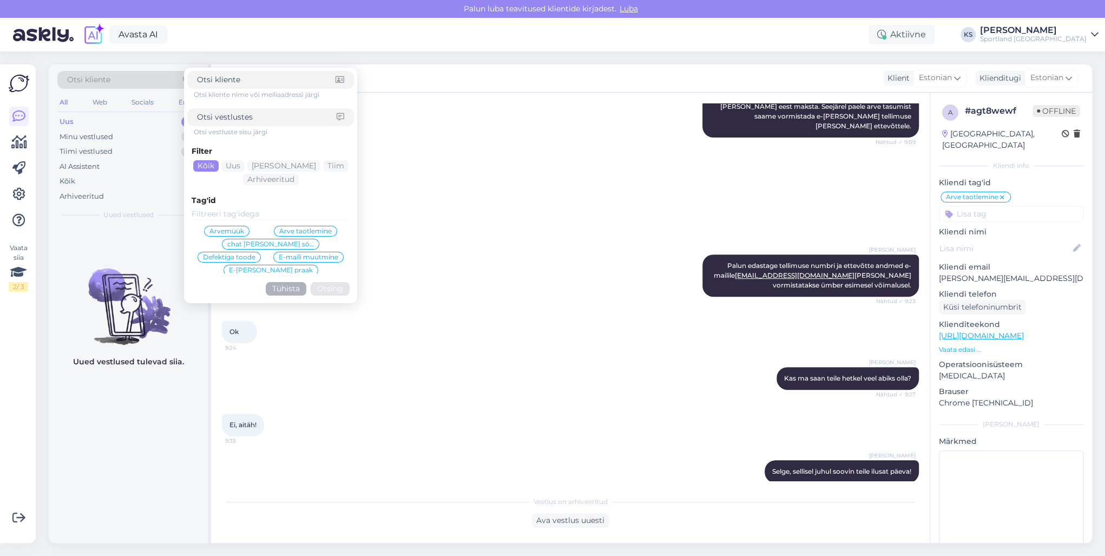
click at [221, 117] on input at bounding box center [267, 117] width 140 height 11
paste input "4000499904"
click button "Otsing" at bounding box center [330, 289] width 39 height 14
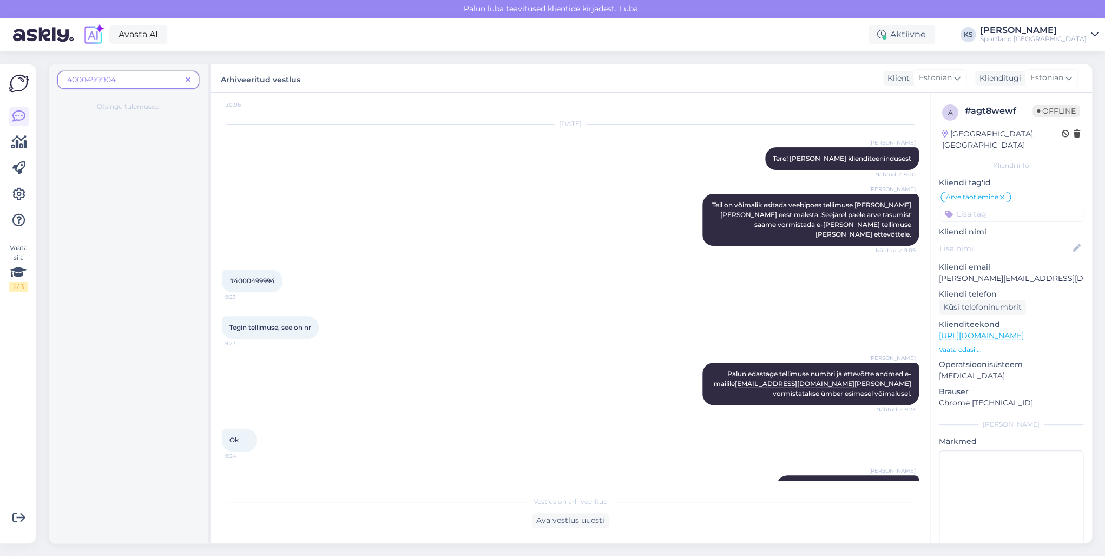
scroll to position [139, 0]
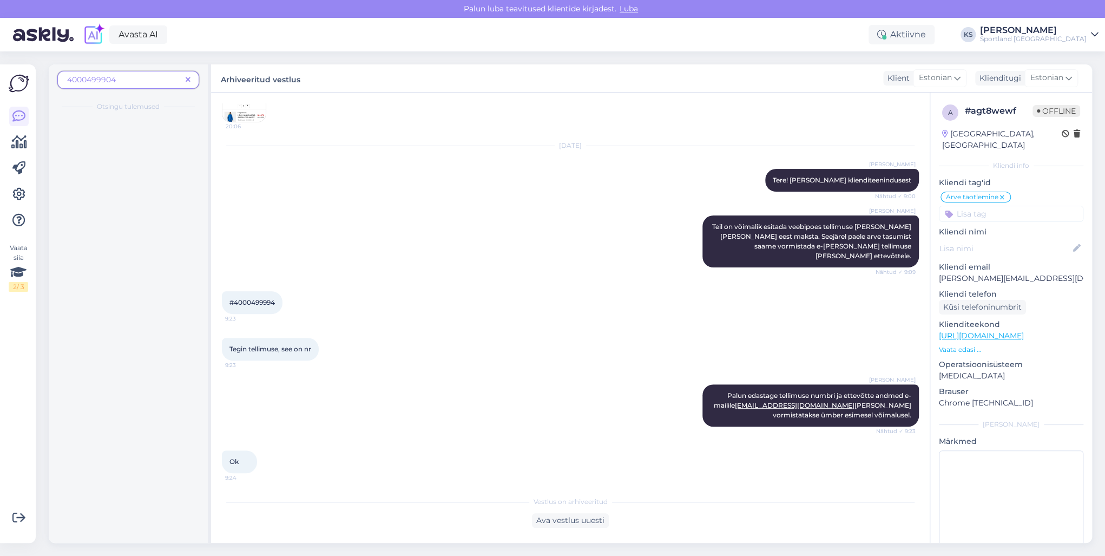
drag, startPoint x: 186, startPoint y: 78, endPoint x: 143, endPoint y: 91, distance: 45.1
click at [186, 78] on icon at bounding box center [188, 80] width 5 height 8
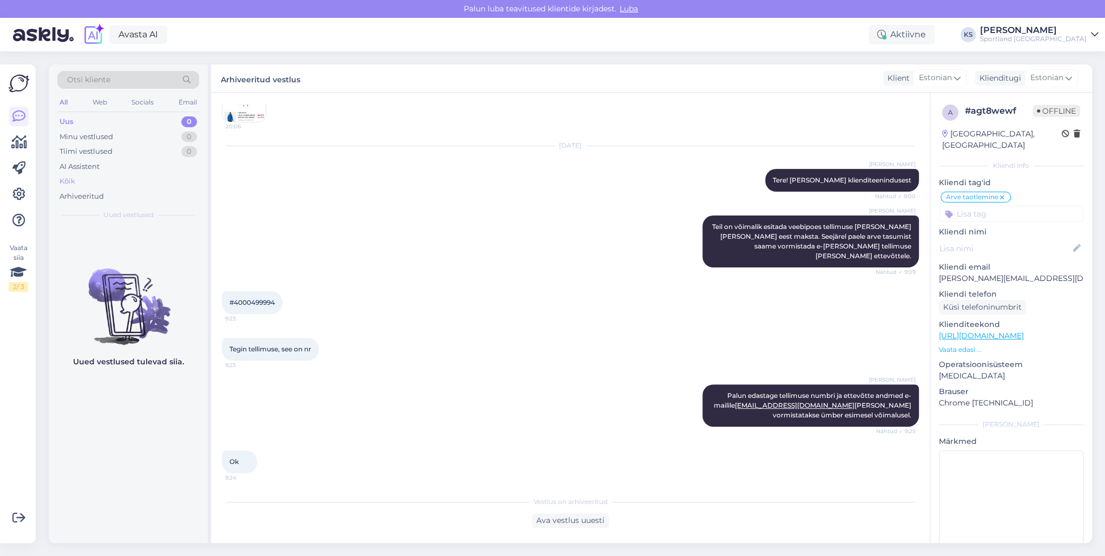
click at [100, 180] on div "Kõik" at bounding box center [128, 181] width 142 height 15
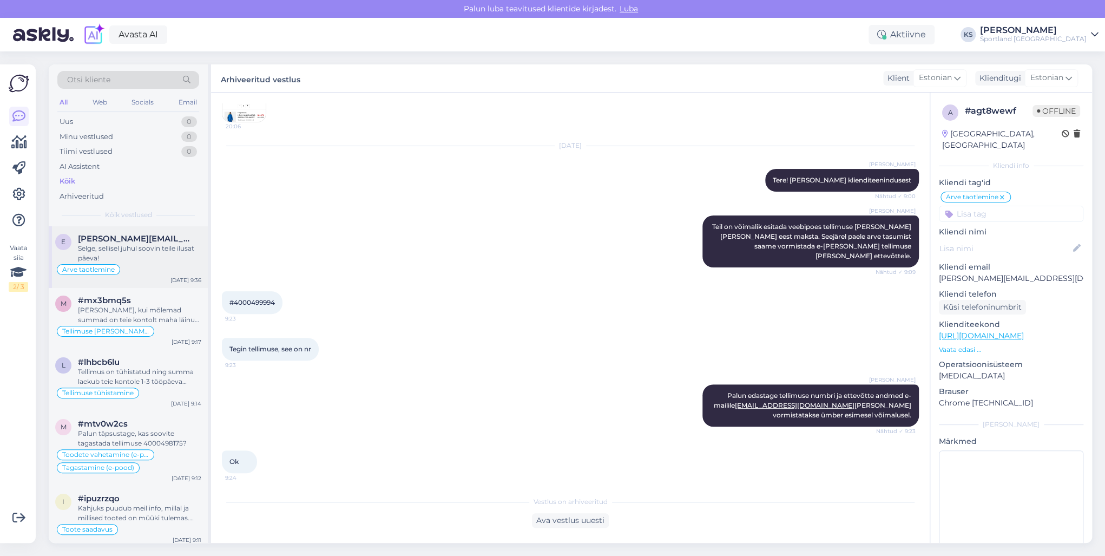
click at [138, 250] on div "Selge, sellisel juhul soovin teile ilusat päeva!" at bounding box center [139, 253] width 123 height 19
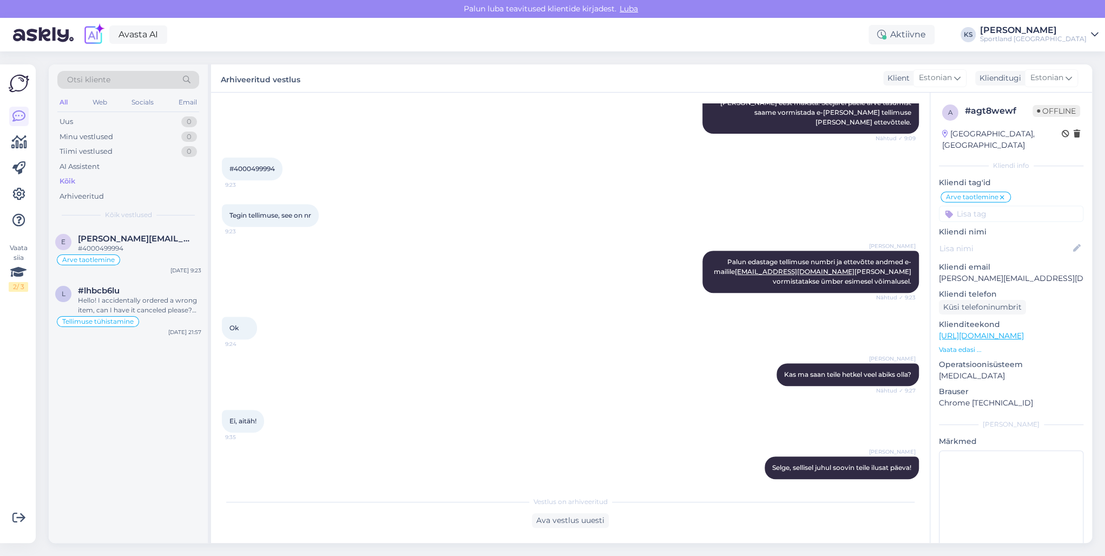
click at [149, 299] on div "Hello! I accidentally ordered a wrong item, can I have it canceled please? Orde…" at bounding box center [139, 305] width 123 height 19
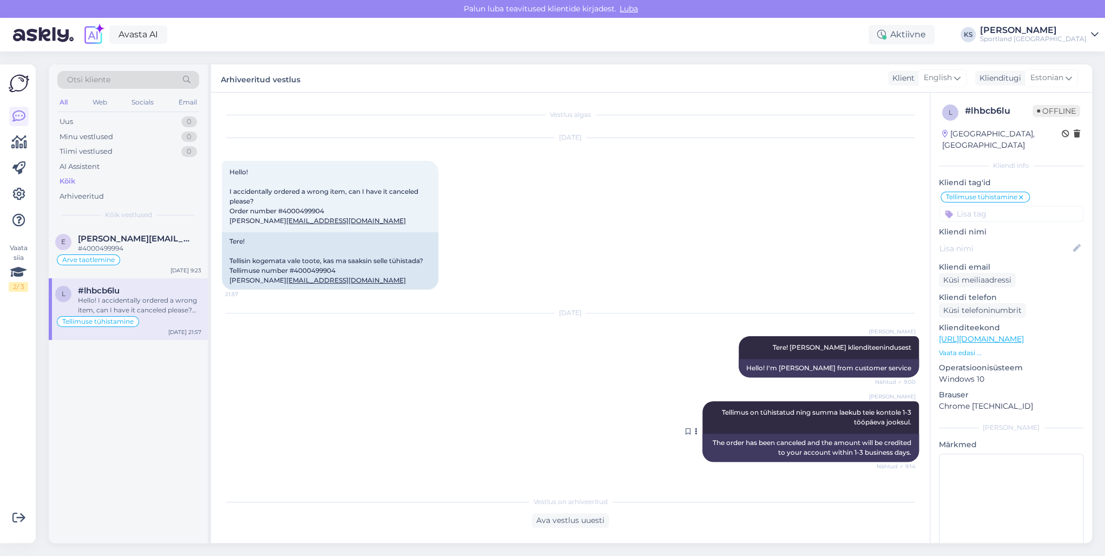
click at [751, 456] on div "The order has been canceled and the amount will be credited to your account wit…" at bounding box center [811, 448] width 217 height 28
copy div "The order has been canceled and the amount will be credited to your account wit…"
click at [163, 84] on div "Otsi kliente" at bounding box center [128, 80] width 142 height 18
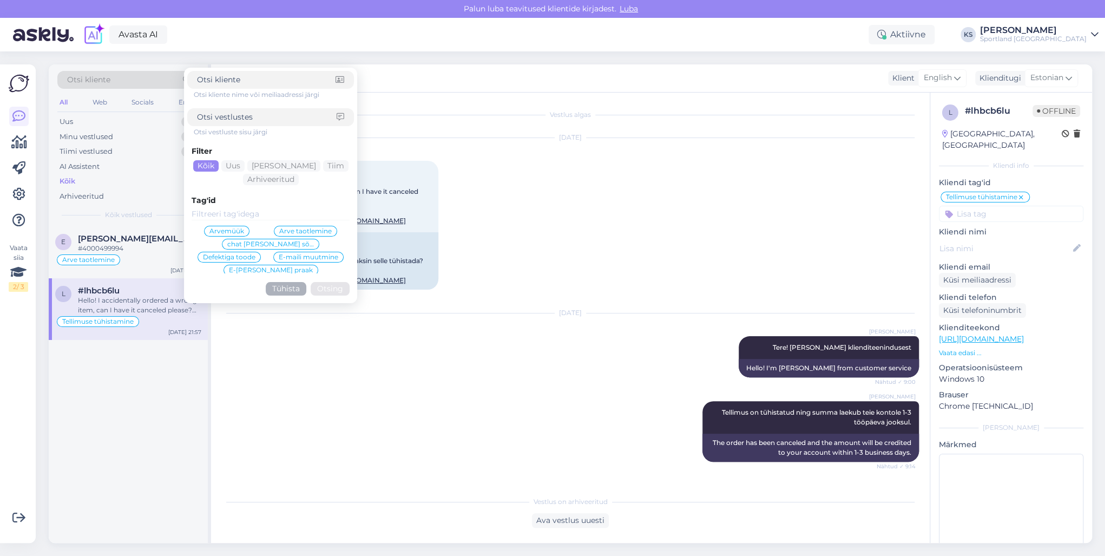
click at [434, 87] on div "Arhiveeritud vestlus Klient English Klienditugi Estonian" at bounding box center [651, 78] width 881 height 28
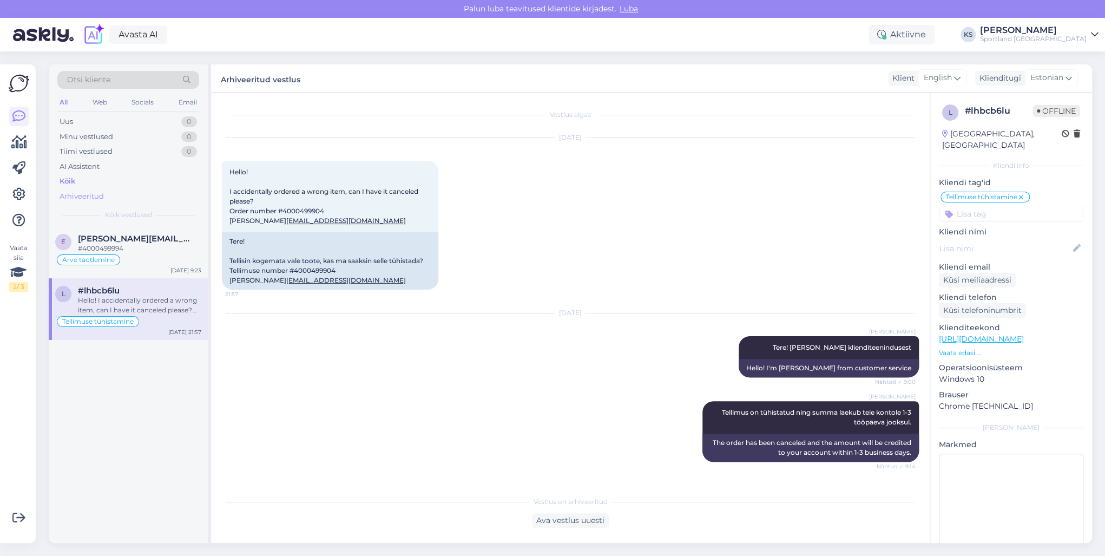
click at [106, 193] on div "Arhiveeritud" at bounding box center [128, 196] width 142 height 15
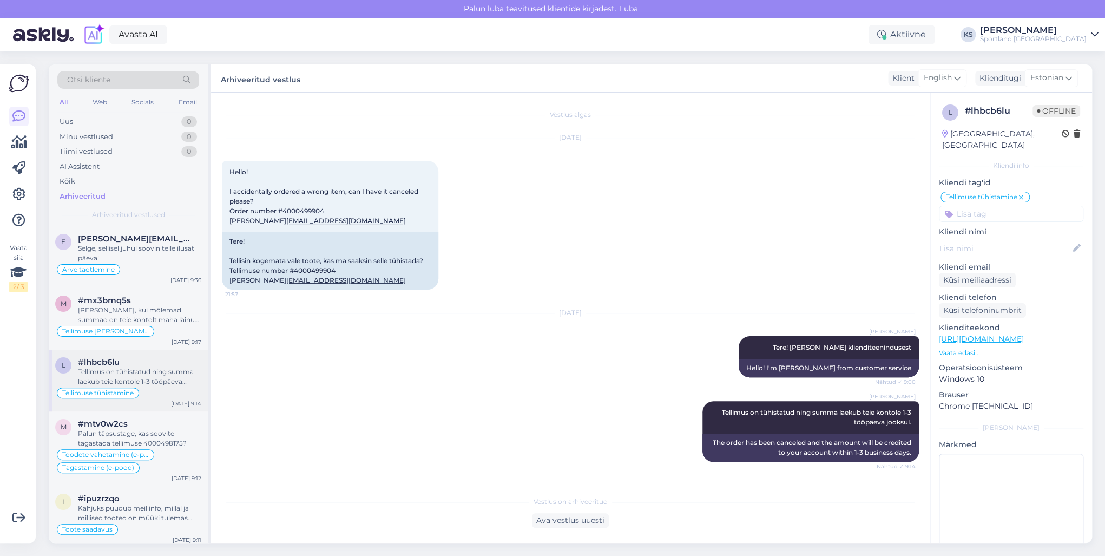
click at [137, 356] on div "l #lhbcb6lu Tellimus on tühistatud ning summa laekub teie kontole 1-3 tööpäeva …" at bounding box center [128, 381] width 159 height 62
click at [152, 405] on div "l #lhbcb6lu Tellimus on tühistatud ning summa laekub teie kontole 1-3 tööpäeva …" at bounding box center [128, 381] width 159 height 62
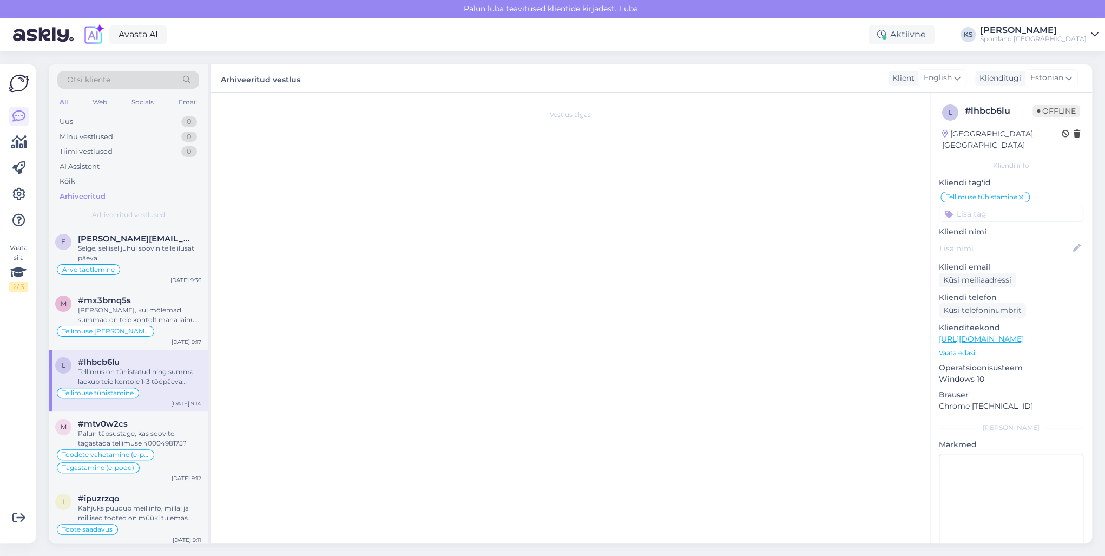
scroll to position [0, 0]
click at [129, 312] on div "[PERSON_NAME], kui mõlemad summad on teie kontolt maha läinud, andke meile tead…" at bounding box center [139, 314] width 123 height 19
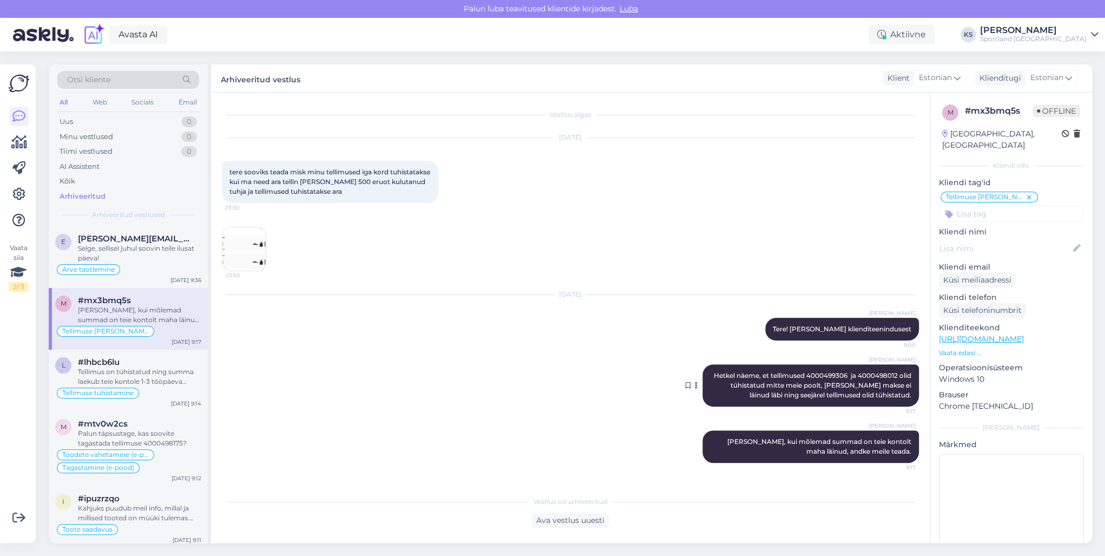
click at [749, 375] on span "Hetkel näeme, et tellimused 4000499306 ja 4000498012 olid tühistatud mitte meie…" at bounding box center [813, 385] width 199 height 28
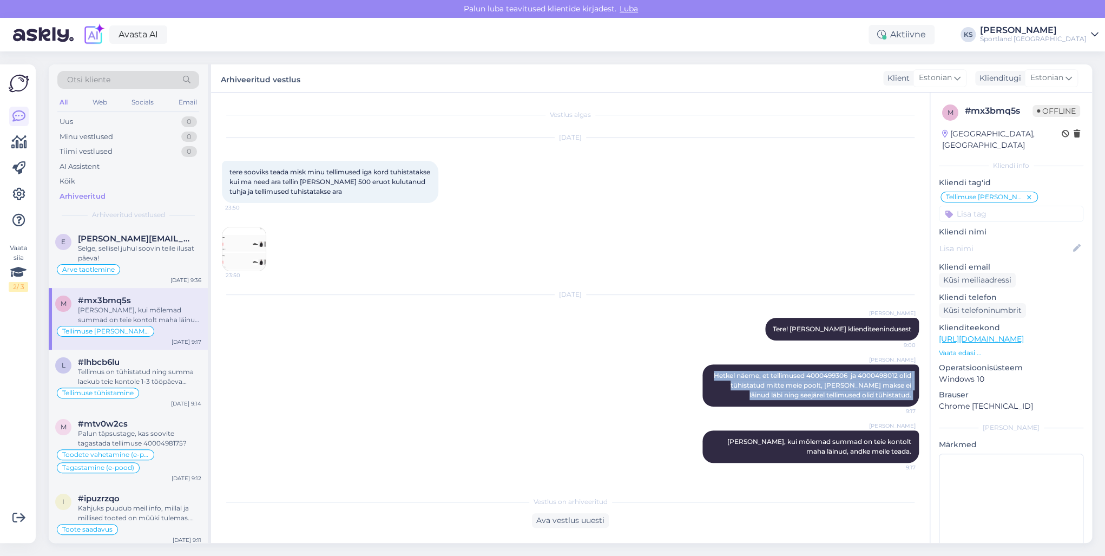
copy div "Hetkel näeme, et tellimused 4000499306 ja 4000498012 olid tühistatud mitte meie…"
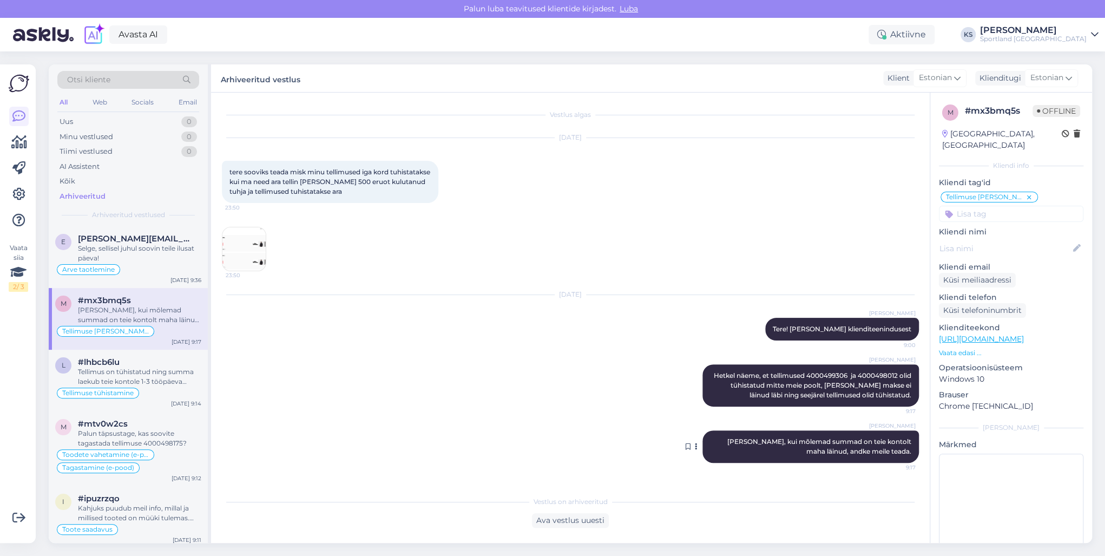
click at [804, 442] on span "[PERSON_NAME], kui mõlemad summad on teie kontolt maha läinud, andke meile tead…" at bounding box center [821, 446] width 186 height 18
copy div "[PERSON_NAME], kui mõlemad summad on teie kontolt maha läinud, andke meile tead…"
click at [1076, 30] on div "[PERSON_NAME]" at bounding box center [1033, 30] width 107 height 9
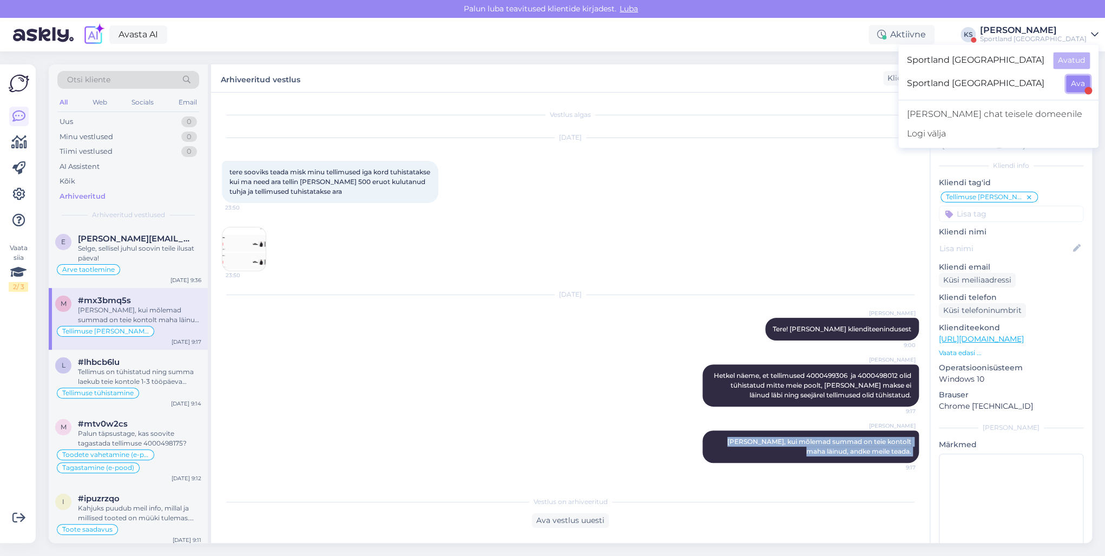
click at [1078, 82] on button "Ava" at bounding box center [1078, 83] width 24 height 17
